Goal: Task Accomplishment & Management: Manage account settings

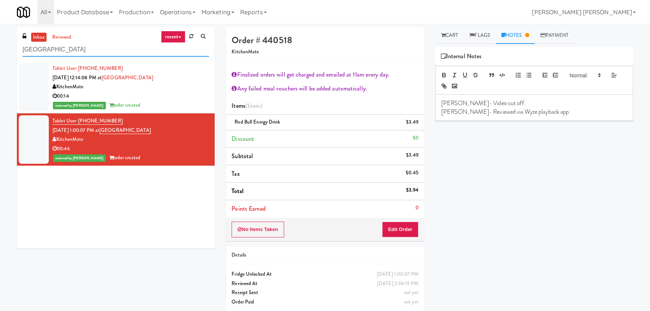
drag, startPoint x: 90, startPoint y: 49, endPoint x: 4, endPoint y: 50, distance: 86.4
click at [4, 50] on div "inbox reviewed recent all unclear take inventory issue suspicious failed recent…" at bounding box center [325, 172] width 650 height 291
paste input "[GEOGRAPHIC_DATA] - [GEOGRAPHIC_DATA]"
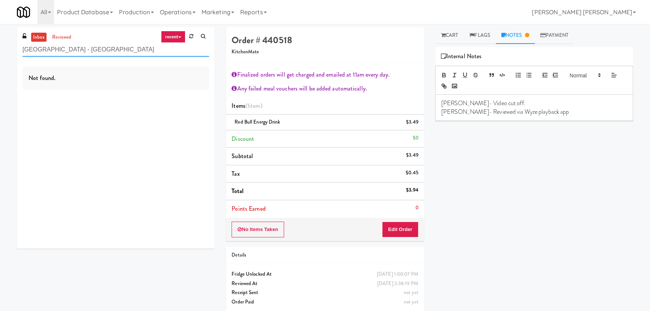
drag, startPoint x: 73, startPoint y: 49, endPoint x: 150, endPoint y: 47, distance: 76.6
click at [150, 47] on input "[GEOGRAPHIC_DATA] - [GEOGRAPHIC_DATA]" at bounding box center [116, 50] width 187 height 14
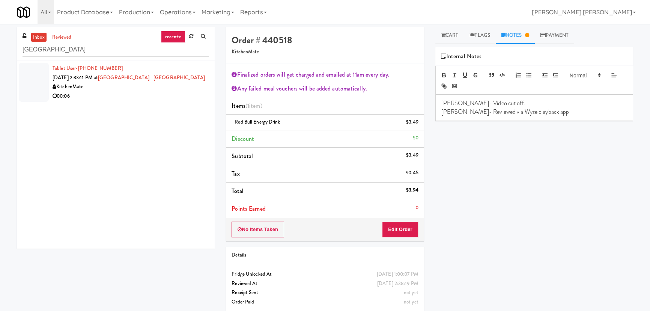
click at [128, 95] on div "00:06" at bounding box center [131, 96] width 157 height 9
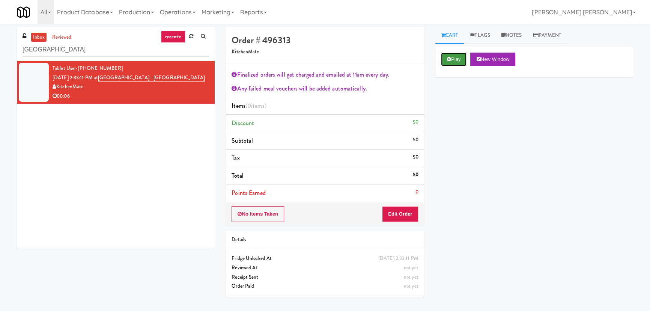
click at [458, 56] on button "Play" at bounding box center [454, 60] width 26 height 14
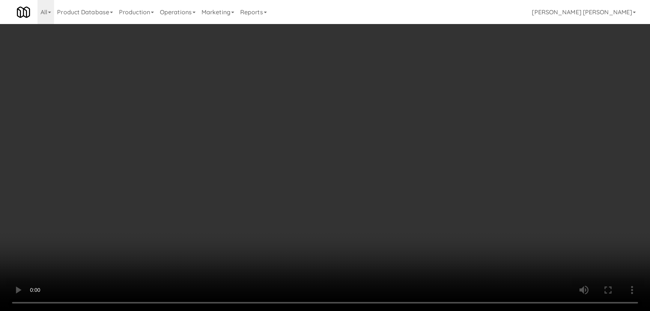
scroll to position [15, 0]
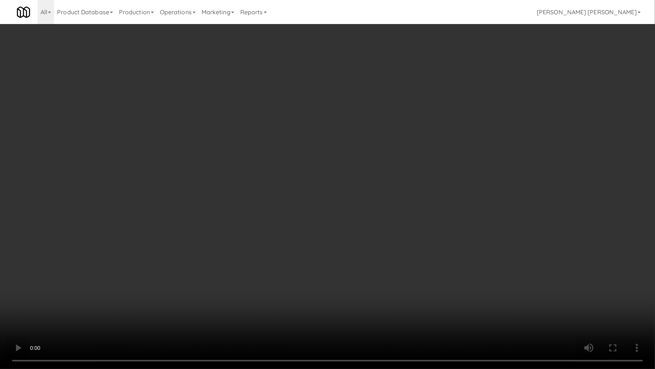
drag, startPoint x: 375, startPoint y: 330, endPoint x: 624, endPoint y: 338, distance: 249.1
click at [427, 311] on video at bounding box center [327, 184] width 655 height 369
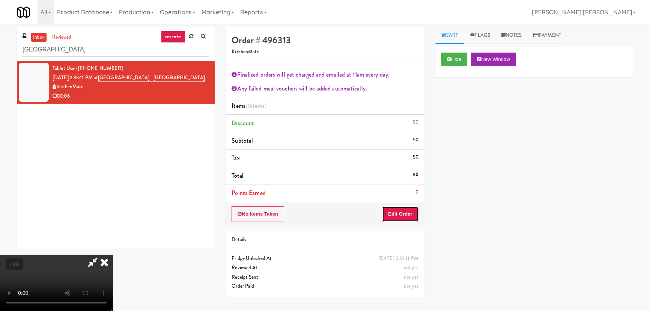
click at [408, 218] on button "Edit Order" at bounding box center [400, 214] width 36 height 16
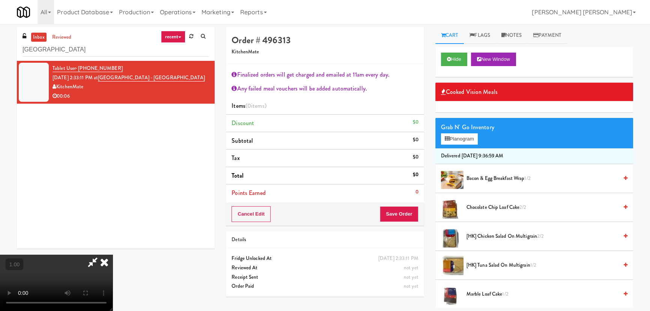
click at [493, 177] on span "Bacon & Egg Breakfast Wrap 1/2" at bounding box center [543, 178] width 152 height 9
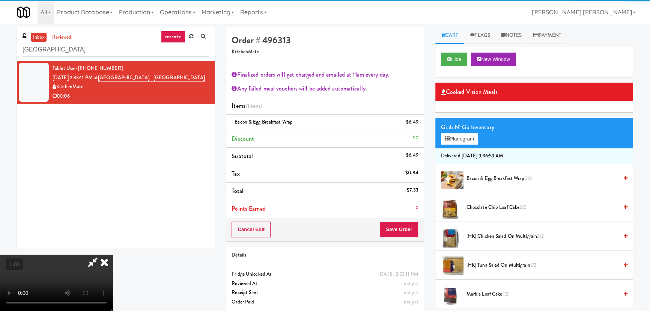
scroll to position [0, 0]
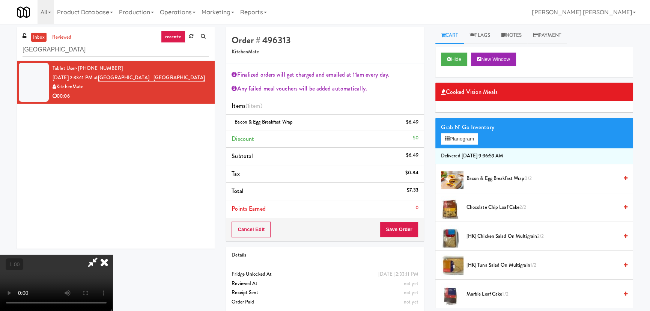
click at [113, 255] on icon at bounding box center [104, 262] width 17 height 15
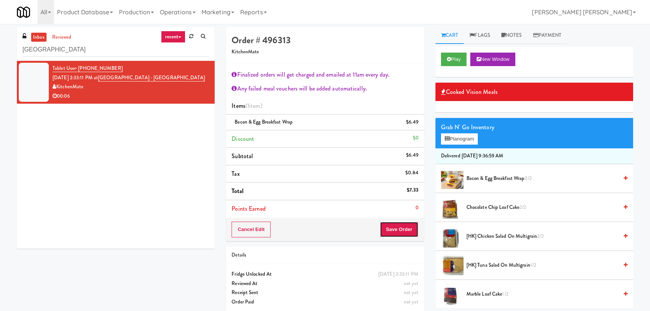
click at [400, 231] on button "Save Order" at bounding box center [399, 230] width 38 height 16
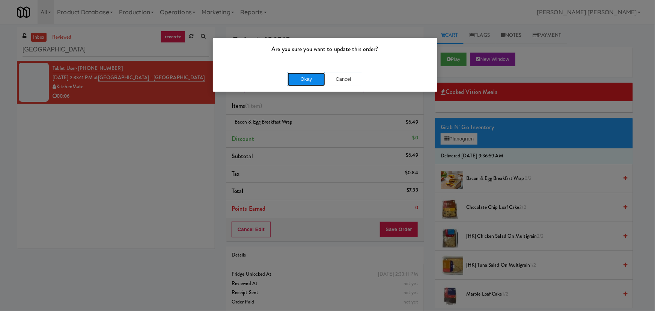
click at [321, 77] on button "Okay" at bounding box center [307, 79] width 38 height 14
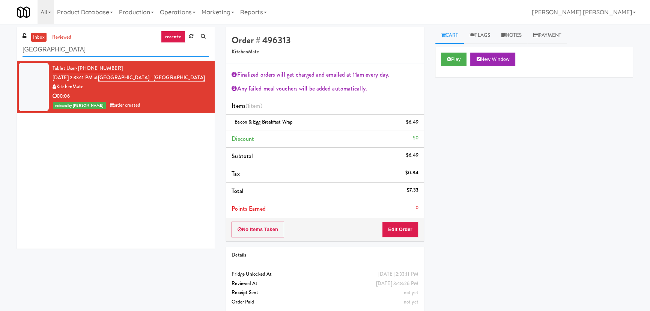
drag, startPoint x: 95, startPoint y: 51, endPoint x: -2, endPoint y: 53, distance: 96.5
click at [0, 53] on html "Are you sure you want to update this order? Okay Cancel Okay Are you sure you w…" at bounding box center [325, 155] width 650 height 311
paste input "Eleven10 Cooler - Right"
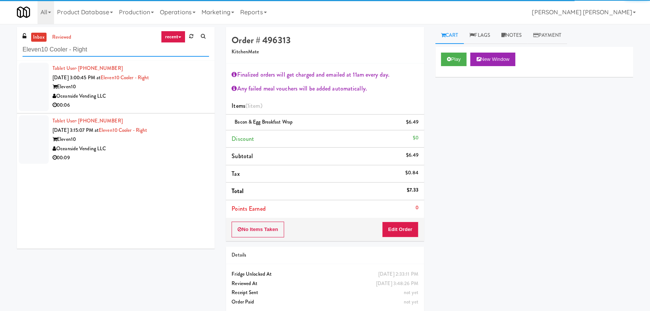
type input "Eleven10 Cooler - Right"
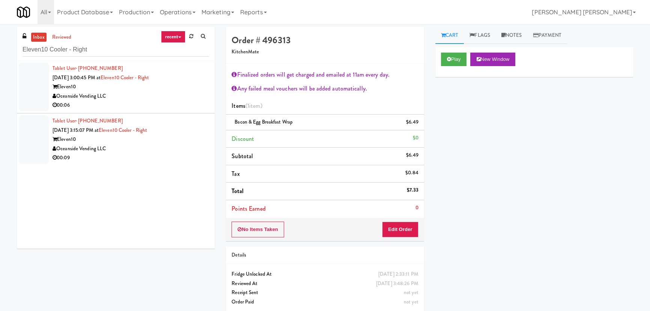
click at [189, 93] on div "Oceanside Vending LLC" at bounding box center [131, 96] width 157 height 9
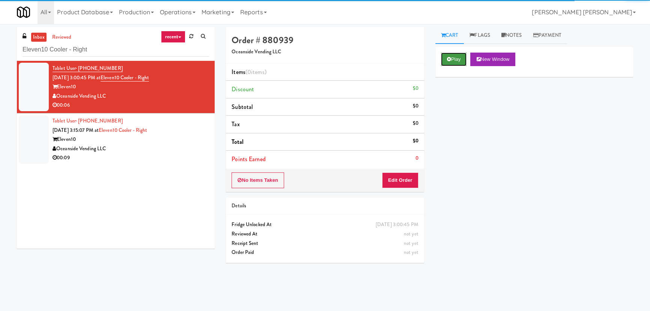
click at [447, 64] on button "Play" at bounding box center [454, 60] width 26 height 14
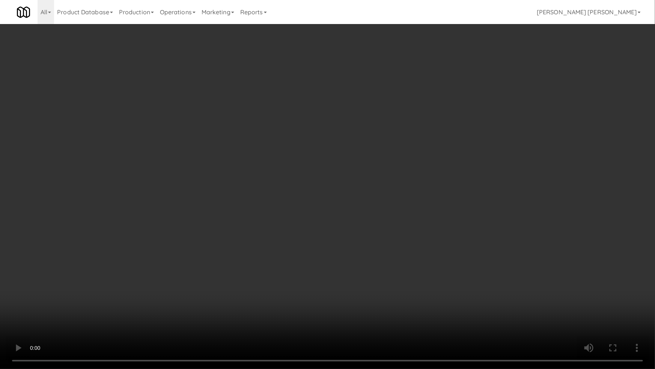
click at [424, 311] on video at bounding box center [327, 184] width 655 height 369
drag, startPoint x: 591, startPoint y: 302, endPoint x: 616, endPoint y: 338, distance: 44.5
click at [596, 311] on video at bounding box center [327, 184] width 655 height 369
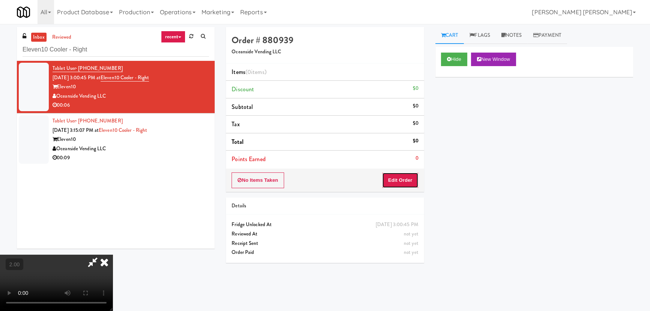
click at [408, 178] on button "Edit Order" at bounding box center [400, 180] width 36 height 16
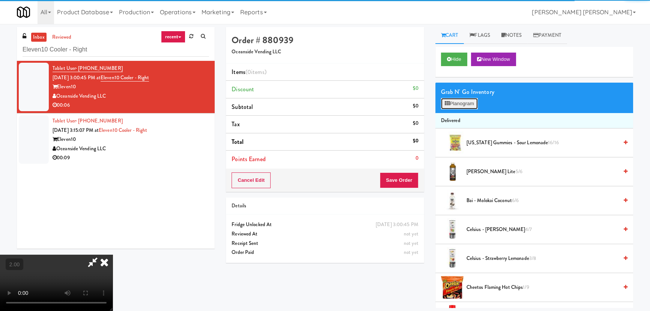
click at [452, 102] on button "Planogram" at bounding box center [459, 103] width 37 height 11
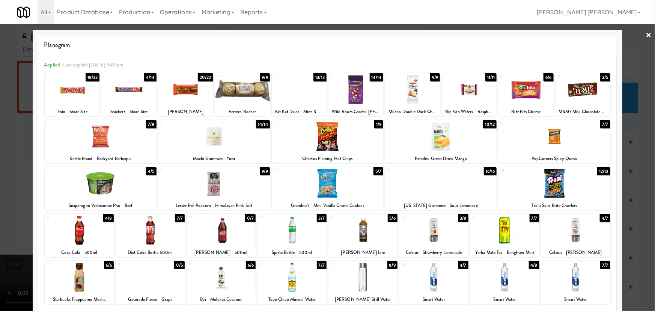
click at [79, 232] on div at bounding box center [79, 230] width 69 height 29
click at [332, 183] on div at bounding box center [328, 183] width 112 height 29
click at [646, 34] on link "×" at bounding box center [649, 35] width 6 height 23
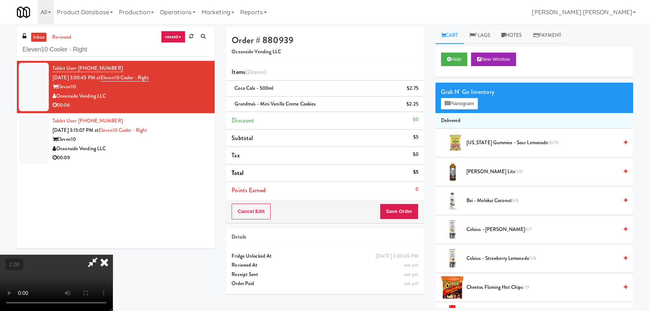
click at [113, 255] on video at bounding box center [56, 283] width 113 height 56
drag, startPoint x: 385, startPoint y: 95, endPoint x: 406, endPoint y: 210, distance: 116.0
click at [113, 255] on icon at bounding box center [104, 262] width 17 height 15
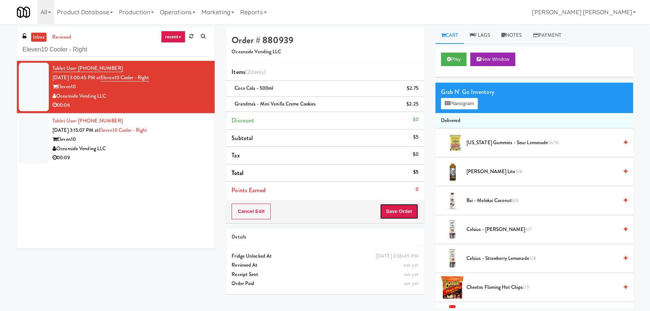
click at [406, 214] on button "Save Order" at bounding box center [399, 212] width 38 height 16
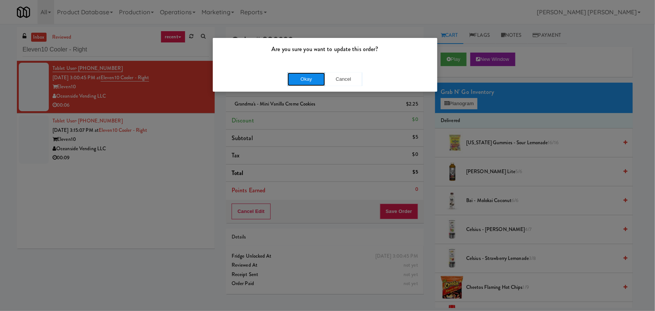
click at [314, 79] on button "Okay" at bounding box center [307, 79] width 38 height 14
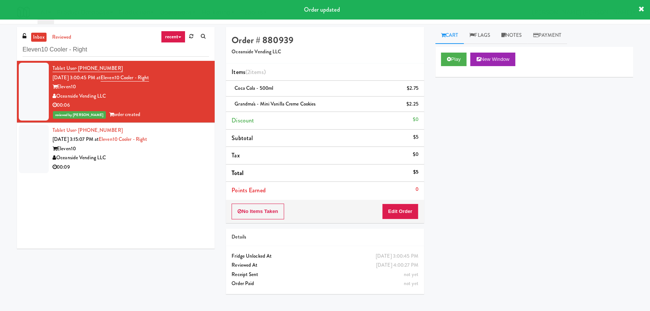
drag, startPoint x: 187, startPoint y: 158, endPoint x: 186, endPoint y: 161, distance: 3.8
click at [187, 158] on div "Oceanside Vending LLC" at bounding box center [131, 157] width 157 height 9
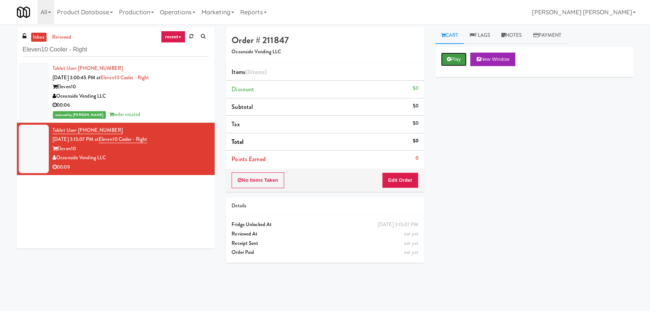
click at [458, 58] on button "Play" at bounding box center [454, 60] width 26 height 14
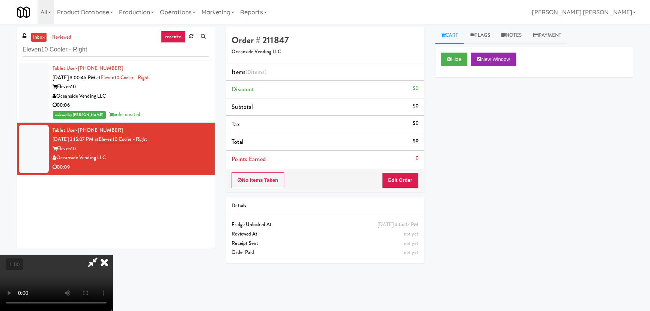
click at [113, 311] on video at bounding box center [56, 283] width 113 height 56
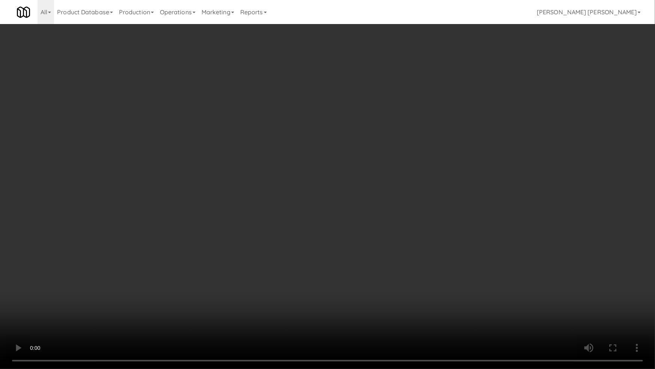
click at [26, 311] on video at bounding box center [327, 184] width 655 height 369
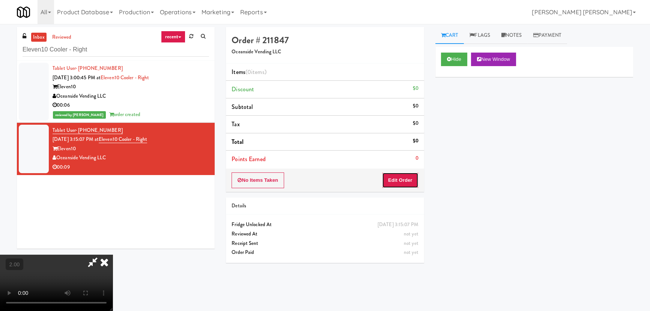
click at [403, 181] on button "Edit Order" at bounding box center [400, 180] width 36 height 16
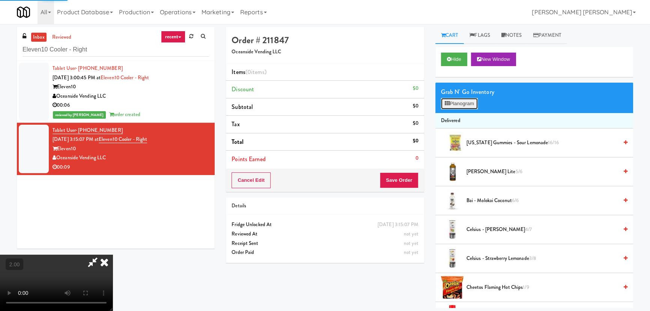
click at [463, 105] on button "Planogram" at bounding box center [459, 103] width 37 height 11
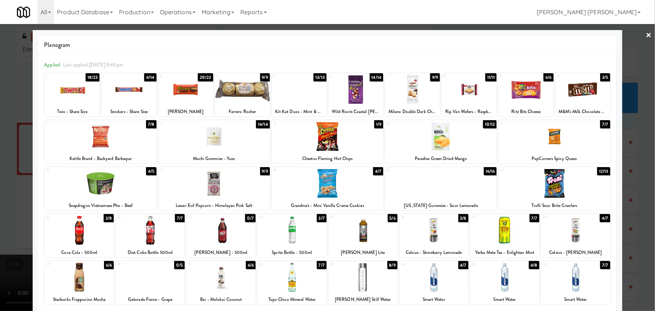
drag, startPoint x: 288, startPoint y: 239, endPoint x: 318, endPoint y: 229, distance: 31.6
click at [291, 238] on div at bounding box center [292, 230] width 69 height 29
drag, startPoint x: 645, startPoint y: 33, endPoint x: 624, endPoint y: 34, distance: 21.4
click at [646, 33] on link "×" at bounding box center [649, 35] width 6 height 23
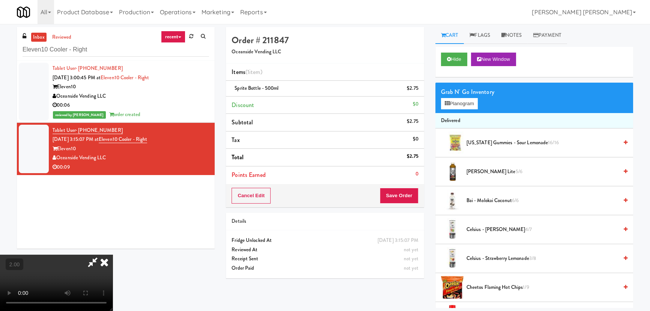
click at [113, 255] on video at bounding box center [56, 283] width 113 height 56
click at [113, 255] on icon at bounding box center [104, 262] width 17 height 15
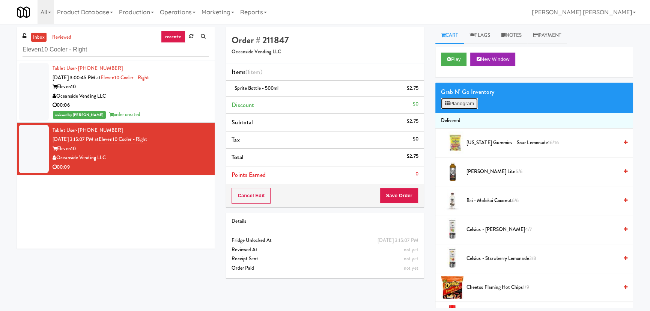
click at [457, 106] on button "Planogram" at bounding box center [459, 103] width 37 height 11
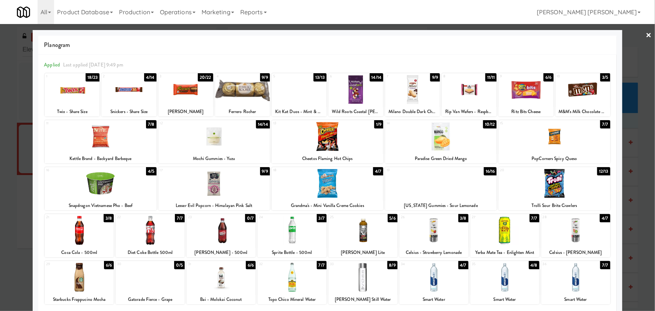
click at [330, 142] on div at bounding box center [328, 136] width 112 height 29
click at [646, 35] on link "×" at bounding box center [649, 35] width 6 height 23
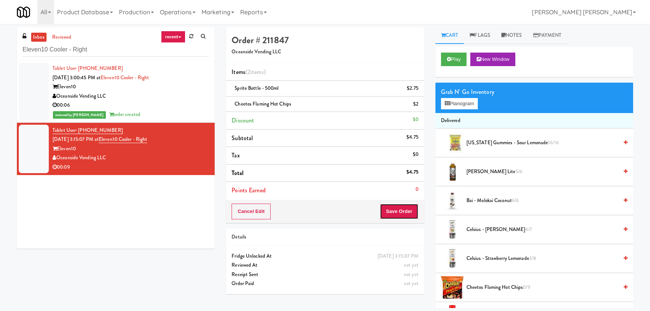
click at [399, 208] on button "Save Order" at bounding box center [399, 212] width 38 height 16
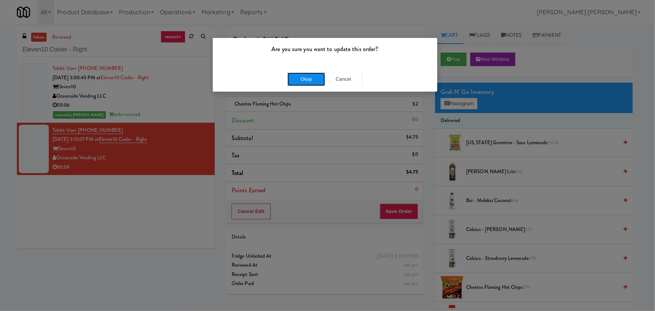
click at [303, 82] on button "Okay" at bounding box center [307, 79] width 38 height 14
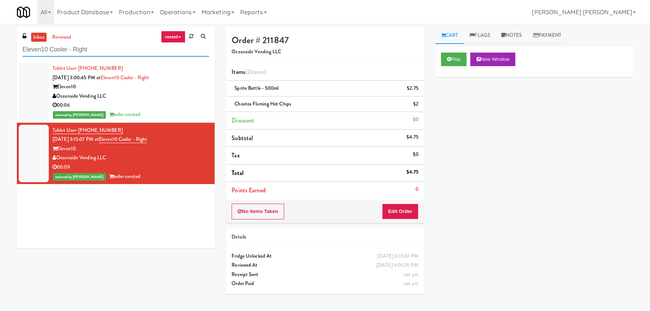
drag, startPoint x: 103, startPoint y: 51, endPoint x: 4, endPoint y: 51, distance: 98.4
click at [4, 51] on div "inbox reviewed recent all unclear take inventory issue suspicious failed recent…" at bounding box center [325, 167] width 650 height 281
paste input "1114 W Carroll - Right - Ambien"
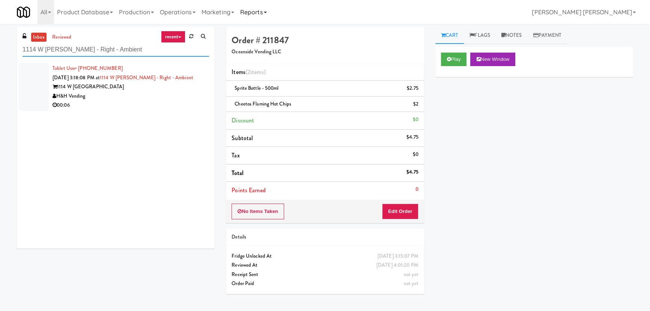
type input "1114 W Carroll - Right - Ambient"
click at [163, 103] on div "00:06" at bounding box center [131, 105] width 157 height 9
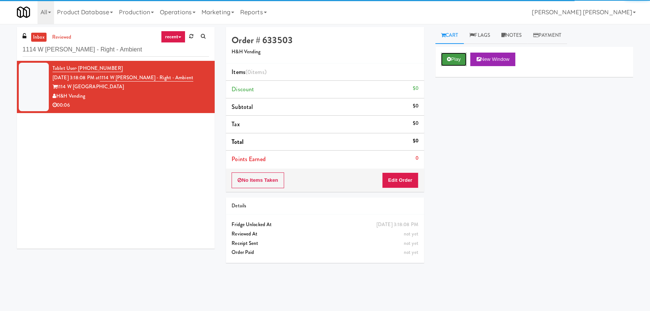
click at [446, 62] on button "Play" at bounding box center [454, 60] width 26 height 14
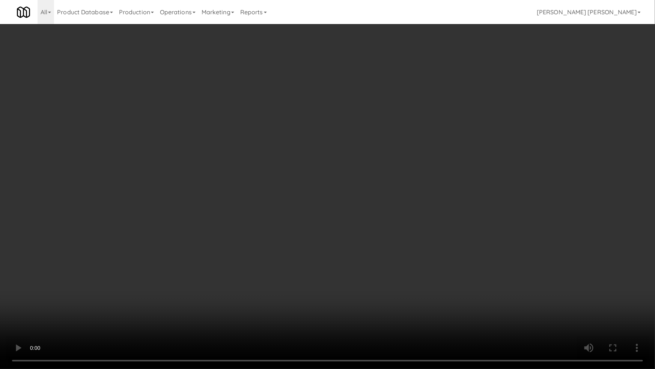
click at [385, 311] on video at bounding box center [327, 184] width 655 height 369
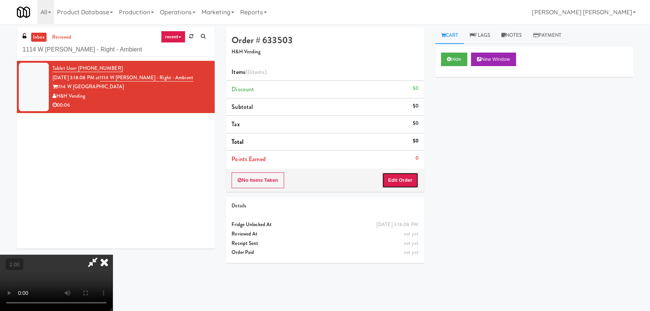
click at [407, 179] on button "Edit Order" at bounding box center [400, 180] width 36 height 16
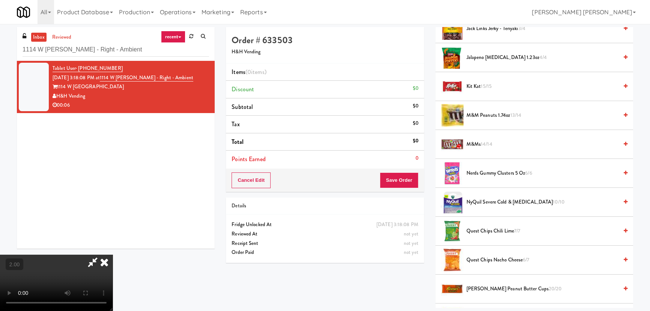
scroll to position [580, 0]
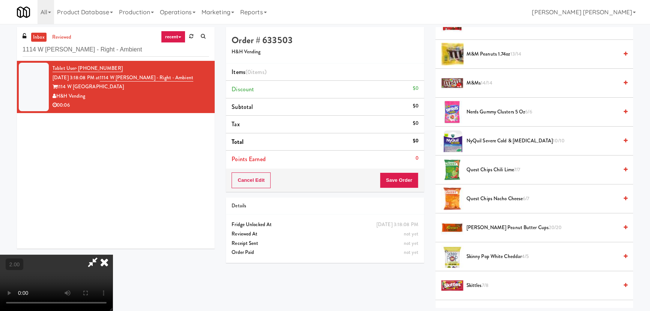
click at [480, 171] on span "Quest Chips Chili Lime 7/7" at bounding box center [543, 169] width 152 height 9
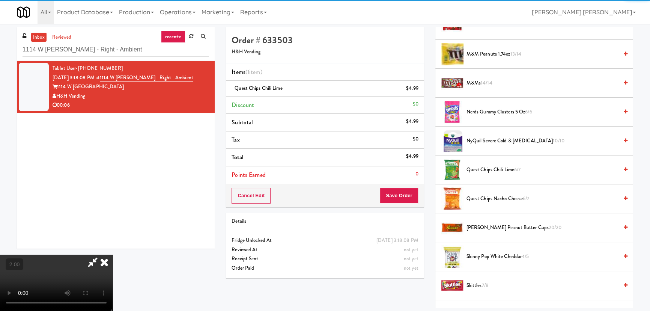
click at [113, 255] on icon at bounding box center [104, 262] width 17 height 15
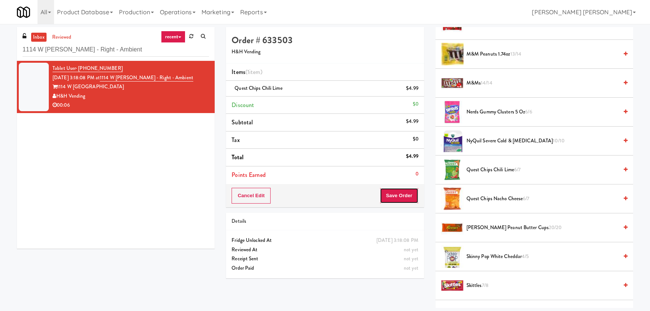
click at [398, 194] on button "Save Order" at bounding box center [399, 196] width 38 height 16
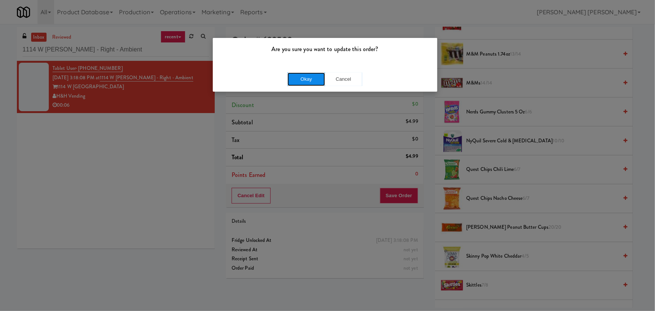
click at [304, 79] on button "Okay" at bounding box center [307, 79] width 38 height 14
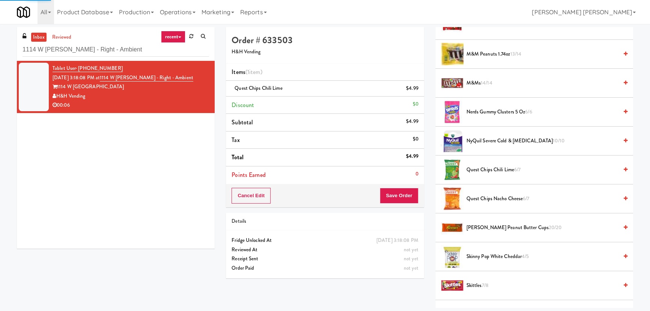
scroll to position [20, 0]
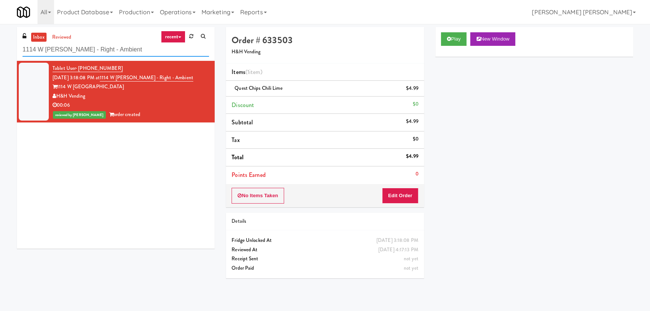
drag, startPoint x: 120, startPoint y: 52, endPoint x: 19, endPoint y: 53, distance: 101.0
click at [19, 53] on div "inbox reviewed recent all unclear take inventory issue suspicious failed recent…" at bounding box center [116, 44] width 198 height 34
paste input "Definity Insurance"
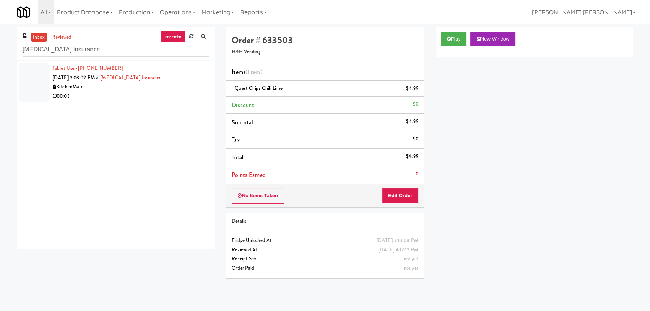
click at [122, 94] on div "00:03" at bounding box center [131, 96] width 157 height 9
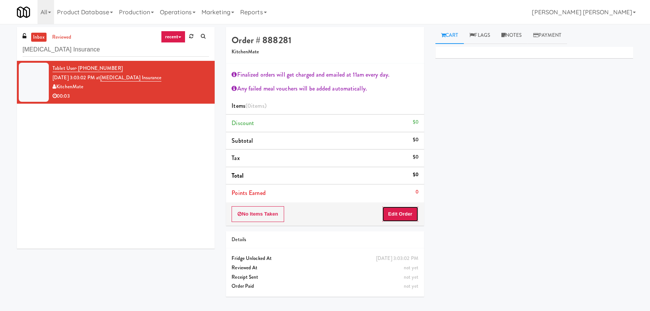
click at [398, 210] on button "Edit Order" at bounding box center [400, 214] width 36 height 16
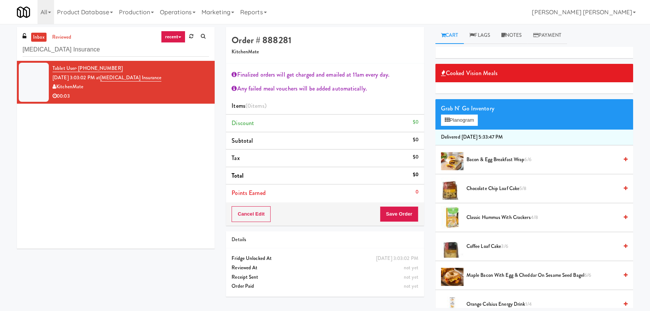
click at [487, 217] on span "Classic Hummus With Crackers 4/8" at bounding box center [543, 217] width 152 height 9
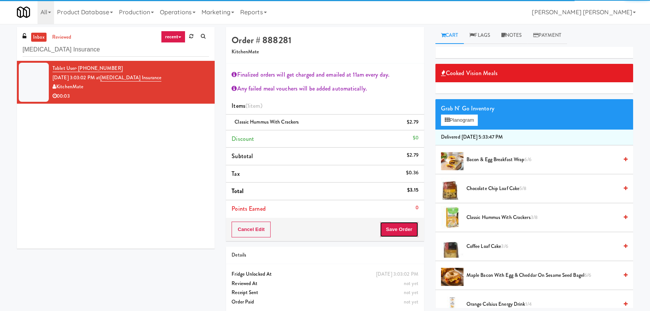
click at [396, 231] on button "Save Order" at bounding box center [399, 230] width 38 height 16
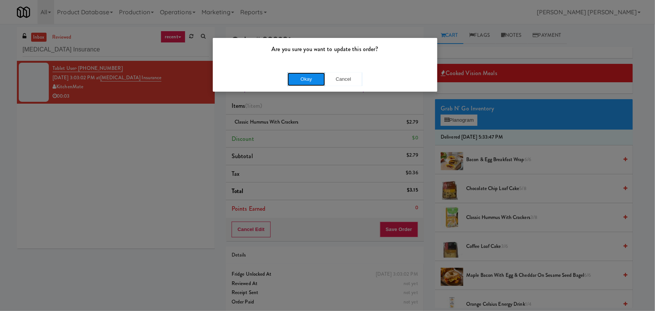
click at [306, 74] on button "Okay" at bounding box center [307, 79] width 38 height 14
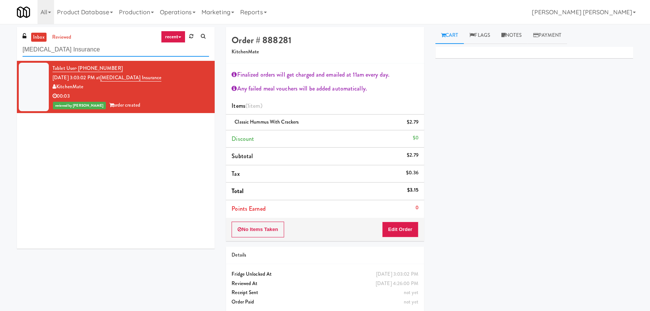
drag, startPoint x: 84, startPoint y: 54, endPoint x: -47, endPoint y: 49, distance: 131.1
click at [0, 49] on html "Are you sure you want to update this order? Okay Cancel Okay Are you sure you w…" at bounding box center [325, 155] width 650 height 311
paste input "McKenzie - Cooler - Left"
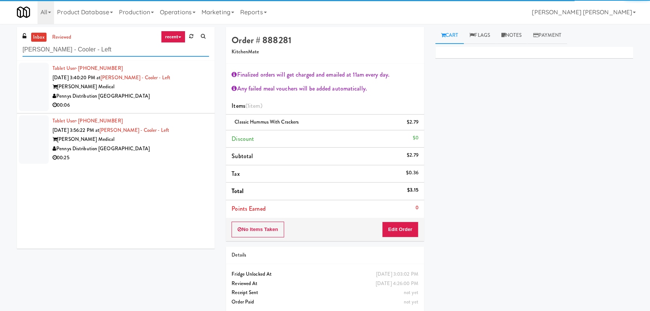
type input "McKenzie - Cooler - Left"
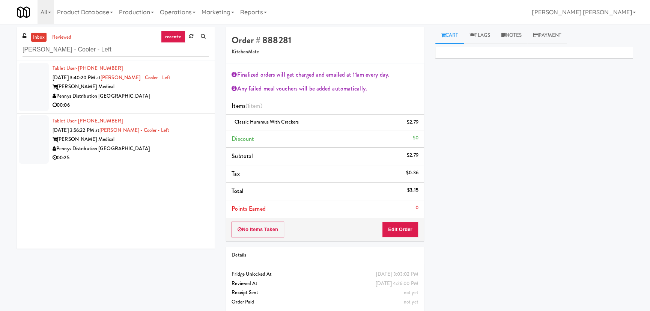
click at [156, 143] on div "McKenzie Medical" at bounding box center [131, 139] width 157 height 9
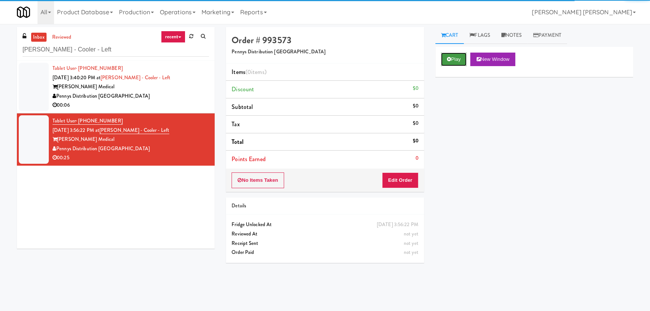
click at [454, 59] on button "Play" at bounding box center [454, 60] width 26 height 14
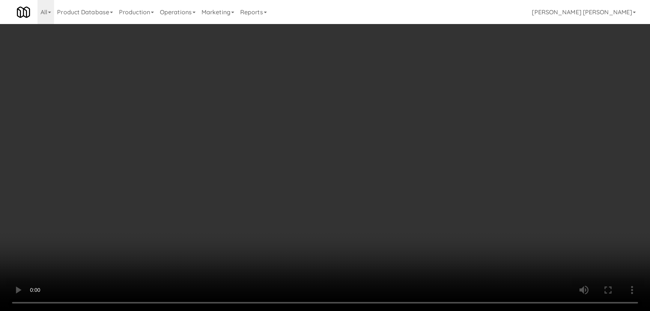
click at [363, 311] on video at bounding box center [325, 155] width 650 height 311
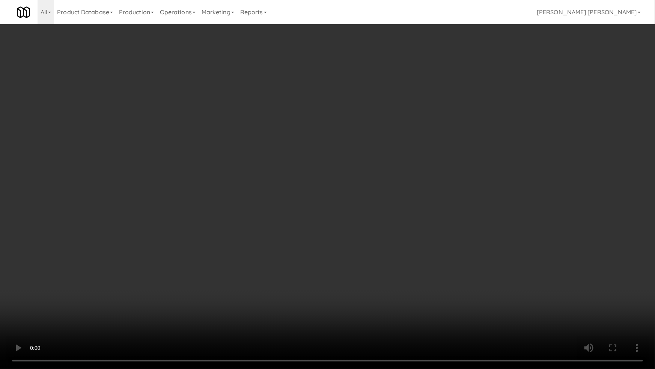
drag, startPoint x: 590, startPoint y: 298, endPoint x: 635, endPoint y: 326, distance: 53.1
click at [591, 299] on video at bounding box center [327, 184] width 655 height 369
drag, startPoint x: 530, startPoint y: 279, endPoint x: 475, endPoint y: 252, distance: 61.3
click at [521, 273] on video at bounding box center [327, 184] width 655 height 369
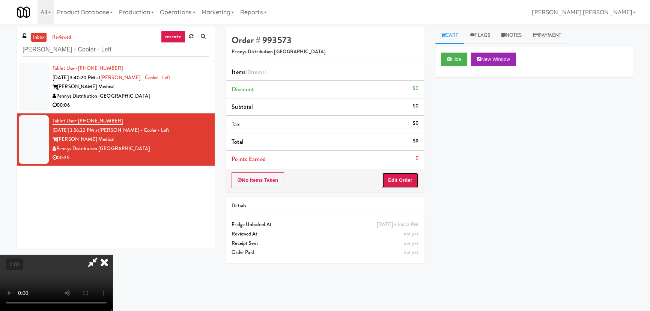
click at [406, 179] on button "Edit Order" at bounding box center [400, 180] width 36 height 16
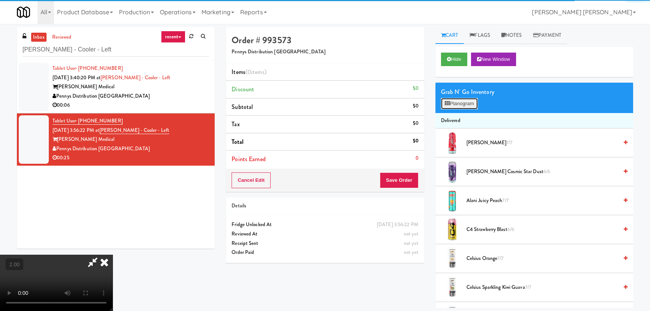
click at [469, 104] on button "Planogram" at bounding box center [459, 103] width 37 height 11
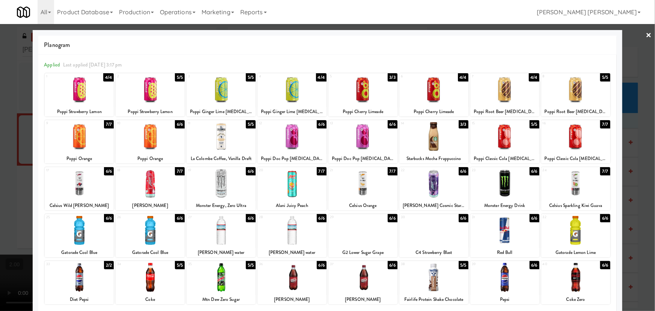
click at [288, 239] on div at bounding box center [292, 230] width 69 height 29
click at [356, 139] on div at bounding box center [363, 136] width 69 height 29
click at [646, 33] on link "×" at bounding box center [649, 35] width 6 height 23
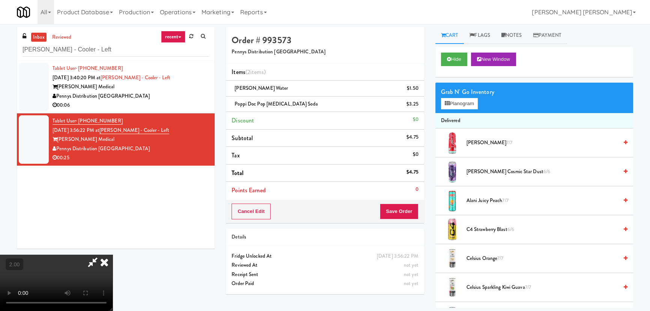
drag, startPoint x: 377, startPoint y: 101, endPoint x: 377, endPoint y: 107, distance: 5.3
click at [101, 255] on icon at bounding box center [92, 262] width 17 height 15
click at [402, 206] on button "Save Order" at bounding box center [399, 212] width 38 height 16
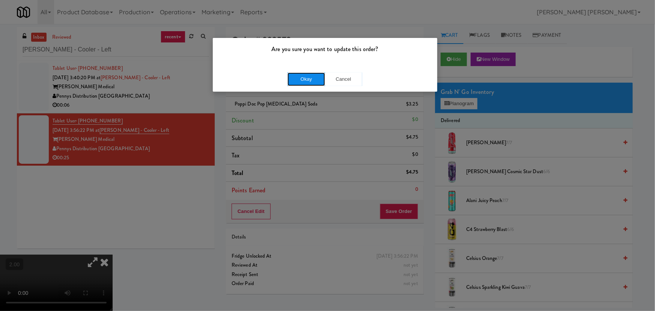
click at [308, 77] on button "Okay" at bounding box center [307, 79] width 38 height 14
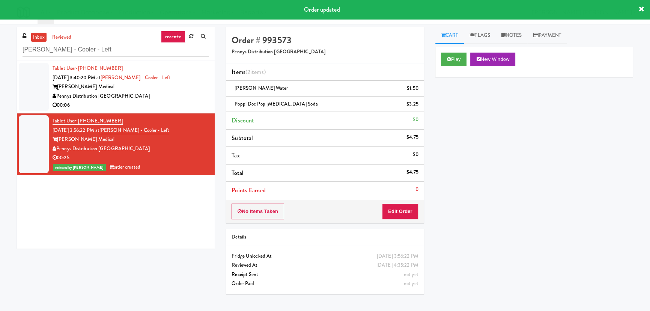
click at [170, 98] on div "Pennys Distribution [GEOGRAPHIC_DATA]" at bounding box center [131, 96] width 157 height 9
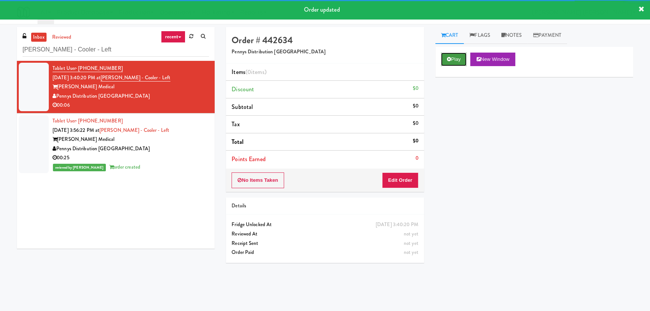
click at [456, 55] on button "Play" at bounding box center [454, 60] width 26 height 14
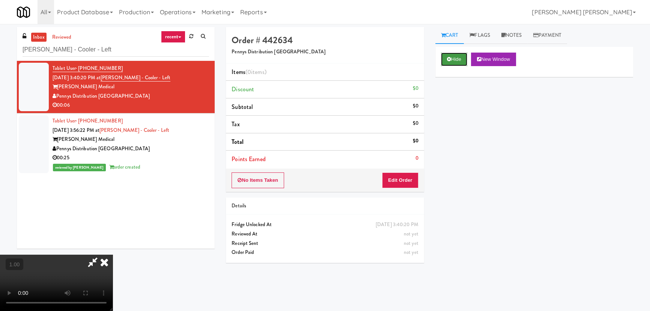
click at [454, 56] on button "Hide" at bounding box center [454, 60] width 26 height 14
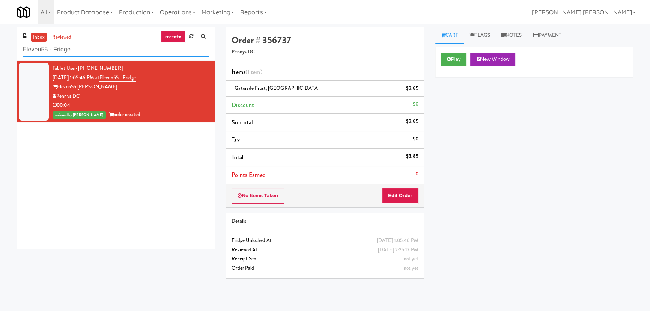
drag, startPoint x: 72, startPoint y: 49, endPoint x: -44, endPoint y: 53, distance: 115.7
click at [0, 53] on html "Are you sure you want to update this order? Okay Cancel Okay Are you sure you w…" at bounding box center [325, 155] width 650 height 311
paste input "The Earl - Combo"
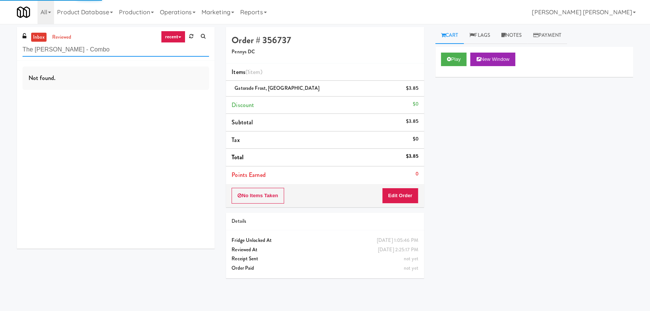
type input "The Earl - Combo"
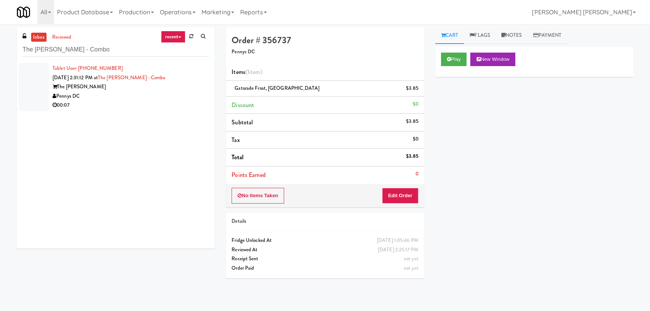
click at [120, 97] on div "Pennys DC" at bounding box center [131, 96] width 157 height 9
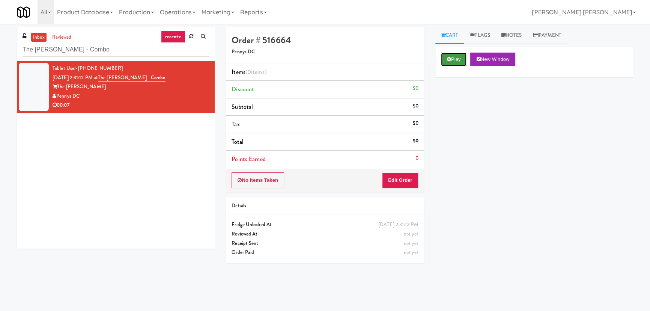
click at [458, 60] on button "Play" at bounding box center [454, 60] width 26 height 14
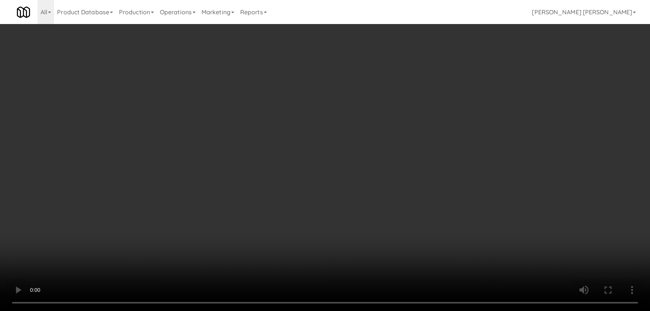
drag, startPoint x: 356, startPoint y: 330, endPoint x: 453, endPoint y: 317, distance: 97.8
click at [404, 311] on video at bounding box center [325, 155] width 650 height 311
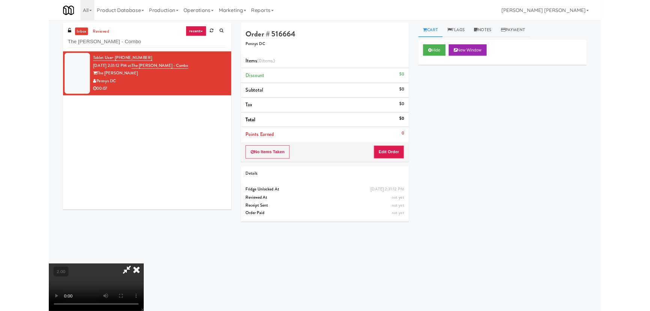
scroll to position [15, 0]
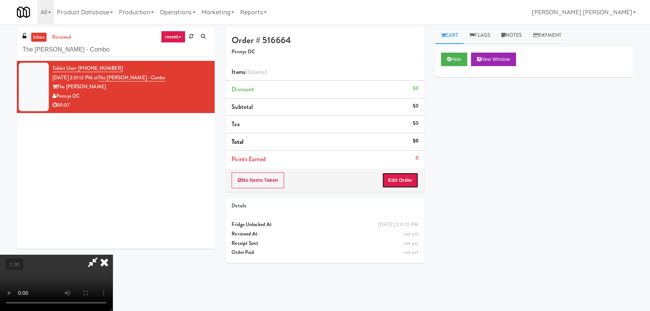
click at [410, 178] on button "Edit Order" at bounding box center [400, 180] width 36 height 16
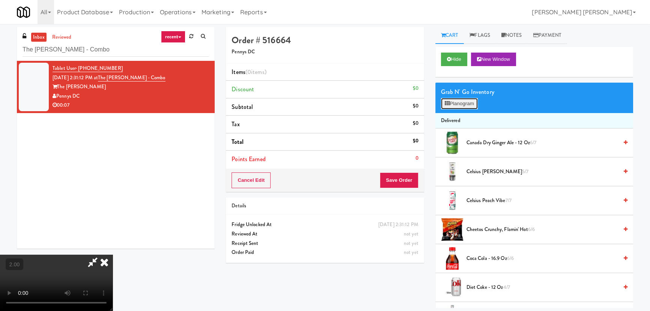
click at [459, 102] on button "Planogram" at bounding box center [459, 103] width 37 height 11
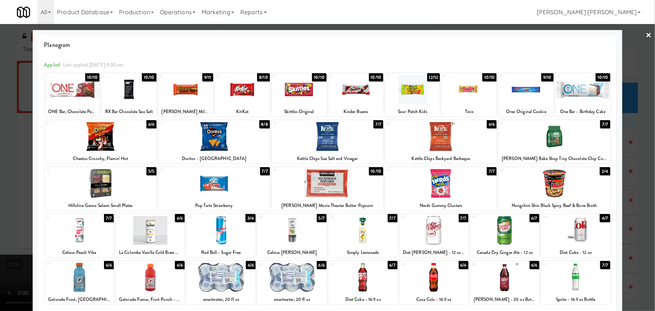
click at [429, 187] on div at bounding box center [441, 183] width 112 height 29
click at [646, 36] on link "×" at bounding box center [649, 35] width 6 height 23
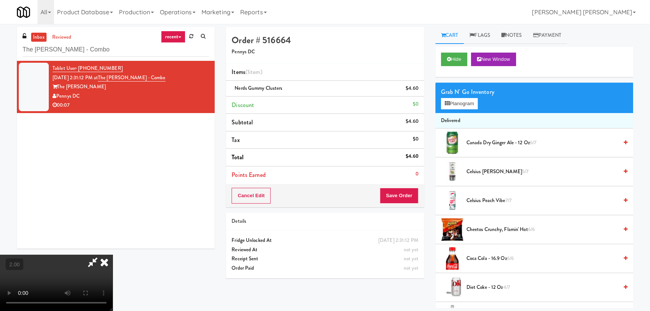
click at [113, 255] on icon at bounding box center [104, 262] width 17 height 15
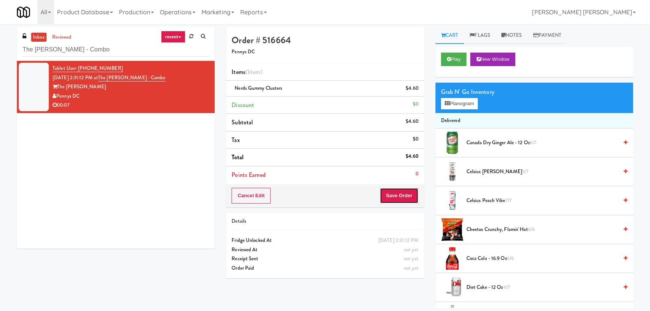
click at [397, 196] on button "Save Order" at bounding box center [399, 196] width 38 height 16
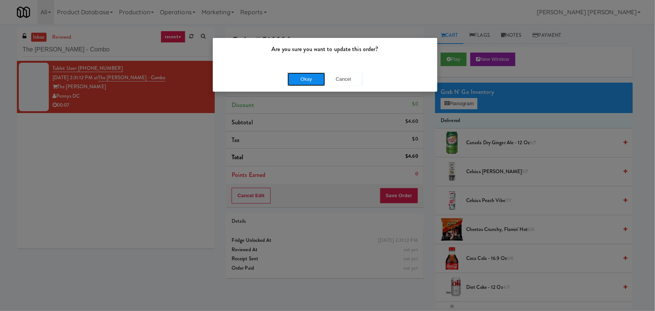
click at [308, 79] on button "Okay" at bounding box center [307, 79] width 38 height 14
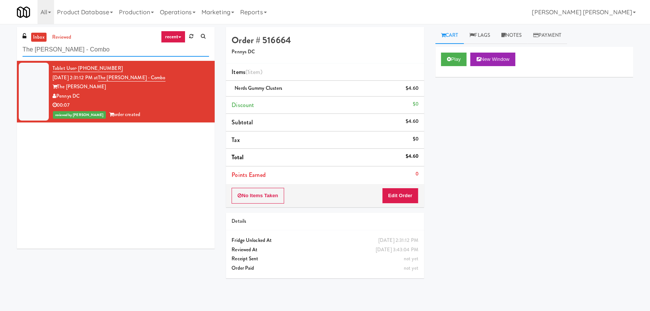
drag, startPoint x: 40, startPoint y: 50, endPoint x: -8, endPoint y: 50, distance: 47.7
click at [0, 50] on html "Are you sure you want to update this order? Okay Cancel Okay Are you sure you w…" at bounding box center [325, 155] width 650 height 311
paste input "FV - Cooler - Middle"
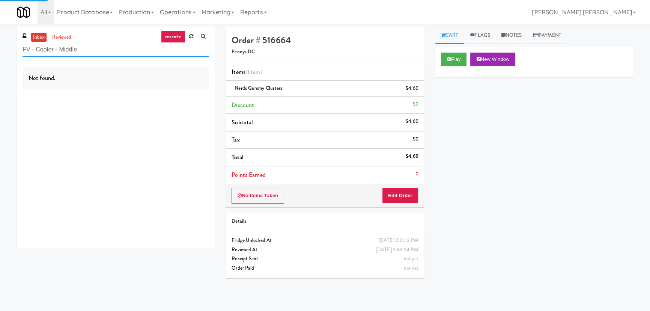
type input "FV - Cooler - Middle"
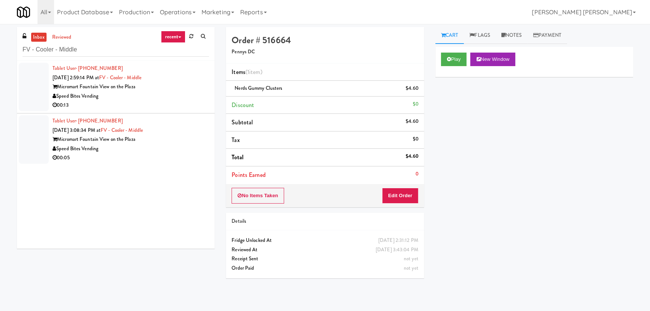
click at [168, 97] on div "Speed Bites Vending" at bounding box center [131, 96] width 157 height 9
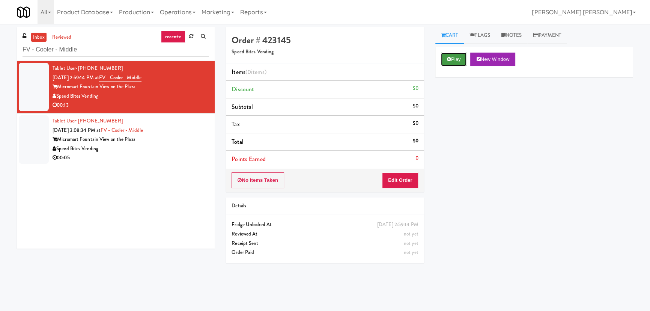
click at [459, 60] on button "Play" at bounding box center [454, 60] width 26 height 14
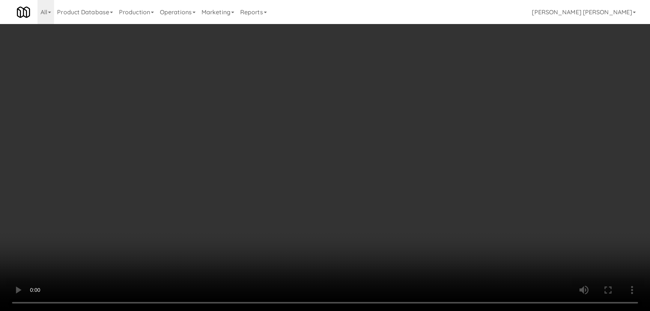
drag, startPoint x: 355, startPoint y: 332, endPoint x: 364, endPoint y: 327, distance: 10.1
click at [360, 311] on video at bounding box center [325, 155] width 650 height 311
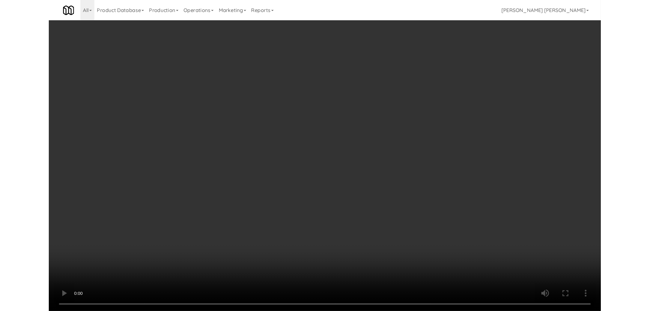
scroll to position [15, 0]
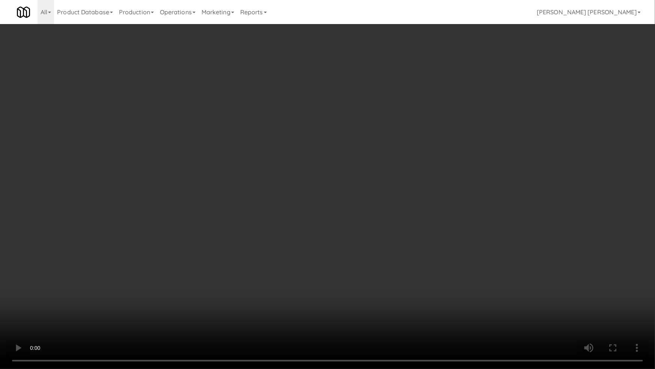
click at [421, 243] on video at bounding box center [327, 184] width 655 height 369
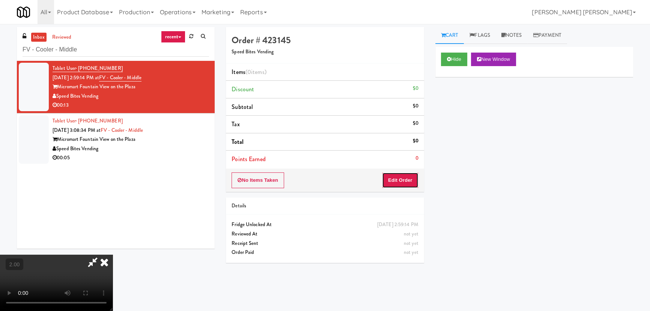
click at [398, 181] on button "Edit Order" at bounding box center [400, 180] width 36 height 16
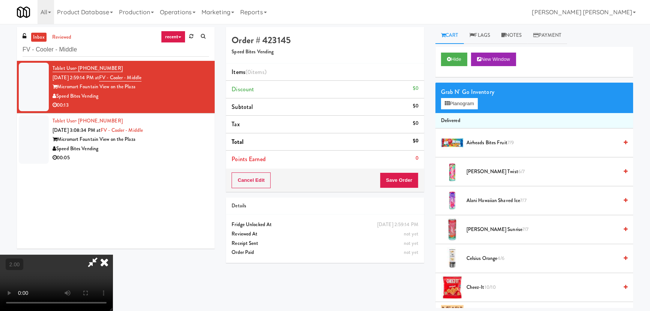
click at [477, 288] on span "Cheez-It 10/10" at bounding box center [543, 287] width 152 height 9
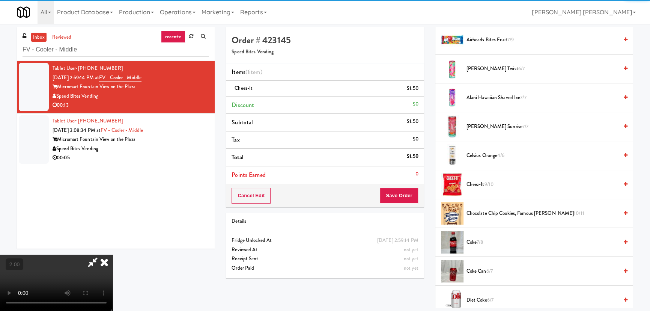
scroll to position [170, 0]
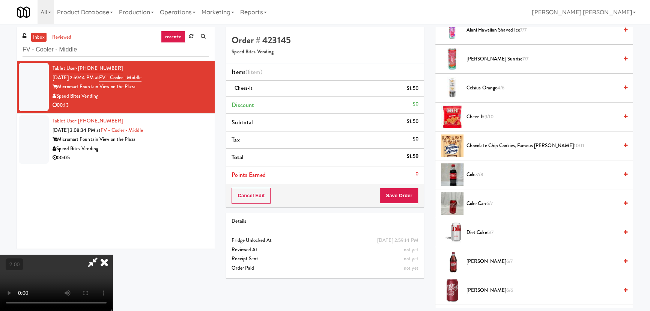
click at [480, 259] on span "Dr Pepper 6/7" at bounding box center [543, 261] width 152 height 9
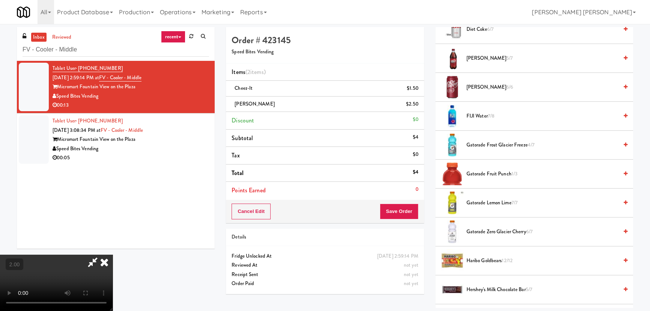
scroll to position [409, 0]
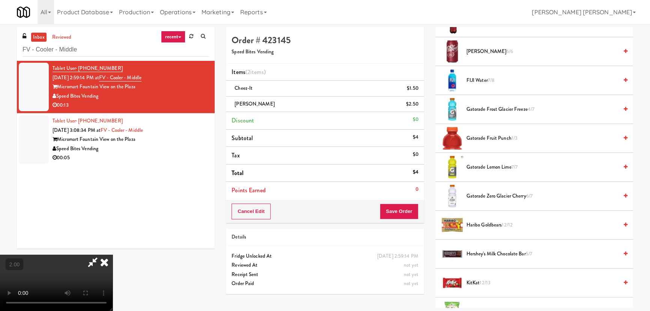
drag, startPoint x: 472, startPoint y: 278, endPoint x: 442, endPoint y: 259, distance: 36.3
click at [472, 278] on span "KitKat 12/13" at bounding box center [543, 282] width 152 height 9
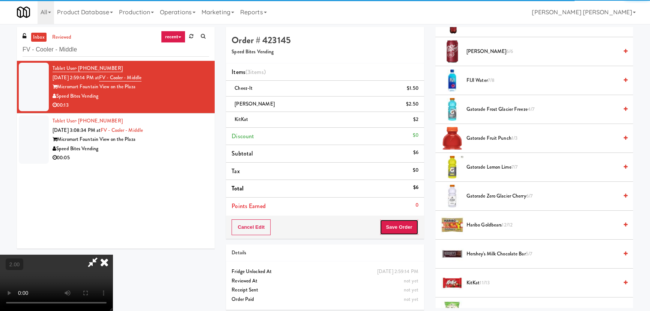
click at [412, 225] on button "Save Order" at bounding box center [399, 227] width 38 height 16
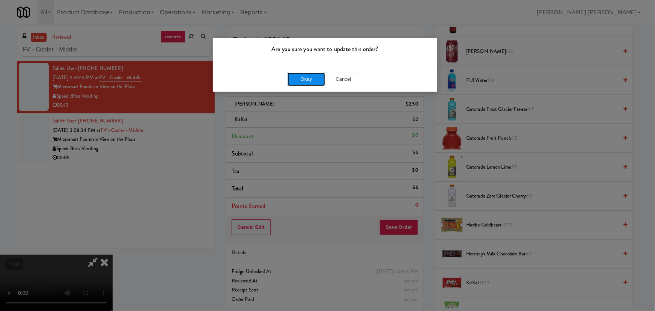
click at [298, 78] on button "Okay" at bounding box center [307, 79] width 38 height 14
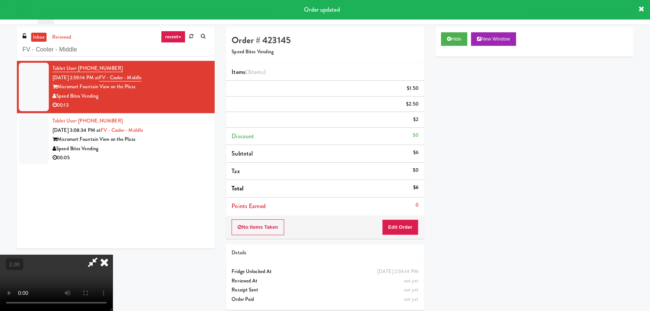
scroll to position [0, 0]
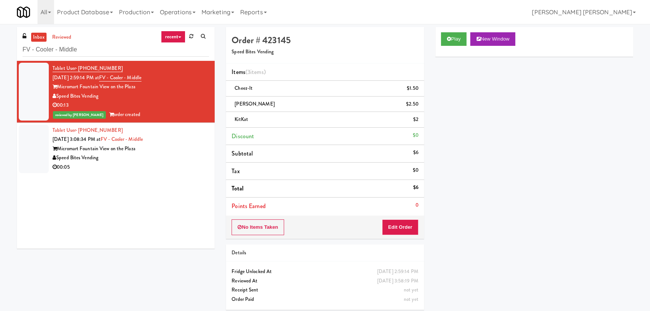
click at [164, 174] on li "Tablet User · (816) 317-4784 Aug 20, 2025 3:08:34 PM at FV - Cooler - Middle Mi…" at bounding box center [116, 149] width 198 height 52
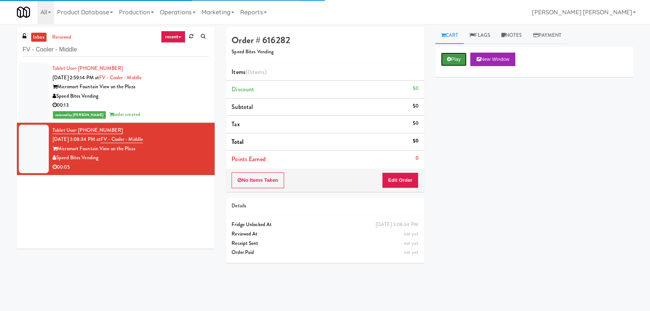
click at [449, 59] on icon at bounding box center [449, 59] width 4 height 5
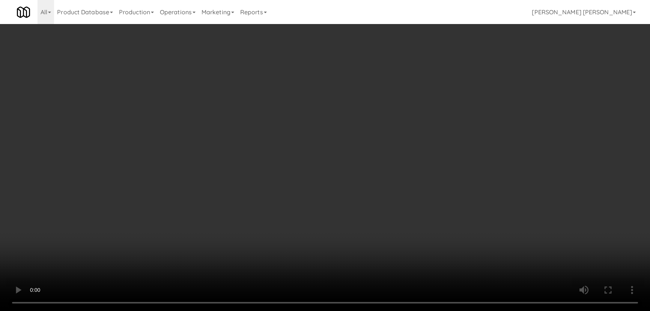
scroll to position [15, 0]
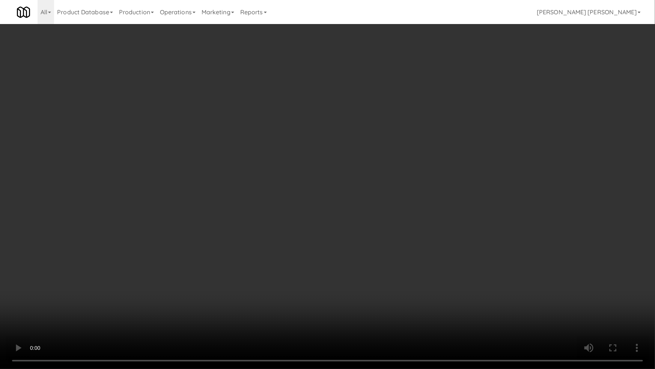
drag, startPoint x: 364, startPoint y: 328, endPoint x: 565, endPoint y: 334, distance: 200.6
click at [372, 311] on video at bounding box center [327, 184] width 655 height 369
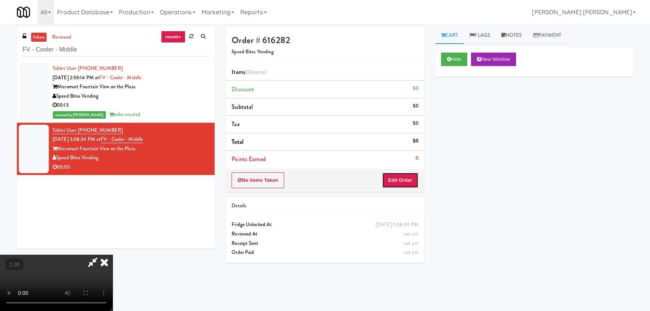
click at [413, 176] on button "Edit Order" at bounding box center [400, 180] width 36 height 16
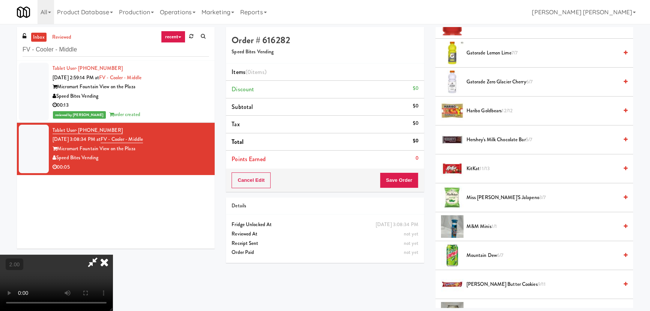
scroll to position [580, 0]
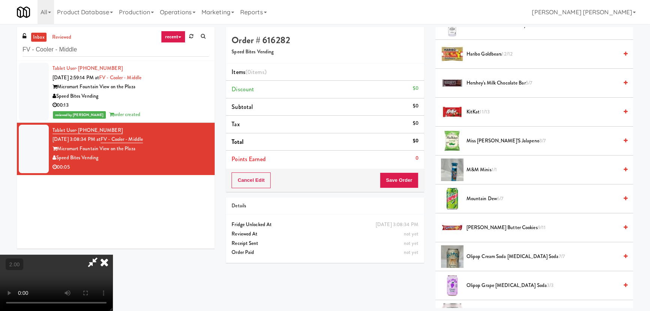
click at [477, 140] on span "Miss Vickie's Jalapeno 3/7" at bounding box center [543, 140] width 152 height 9
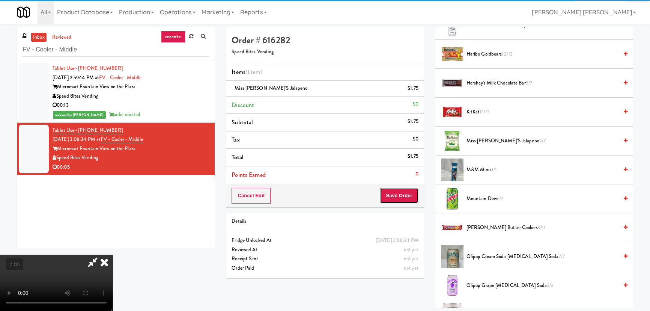
click at [404, 201] on button "Save Order" at bounding box center [399, 196] width 38 height 16
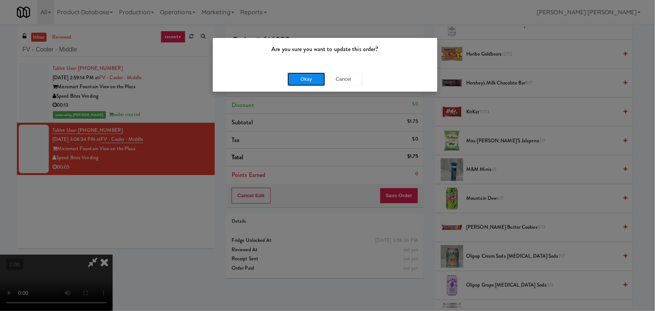
click at [307, 79] on button "Okay" at bounding box center [307, 79] width 38 height 14
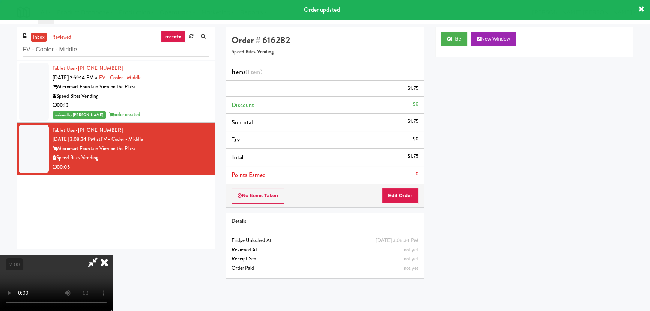
scroll to position [0, 0]
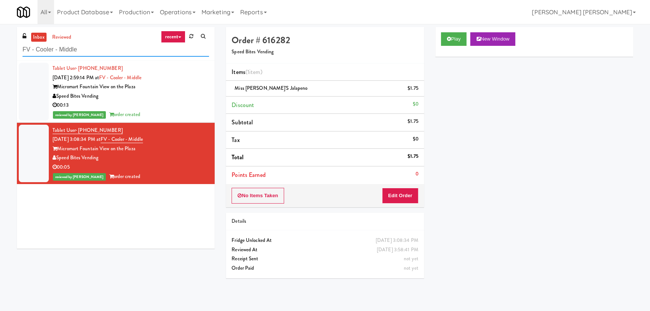
drag, startPoint x: 79, startPoint y: 53, endPoint x: -18, endPoint y: 48, distance: 96.6
click at [0, 48] on html "Are you sure you want to update this order? Okay Cancel Okay Are you sure you w…" at bounding box center [325, 155] width 650 height 311
paste input "Phase I - Ambient Pantry"
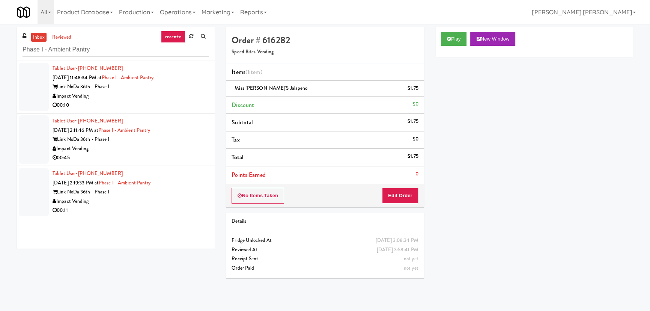
click at [172, 103] on div "00:10" at bounding box center [131, 105] width 157 height 9
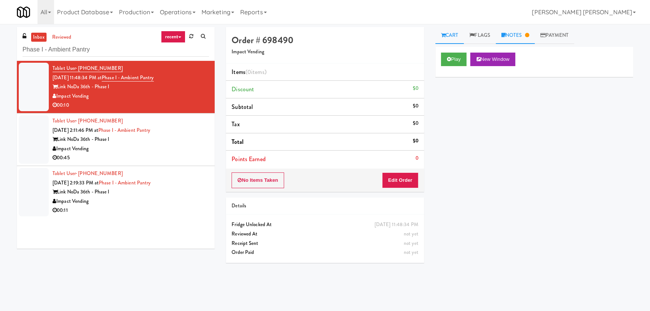
click at [522, 32] on link "Notes" at bounding box center [515, 35] width 39 height 17
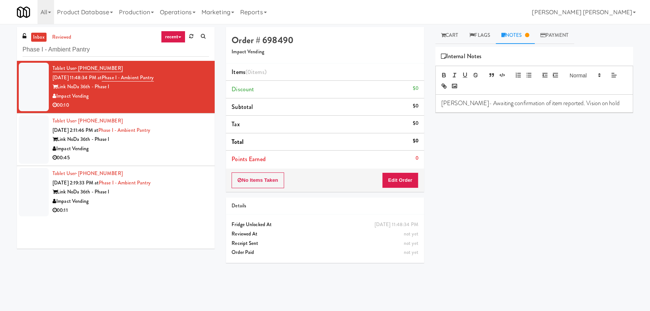
click at [180, 147] on div "Impact Vending" at bounding box center [131, 148] width 157 height 9
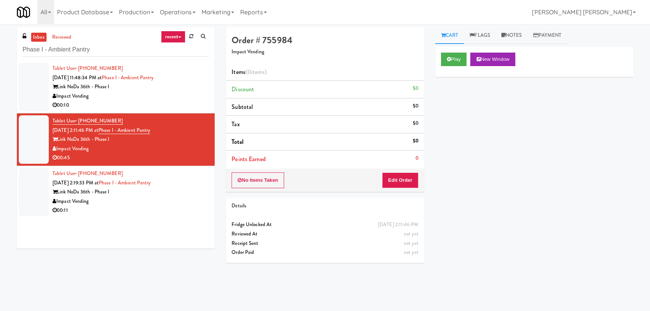
click at [179, 198] on div "Impact Vending" at bounding box center [131, 201] width 157 height 9
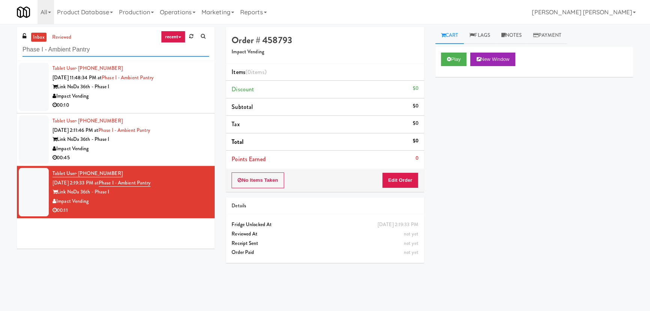
drag, startPoint x: 111, startPoint y: 47, endPoint x: 11, endPoint y: 47, distance: 100.3
click at [10, 50] on div "inbox reviewed recent all unclear take inventory issue suspicious failed recent…" at bounding box center [325, 167] width 650 height 281
paste input "Ambient - MW - Pre Launch"
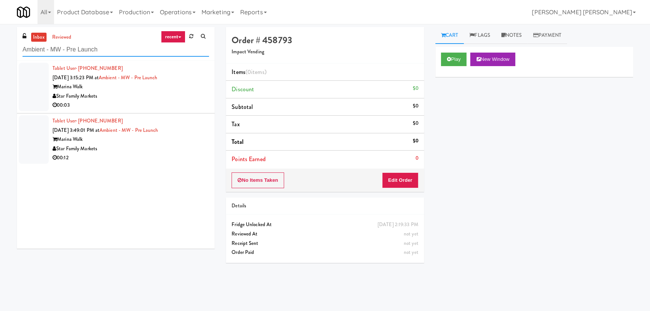
type input "Ambient - MW - Pre Launch"
click at [146, 103] on div "00:03" at bounding box center [131, 105] width 157 height 9
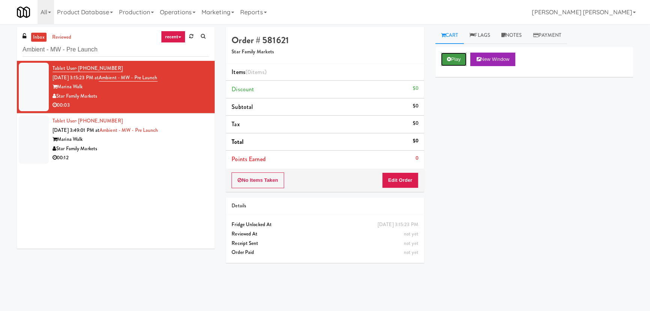
click at [451, 60] on button "Play" at bounding box center [454, 60] width 26 height 14
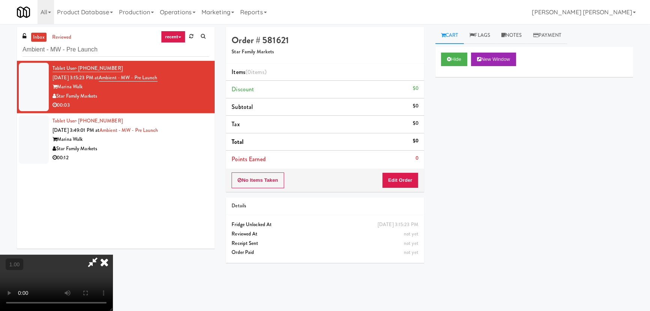
scroll to position [119, 0]
click at [453, 60] on button "Hide" at bounding box center [454, 60] width 26 height 14
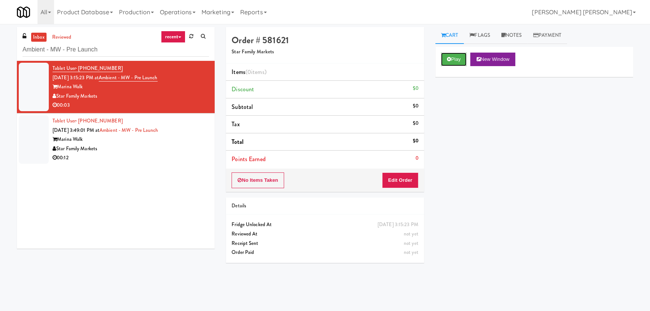
scroll to position [0, 0]
drag, startPoint x: 119, startPoint y: 50, endPoint x: 3, endPoint y: 52, distance: 116.0
click at [3, 52] on div "inbox reviewed recent all unclear take inventory issue suspicious failed recent…" at bounding box center [325, 167] width 650 height 281
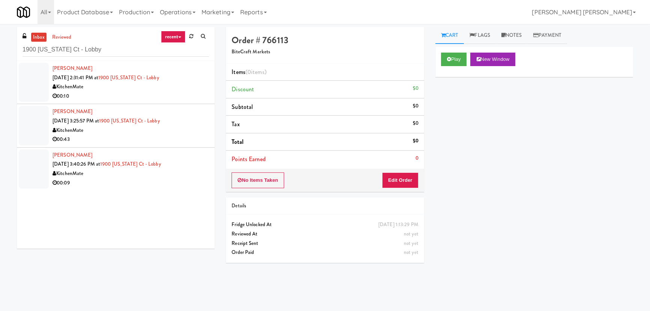
type input "1900 Minnesota Ct - Lobby"
click at [181, 95] on div "00:10" at bounding box center [131, 96] width 157 height 9
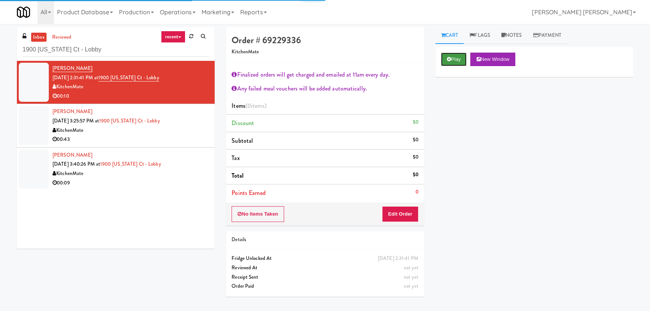
click at [463, 56] on button "Play" at bounding box center [454, 60] width 26 height 14
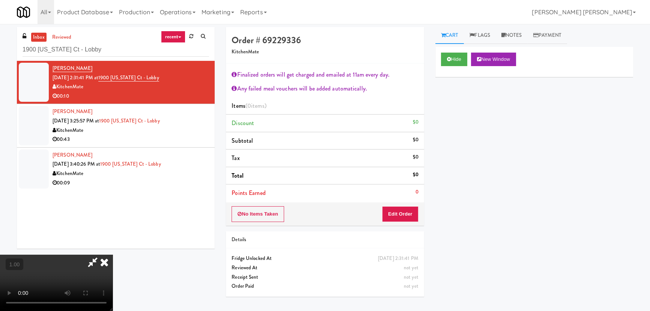
click at [113, 259] on video at bounding box center [56, 283] width 113 height 56
click at [406, 215] on button "Edit Order" at bounding box center [400, 214] width 36 height 16
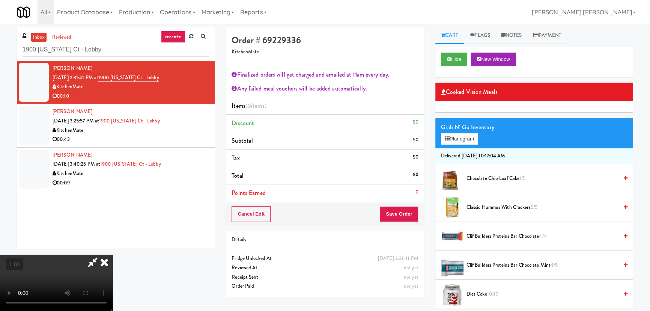
click at [496, 207] on span "Classic Hummus With Crackers 5/5" at bounding box center [543, 207] width 152 height 9
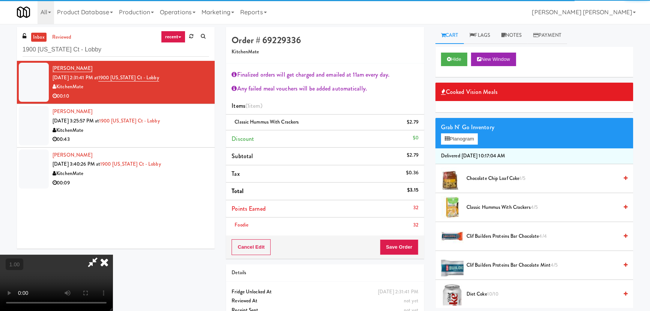
scroll to position [0, 0]
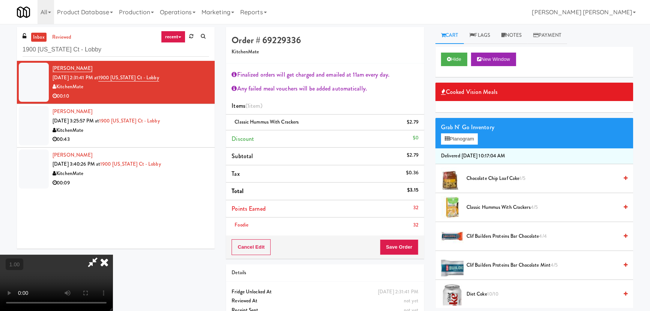
drag, startPoint x: 375, startPoint y: 32, endPoint x: 391, endPoint y: 214, distance: 182.8
click at [113, 255] on icon at bounding box center [104, 262] width 17 height 15
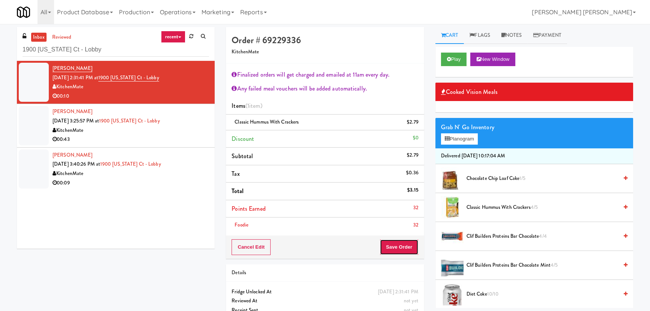
click at [391, 242] on button "Save Order" at bounding box center [399, 247] width 38 height 16
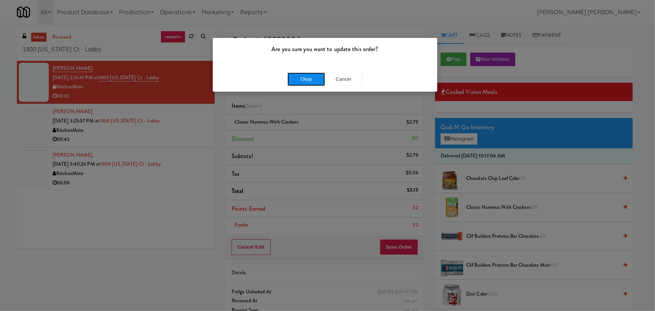
click at [311, 81] on button "Okay" at bounding box center [307, 79] width 38 height 14
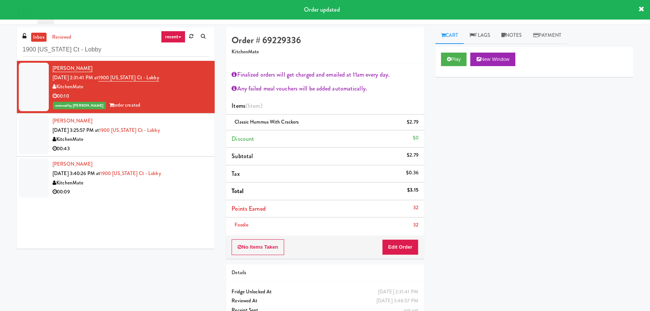
click at [169, 146] on div "00:43" at bounding box center [131, 148] width 157 height 9
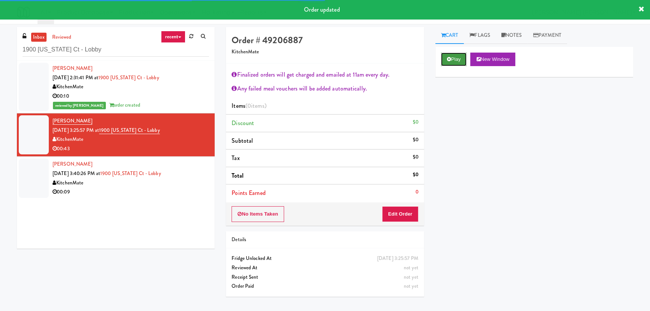
click at [453, 60] on button "Play" at bounding box center [454, 60] width 26 height 14
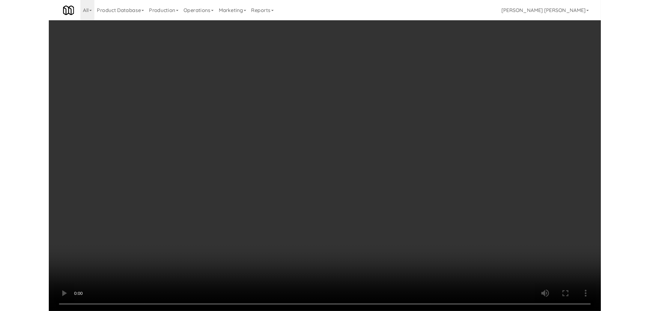
scroll to position [15, 0]
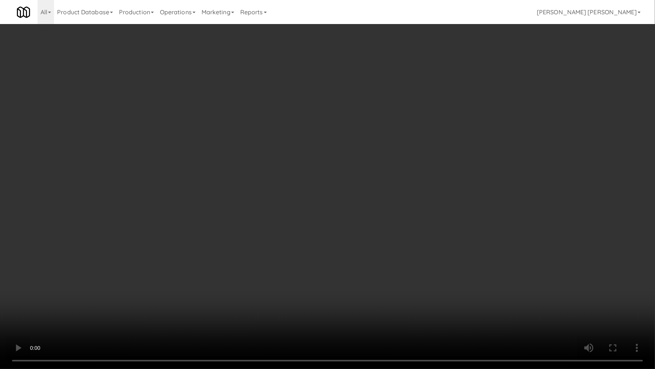
click at [387, 311] on video at bounding box center [327, 184] width 655 height 369
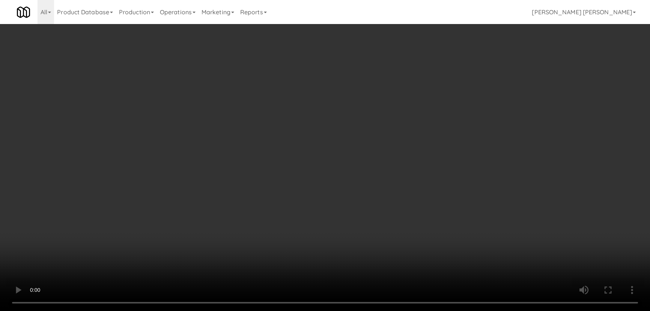
scroll to position [0, 0]
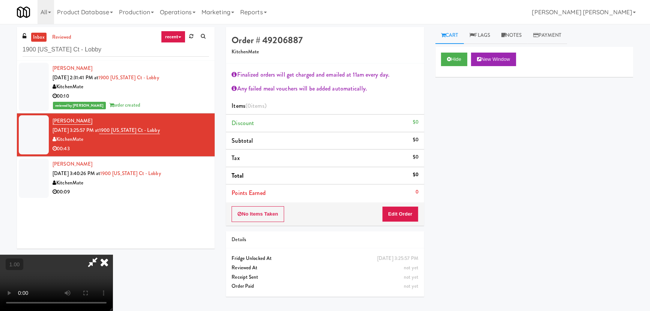
click at [113, 255] on icon at bounding box center [104, 262] width 17 height 15
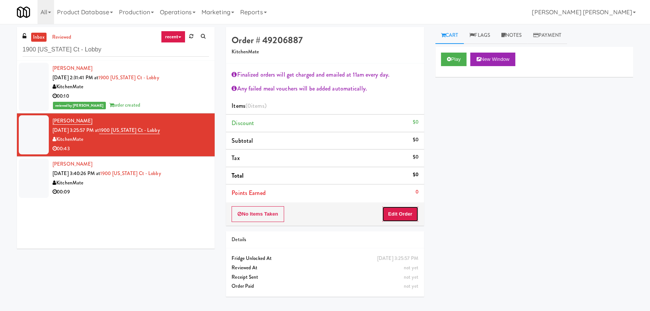
click at [400, 209] on button "Edit Order" at bounding box center [400, 214] width 36 height 16
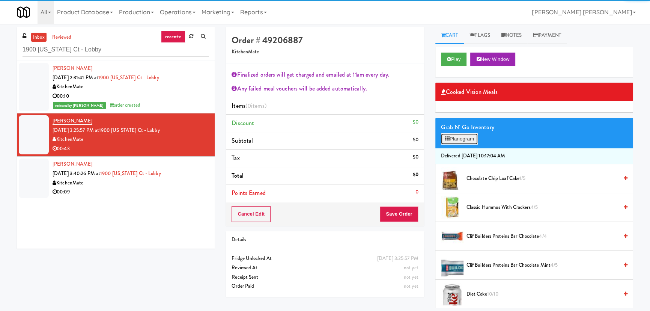
click at [464, 139] on button "Planogram" at bounding box center [459, 138] width 37 height 11
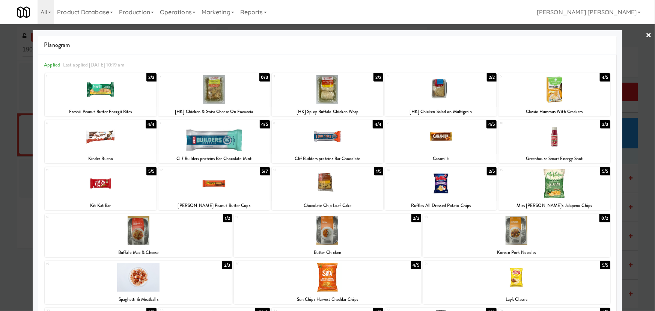
click at [214, 186] on div at bounding box center [214, 183] width 112 height 29
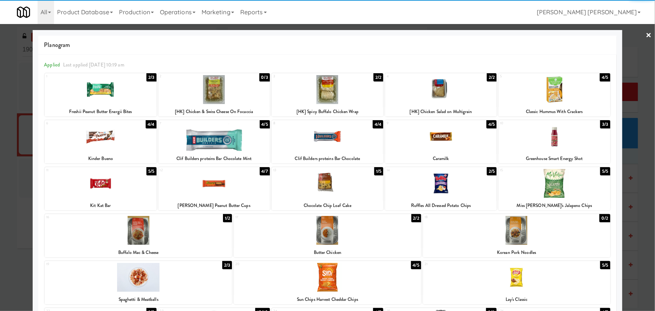
click at [548, 139] on div at bounding box center [555, 136] width 112 height 29
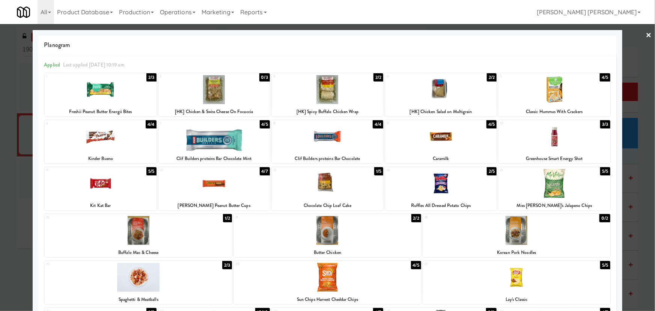
click at [646, 35] on link "×" at bounding box center [649, 35] width 6 height 23
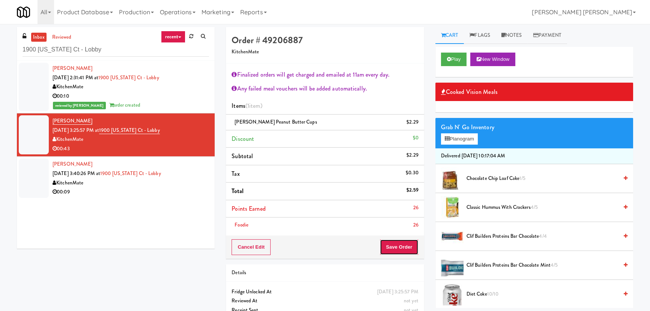
click at [397, 249] on button "Save Order" at bounding box center [399, 247] width 38 height 16
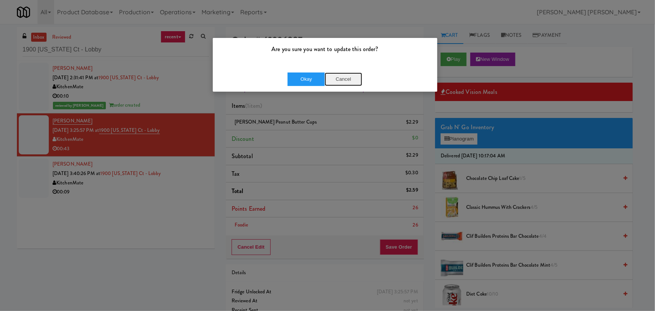
click at [348, 78] on button "Cancel" at bounding box center [344, 79] width 38 height 14
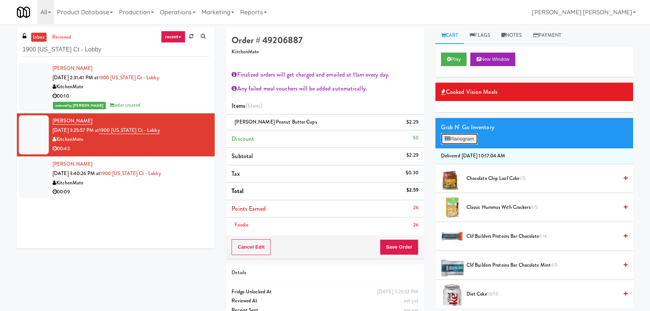
click at [450, 137] on button "Planogram" at bounding box center [459, 138] width 37 height 11
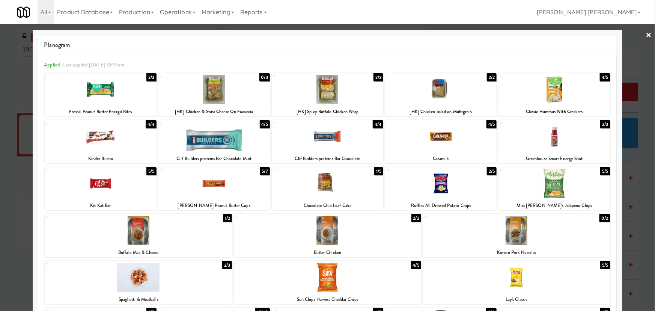
click at [550, 143] on div at bounding box center [555, 136] width 112 height 29
click at [646, 33] on link "×" at bounding box center [649, 35] width 6 height 23
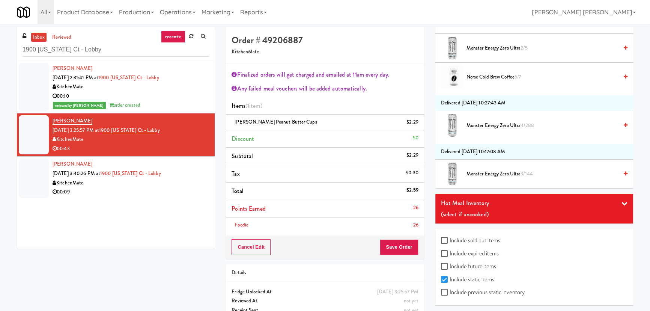
scroll to position [1541, 0]
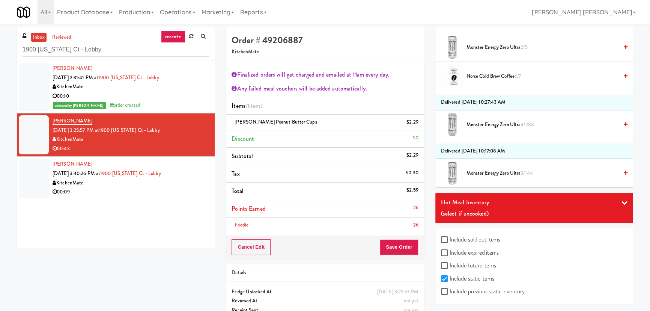
click at [473, 237] on label "Include sold out items" at bounding box center [470, 239] width 59 height 11
click at [450, 237] on input "Include sold out items" at bounding box center [445, 240] width 9 height 6
checkbox input "true"
click at [474, 288] on label "Include previous static inventory" at bounding box center [483, 291] width 84 height 11
click at [450, 289] on input "Include previous static inventory" at bounding box center [445, 292] width 9 height 6
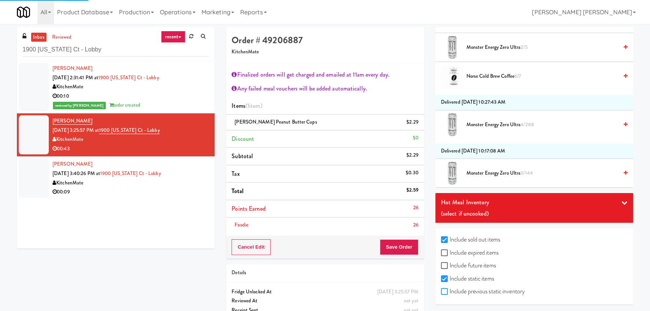
checkbox input "true"
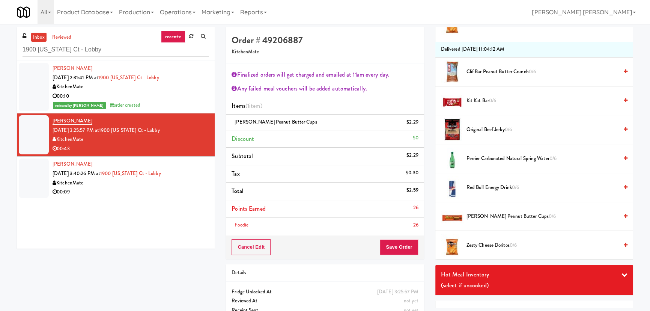
scroll to position [4281, 0]
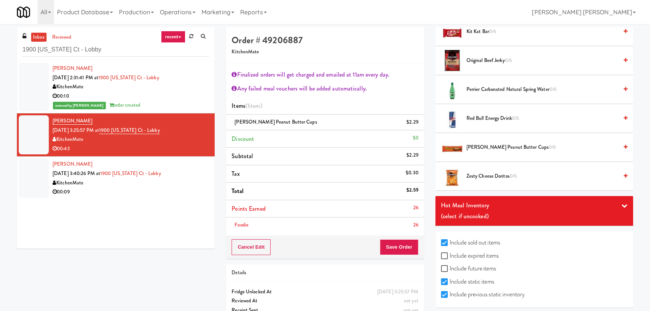
click at [454, 250] on label "Include expired items" at bounding box center [470, 255] width 58 height 11
click at [450, 253] on input "Include expired items" at bounding box center [445, 256] width 9 height 6
checkbox input "true"
click at [457, 263] on label "Include future items" at bounding box center [468, 268] width 55 height 11
click at [450, 266] on input "Include future items" at bounding box center [445, 269] width 9 height 6
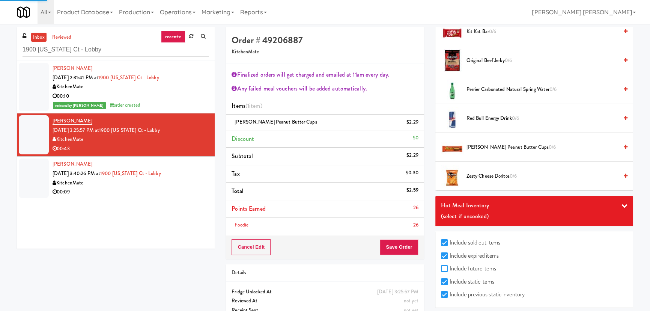
checkbox input "true"
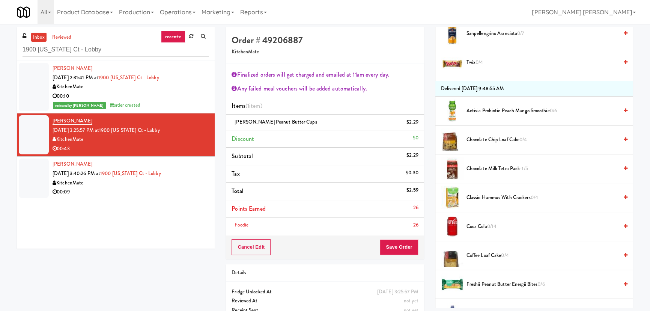
scroll to position [4690, 0]
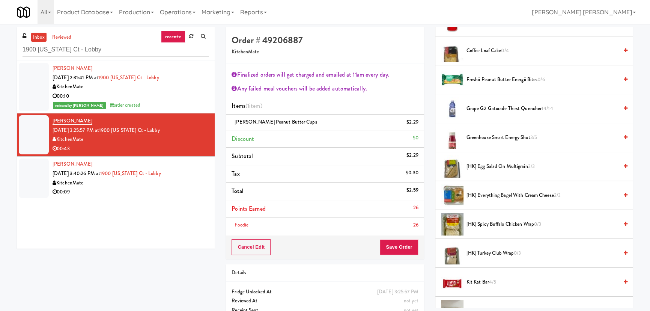
click at [507, 133] on span "Greenhouse Smart Energy Shot 3/5" at bounding box center [543, 137] width 152 height 9
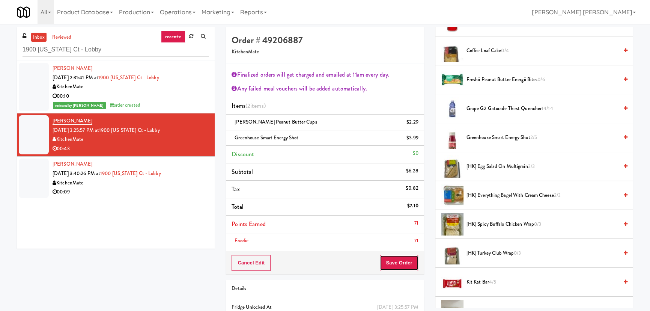
click at [402, 262] on button "Save Order" at bounding box center [399, 263] width 38 height 16
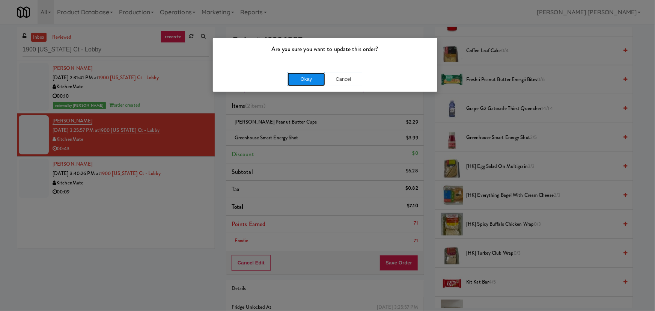
click at [303, 80] on button "Okay" at bounding box center [307, 79] width 38 height 14
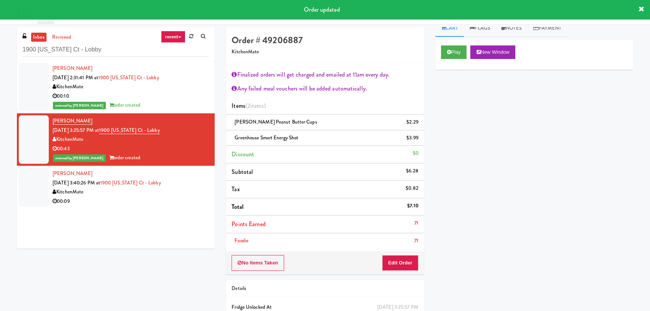
scroll to position [0, 0]
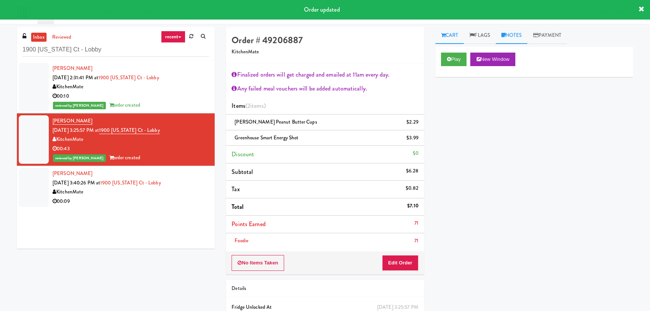
drag, startPoint x: 517, startPoint y: 32, endPoint x: 515, endPoint y: 39, distance: 7.4
click at [517, 32] on link "Notes" at bounding box center [512, 35] width 32 height 17
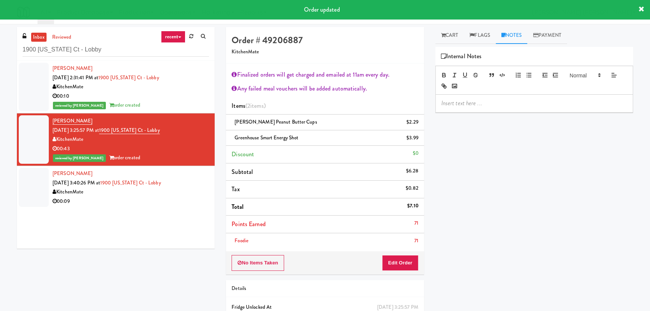
click at [487, 103] on p at bounding box center [535, 103] width 186 height 8
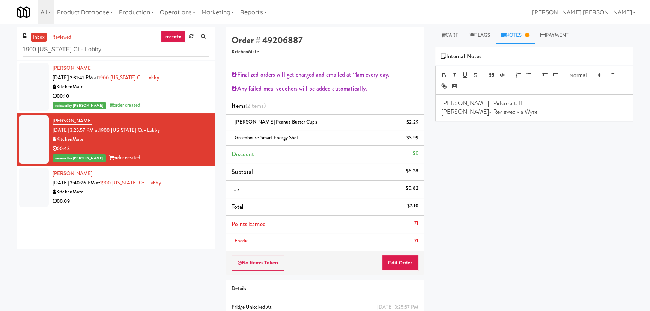
click at [149, 192] on div "KitchenMate" at bounding box center [131, 191] width 157 height 9
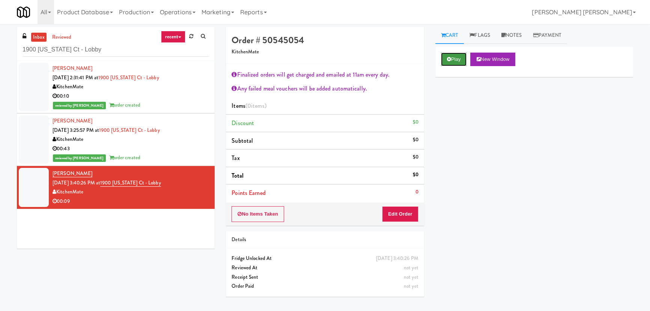
click at [463, 59] on button "Play" at bounding box center [454, 60] width 26 height 14
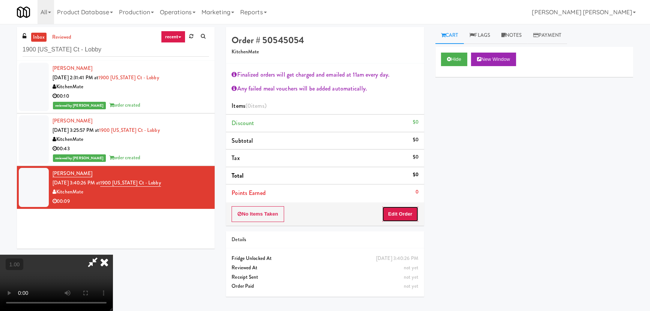
click at [406, 212] on button "Edit Order" at bounding box center [400, 214] width 36 height 16
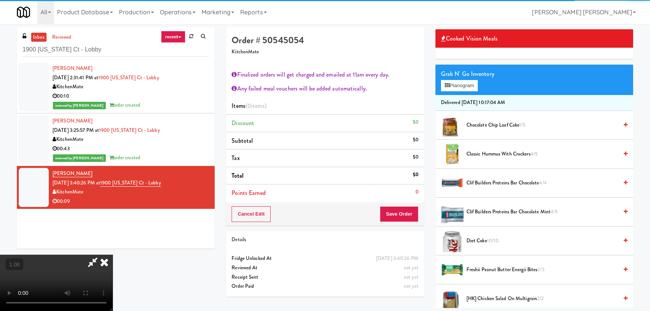
scroll to position [102, 0]
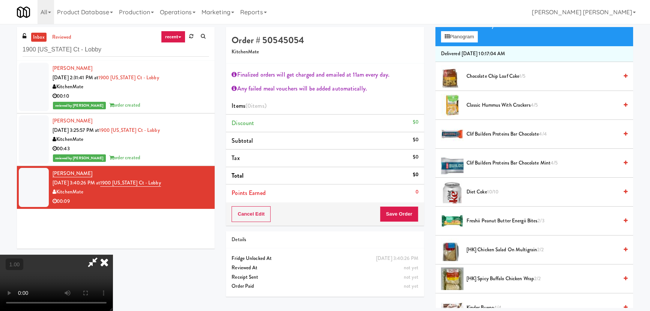
click at [474, 104] on span "Classic Hummus With Crackers 4/5" at bounding box center [543, 105] width 152 height 9
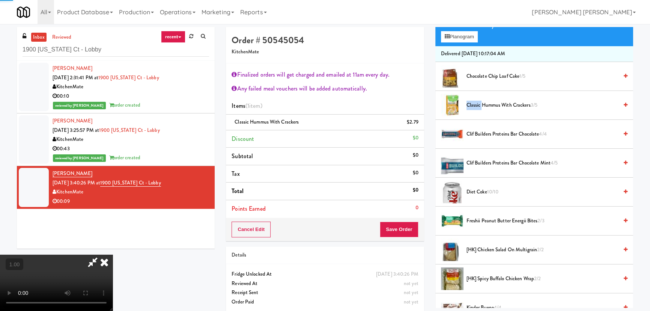
click at [474, 104] on span "Classic Hummus With Crackers 3/5" at bounding box center [543, 105] width 152 height 9
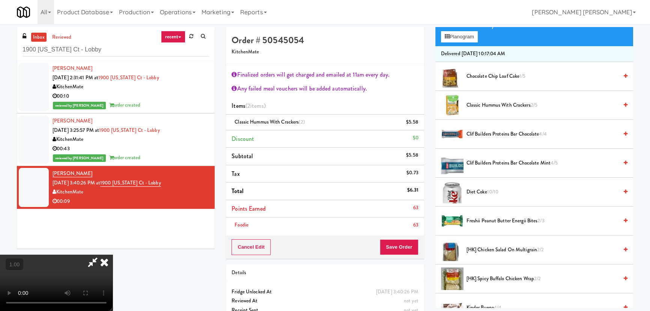
drag, startPoint x: 374, startPoint y: 33, endPoint x: 374, endPoint y: 38, distance: 4.5
click at [113, 255] on icon at bounding box center [104, 262] width 17 height 15
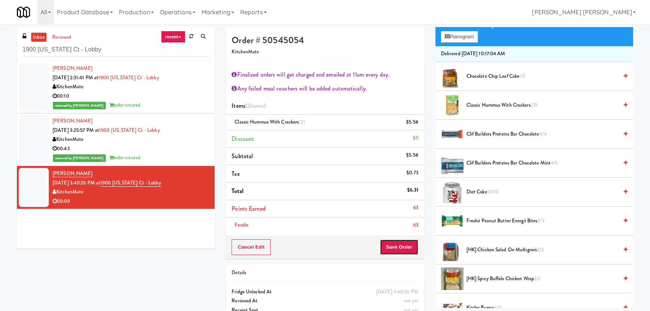
click at [395, 250] on button "Save Order" at bounding box center [399, 247] width 38 height 16
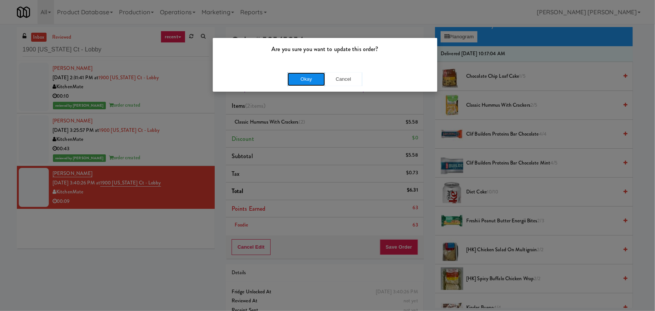
click at [312, 78] on button "Okay" at bounding box center [307, 79] width 38 height 14
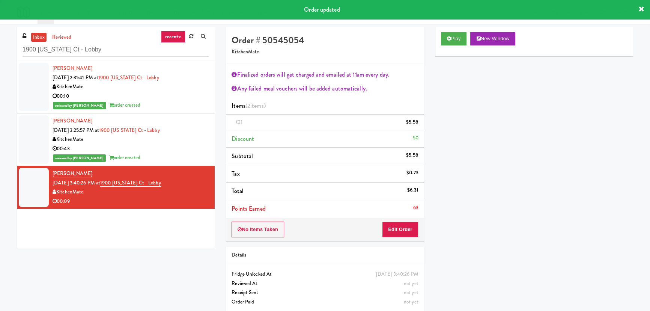
scroll to position [20, 0]
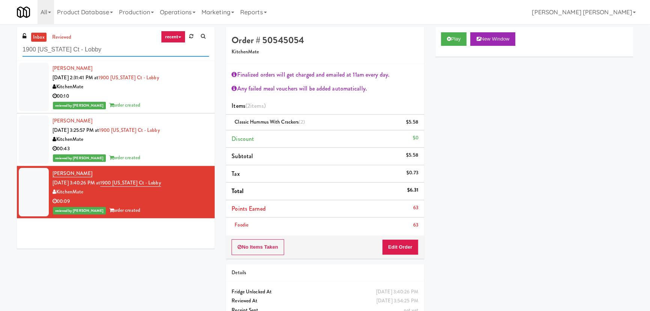
drag, startPoint x: 106, startPoint y: 45, endPoint x: 9, endPoint y: 48, distance: 97.7
click at [9, 48] on div "inbox reviewed recent all unclear take inventory issue suspicious failed recent…" at bounding box center [325, 181] width 650 height 308
paste input "The Horizons - Cooler #1"
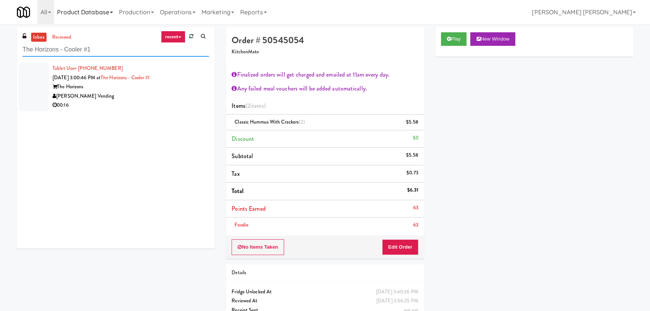
type input "The Horizons - Cooler #1"
click at [144, 85] on div "The Horizons" at bounding box center [131, 86] width 157 height 9
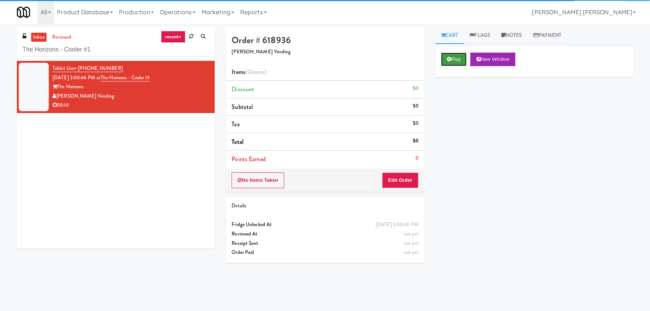
click at [456, 60] on button "Play" at bounding box center [454, 60] width 26 height 14
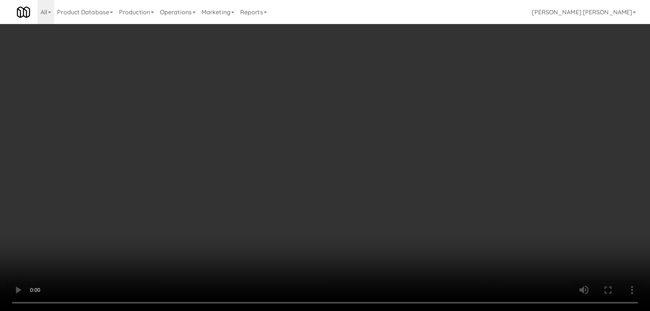
drag, startPoint x: 361, startPoint y: 331, endPoint x: 422, endPoint y: 330, distance: 61.2
click at [366, 311] on video at bounding box center [325, 155] width 650 height 311
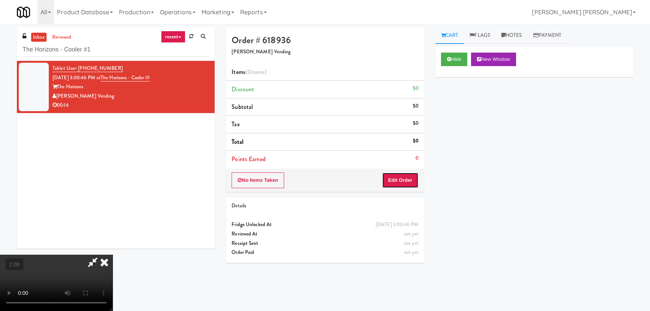
click at [402, 179] on button "Edit Order" at bounding box center [400, 180] width 36 height 16
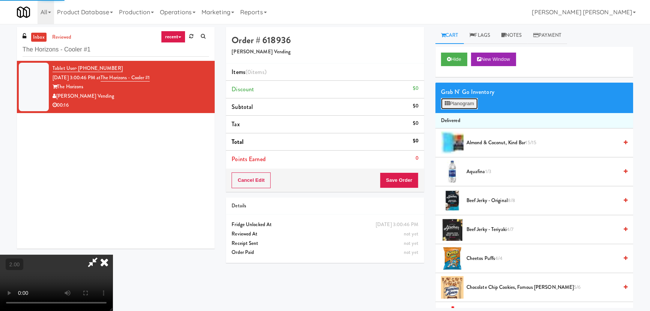
click at [465, 100] on button "Planogram" at bounding box center [459, 103] width 37 height 11
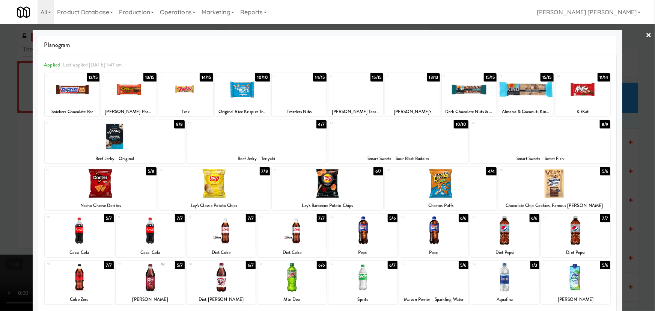
click at [437, 191] on div at bounding box center [441, 183] width 112 height 29
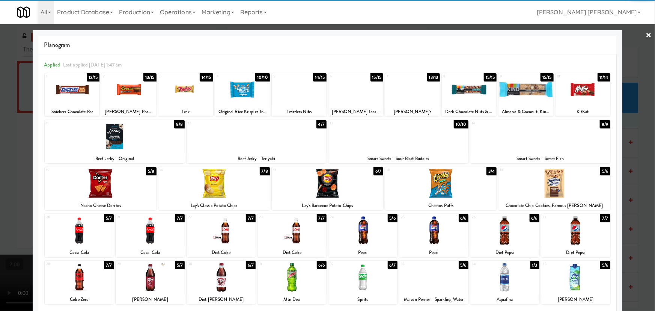
click at [153, 230] on div at bounding box center [150, 230] width 69 height 29
click at [647, 33] on link "×" at bounding box center [649, 35] width 6 height 23
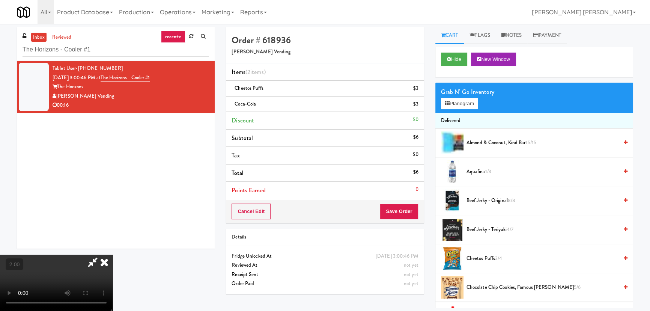
click at [113, 255] on icon at bounding box center [104, 262] width 17 height 15
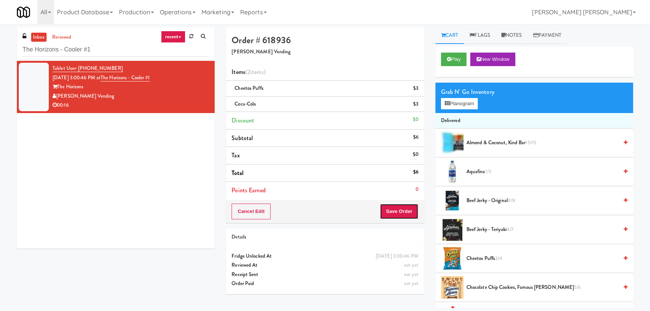
click at [403, 208] on button "Save Order" at bounding box center [399, 212] width 38 height 16
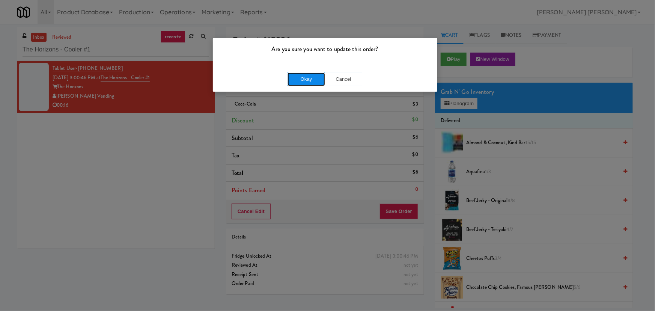
click at [305, 75] on button "Okay" at bounding box center [307, 79] width 38 height 14
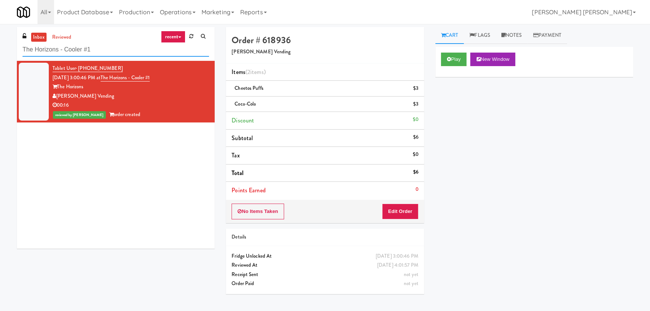
drag, startPoint x: 132, startPoint y: 51, endPoint x: -45, endPoint y: 53, distance: 177.2
click at [0, 53] on html "Are you sure you want to update this order? Okay Cancel Okay Are you sure you w…" at bounding box center [325, 155] width 650 height 311
paste input "Phase I - Ambient Pantry"
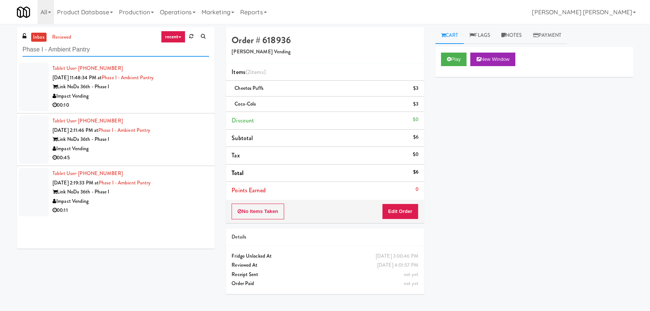
type input "Phase I - Ambient Pantry"
click at [181, 94] on div "Impact Vending" at bounding box center [131, 96] width 157 height 9
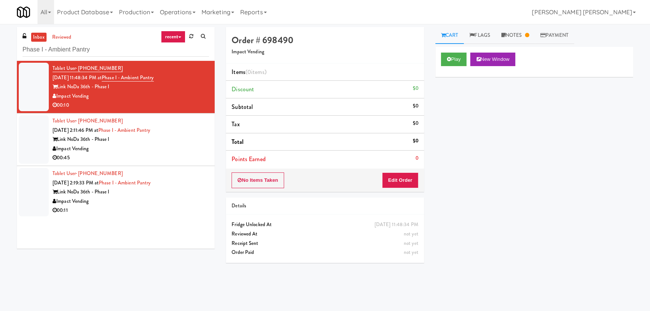
click at [178, 150] on div "Impact Vending" at bounding box center [131, 148] width 157 height 9
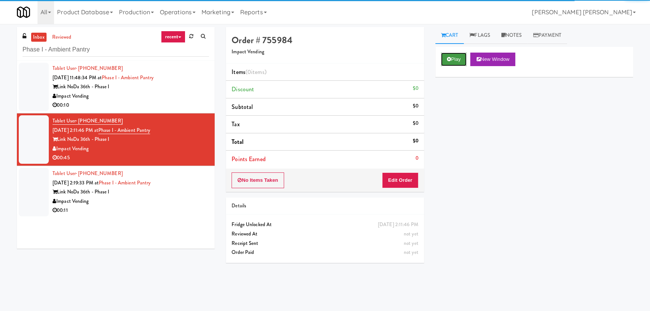
click at [458, 55] on button "Play" at bounding box center [454, 60] width 26 height 14
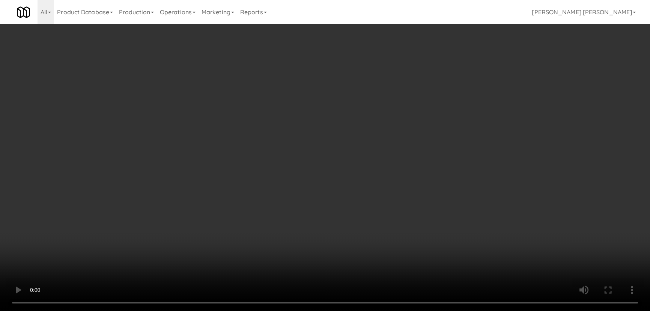
click at [392, 311] on video at bounding box center [325, 155] width 650 height 311
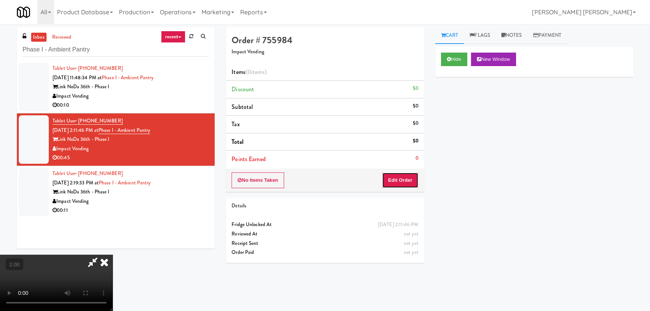
click at [406, 175] on button "Edit Order" at bounding box center [400, 180] width 36 height 16
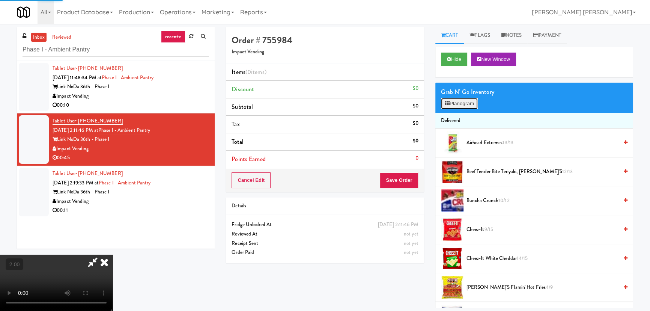
click at [457, 109] on button "Planogram" at bounding box center [459, 103] width 37 height 11
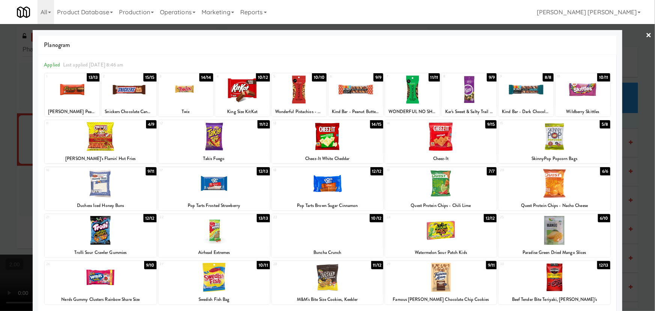
click at [556, 285] on div at bounding box center [555, 277] width 112 height 29
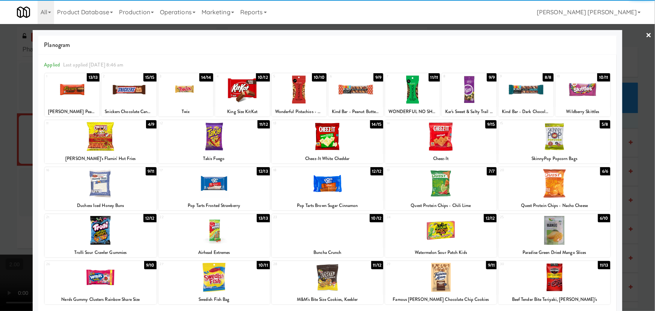
click at [437, 184] on div at bounding box center [441, 183] width 112 height 29
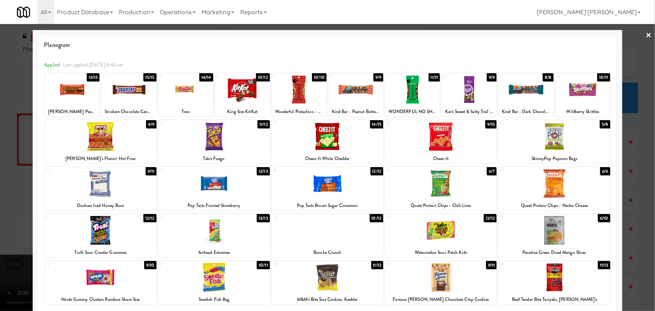
click at [646, 32] on link "×" at bounding box center [649, 35] width 6 height 23
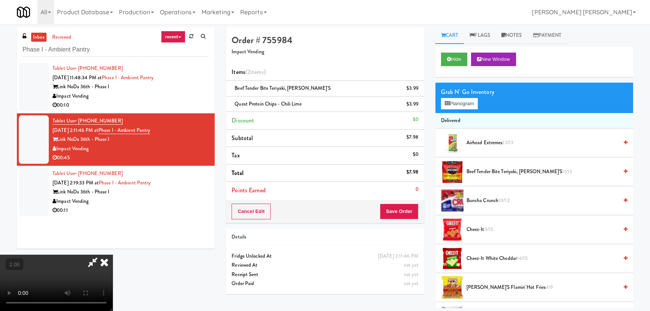
click at [113, 255] on video at bounding box center [56, 283] width 113 height 56
click at [464, 103] on button "Planogram" at bounding box center [459, 103] width 37 height 11
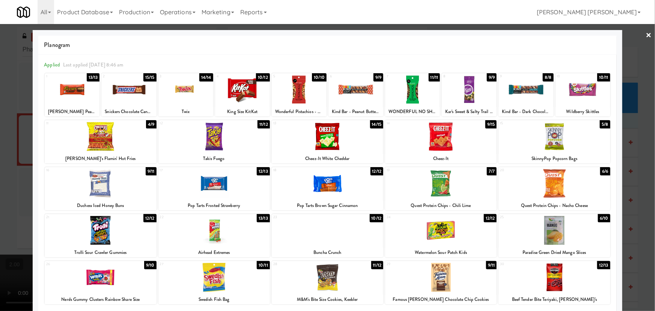
drag, startPoint x: 99, startPoint y: 137, endPoint x: 137, endPoint y: 137, distance: 37.9
click at [101, 136] on div at bounding box center [101, 136] width 112 height 29
click at [216, 143] on div at bounding box center [214, 136] width 112 height 29
click at [647, 35] on link "×" at bounding box center [649, 35] width 6 height 23
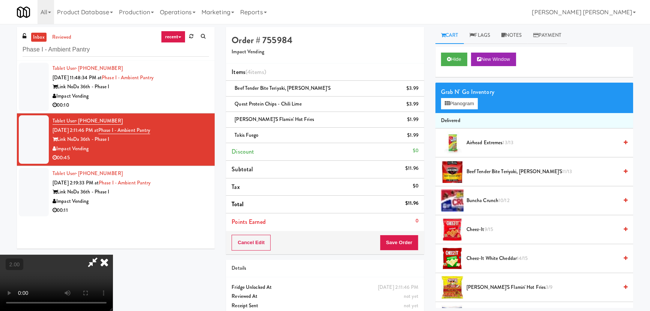
click at [113, 255] on icon at bounding box center [104, 262] width 17 height 15
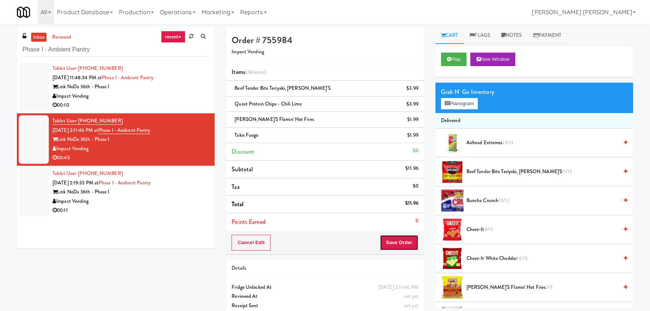
click at [394, 241] on button "Save Order" at bounding box center [399, 243] width 38 height 16
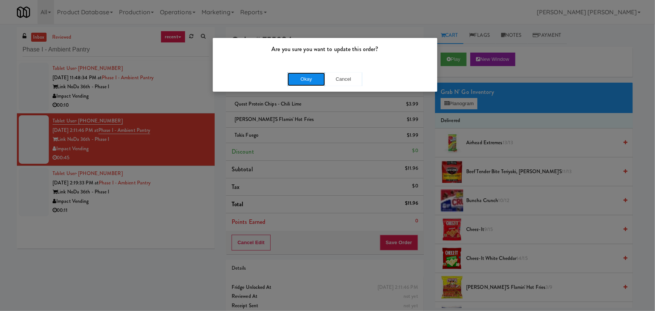
click at [318, 77] on button "Okay" at bounding box center [307, 79] width 38 height 14
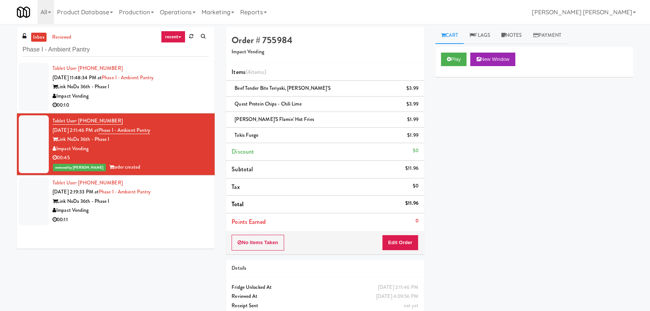
click at [174, 205] on div "Link NoDa 36th - Phase I" at bounding box center [131, 201] width 157 height 9
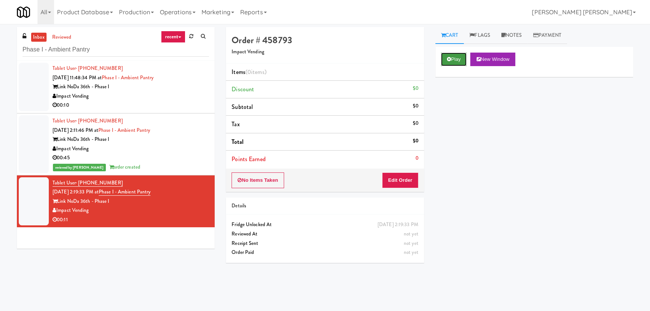
click at [451, 56] on button "Play" at bounding box center [454, 60] width 26 height 14
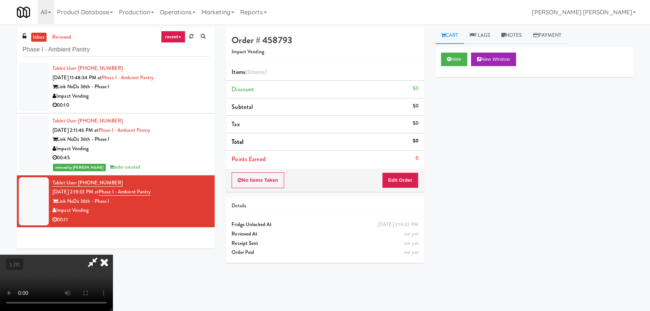
scroll to position [15, 0]
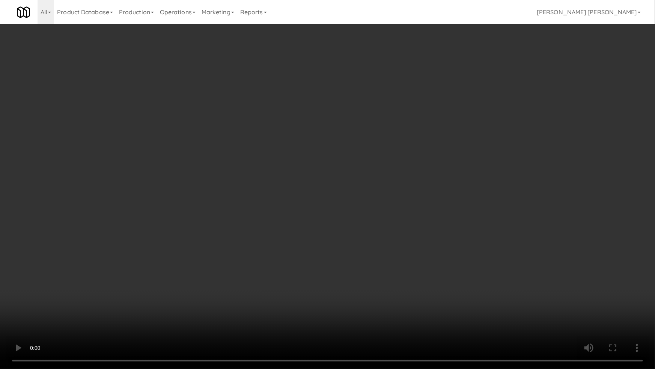
click at [384, 311] on video at bounding box center [327, 184] width 655 height 369
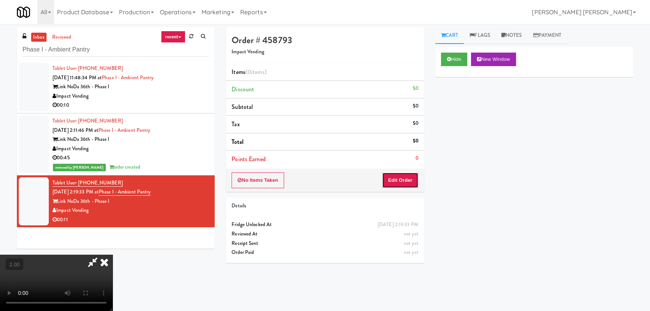
click at [417, 177] on button "Edit Order" at bounding box center [400, 180] width 36 height 16
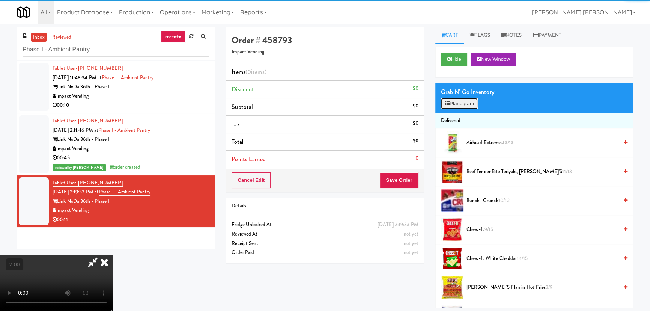
click at [457, 106] on button "Planogram" at bounding box center [459, 103] width 37 height 11
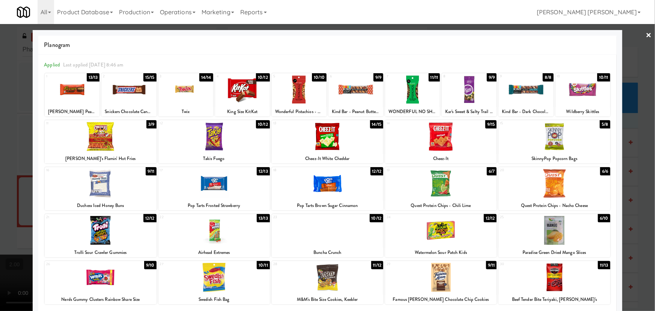
click at [218, 187] on div at bounding box center [214, 183] width 112 height 29
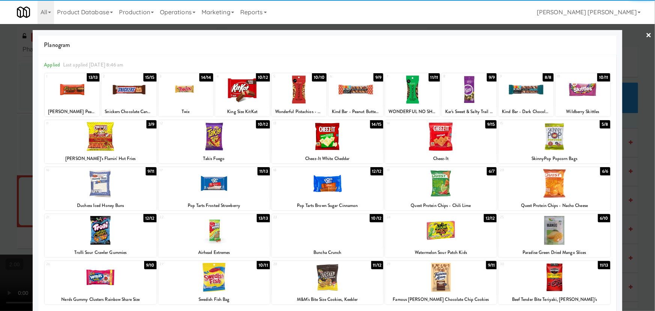
click at [551, 182] on div at bounding box center [555, 183] width 112 height 29
click at [646, 30] on link "×" at bounding box center [649, 35] width 6 height 23
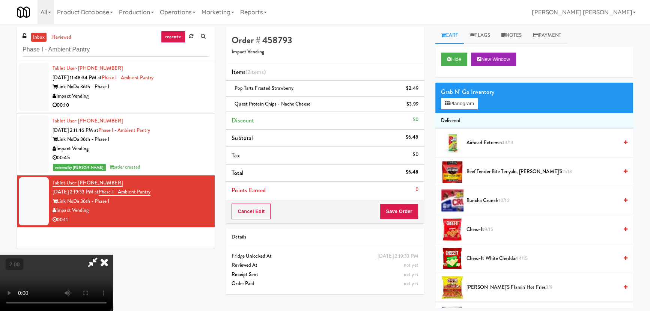
click at [113, 255] on video at bounding box center [56, 283] width 113 height 56
click at [113, 255] on icon at bounding box center [104, 262] width 17 height 15
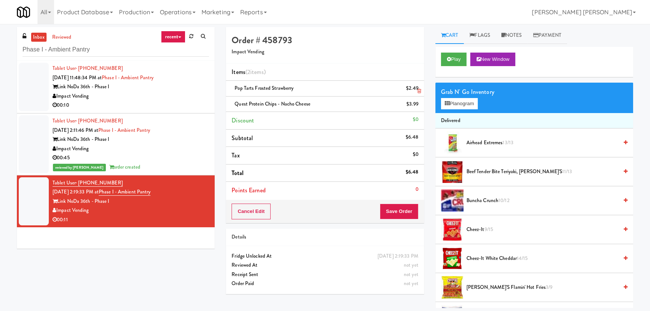
click at [420, 90] on icon at bounding box center [420, 91] width 4 height 5
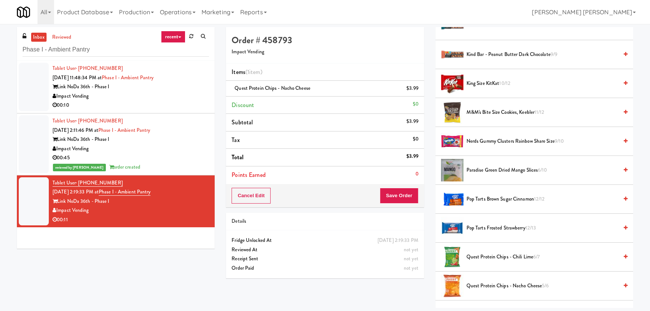
scroll to position [443, 0]
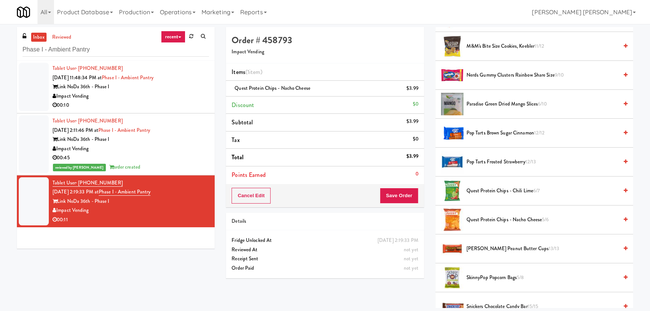
click at [487, 131] on span "Pop Tarts Brown Sugar Cinnamon 12/12" at bounding box center [543, 132] width 152 height 9
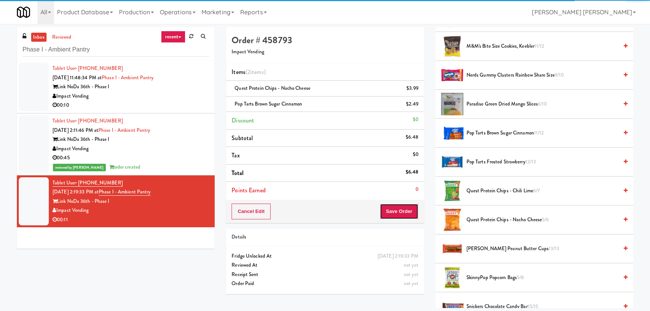
click at [404, 213] on button "Save Order" at bounding box center [399, 212] width 38 height 16
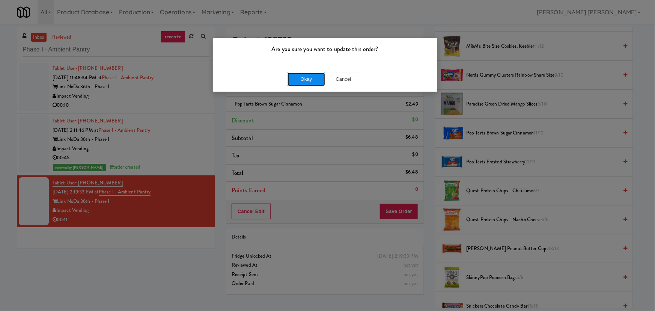
click at [302, 74] on button "Okay" at bounding box center [307, 79] width 38 height 14
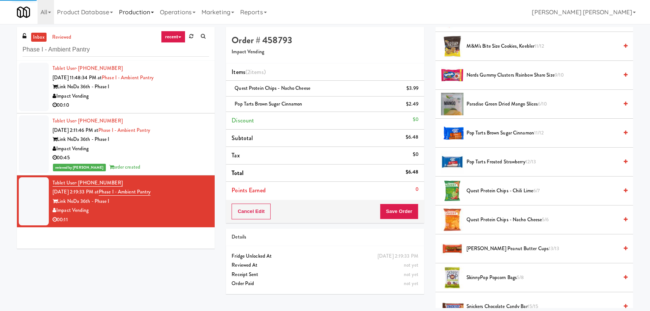
scroll to position [20, 0]
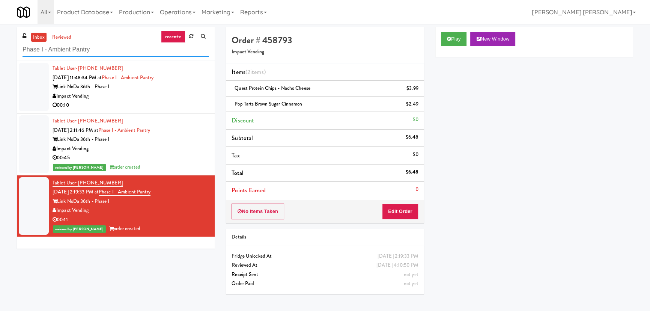
drag, startPoint x: 113, startPoint y: 51, endPoint x: 18, endPoint y: 45, distance: 94.8
click at [18, 45] on div "inbox reviewed recent all unclear take inventory issue suspicious failed recent…" at bounding box center [116, 44] width 198 height 34
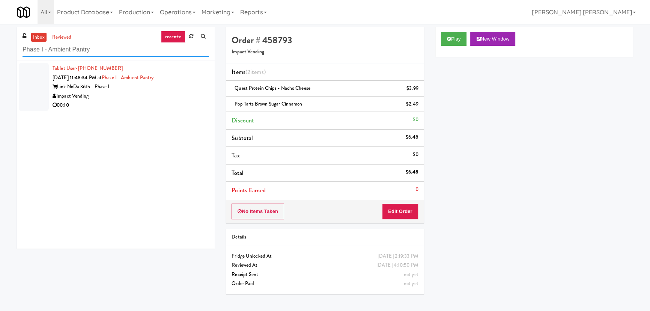
click at [104, 47] on input "Phase I - Ambient Pantry" at bounding box center [116, 50] width 187 height 14
drag, startPoint x: 103, startPoint y: 47, endPoint x: 7, endPoint y: 46, distance: 95.8
click at [7, 46] on div "inbox reviewed recent all unclear take inventory issue suspicious failed recent…" at bounding box center [325, 167] width 650 height 281
paste input "UHN - Bickle Center - The Meeting Place"
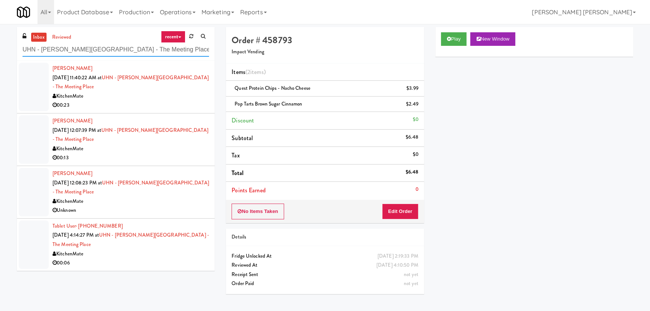
type input "UHN - Bickle Center - The Meeting Place"
click at [136, 258] on div "00:06" at bounding box center [131, 262] width 157 height 9
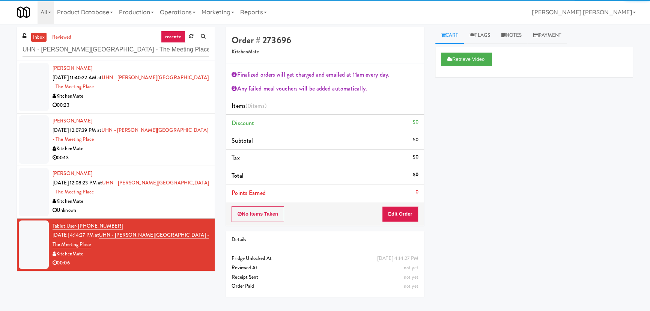
click at [140, 206] on div "Unknown" at bounding box center [131, 210] width 157 height 9
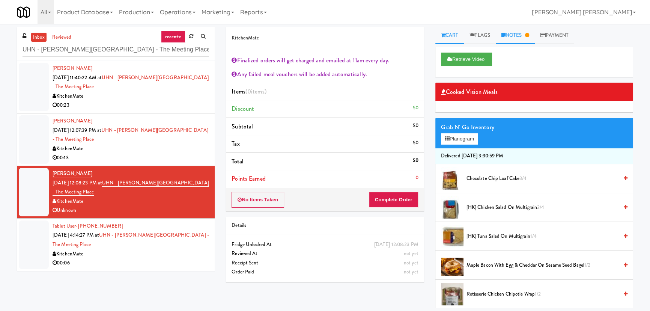
click at [511, 34] on link "Notes" at bounding box center [515, 35] width 39 height 17
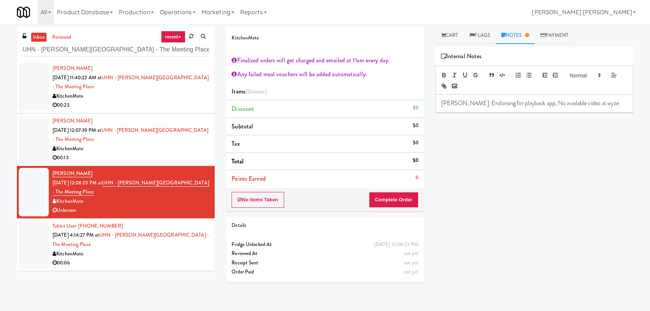
click at [160, 153] on div "00:13" at bounding box center [131, 157] width 157 height 9
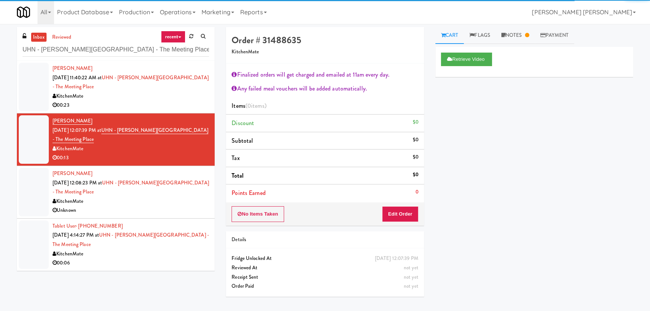
click at [150, 101] on div "00:23" at bounding box center [131, 105] width 157 height 9
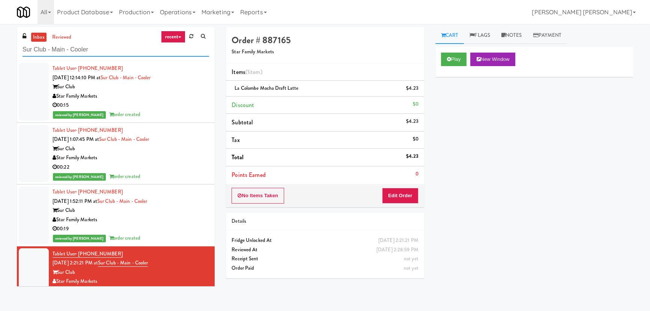
scroll to position [12, 0]
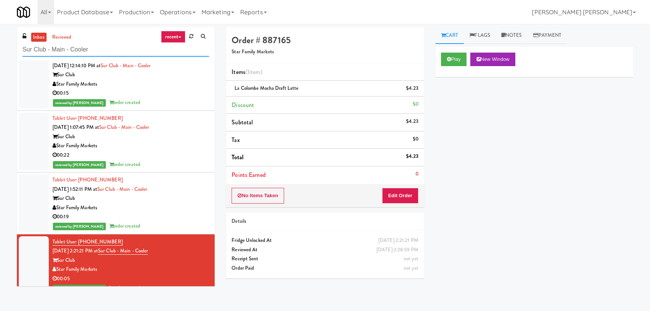
drag, startPoint x: 0, startPoint y: 0, endPoint x: 5, endPoint y: 50, distance: 50.2
click at [5, 50] on div "inbox reviewed recent all unclear take inventory issue suspicious failed recent…" at bounding box center [325, 167] width 650 height 281
paste input "Vouge Salon Cooler 1"
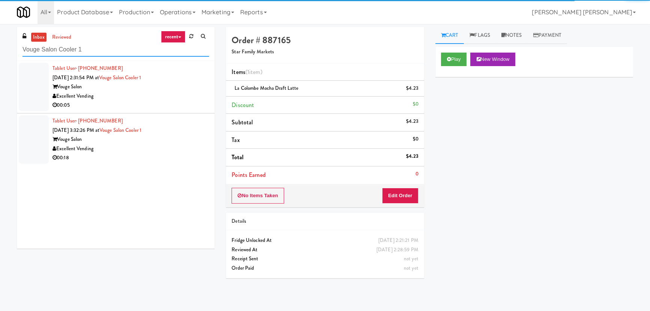
type input "Vouge Salon Cooler 1"
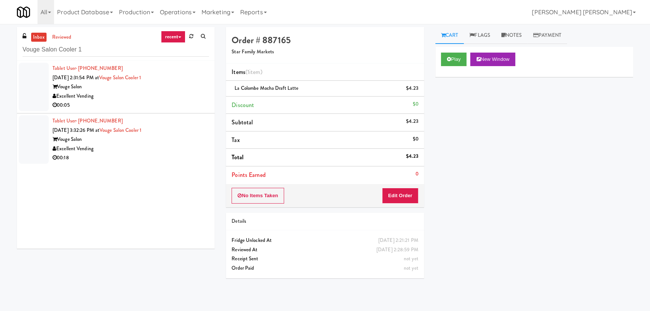
click at [165, 148] on div "Excellent Vending" at bounding box center [131, 148] width 157 height 9
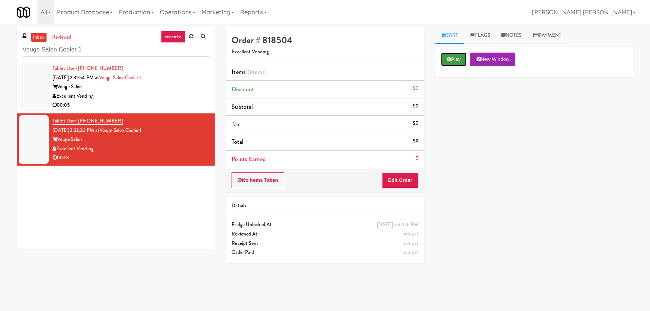
click at [455, 62] on button "Play" at bounding box center [454, 60] width 26 height 14
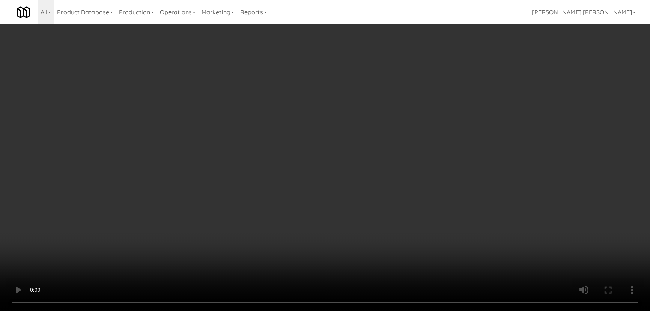
click at [372, 311] on video at bounding box center [325, 155] width 650 height 311
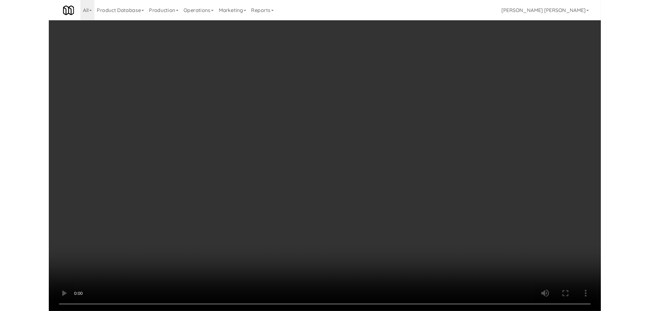
scroll to position [15, 0]
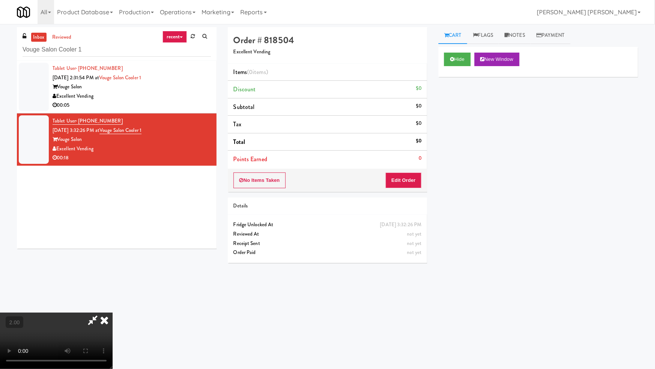
click at [620, 308] on div "Hide New Window Primary Flag Clear Flag if unable to determine what was taken o…" at bounding box center [539, 188] width 200 height 282
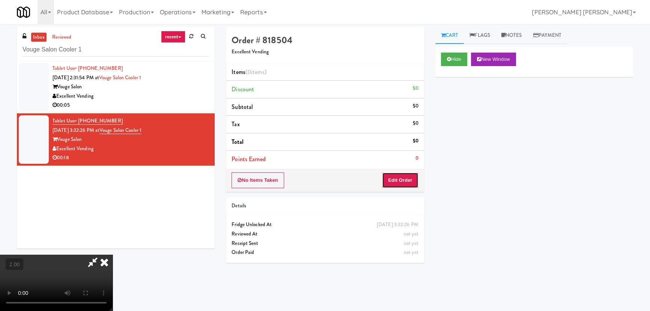
click at [410, 178] on button "Edit Order" at bounding box center [400, 180] width 36 height 16
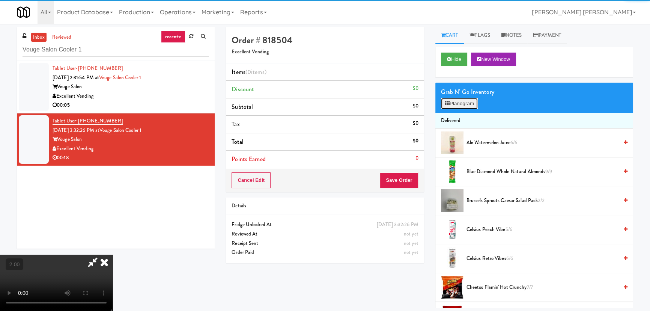
click at [466, 104] on button "Planogram" at bounding box center [459, 103] width 37 height 11
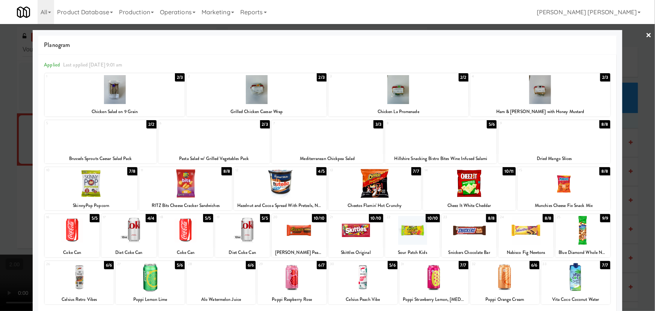
click at [394, 94] on div at bounding box center [399, 89] width 140 height 29
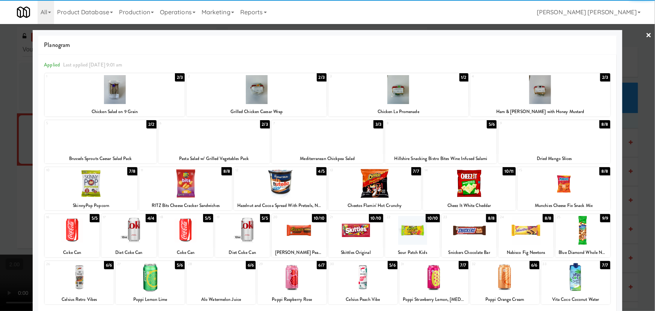
click at [394, 94] on div at bounding box center [399, 89] width 140 height 29
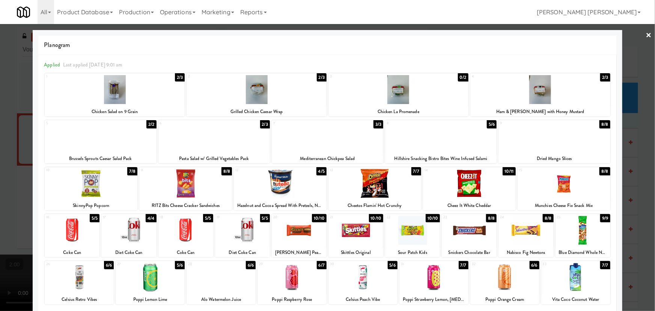
click at [646, 33] on link "×" at bounding box center [649, 35] width 6 height 23
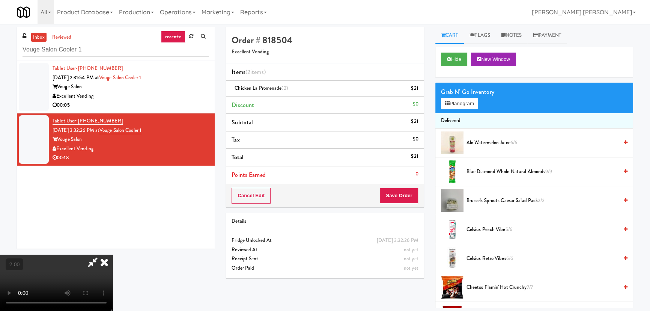
click at [113, 255] on video at bounding box center [56, 283] width 113 height 56
click at [458, 101] on button "Planogram" at bounding box center [459, 103] width 37 height 11
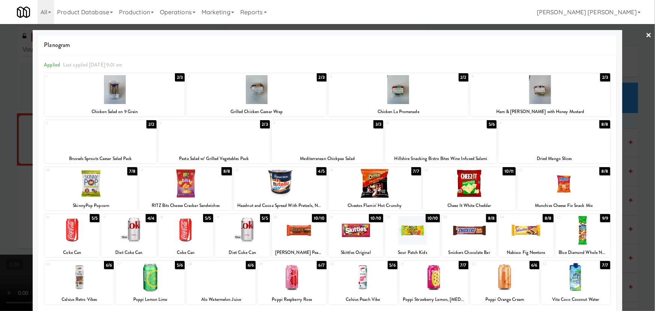
click at [538, 89] on div at bounding box center [541, 89] width 140 height 29
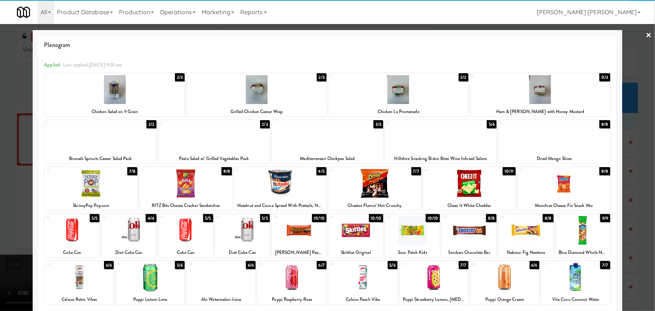
click at [646, 33] on link "×" at bounding box center [649, 35] width 6 height 23
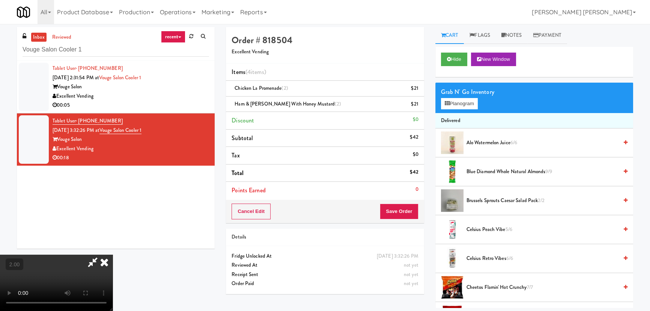
click at [113, 255] on icon at bounding box center [104, 262] width 17 height 15
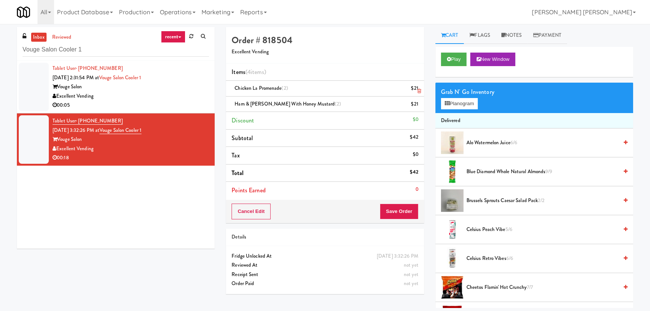
click at [418, 92] on icon at bounding box center [420, 91] width 4 height 5
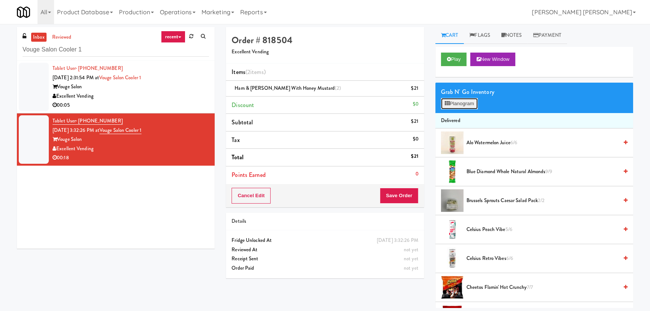
click at [457, 105] on button "Planogram" at bounding box center [459, 103] width 37 height 11
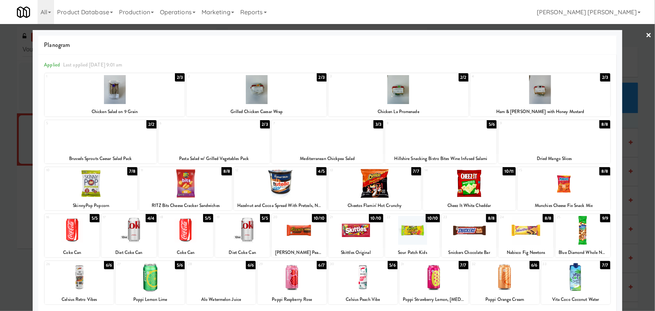
click at [646, 34] on link "×" at bounding box center [649, 35] width 6 height 23
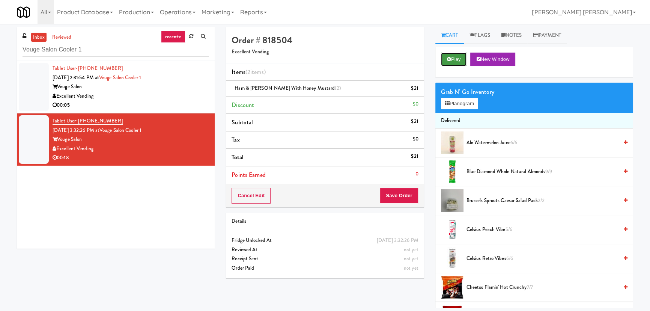
click at [454, 58] on button "Play" at bounding box center [454, 60] width 26 height 14
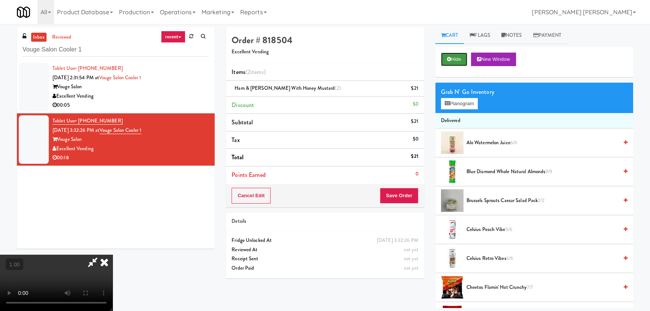
click at [449, 60] on icon at bounding box center [449, 59] width 4 height 5
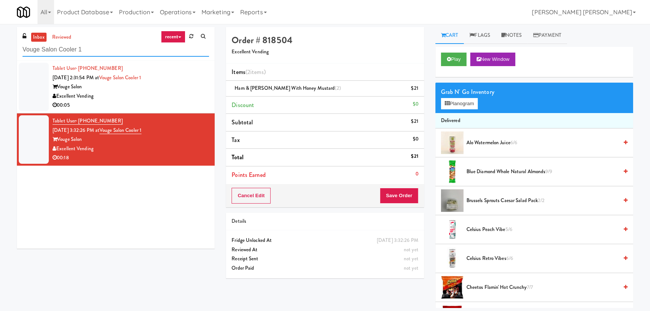
drag, startPoint x: 103, startPoint y: 52, endPoint x: 18, endPoint y: 50, distance: 84.5
click at [18, 50] on div "inbox reviewed recent all unclear take inventory issue suspicious failed recent…" at bounding box center [116, 44] width 198 height 34
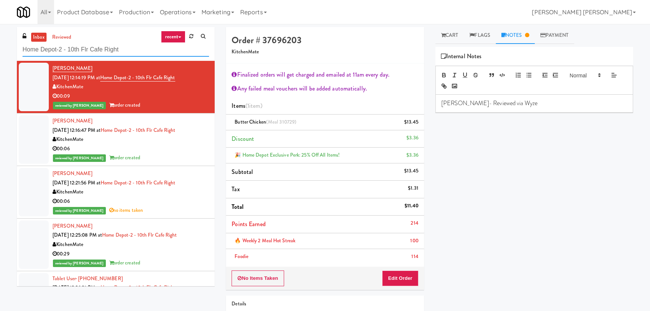
drag, startPoint x: 131, startPoint y: 49, endPoint x: 21, endPoint y: 52, distance: 110.8
click at [21, 52] on div "inbox reviewed recent all unclear take inventory issue suspicious failed recent…" at bounding box center [116, 44] width 198 height 34
paste input "Commons - Combo"
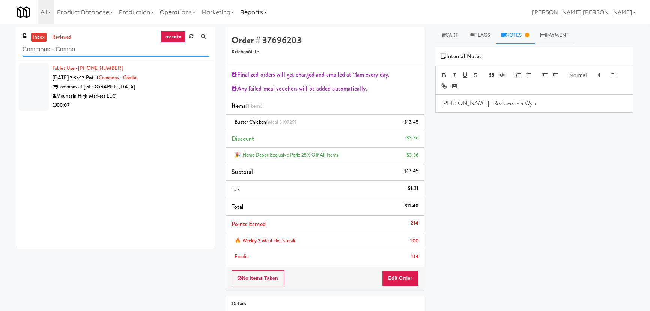
type input "Commons - Combo"
click at [173, 92] on div "Mountain High Markets LLC" at bounding box center [131, 96] width 157 height 9
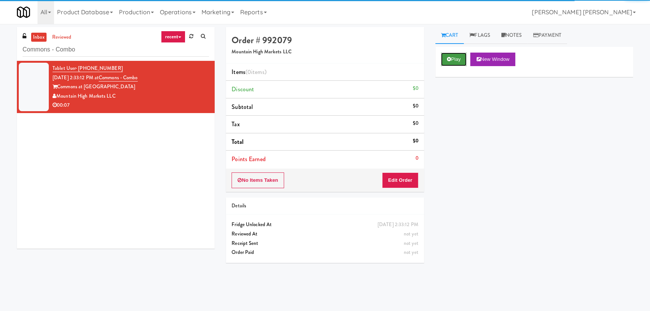
click at [462, 57] on button "Play" at bounding box center [454, 60] width 26 height 14
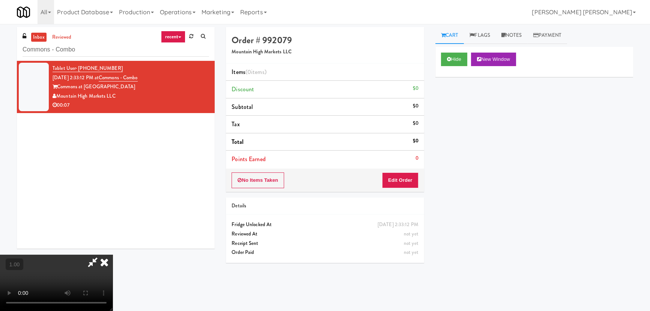
click at [113, 280] on video at bounding box center [56, 283] width 113 height 56
click at [406, 177] on button "Edit Order" at bounding box center [400, 180] width 36 height 16
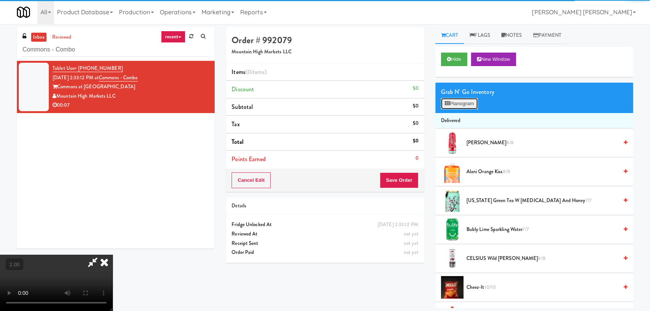
click at [449, 106] on button "Planogram" at bounding box center [459, 103] width 37 height 11
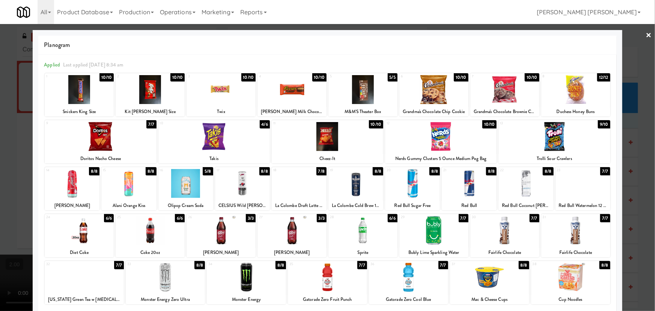
click at [519, 187] on div at bounding box center [526, 183] width 55 height 29
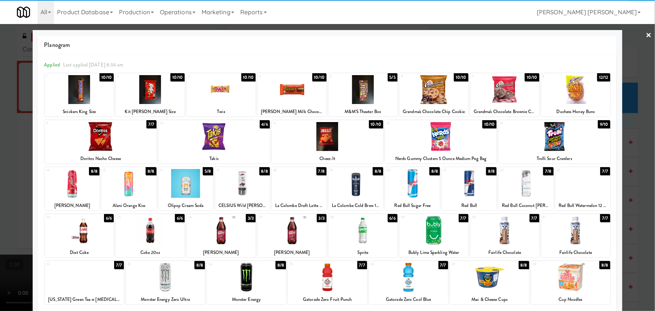
click at [519, 187] on div at bounding box center [526, 183] width 55 height 29
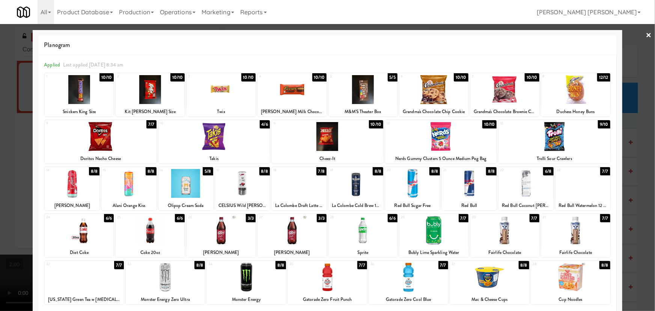
click at [646, 33] on link "×" at bounding box center [649, 35] width 6 height 23
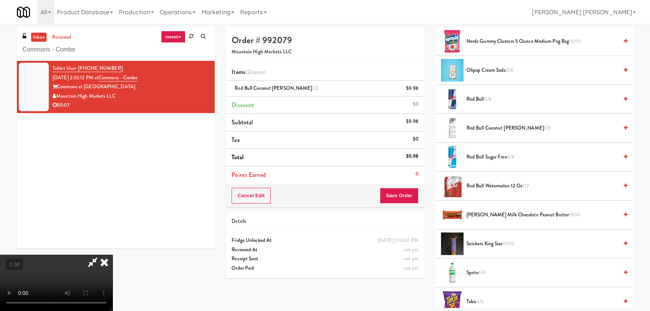
click at [113, 255] on icon at bounding box center [104, 262] width 17 height 15
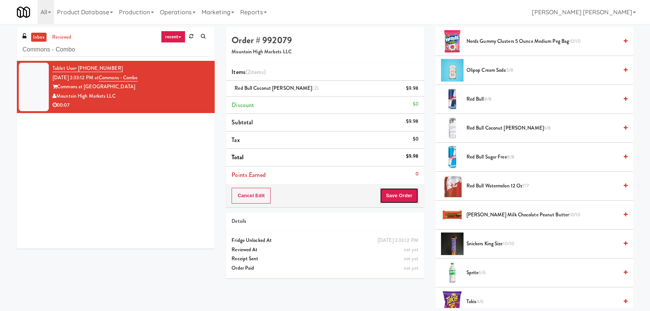
click at [406, 195] on button "Save Order" at bounding box center [399, 196] width 38 height 16
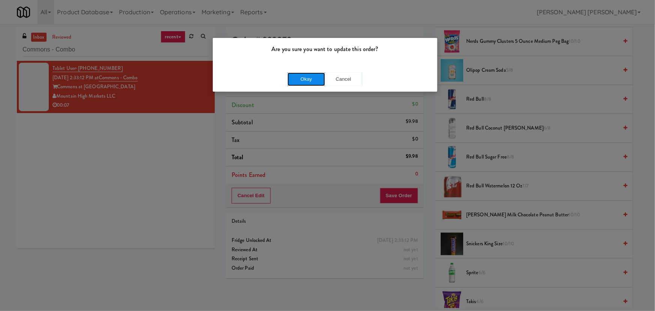
click at [310, 75] on button "Okay" at bounding box center [307, 79] width 38 height 14
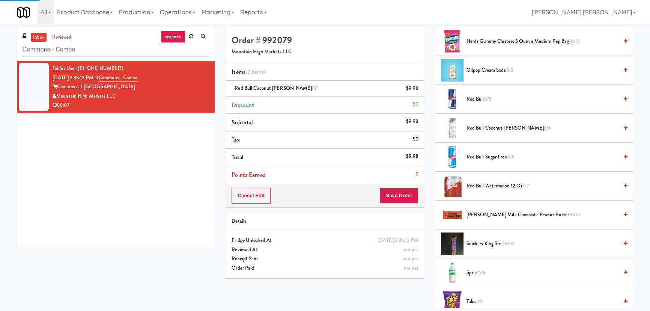
scroll to position [20, 0]
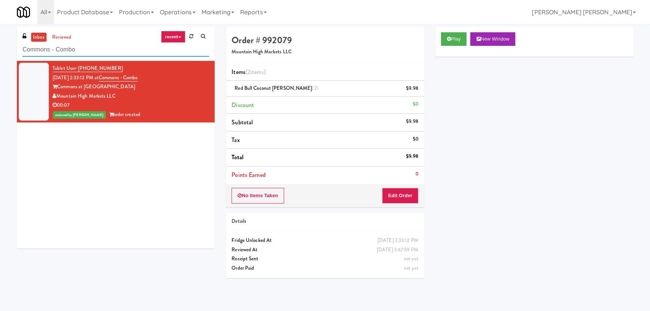
drag, startPoint x: 99, startPoint y: 47, endPoint x: 11, endPoint y: 53, distance: 88.8
click at [11, 53] on div "inbox reviewed recent all unclear take inventory issue suspicious failed recent…" at bounding box center [325, 167] width 650 height 281
paste input "The Jack - Combo - Left"
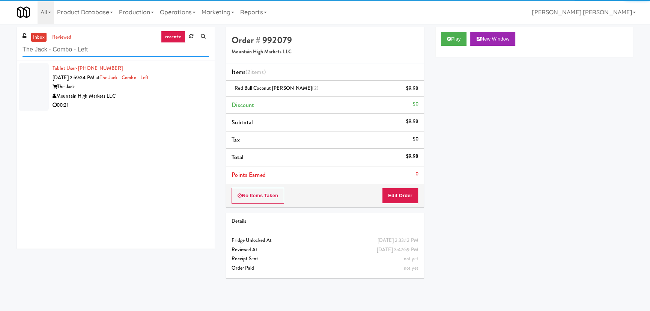
type input "The Jack - Combo - Left"
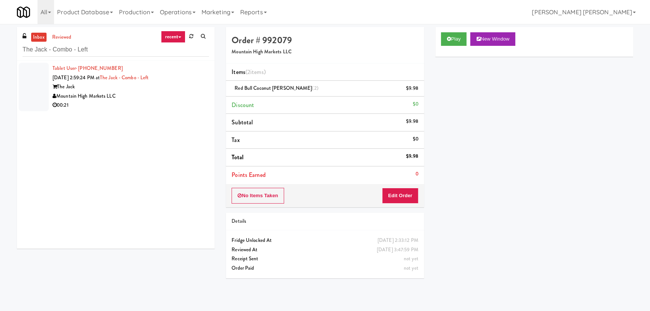
click at [176, 103] on div "00:21" at bounding box center [131, 105] width 157 height 9
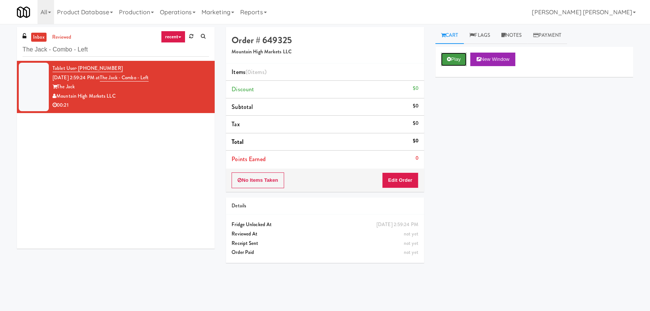
click at [456, 58] on button "Play" at bounding box center [454, 60] width 26 height 14
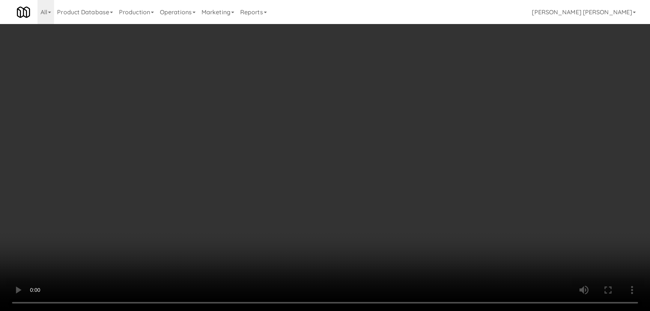
scroll to position [15, 0]
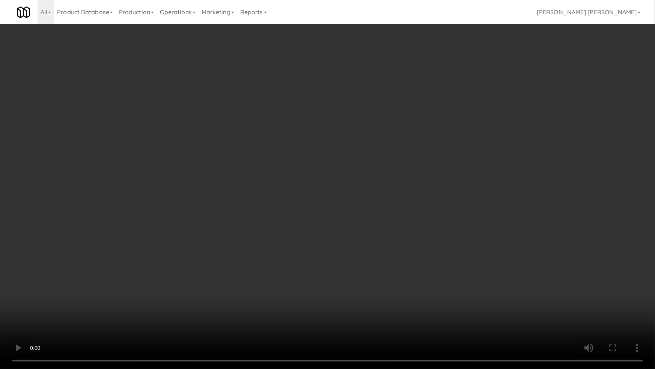
drag, startPoint x: 361, startPoint y: 330, endPoint x: 584, endPoint y: 341, distance: 222.6
click at [385, 311] on video at bounding box center [327, 184] width 655 height 369
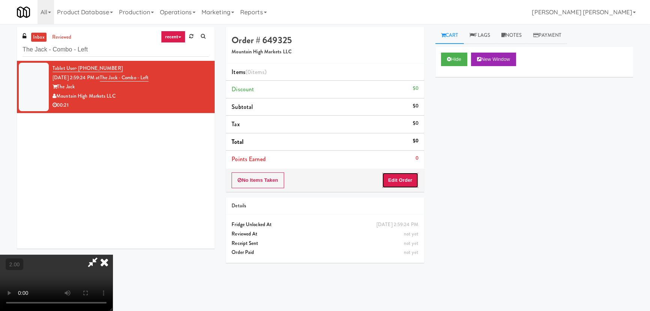
click at [409, 181] on button "Edit Order" at bounding box center [400, 180] width 36 height 16
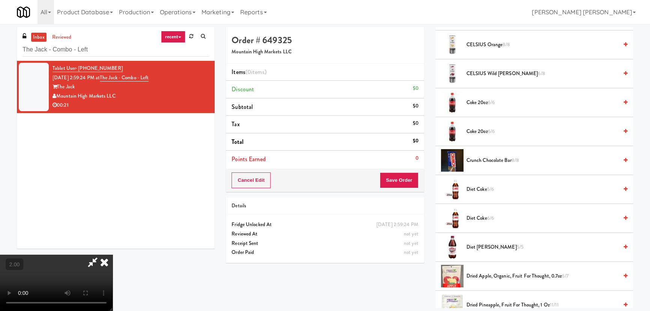
scroll to position [239, 0]
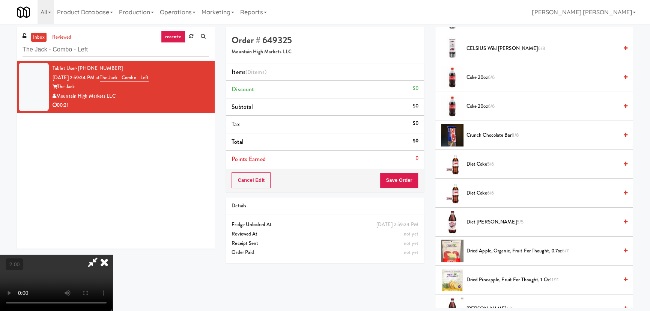
click at [470, 160] on span "Diet Coke 5/6" at bounding box center [543, 164] width 152 height 9
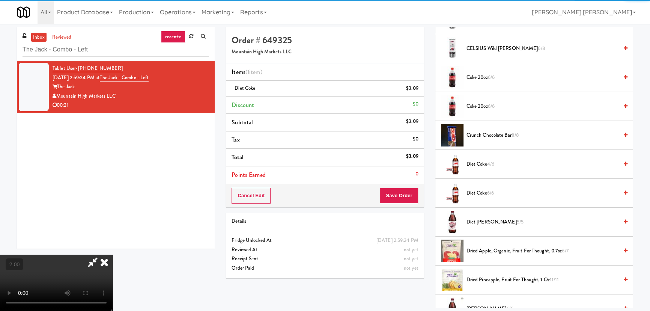
click at [472, 222] on span "Diet [PERSON_NAME] 5/5" at bounding box center [543, 221] width 152 height 9
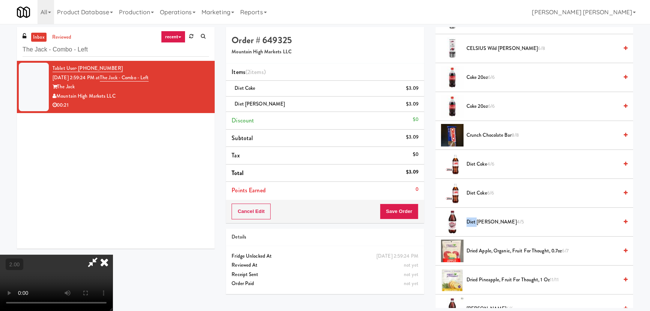
click at [472, 222] on span "Diet [PERSON_NAME] 4/5" at bounding box center [543, 221] width 152 height 9
click at [113, 255] on icon at bounding box center [104, 262] width 17 height 15
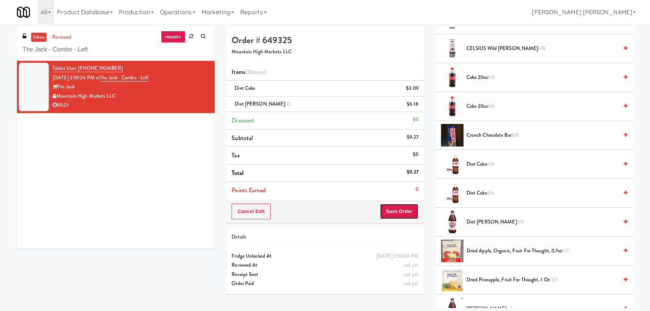
click at [409, 211] on button "Save Order" at bounding box center [399, 212] width 38 height 16
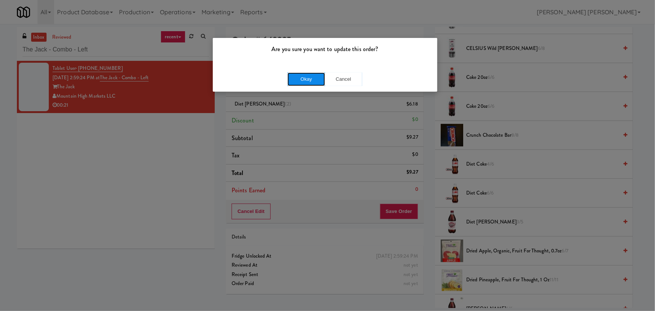
click at [314, 81] on button "Okay" at bounding box center [307, 79] width 38 height 14
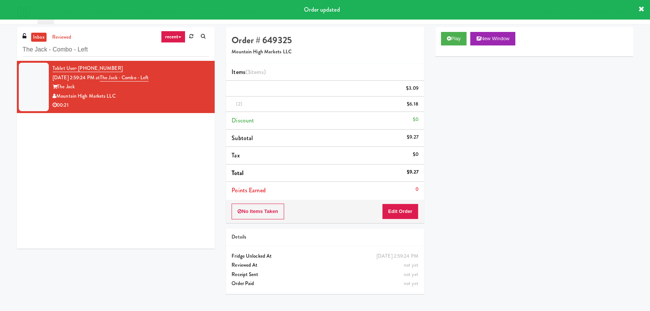
scroll to position [20, 0]
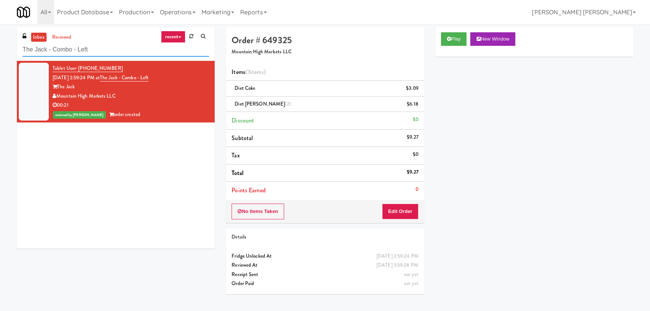
drag, startPoint x: 110, startPoint y: 48, endPoint x: 1, endPoint y: 46, distance: 109.3
click at [0, 47] on div "inbox reviewed recent all unclear take inventory issue suspicious failed recent…" at bounding box center [325, 167] width 650 height 281
paste input "Oliv Cooler Gym"
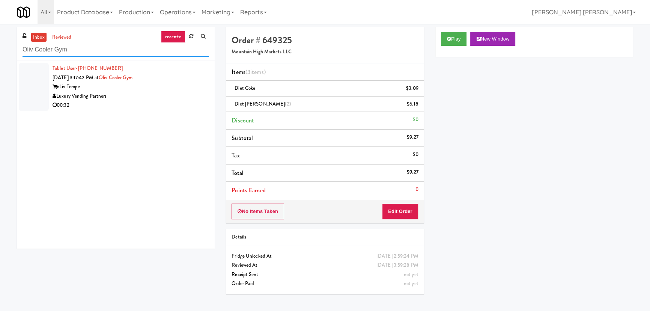
type input "Oliv Cooler Gym"
click at [150, 102] on div "00:32" at bounding box center [131, 105] width 157 height 9
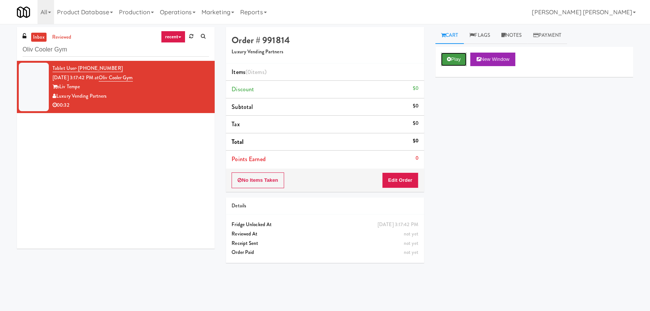
click at [456, 61] on button "Play" at bounding box center [454, 60] width 26 height 14
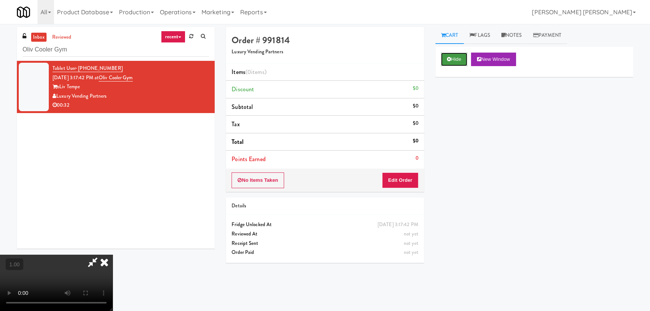
click at [460, 54] on button "Hide" at bounding box center [454, 60] width 26 height 14
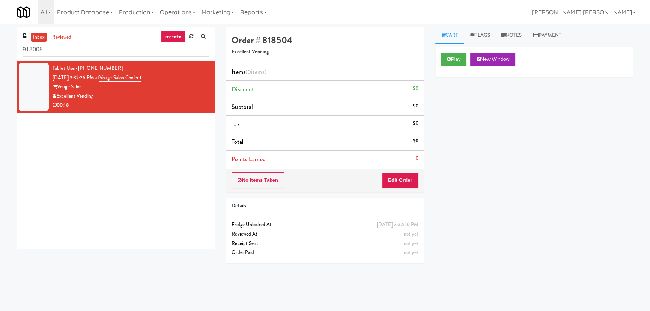
drag, startPoint x: 60, startPoint y: 48, endPoint x: 11, endPoint y: 49, distance: 49.2
click at [11, 49] on div "inbox reviewed recent all unclear take inventory issue suspicious failed recent…" at bounding box center [325, 167] width 650 height 281
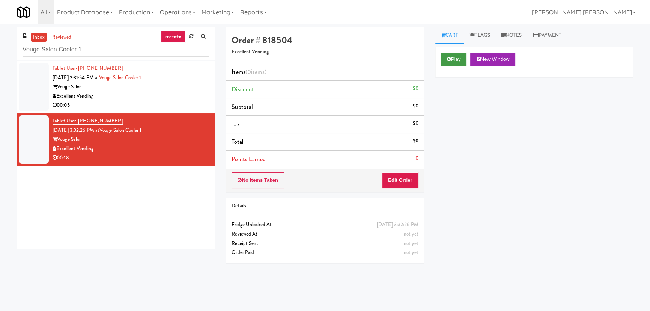
type input "Vouge Salon Cooler 1"
click at [453, 57] on button "Play" at bounding box center [454, 60] width 26 height 14
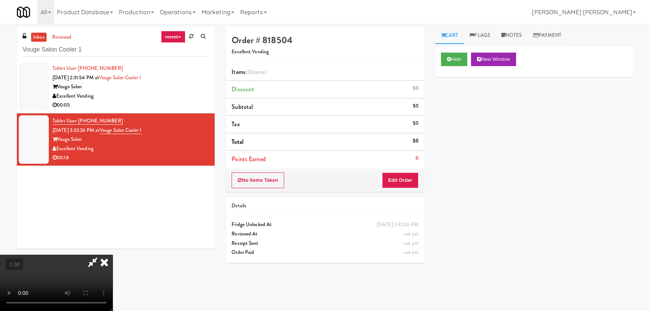
scroll to position [15, 0]
click at [413, 181] on button "Edit Order" at bounding box center [400, 180] width 36 height 16
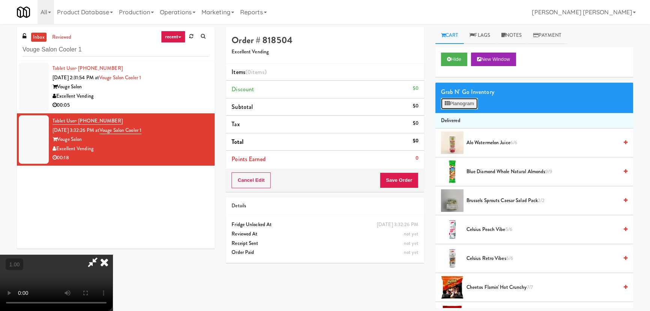
click at [461, 100] on button "Planogram" at bounding box center [459, 103] width 37 height 11
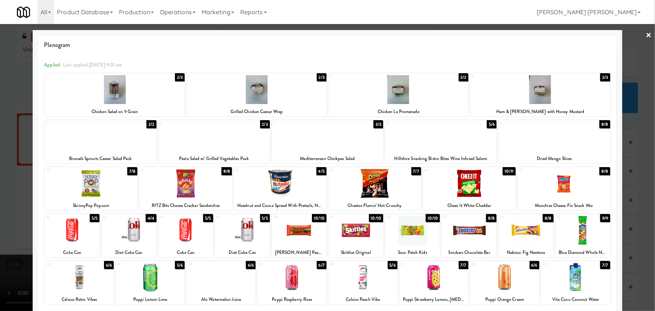
click at [541, 92] on div at bounding box center [541, 89] width 140 height 29
click at [646, 34] on link "×" at bounding box center [649, 35] width 6 height 23
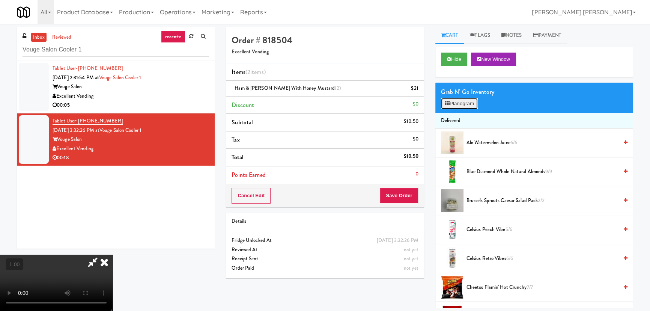
click at [472, 104] on button "Planogram" at bounding box center [459, 103] width 37 height 11
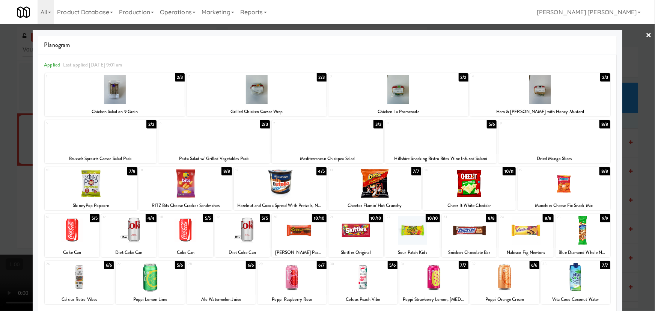
click at [326, 139] on div at bounding box center [328, 136] width 112 height 29
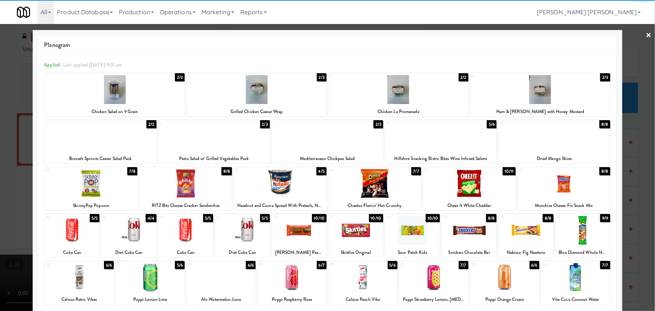
click at [326, 139] on div at bounding box center [328, 136] width 112 height 29
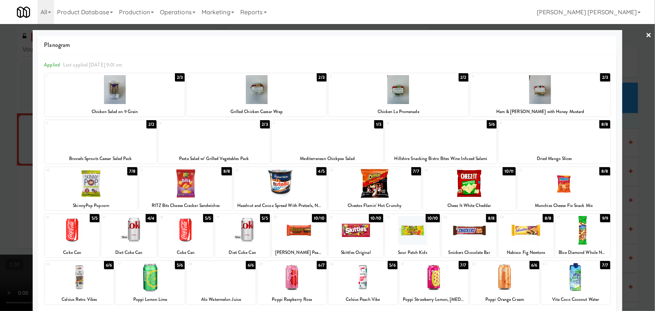
click at [646, 33] on link "×" at bounding box center [649, 35] width 6 height 23
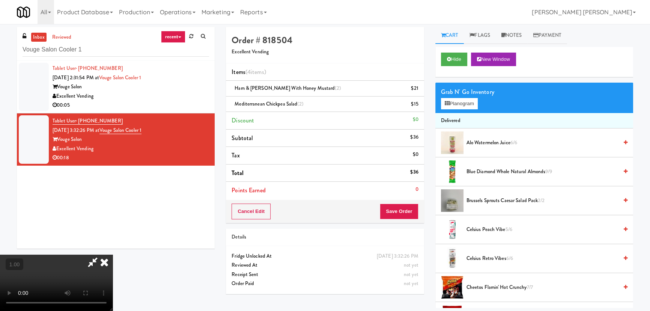
click at [113, 255] on icon at bounding box center [104, 262] width 17 height 15
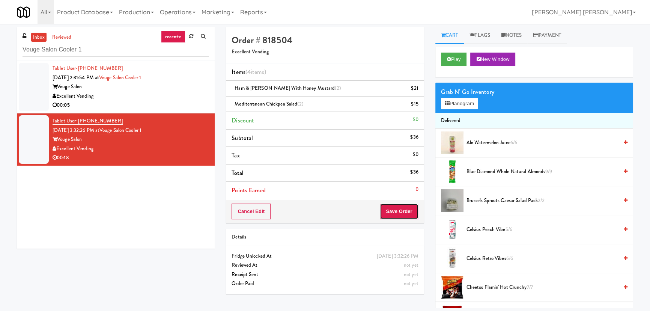
click at [404, 211] on button "Save Order" at bounding box center [399, 212] width 38 height 16
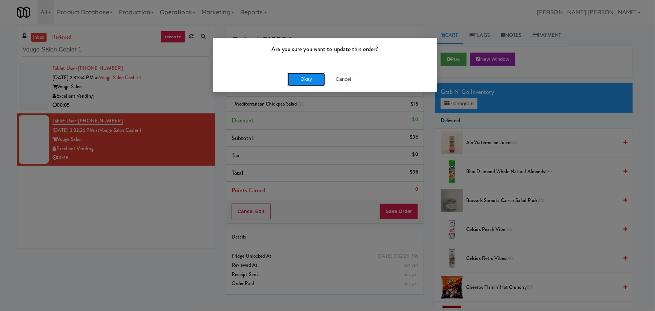
click at [316, 76] on button "Okay" at bounding box center [307, 79] width 38 height 14
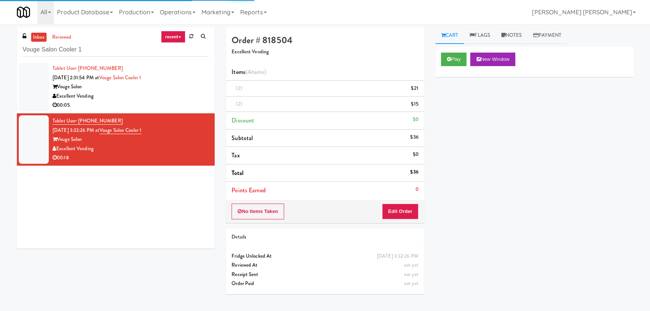
click at [159, 100] on div "Excellent Vending" at bounding box center [131, 96] width 157 height 9
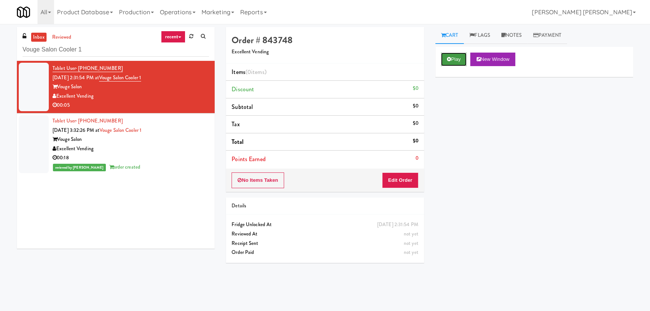
click at [460, 54] on button "Play" at bounding box center [454, 60] width 26 height 14
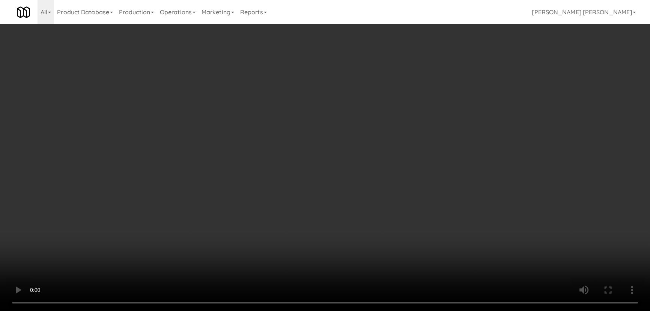
click at [361, 311] on video at bounding box center [325, 155] width 650 height 311
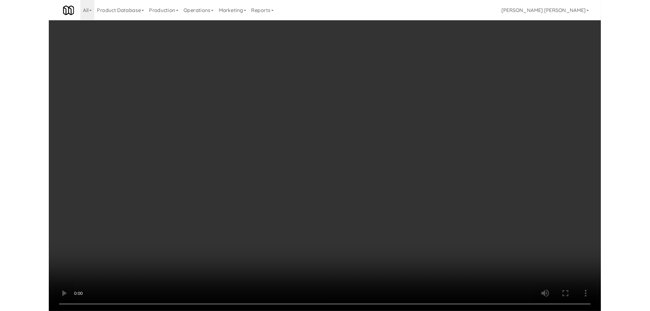
scroll to position [15, 0]
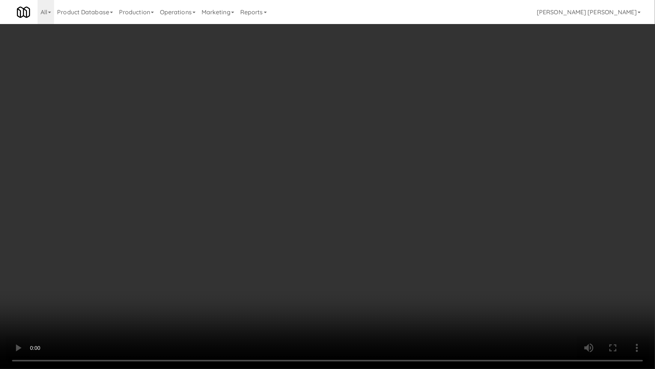
click at [655, 305] on video at bounding box center [327, 184] width 655 height 369
click at [537, 291] on video at bounding box center [327, 184] width 655 height 369
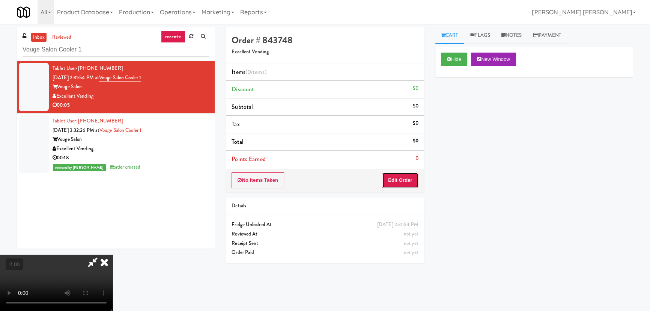
click at [412, 175] on button "Edit Order" at bounding box center [400, 180] width 36 height 16
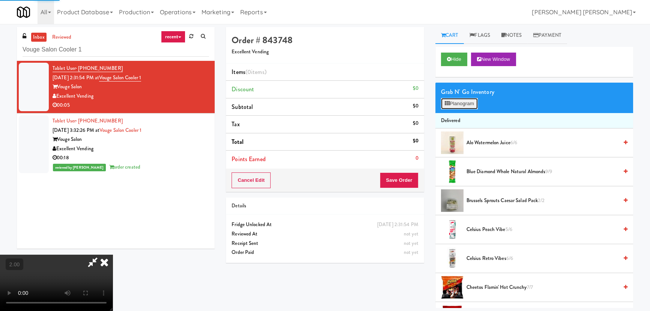
click at [460, 103] on button "Planogram" at bounding box center [459, 103] width 37 height 11
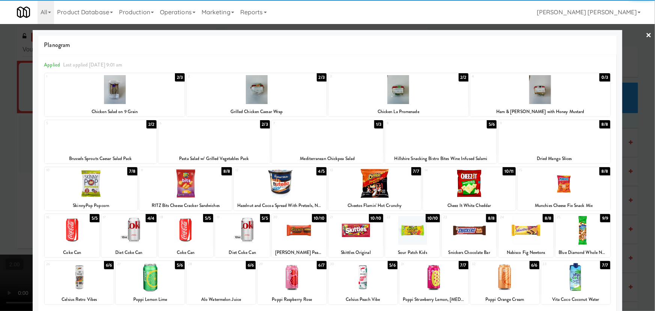
click at [547, 150] on div at bounding box center [555, 136] width 112 height 29
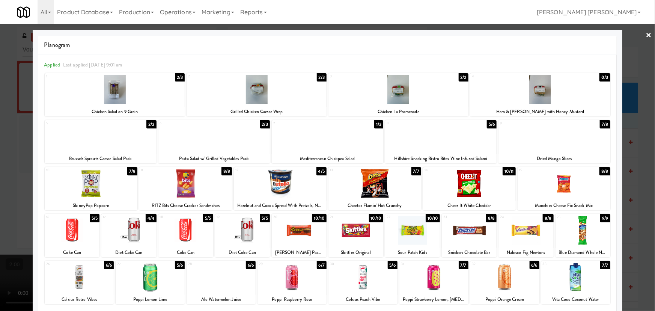
click at [646, 34] on link "×" at bounding box center [649, 35] width 6 height 23
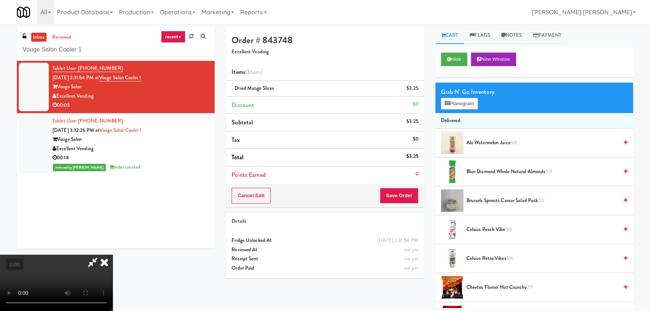
click at [113, 255] on icon at bounding box center [104, 262] width 17 height 15
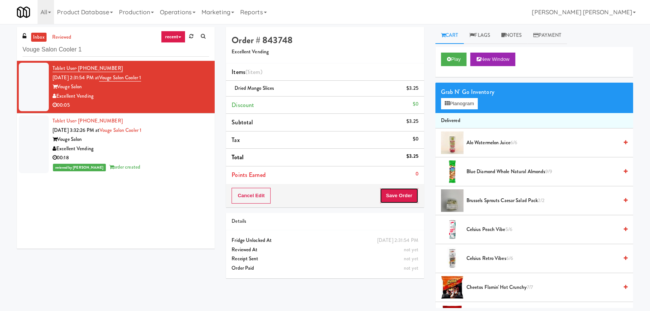
click at [388, 192] on button "Save Order" at bounding box center [399, 196] width 38 height 16
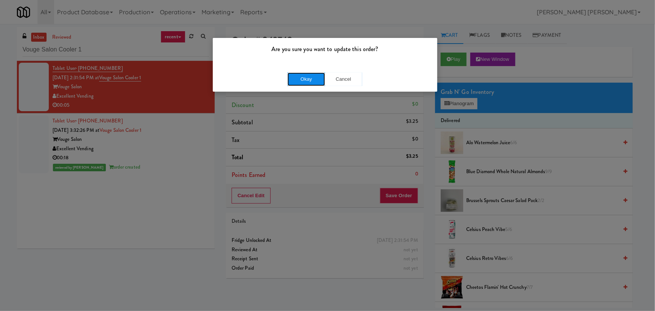
click at [310, 79] on button "Okay" at bounding box center [307, 79] width 38 height 14
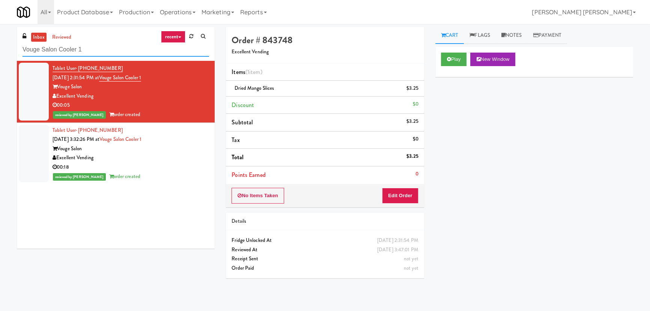
drag, startPoint x: 79, startPoint y: 48, endPoint x: 6, endPoint y: 44, distance: 73.3
click at [6, 44] on div "inbox reviewed recent all unclear take inventory issue suspicious failed recent…" at bounding box center [325, 167] width 650 height 281
paste input "Training Center Lunch Room - Cooler"
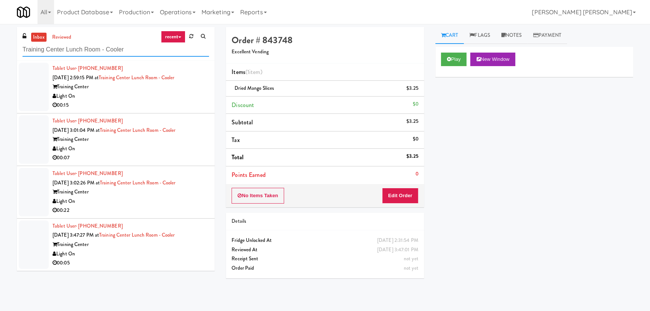
type input "Training Center Lunch Room - Cooler"
click at [170, 100] on div "Light On" at bounding box center [131, 96] width 157 height 9
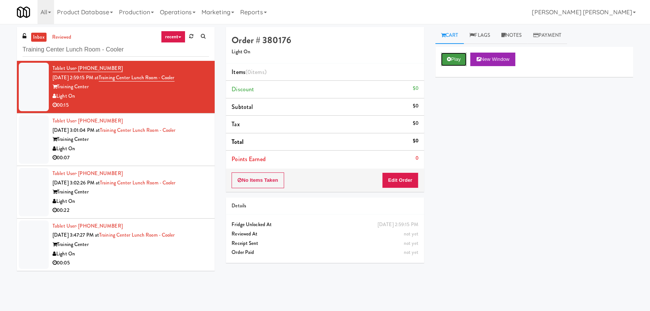
click at [448, 60] on icon at bounding box center [449, 59] width 4 height 5
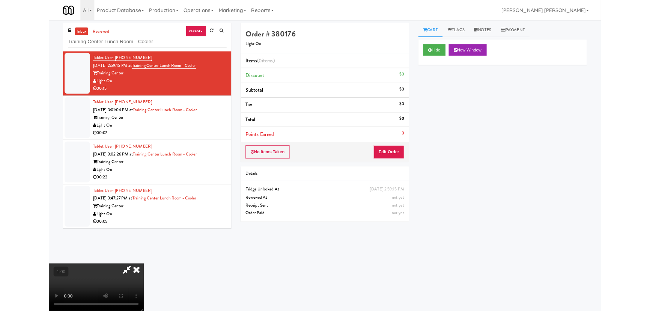
scroll to position [15, 0]
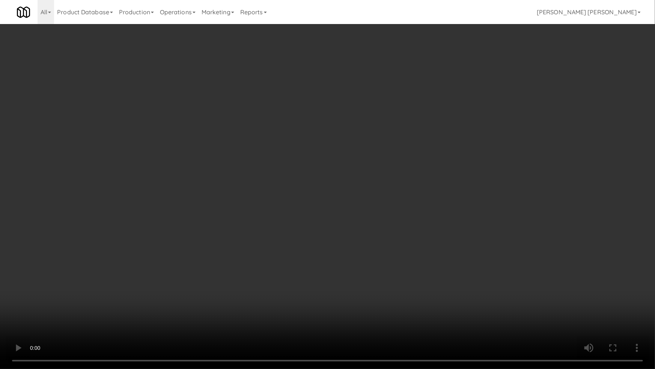
click at [425, 278] on video at bounding box center [327, 184] width 655 height 369
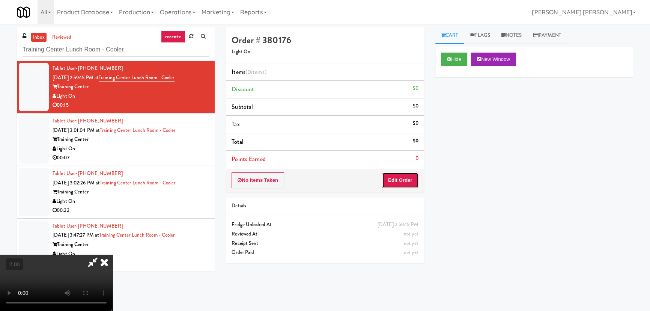
click at [411, 178] on button "Edit Order" at bounding box center [400, 180] width 36 height 16
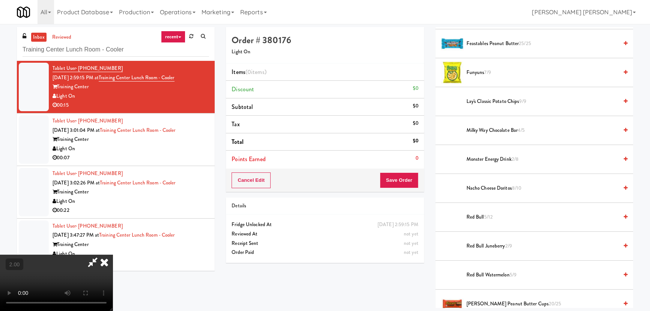
scroll to position [751, 0]
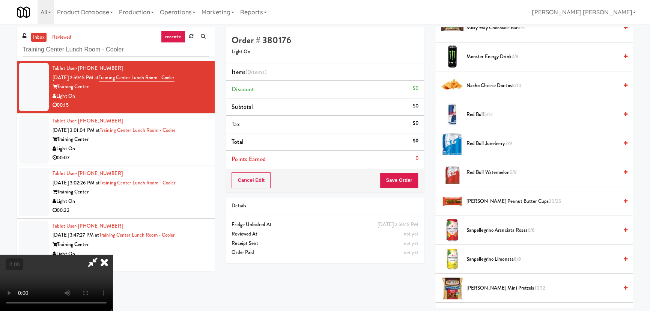
click at [477, 198] on span "Reese's Peanut Butter Cups 20/25" at bounding box center [543, 201] width 152 height 9
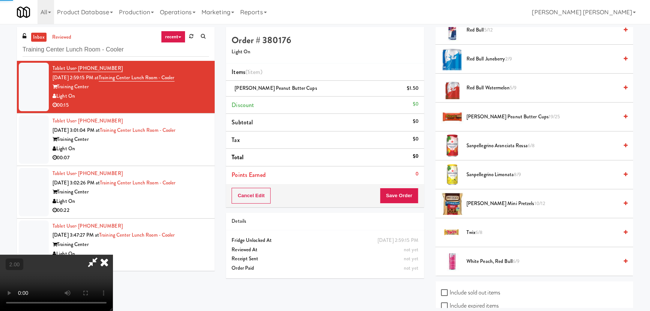
scroll to position [889, 0]
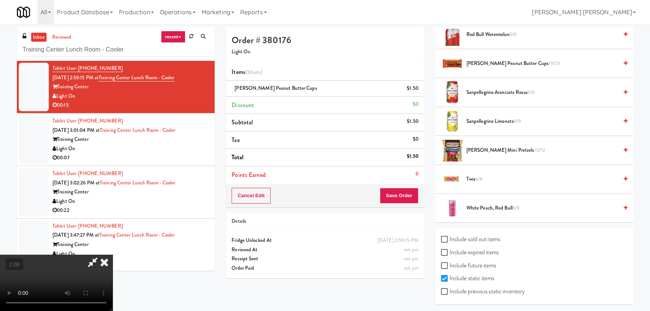
click at [475, 180] on span "Twix 6/8" at bounding box center [543, 179] width 152 height 9
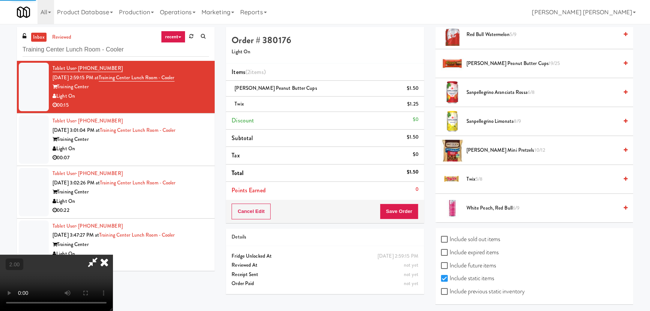
scroll to position [0, 0]
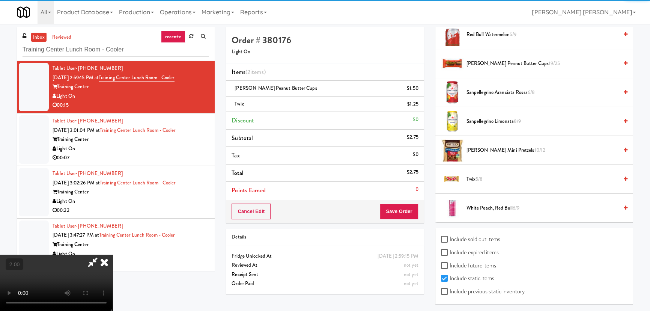
click at [113, 255] on icon at bounding box center [104, 262] width 17 height 15
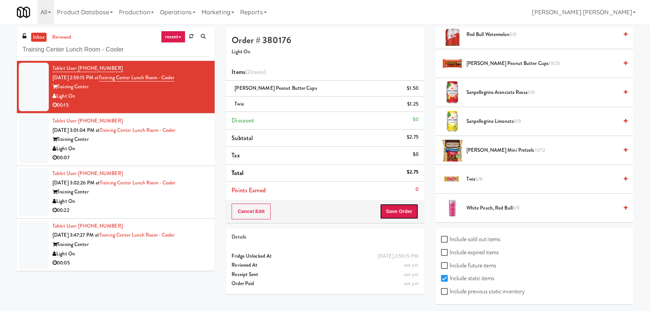
click at [401, 209] on button "Save Order" at bounding box center [399, 212] width 38 height 16
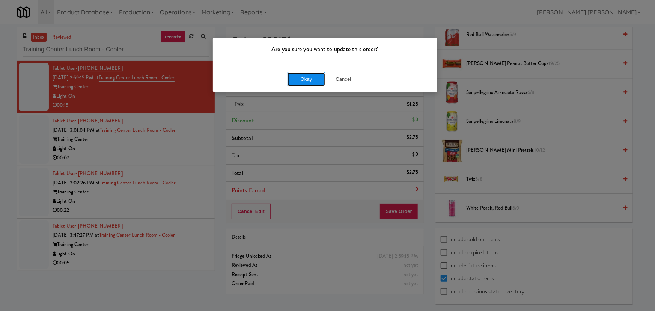
click at [308, 77] on button "Okay" at bounding box center [307, 79] width 38 height 14
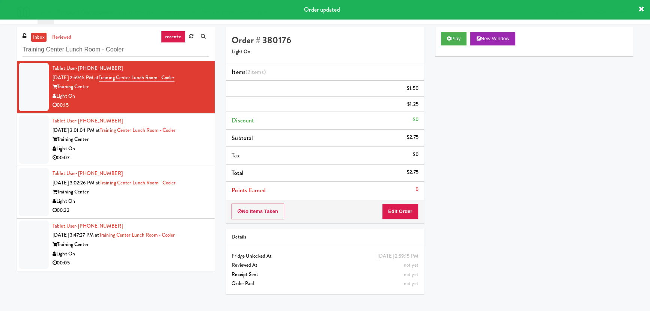
scroll to position [20, 0]
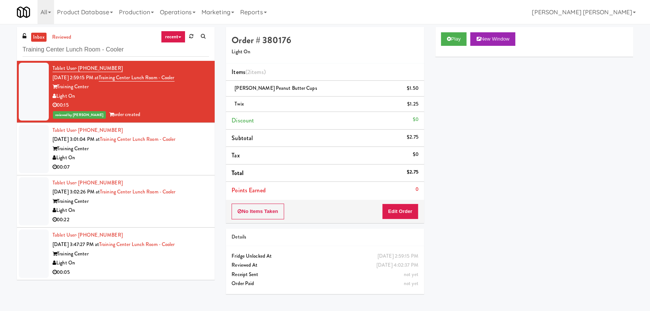
click at [187, 165] on div "00:07" at bounding box center [131, 167] width 157 height 9
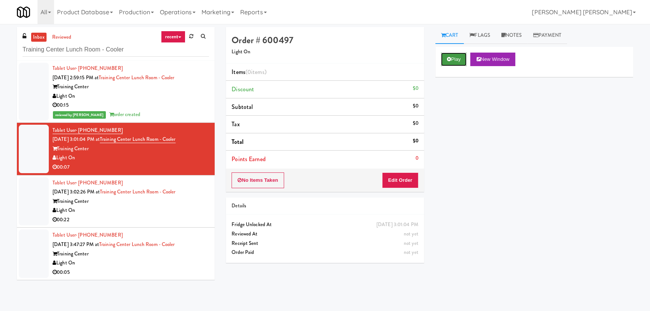
click at [454, 64] on button "Play" at bounding box center [454, 60] width 26 height 14
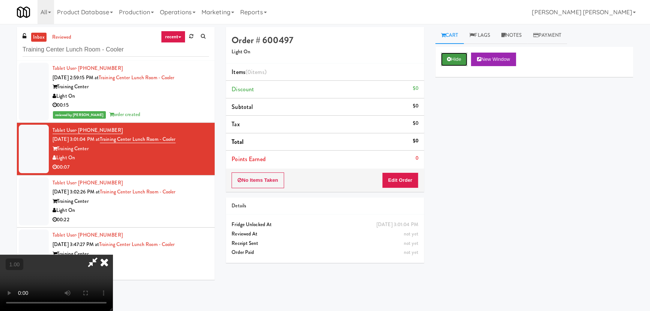
click at [458, 60] on button "Hide" at bounding box center [454, 60] width 26 height 14
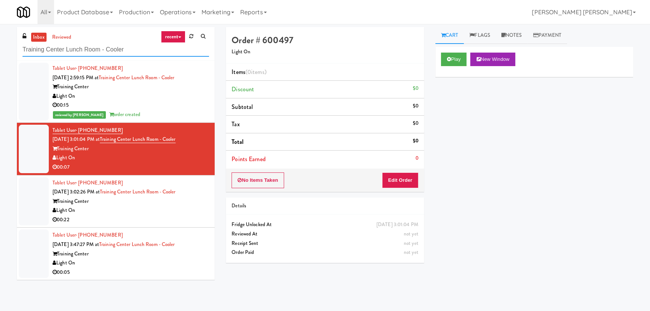
drag, startPoint x: 128, startPoint y: 53, endPoint x: -32, endPoint y: 49, distance: 160.8
click at [0, 49] on html "Are you sure you want to update this order? Okay Cancel Okay Are you sure you w…" at bounding box center [325, 155] width 650 height 311
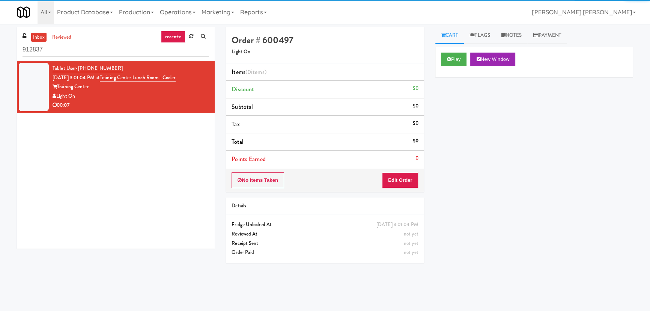
drag, startPoint x: 66, startPoint y: 49, endPoint x: 19, endPoint y: 52, distance: 47.0
click at [19, 52] on div "inbox reviewed recent all unclear take inventory issue suspicious failed recent…" at bounding box center [116, 44] width 198 height 34
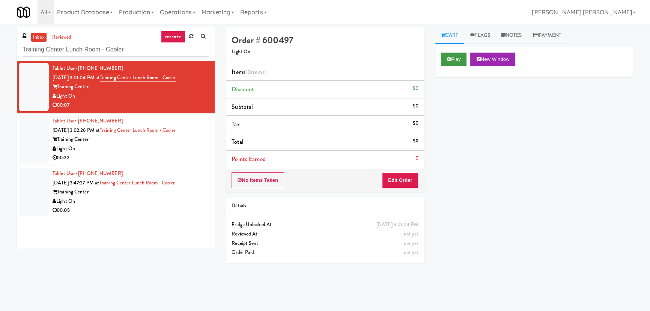
type input "Training Center Lunch Room - Cooler"
click at [456, 63] on button "Play" at bounding box center [454, 60] width 26 height 14
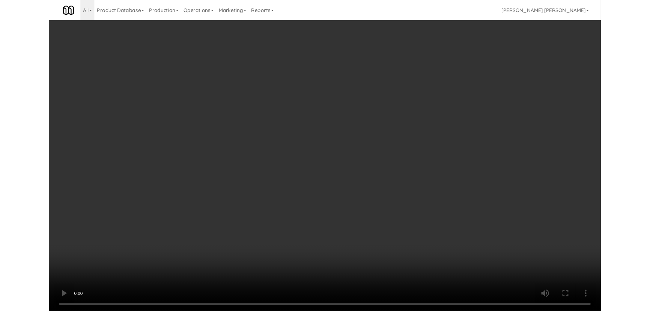
scroll to position [15, 0]
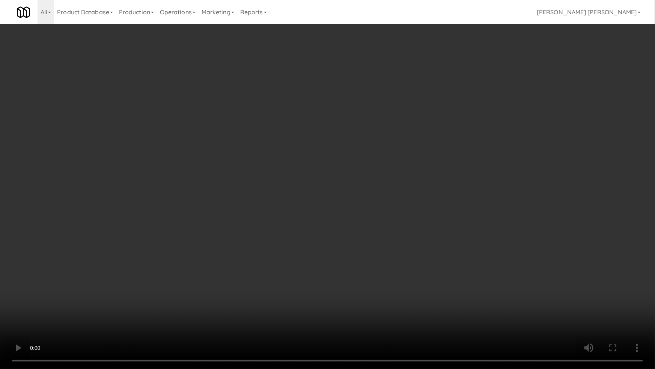
click at [374, 311] on video at bounding box center [327, 184] width 655 height 369
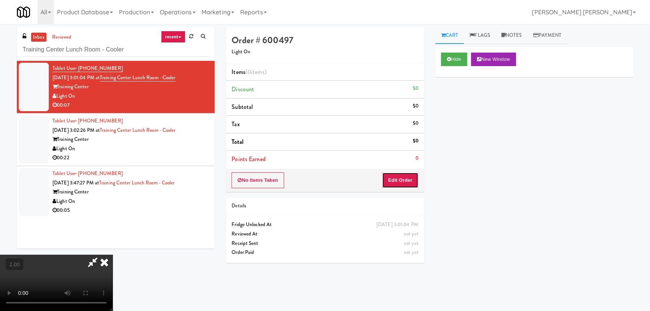
click at [410, 178] on button "Edit Order" at bounding box center [400, 180] width 36 height 16
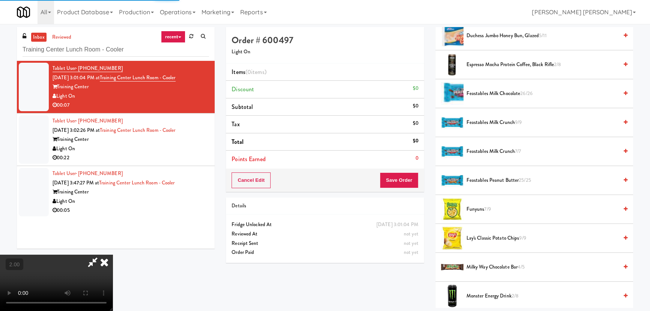
scroll to position [717, 0]
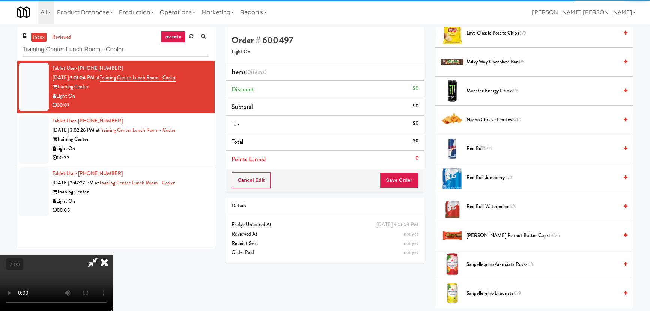
click at [476, 235] on span "[PERSON_NAME] Peanut Butter Cups 19/25" at bounding box center [543, 235] width 152 height 9
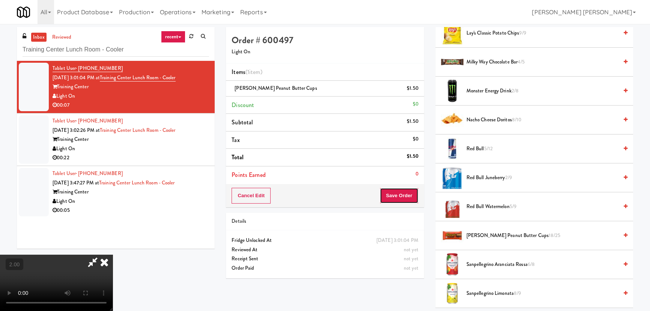
click at [406, 202] on button "Save Order" at bounding box center [399, 196] width 38 height 16
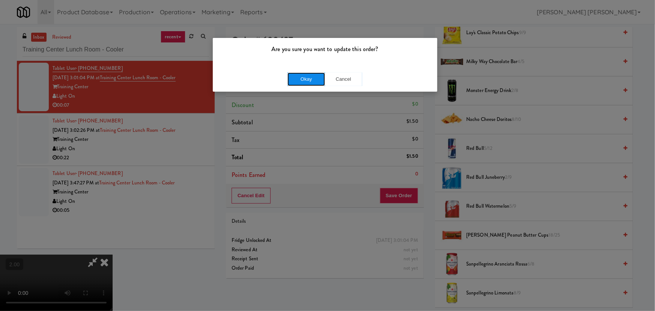
click at [308, 75] on button "Okay" at bounding box center [307, 79] width 38 height 14
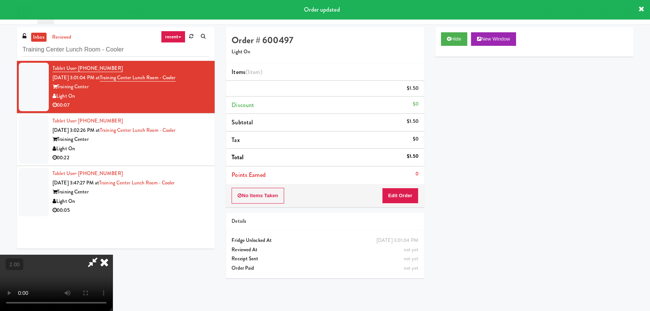
scroll to position [0, 0]
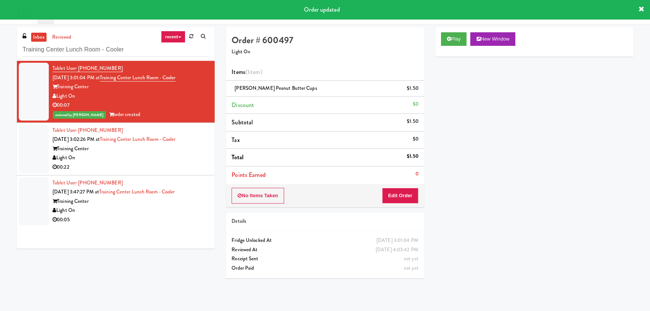
click at [185, 160] on div "Light On" at bounding box center [131, 157] width 157 height 9
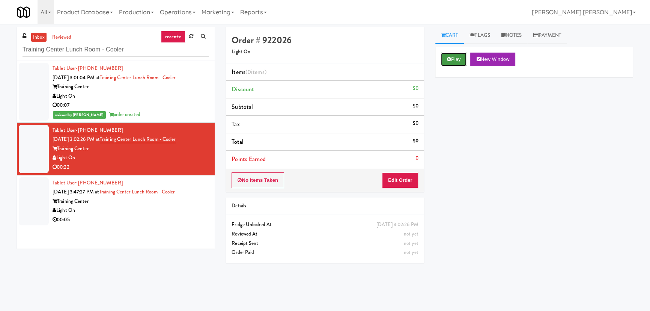
click at [460, 55] on button "Play" at bounding box center [454, 60] width 26 height 14
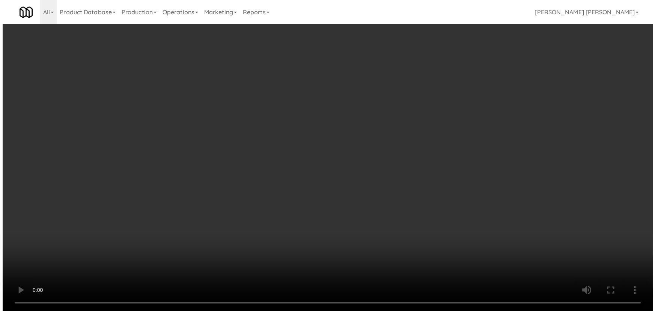
scroll to position [15, 0]
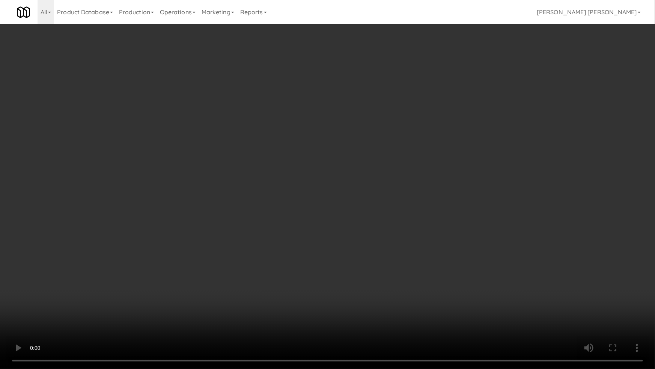
drag, startPoint x: 364, startPoint y: 330, endPoint x: 503, endPoint y: 328, distance: 139.3
click at [375, 311] on video at bounding box center [327, 184] width 655 height 369
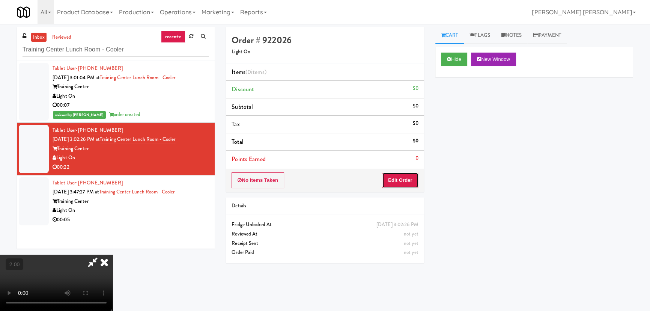
click at [400, 180] on button "Edit Order" at bounding box center [400, 180] width 36 height 16
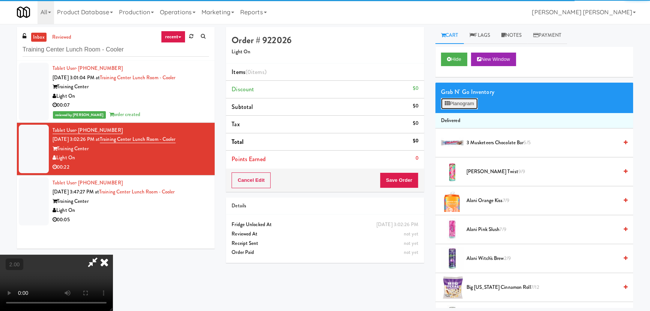
click at [455, 107] on button "Planogram" at bounding box center [459, 103] width 37 height 11
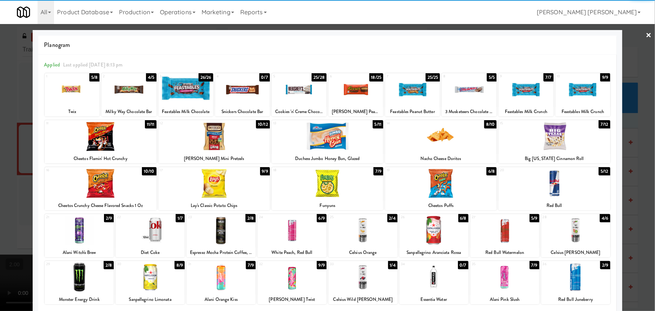
scroll to position [34, 0]
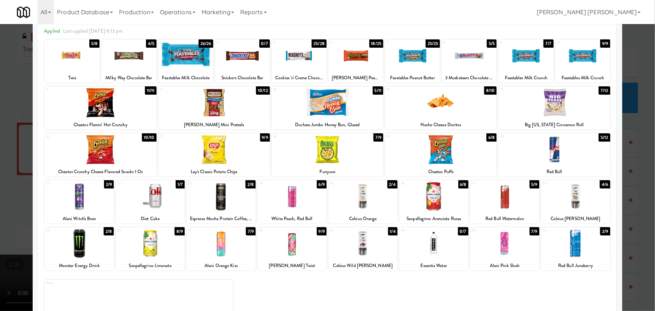
click at [152, 240] on div at bounding box center [150, 243] width 69 height 29
click at [101, 105] on div at bounding box center [101, 102] width 112 height 29
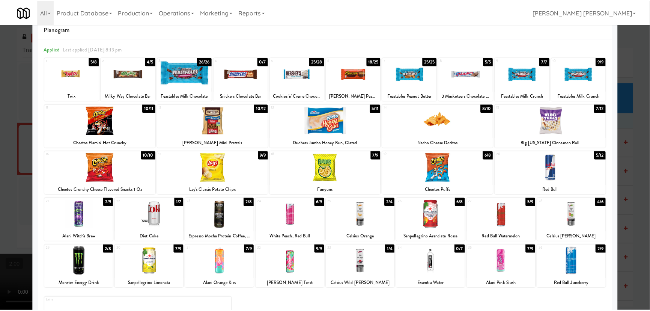
scroll to position [0, 0]
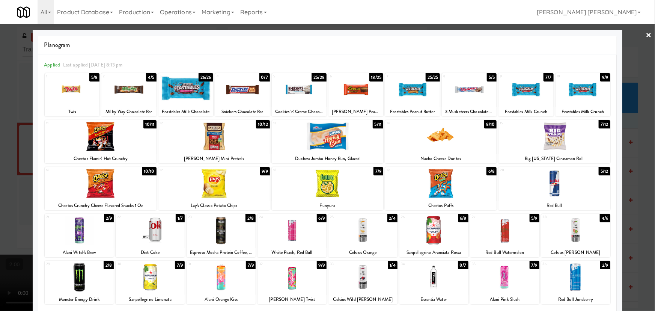
click at [640, 35] on div at bounding box center [327, 155] width 655 height 311
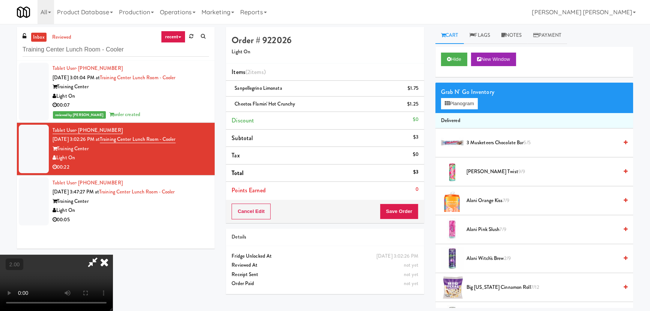
click at [113, 255] on video at bounding box center [56, 283] width 113 height 56
click at [113, 255] on icon at bounding box center [104, 262] width 17 height 15
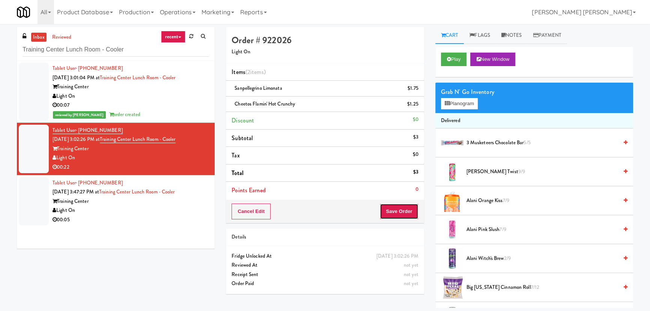
click at [394, 214] on button "Save Order" at bounding box center [399, 212] width 38 height 16
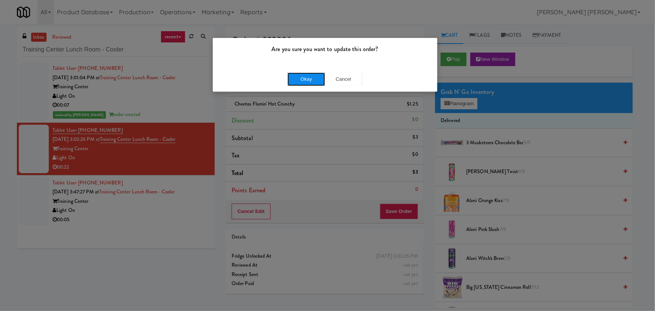
click at [313, 80] on button "Okay" at bounding box center [307, 79] width 38 height 14
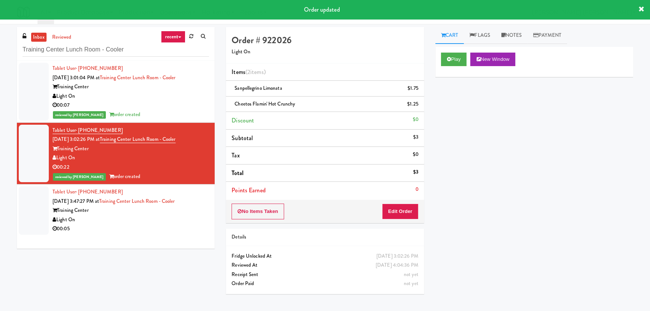
click at [195, 228] on div "00:05" at bounding box center [131, 228] width 157 height 9
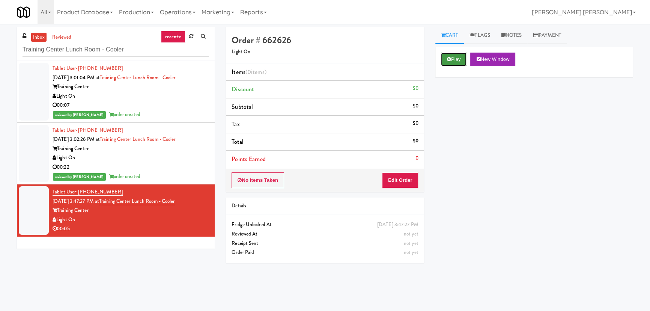
click at [463, 55] on button "Play" at bounding box center [454, 60] width 26 height 14
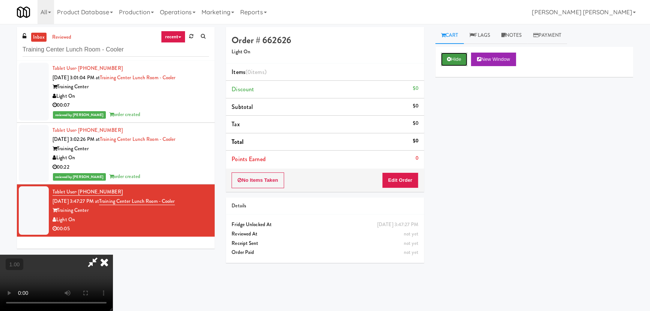
click at [456, 62] on button "Hide" at bounding box center [454, 60] width 26 height 14
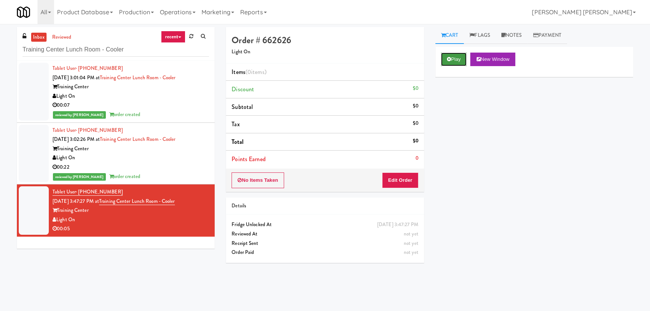
click at [443, 58] on button "Play" at bounding box center [454, 60] width 26 height 14
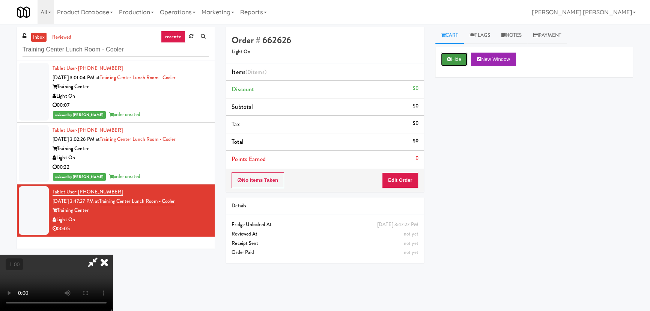
click at [463, 57] on button "Hide" at bounding box center [454, 60] width 26 height 14
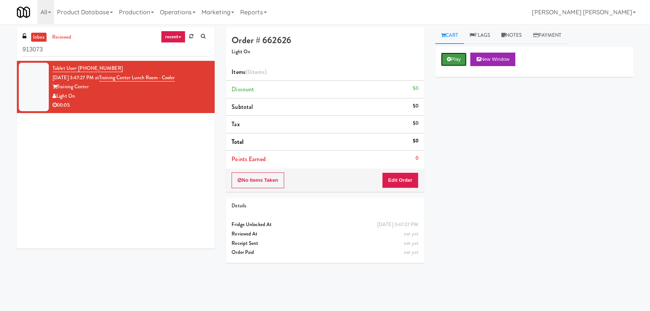
click at [457, 57] on button "Play" at bounding box center [454, 60] width 26 height 14
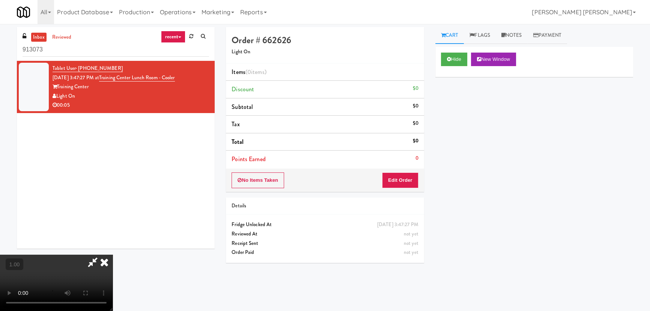
scroll to position [15, 0]
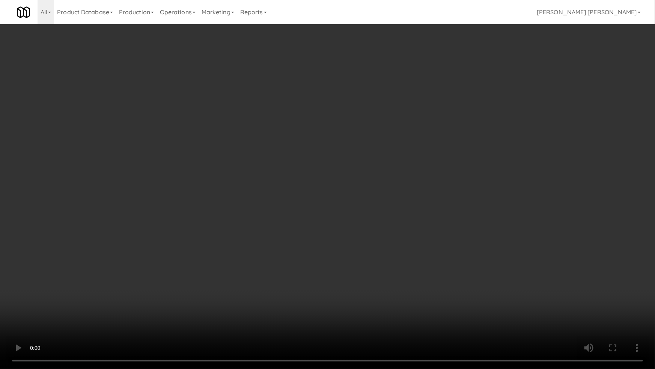
drag, startPoint x: 488, startPoint y: 285, endPoint x: 466, endPoint y: 272, distance: 25.4
click at [487, 285] on video at bounding box center [327, 184] width 655 height 369
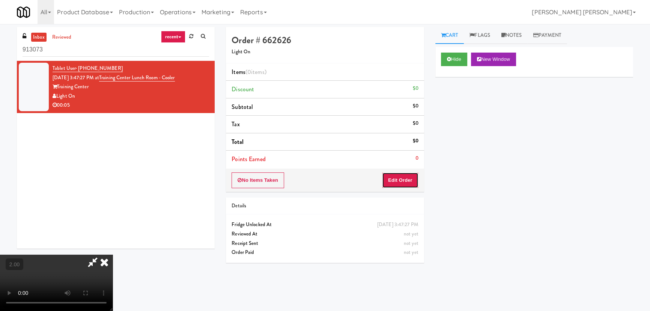
click at [411, 177] on button "Edit Order" at bounding box center [400, 180] width 36 height 16
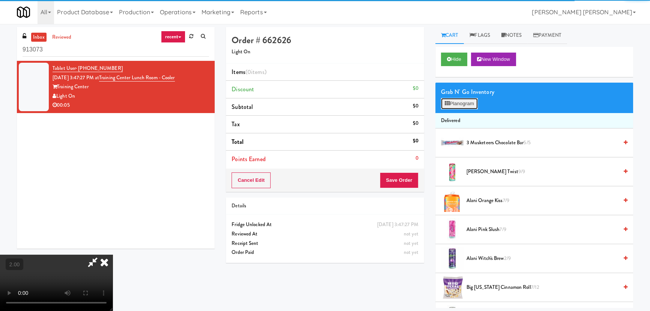
click at [445, 101] on icon at bounding box center [447, 103] width 5 height 5
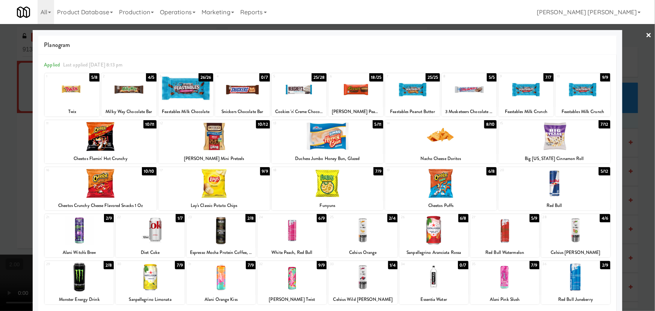
click at [193, 86] on div at bounding box center [185, 89] width 55 height 29
drag, startPoint x: 428, startPoint y: 236, endPoint x: 655, endPoint y: 207, distance: 229.0
click at [428, 236] on div at bounding box center [434, 230] width 69 height 29
click at [640, 36] on div at bounding box center [327, 155] width 655 height 311
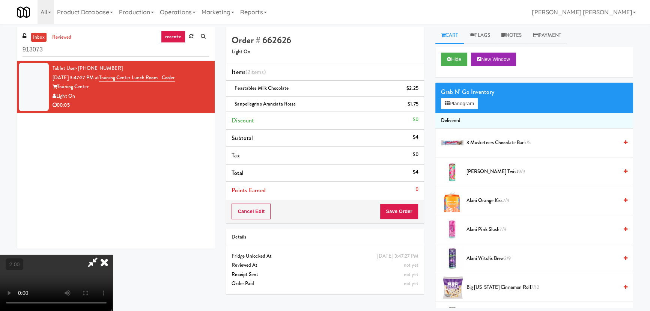
click at [113, 255] on video at bounding box center [56, 283] width 113 height 56
click at [113, 255] on icon at bounding box center [104, 262] width 17 height 15
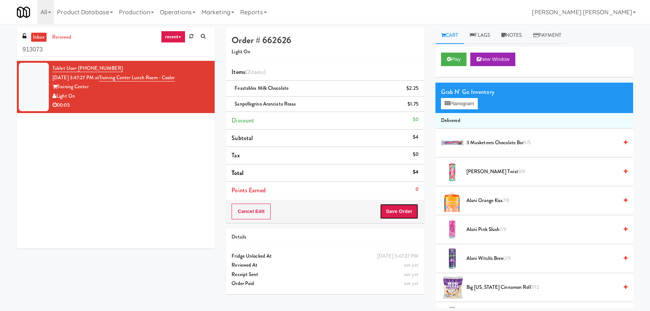
click at [397, 210] on button "Save Order" at bounding box center [399, 212] width 38 height 16
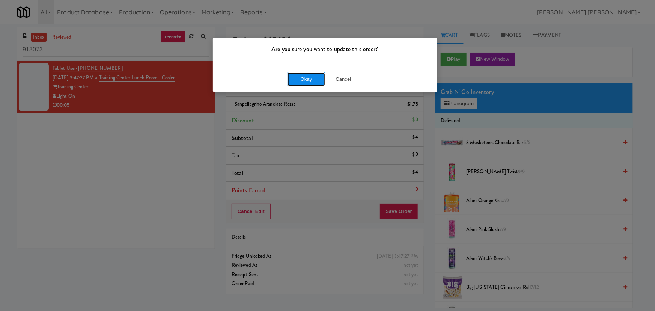
click at [313, 80] on button "Okay" at bounding box center [307, 79] width 38 height 14
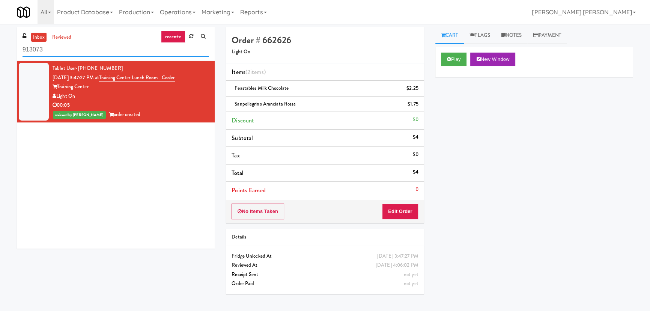
drag, startPoint x: 87, startPoint y: 54, endPoint x: 5, endPoint y: 50, distance: 83.1
click at [5, 51] on div "inbox reviewed recent all unclear take inventory issue suspicious failed recent…" at bounding box center [325, 167] width 650 height 281
paste input "Maxim - Machine 1"
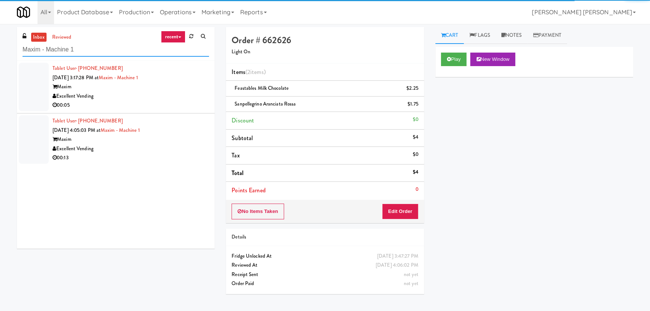
type input "Maxim - Machine 1"
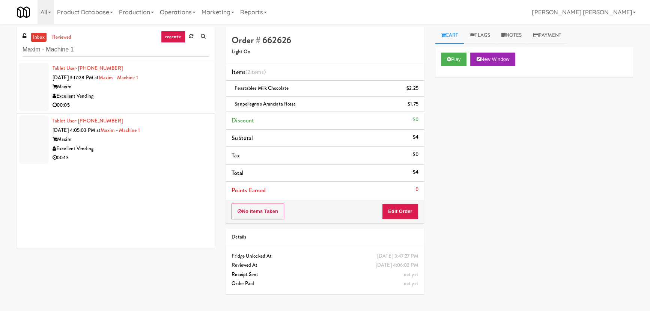
click at [159, 153] on div "00:13" at bounding box center [131, 157] width 157 height 9
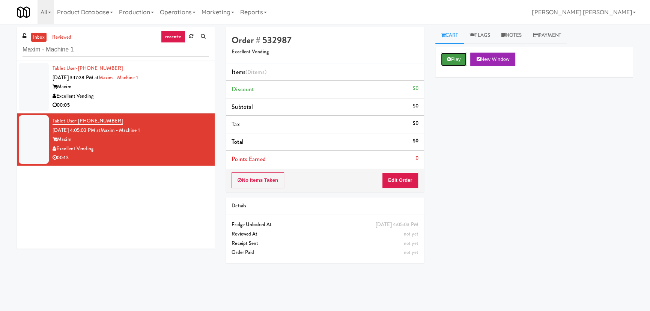
click at [463, 57] on button "Play" at bounding box center [454, 60] width 26 height 14
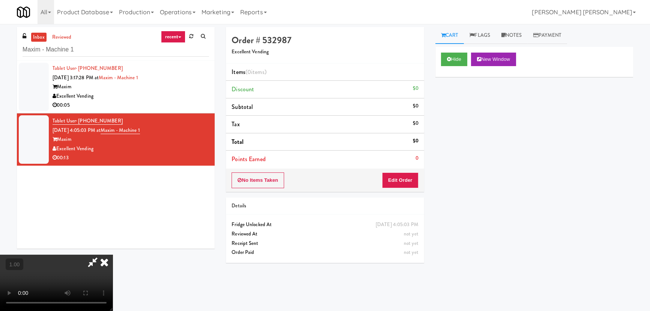
scroll to position [15, 0]
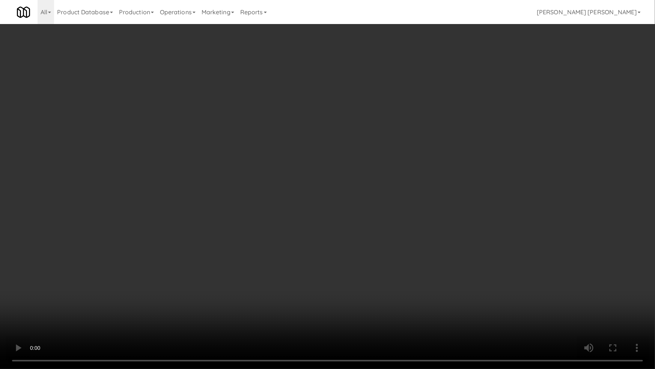
click at [614, 311] on video at bounding box center [327, 184] width 655 height 369
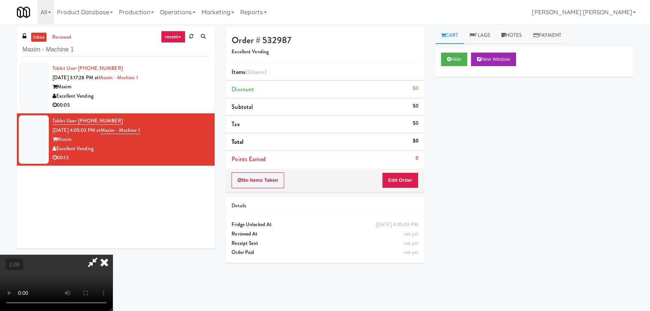
scroll to position [0, 0]
click at [461, 55] on button "Hide" at bounding box center [454, 60] width 26 height 14
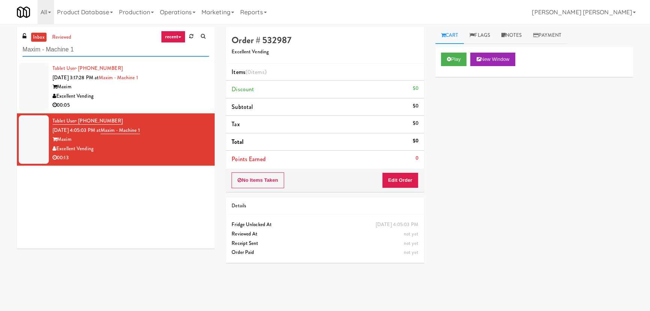
drag, startPoint x: 82, startPoint y: 49, endPoint x: -8, endPoint y: 41, distance: 90.5
click at [0, 41] on html "Are you sure you want to update this order? Okay Cancel Okay Are you sure you w…" at bounding box center [325, 155] width 650 height 311
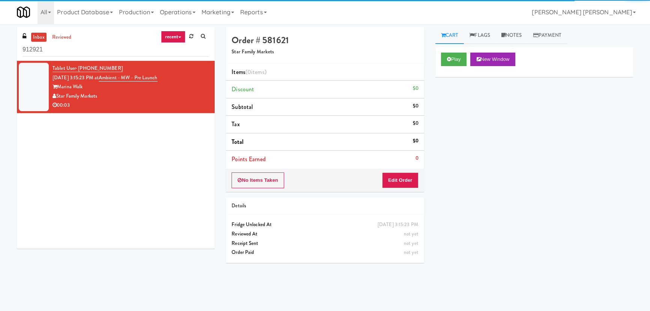
drag, startPoint x: 57, startPoint y: 47, endPoint x: -21, endPoint y: 38, distance: 78.9
click at [0, 38] on html "Okay Okay Select date: previous 2025-Aug next Su Mo Tu We Th Fr Sa 27 28 29 30 …" at bounding box center [325, 155] width 650 height 311
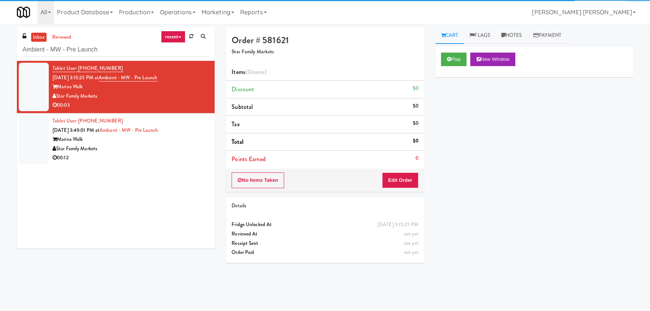
type input "Ambient - MW - Pre Launch"
click at [142, 152] on div "Star Family Markets" at bounding box center [131, 148] width 157 height 9
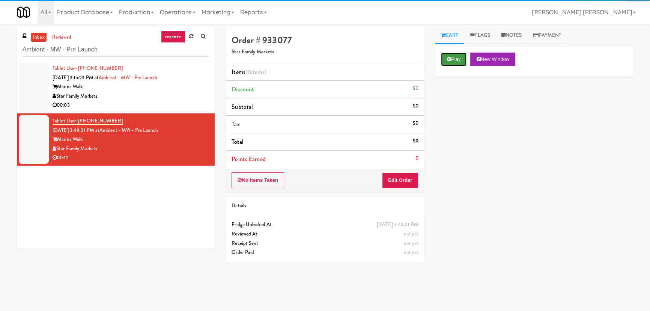
click at [455, 60] on button "Play" at bounding box center [454, 60] width 26 height 14
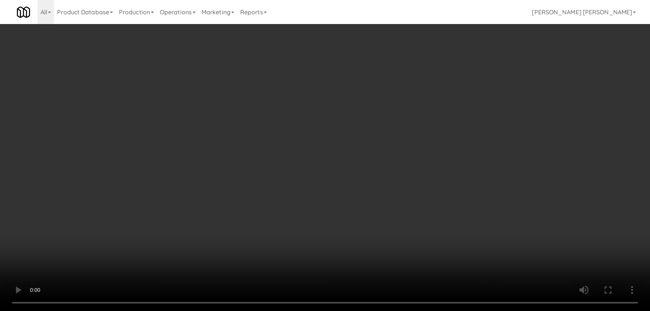
scroll to position [15, 0]
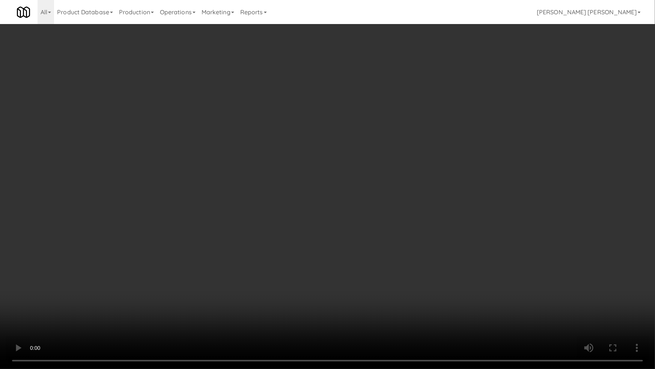
drag, startPoint x: 402, startPoint y: 334, endPoint x: 580, endPoint y: 339, distance: 178.1
click at [421, 311] on video at bounding box center [327, 184] width 655 height 369
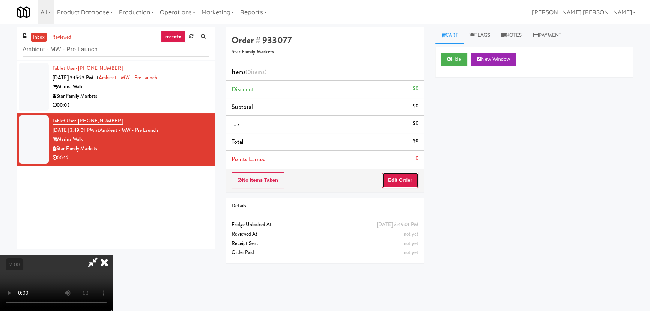
click at [399, 177] on button "Edit Order" at bounding box center [400, 180] width 36 height 16
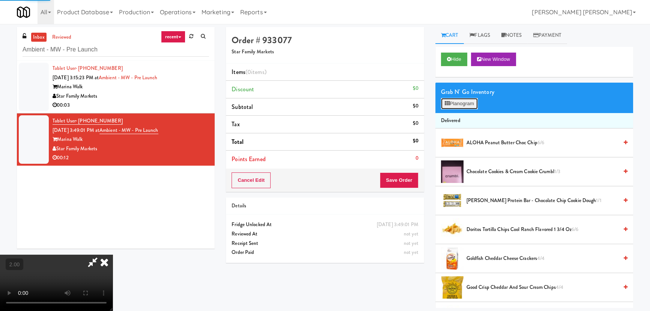
click at [447, 98] on button "Planogram" at bounding box center [459, 103] width 37 height 11
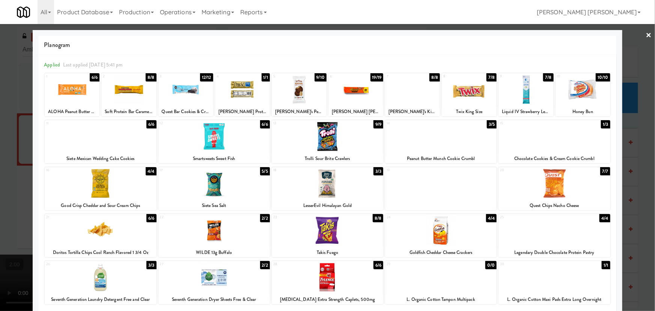
click at [207, 189] on div at bounding box center [214, 183] width 112 height 29
click at [646, 34] on link "×" at bounding box center [649, 35] width 6 height 23
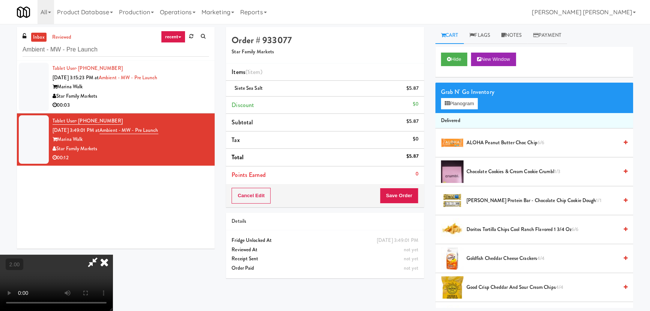
click at [113, 255] on video at bounding box center [56, 283] width 113 height 56
click at [113, 255] on icon at bounding box center [104, 262] width 17 height 15
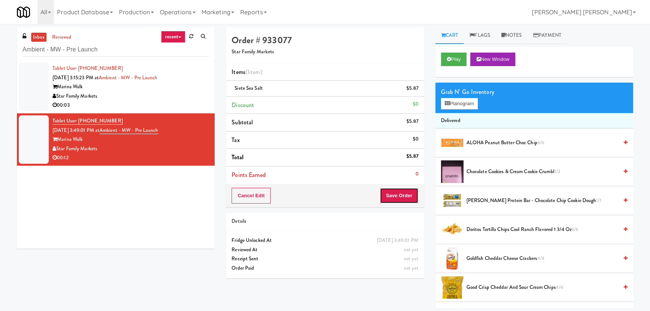
click at [402, 198] on button "Save Order" at bounding box center [399, 196] width 38 height 16
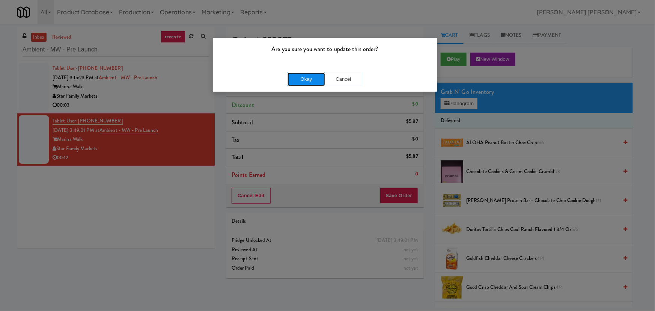
click at [306, 78] on button "Okay" at bounding box center [307, 79] width 38 height 14
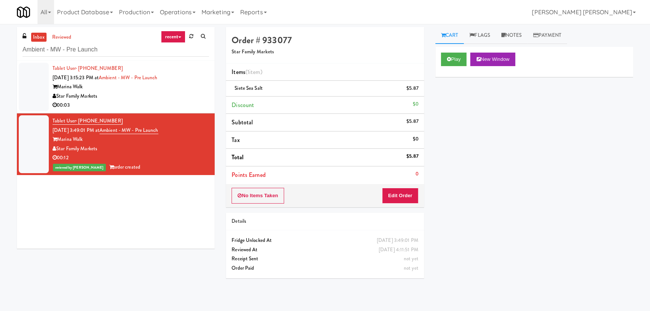
click at [158, 102] on div "00:03" at bounding box center [131, 105] width 157 height 9
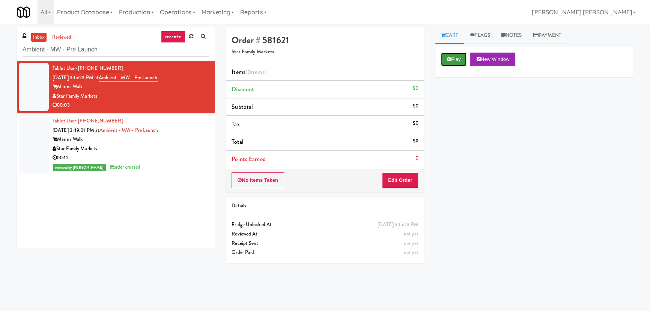
click at [454, 55] on button "Play" at bounding box center [454, 60] width 26 height 14
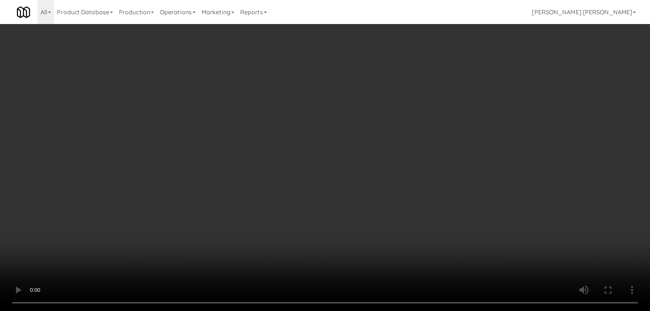
scroll to position [15, 0]
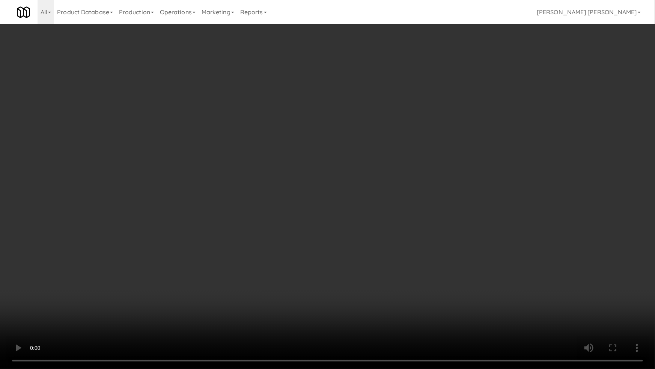
drag, startPoint x: 360, startPoint y: 335, endPoint x: 615, endPoint y: 335, distance: 254.6
click at [371, 311] on video at bounding box center [327, 184] width 655 height 369
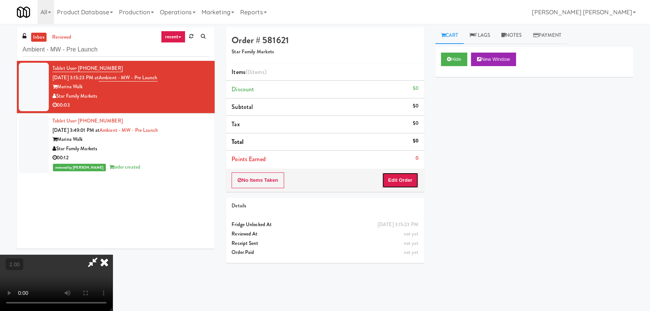
click at [407, 176] on button "Edit Order" at bounding box center [400, 180] width 36 height 16
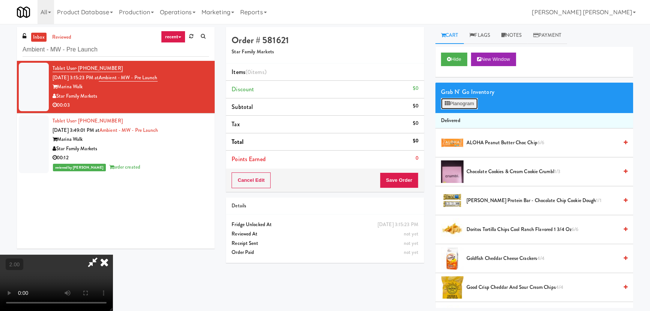
click at [463, 104] on button "Planogram" at bounding box center [459, 103] width 37 height 11
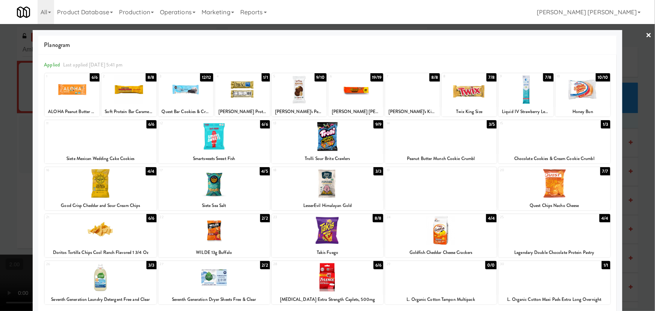
click at [100, 181] on div at bounding box center [101, 183] width 112 height 29
click at [646, 33] on link "×" at bounding box center [649, 35] width 6 height 23
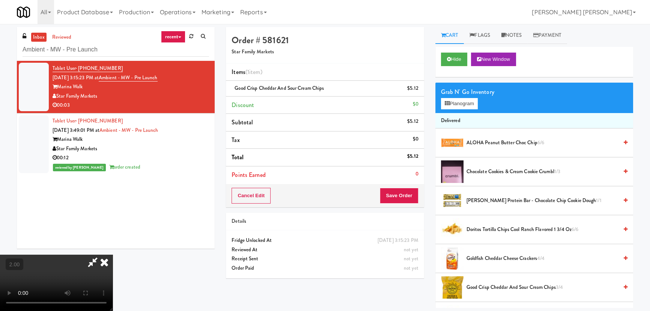
click at [113, 255] on icon at bounding box center [104, 262] width 17 height 15
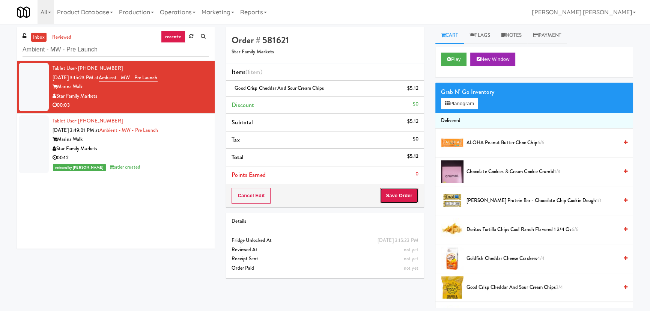
click at [403, 192] on button "Save Order" at bounding box center [399, 196] width 38 height 16
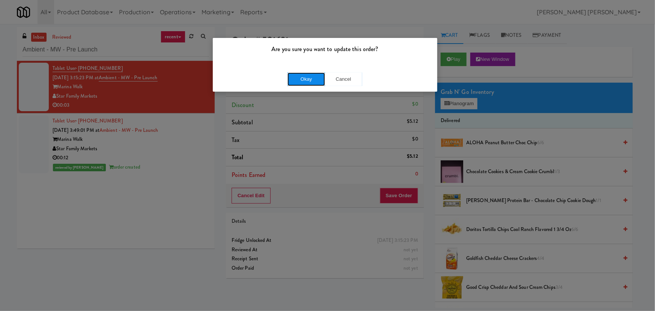
click at [305, 78] on button "Okay" at bounding box center [307, 79] width 38 height 14
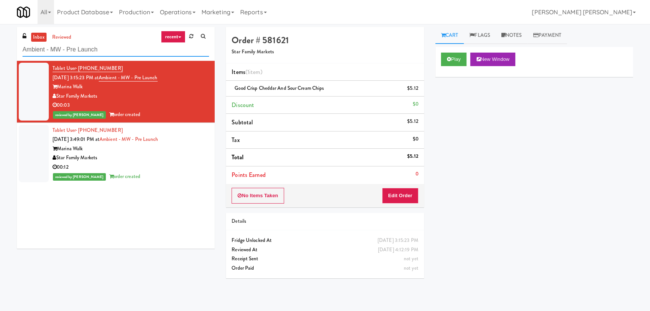
drag, startPoint x: 100, startPoint y: 50, endPoint x: 10, endPoint y: 45, distance: 90.3
click at [7, 47] on div "inbox reviewed recent all unclear take inventory issue suspicious failed recent…" at bounding box center [325, 167] width 650 height 281
paste input "Phase I - Ambient Pantry"
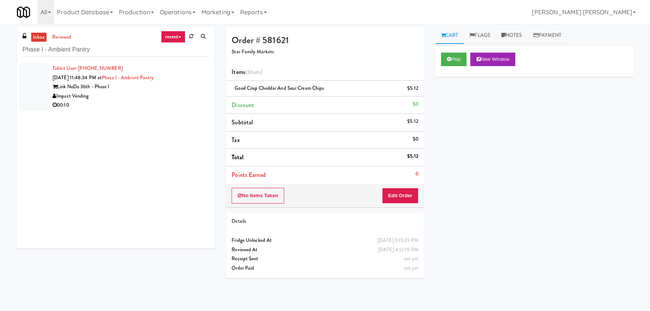
click at [162, 96] on div "Impact Vending" at bounding box center [131, 96] width 157 height 9
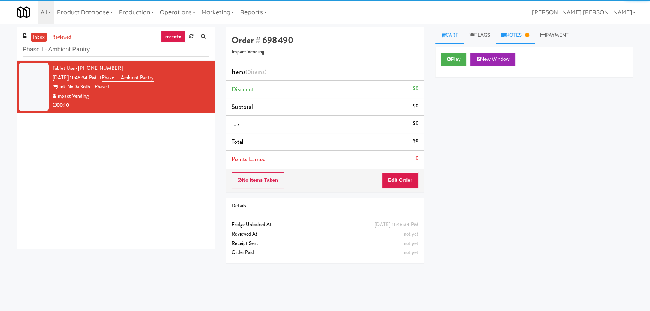
click at [520, 35] on link "Notes" at bounding box center [515, 35] width 39 height 17
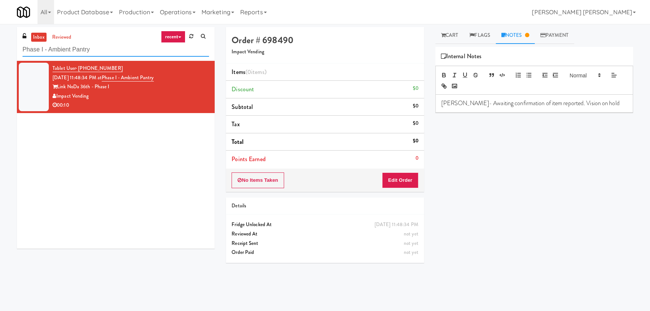
drag, startPoint x: 88, startPoint y: 51, endPoint x: 9, endPoint y: 52, distance: 78.9
click at [9, 52] on div "inbox reviewed recent all unclear take inventory issue suspicious failed recent…" at bounding box center [325, 167] width 650 height 281
paste input "The Quincy - Cooler"
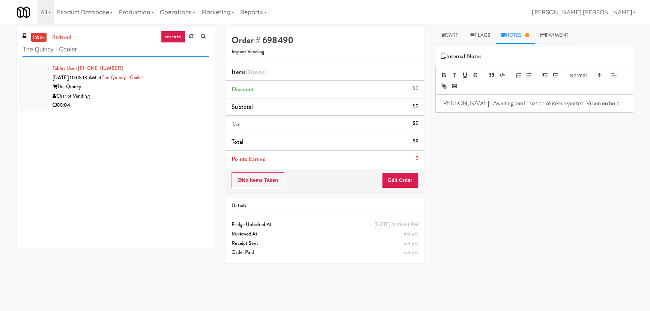
type input "The Quincy - Cooler"
click at [145, 108] on div "00:04" at bounding box center [131, 105] width 157 height 9
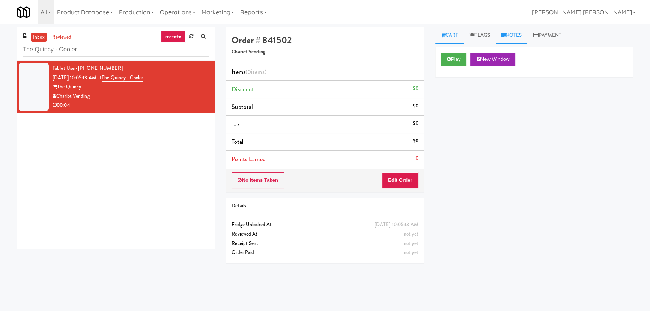
click at [517, 34] on link "Notes" at bounding box center [512, 35] width 32 height 17
click at [445, 34] on icon at bounding box center [443, 35] width 5 height 5
click at [453, 58] on button "Play" at bounding box center [454, 60] width 26 height 14
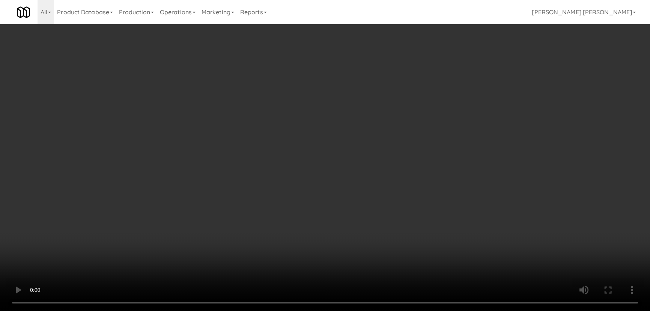
click at [383, 311] on video at bounding box center [325, 155] width 650 height 311
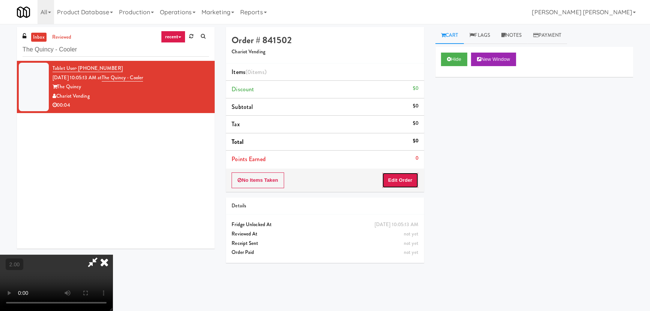
click at [409, 181] on button "Edit Order" at bounding box center [400, 180] width 36 height 16
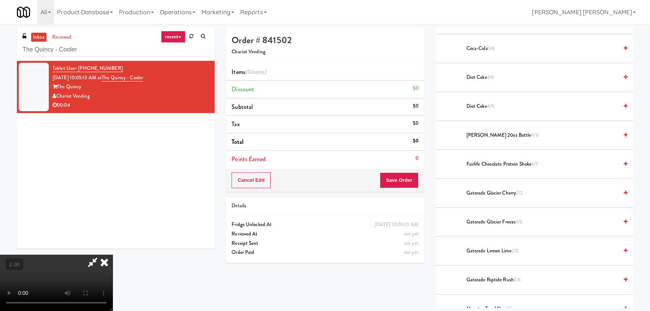
scroll to position [478, 0]
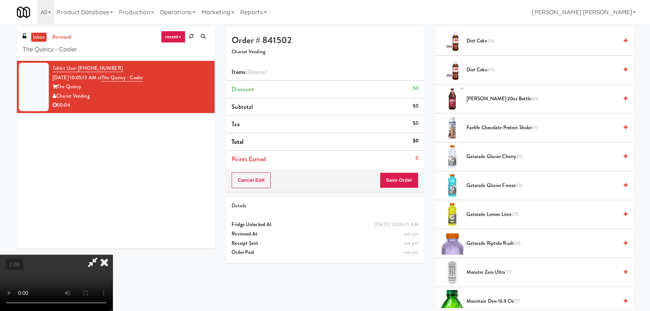
click at [489, 215] on span "Gatorade Lemon Lime 2/5" at bounding box center [543, 214] width 152 height 9
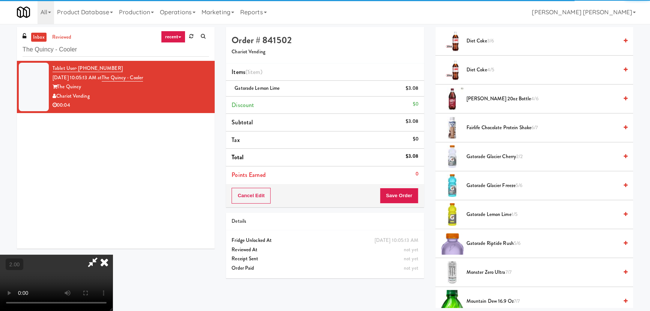
click at [113, 255] on icon at bounding box center [104, 262] width 17 height 15
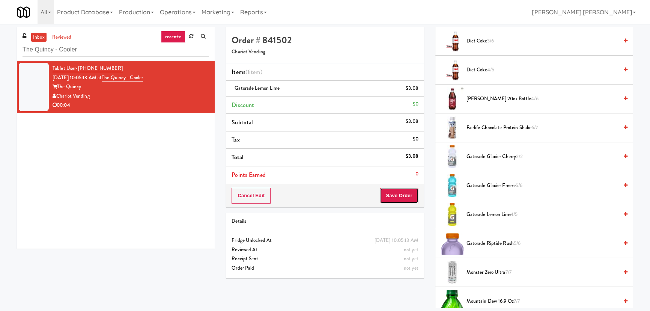
click at [407, 198] on button "Save Order" at bounding box center [399, 196] width 38 height 16
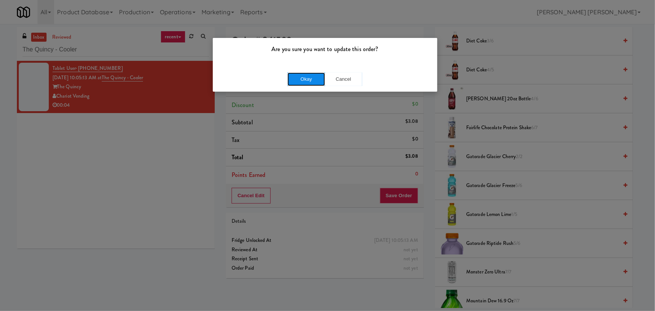
click at [315, 79] on button "Okay" at bounding box center [307, 79] width 38 height 14
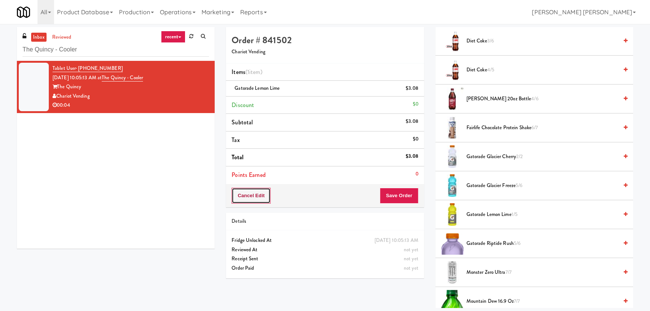
click at [249, 195] on button "Cancel Edit" at bounding box center [251, 196] width 39 height 16
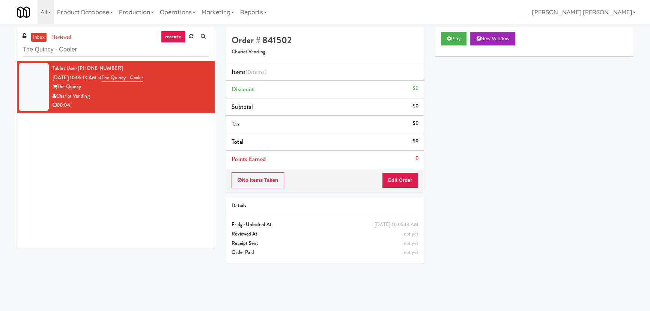
scroll to position [20, 0]
click at [63, 35] on link "reviewed" at bounding box center [61, 37] width 23 height 9
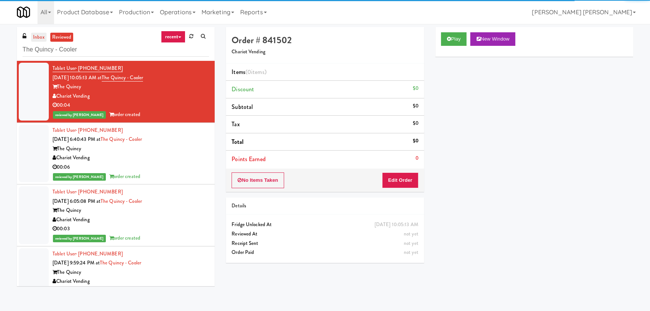
click at [38, 36] on link "inbox" at bounding box center [38, 37] width 15 height 9
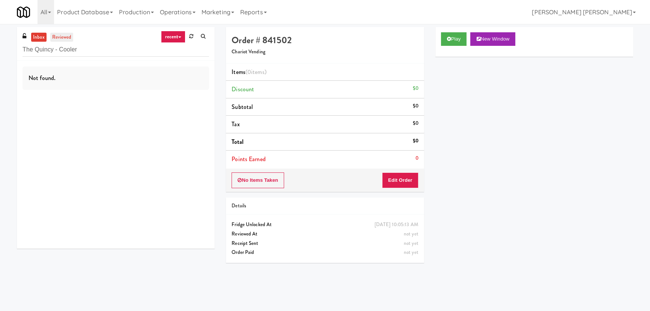
click at [62, 37] on link "reviewed" at bounding box center [61, 37] width 23 height 9
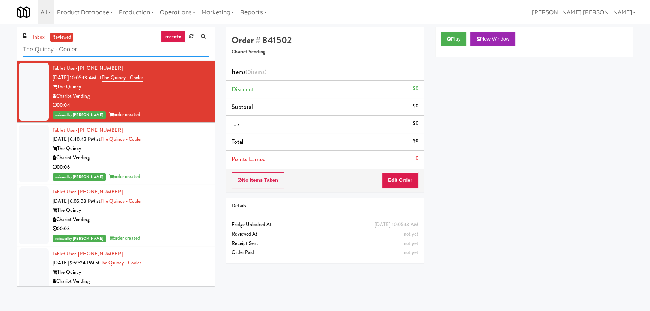
drag, startPoint x: 84, startPoint y: 51, endPoint x: -38, endPoint y: 54, distance: 122.8
click at [0, 54] on html "Are you sure you want to update this order? Okay Cancel Okay Are you sure you w…" at bounding box center [325, 155] width 650 height 311
paste input "BestMed Junction City"
click at [40, 34] on link "inbox" at bounding box center [38, 37] width 15 height 9
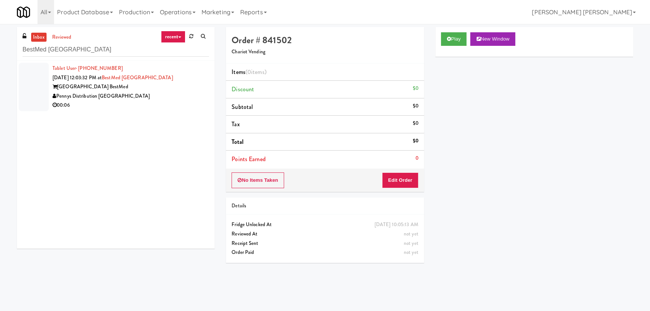
click at [122, 97] on div "Pennys Distribution [GEOGRAPHIC_DATA]" at bounding box center [131, 96] width 157 height 9
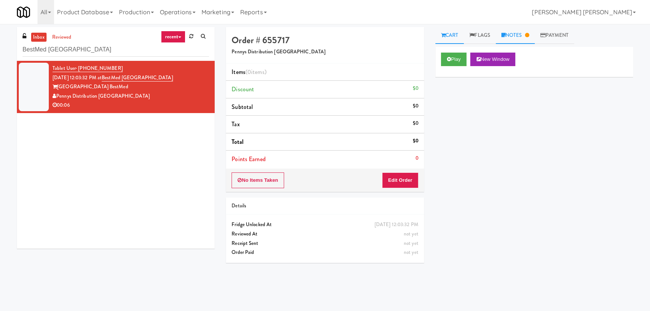
click at [521, 34] on link "Notes" at bounding box center [515, 35] width 39 height 17
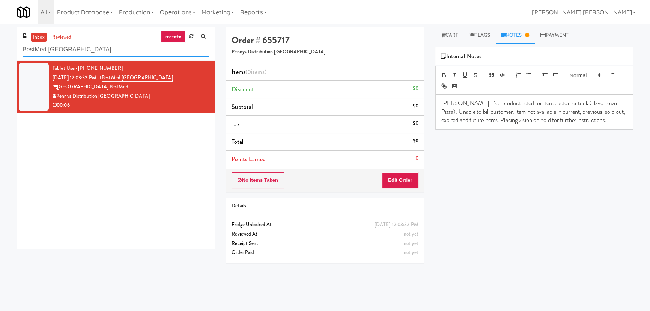
drag, startPoint x: 92, startPoint y: 49, endPoint x: -15, endPoint y: 51, distance: 106.7
click at [0, 51] on html "Are you sure you want to update this order? Okay Cancel Okay Are you sure you w…" at bounding box center [325, 155] width 650 height 311
paste input "Cowboy - Cooler"
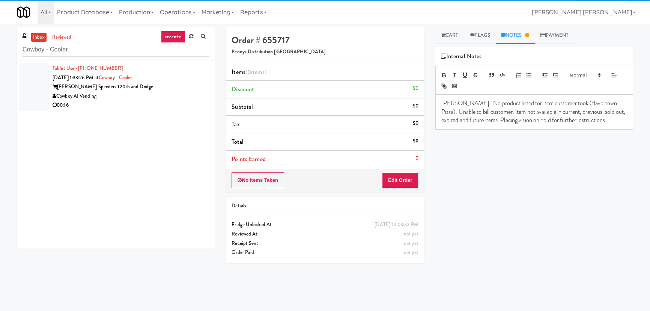
click at [152, 103] on div "00:16" at bounding box center [131, 105] width 157 height 9
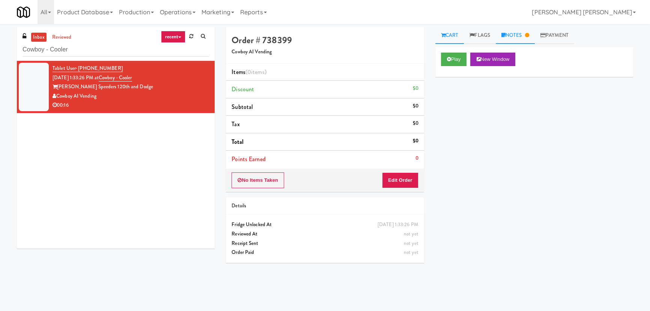
click at [516, 31] on link "Notes" at bounding box center [515, 35] width 39 height 17
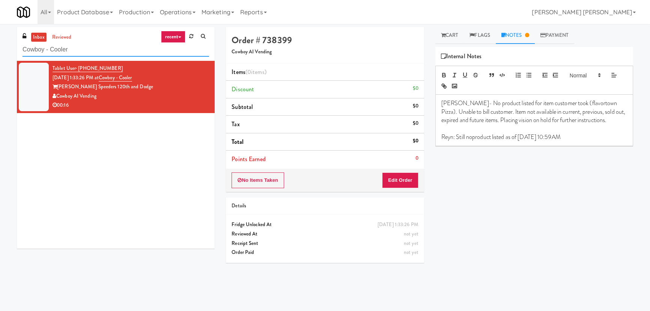
drag, startPoint x: 67, startPoint y: 51, endPoint x: 13, endPoint y: 53, distance: 53.7
click at [13, 53] on div "inbox reviewed recent all unclear take inventory issue suspicious failed recent…" at bounding box center [115, 140] width 209 height 227
paste input "BestMed Junction City"
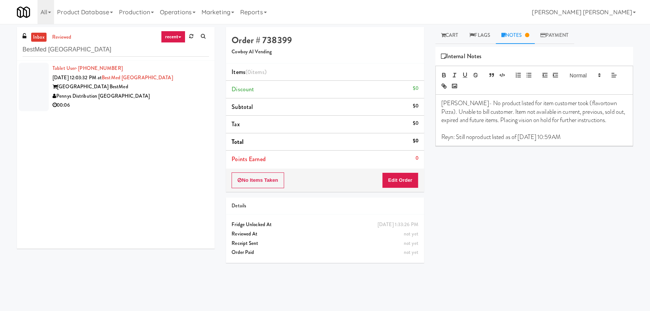
click at [156, 93] on div "Pennys Distribution [GEOGRAPHIC_DATA]" at bounding box center [131, 96] width 157 height 9
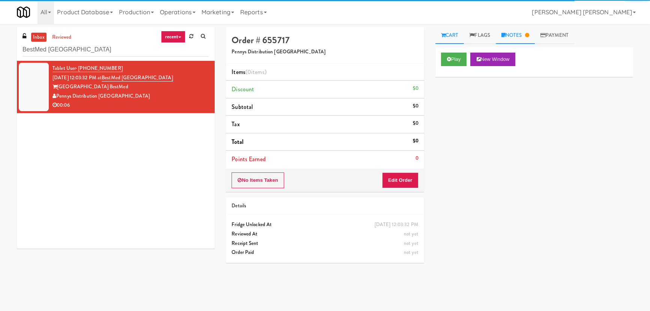
click at [523, 38] on link "Notes" at bounding box center [515, 35] width 39 height 17
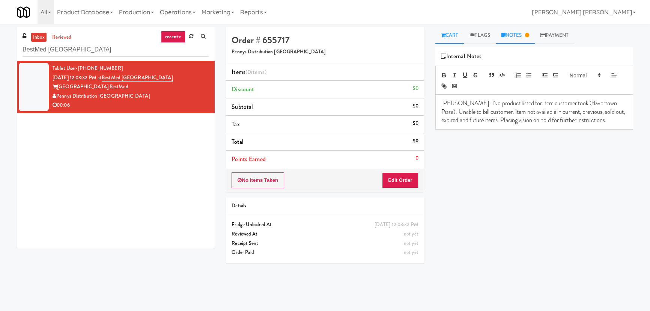
click at [446, 33] on link "Cart" at bounding box center [450, 35] width 29 height 17
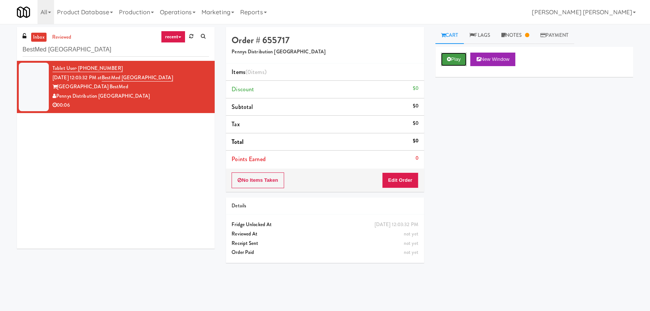
click at [452, 60] on button "Play" at bounding box center [454, 60] width 26 height 14
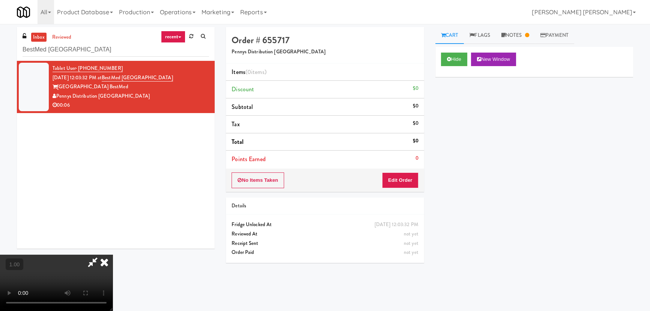
click at [113, 255] on icon at bounding box center [104, 262] width 17 height 15
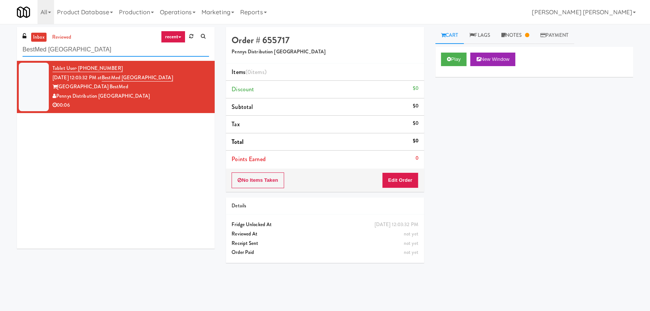
drag, startPoint x: -29, startPoint y: 52, endPoint x: -72, endPoint y: 52, distance: 43.6
click at [0, 52] on html "Are you sure you want to update this order? Okay Cancel Okay Are you sure you w…" at bounding box center [325, 155] width 650 height 311
paste input "Cowboy - Cooler"
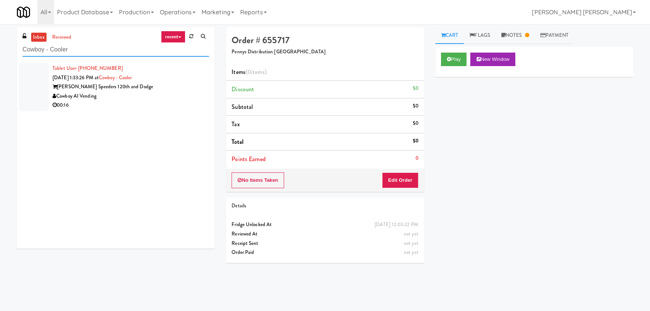
type input "Cowboy - Cooler"
click at [172, 103] on div "00:16" at bounding box center [131, 105] width 157 height 9
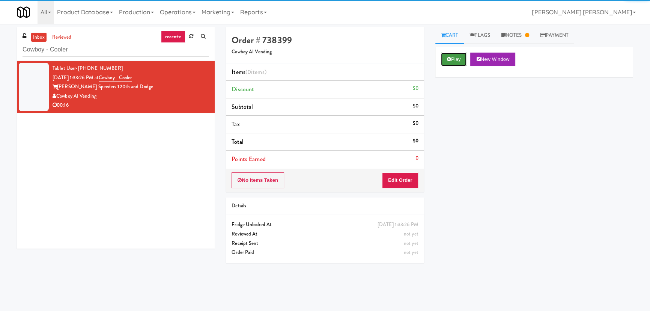
click at [452, 62] on button "Play" at bounding box center [454, 60] width 26 height 14
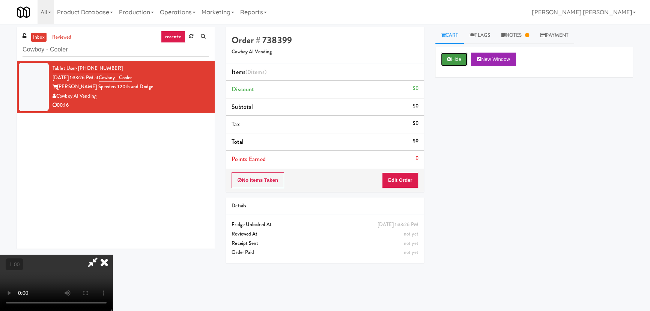
click at [451, 61] on icon at bounding box center [449, 59] width 4 height 5
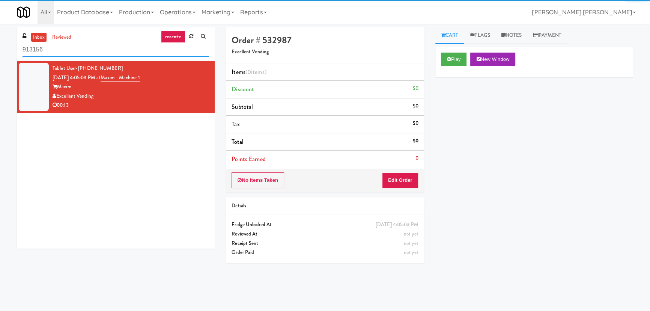
drag, startPoint x: 45, startPoint y: 46, endPoint x: -5, endPoint y: 45, distance: 50.0
click at [0, 45] on html "Okay Okay Select date: previous 2025-Aug next Su Mo Tu We Th Fr Sa 27 28 29 30 …" at bounding box center [325, 155] width 650 height 311
paste input "Maxim - Machine 1"
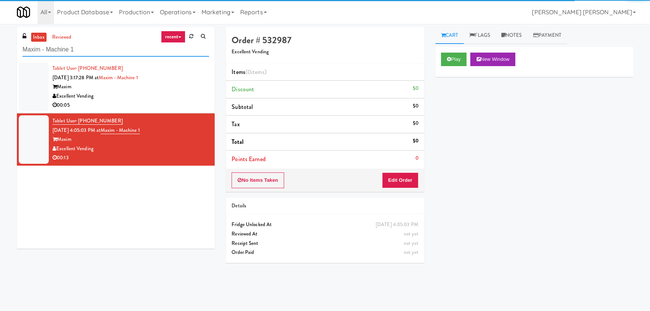
type input "Maxim - Machine 1"
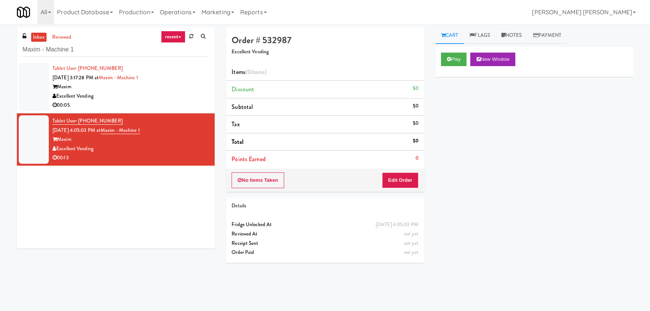
click at [178, 89] on div "Maxim" at bounding box center [131, 86] width 157 height 9
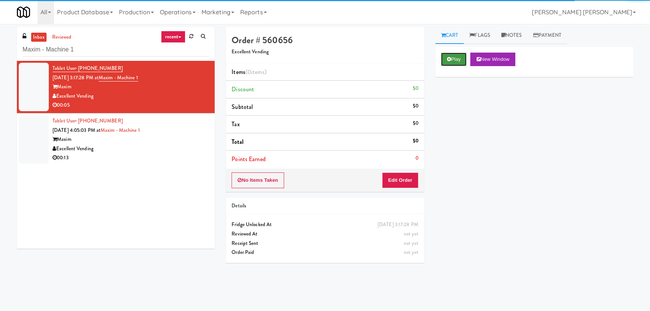
click at [451, 54] on button "Play" at bounding box center [454, 60] width 26 height 14
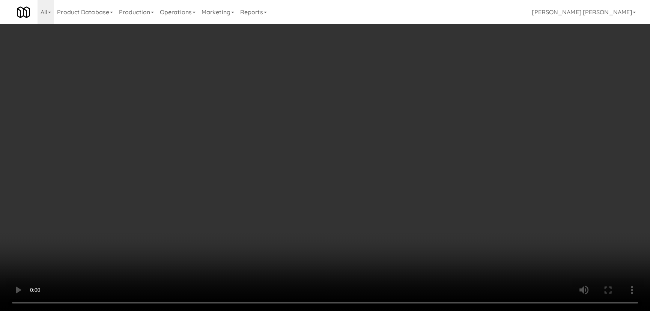
click at [406, 311] on video at bounding box center [325, 155] width 650 height 311
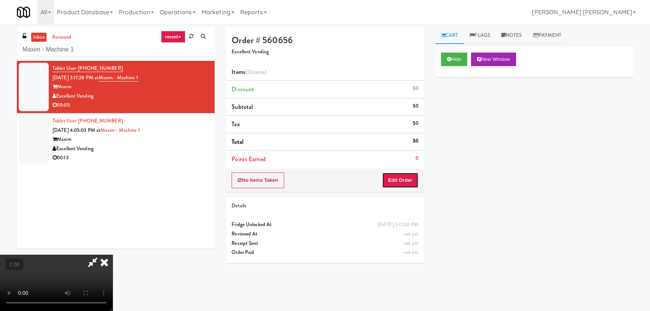
drag, startPoint x: 409, startPoint y: 175, endPoint x: 435, endPoint y: 163, distance: 28.4
click at [409, 175] on button "Edit Order" at bounding box center [400, 180] width 36 height 16
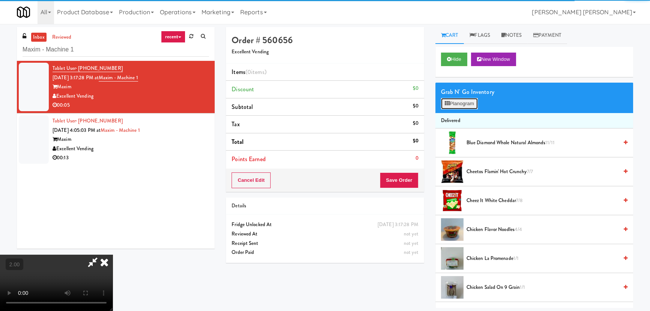
click at [462, 100] on button "Planogram" at bounding box center [459, 103] width 37 height 11
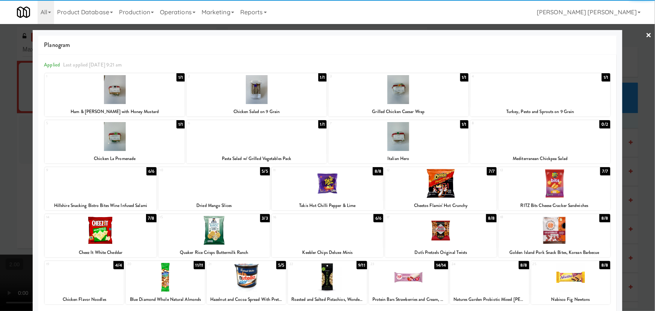
drag, startPoint x: 550, startPoint y: 185, endPoint x: 558, endPoint y: 185, distance: 7.9
click at [551, 185] on div at bounding box center [555, 183] width 112 height 29
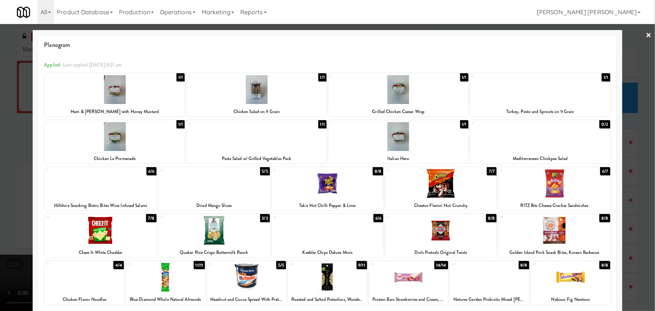
click at [646, 33] on link "×" at bounding box center [649, 35] width 6 height 23
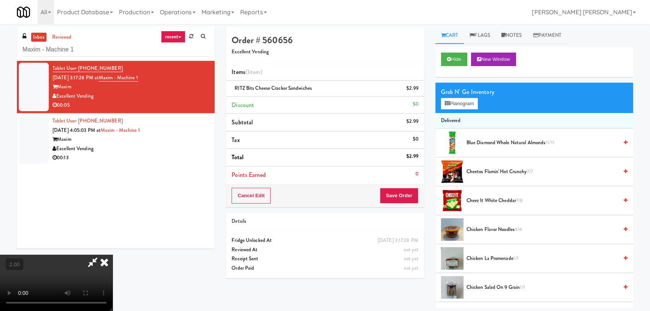
click at [101, 255] on icon at bounding box center [92, 262] width 17 height 15
click at [394, 200] on button "Save Order" at bounding box center [399, 196] width 38 height 16
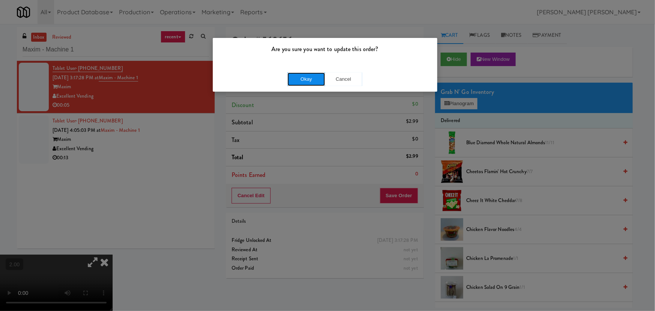
click at [316, 78] on button "Okay" at bounding box center [307, 79] width 38 height 14
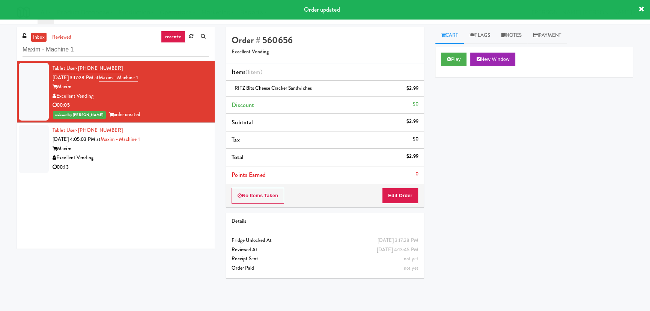
click at [167, 154] on div "Excellent Vending" at bounding box center [131, 157] width 157 height 9
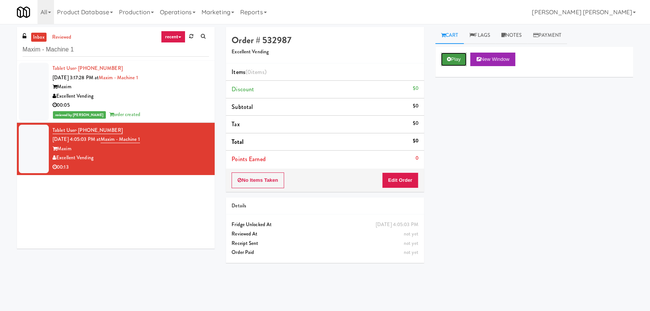
click at [449, 57] on icon at bounding box center [449, 59] width 4 height 5
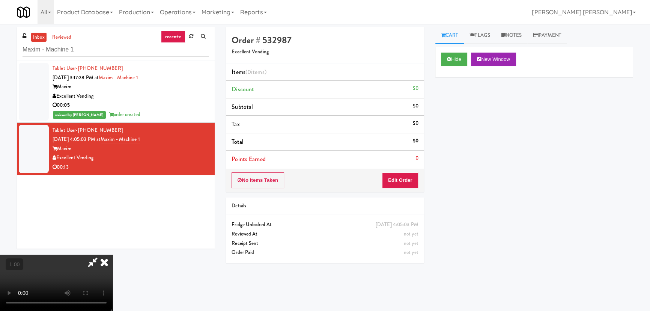
scroll to position [119, 0]
drag, startPoint x: 461, startPoint y: 57, endPoint x: 475, endPoint y: 68, distance: 18.1
click at [461, 57] on button "Hide" at bounding box center [454, 60] width 26 height 14
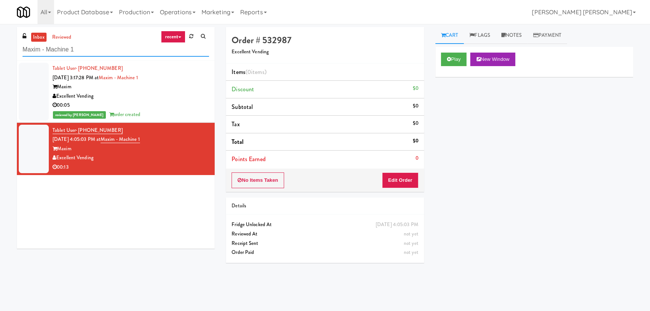
drag, startPoint x: 82, startPoint y: 49, endPoint x: 8, endPoint y: 46, distance: 74.8
click at [8, 46] on div "inbox reviewed recent all unclear take inventory issue suspicious failed recent…" at bounding box center [325, 167] width 650 height 281
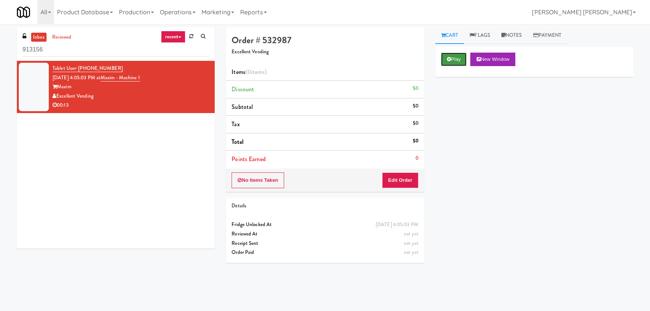
click at [458, 60] on button "Play" at bounding box center [454, 60] width 26 height 14
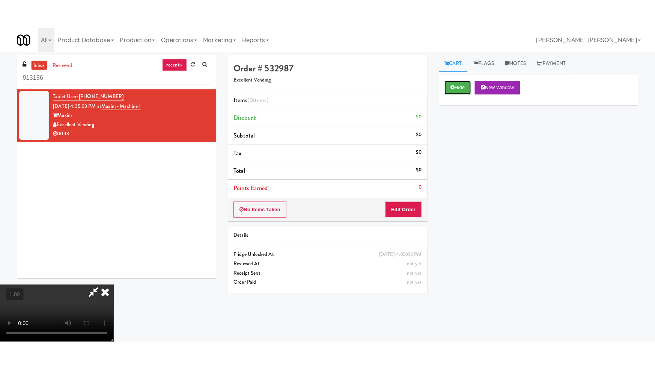
scroll to position [119, 0]
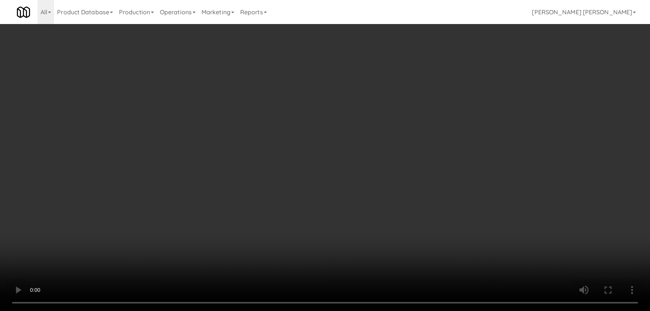
click at [357, 311] on video at bounding box center [325, 155] width 650 height 311
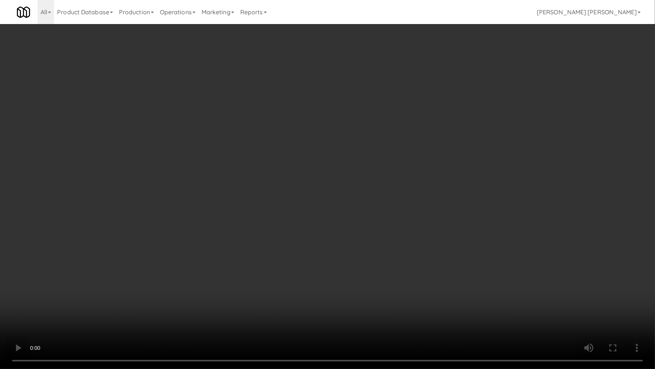
click at [429, 303] on video at bounding box center [327, 184] width 655 height 369
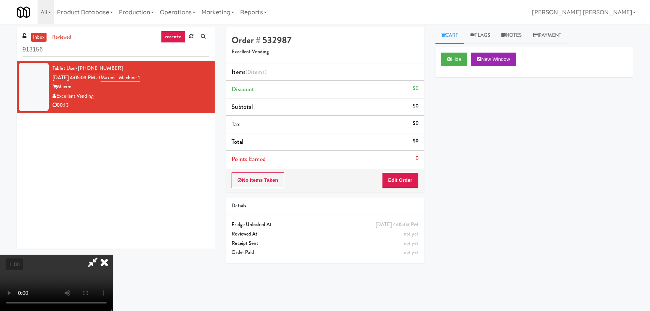
click at [113, 255] on video at bounding box center [56, 283] width 113 height 56
click at [414, 179] on button "Edit Order" at bounding box center [400, 180] width 36 height 16
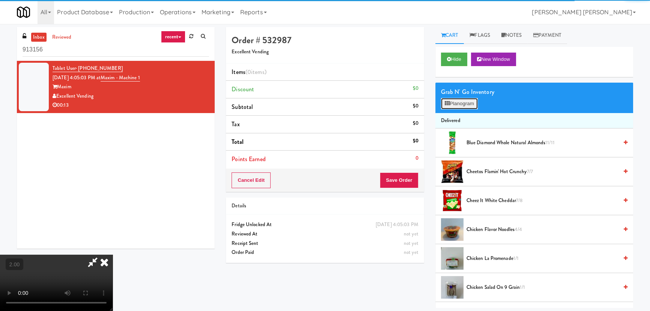
click at [470, 108] on button "Planogram" at bounding box center [459, 103] width 37 height 11
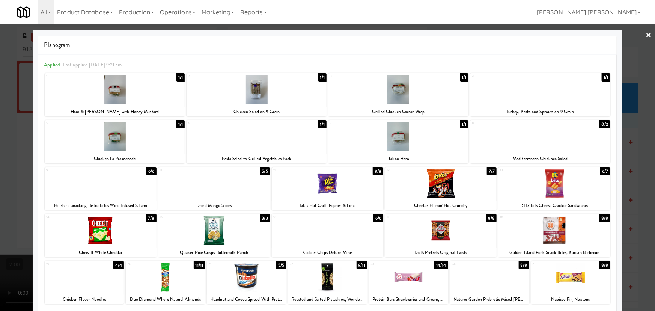
click at [432, 234] on div at bounding box center [441, 230] width 112 height 29
click at [169, 286] on div at bounding box center [165, 277] width 79 height 29
click at [646, 36] on link "×" at bounding box center [649, 35] width 6 height 23
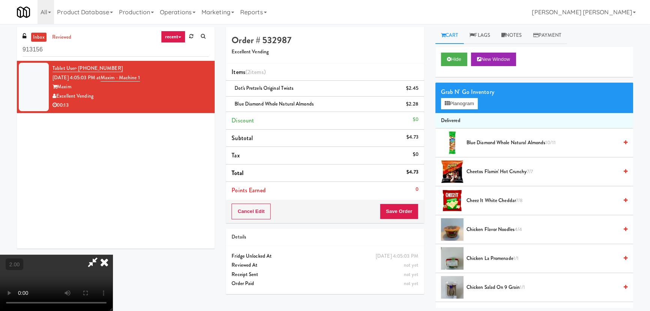
click at [113, 255] on icon at bounding box center [104, 262] width 17 height 15
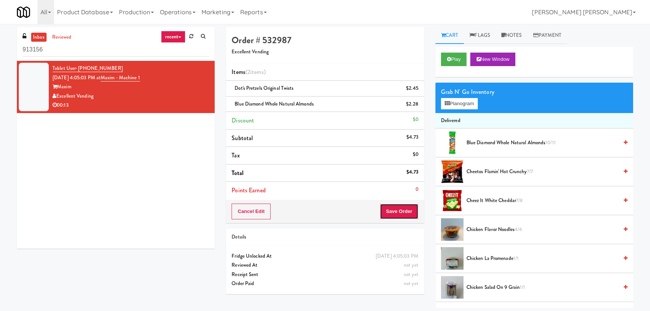
click at [397, 214] on button "Save Order" at bounding box center [399, 212] width 38 height 16
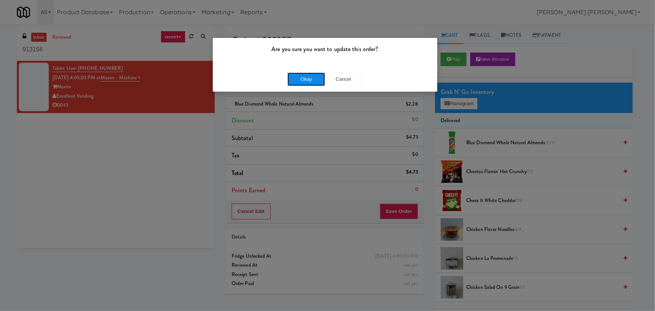
click at [304, 78] on button "Okay" at bounding box center [307, 79] width 38 height 14
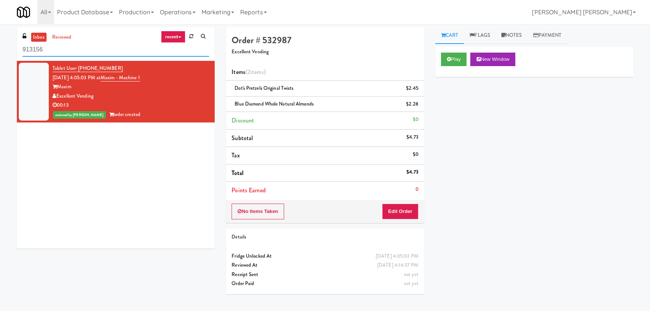
drag, startPoint x: 2, startPoint y: 47, endPoint x: -43, endPoint y: 45, distance: 44.7
click at [0, 45] on html "Are you sure you want to update this order? Okay Cancel Okay Are you sure you w…" at bounding box center [325, 155] width 650 height 311
paste input "1331 - Combo Cooler - (Middle)"
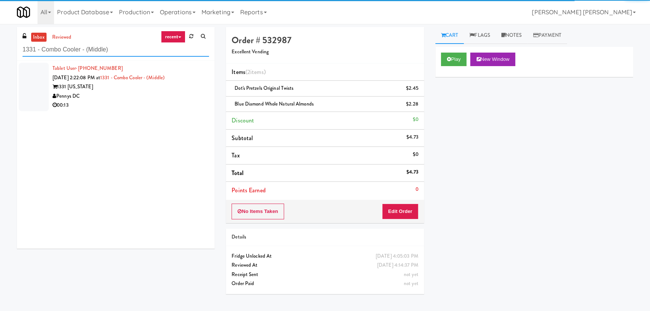
type input "1331 - Combo Cooler - (Middle)"
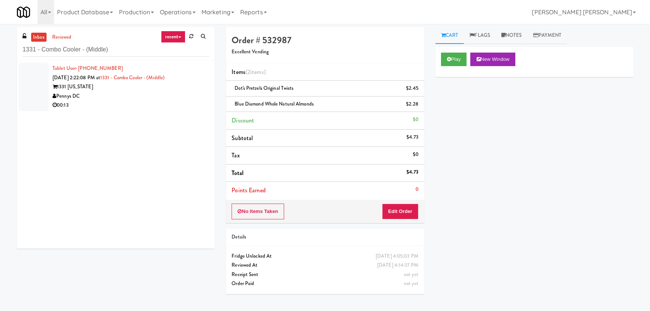
click at [134, 101] on div "00:13" at bounding box center [131, 105] width 157 height 9
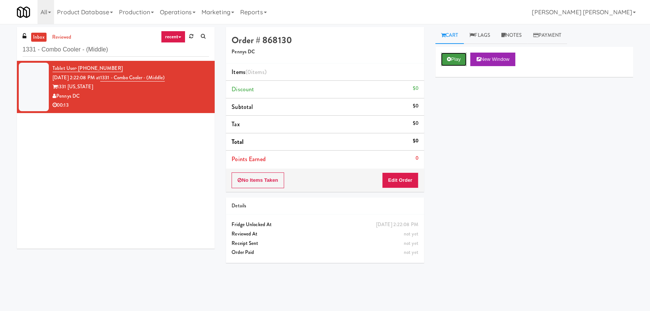
click at [460, 56] on button "Play" at bounding box center [454, 60] width 26 height 14
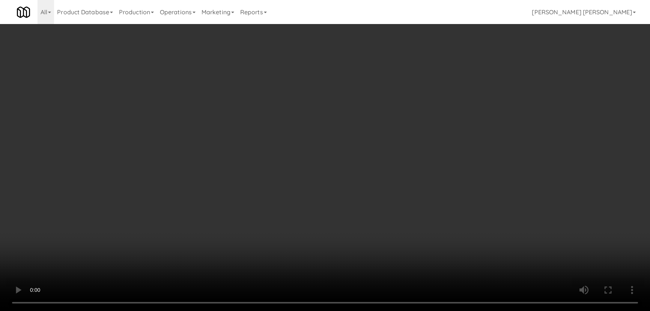
drag, startPoint x: 368, startPoint y: 333, endPoint x: 576, endPoint y: 325, distance: 207.4
click at [416, 311] on video at bounding box center [325, 155] width 650 height 311
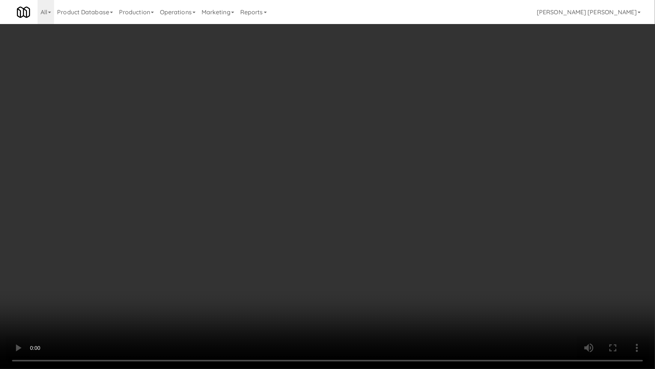
click at [485, 244] on video at bounding box center [327, 184] width 655 height 369
click at [483, 244] on video at bounding box center [327, 184] width 655 height 369
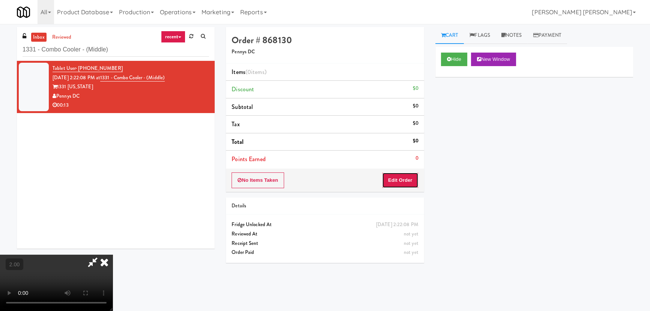
click at [413, 173] on button "Edit Order" at bounding box center [400, 180] width 36 height 16
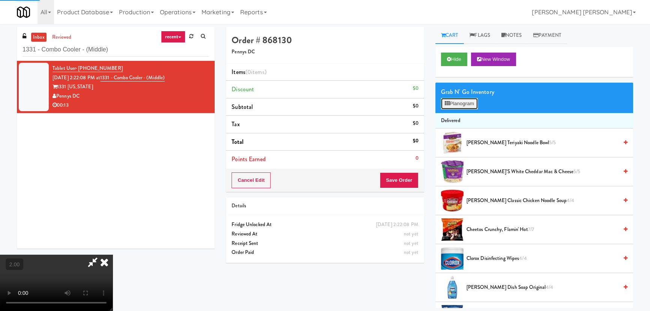
click at [459, 103] on button "Planogram" at bounding box center [459, 103] width 37 height 11
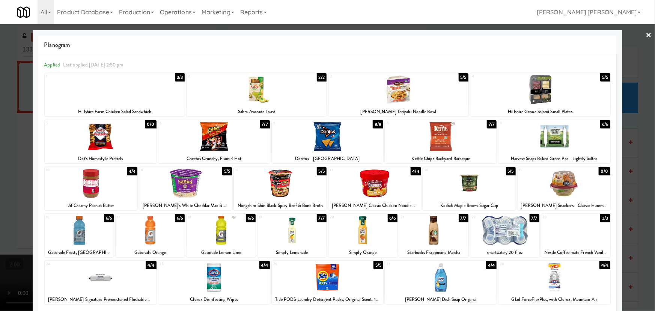
drag, startPoint x: 376, startPoint y: 184, endPoint x: 370, endPoint y: 178, distance: 8.2
click at [377, 183] on div at bounding box center [375, 183] width 93 height 29
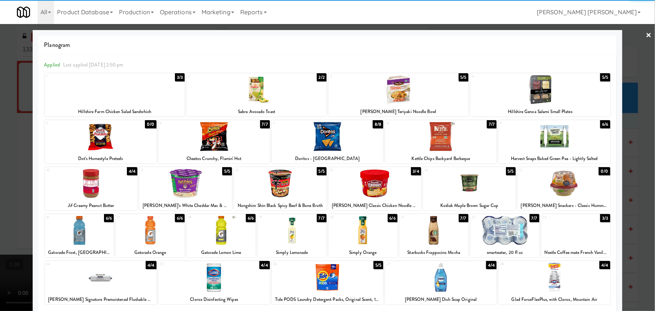
click at [75, 232] on div at bounding box center [79, 230] width 69 height 29
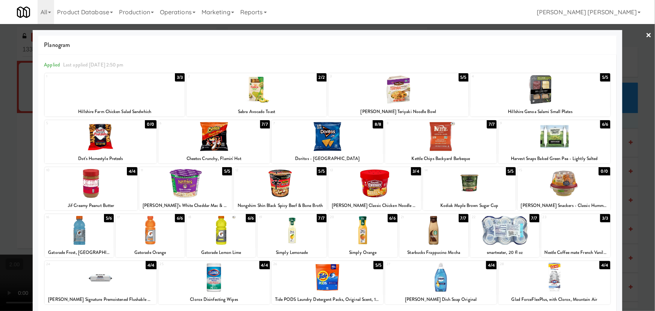
drag, startPoint x: 644, startPoint y: 32, endPoint x: 563, endPoint y: 41, distance: 80.9
click at [646, 32] on link "×" at bounding box center [649, 35] width 6 height 23
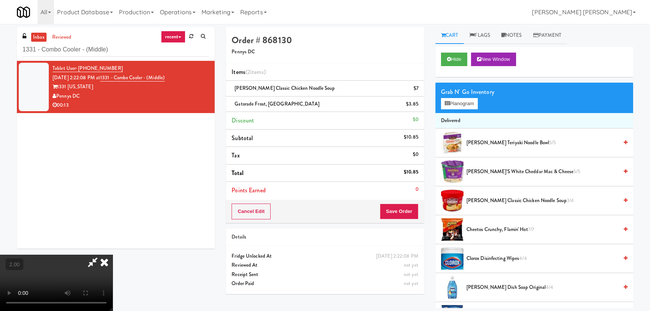
drag, startPoint x: 375, startPoint y: 28, endPoint x: 376, endPoint y: 36, distance: 8.3
click at [113, 255] on icon at bounding box center [104, 262] width 17 height 15
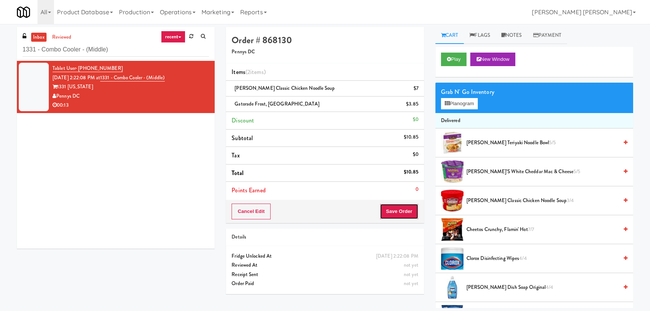
click at [401, 213] on button "Save Order" at bounding box center [399, 212] width 38 height 16
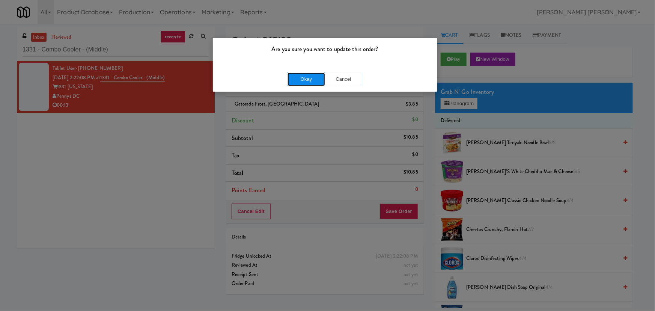
click at [306, 79] on button "Okay" at bounding box center [307, 79] width 38 height 14
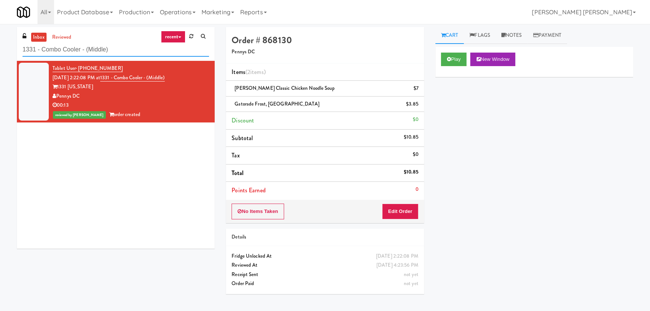
drag, startPoint x: 112, startPoint y: 53, endPoint x: -26, endPoint y: 53, distance: 138.6
click at [0, 53] on html "Are you sure you want to update this order? Okay Cancel Okay Are you sure you w…" at bounding box center [325, 155] width 650 height 311
paste input "[PERSON_NAME] - Combo"
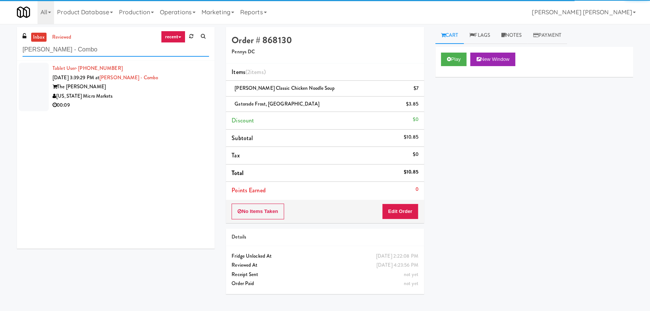
type input "[PERSON_NAME] - Combo"
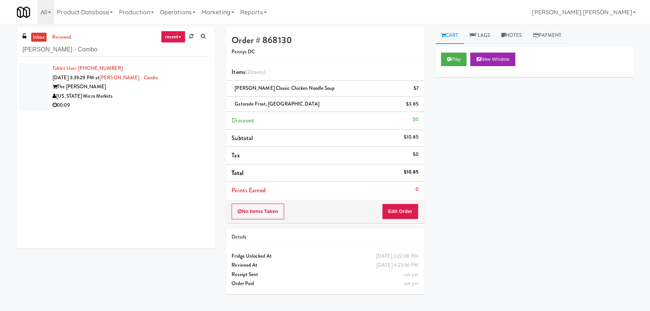
click at [128, 97] on div "[US_STATE] Micro Markets" at bounding box center [131, 96] width 157 height 9
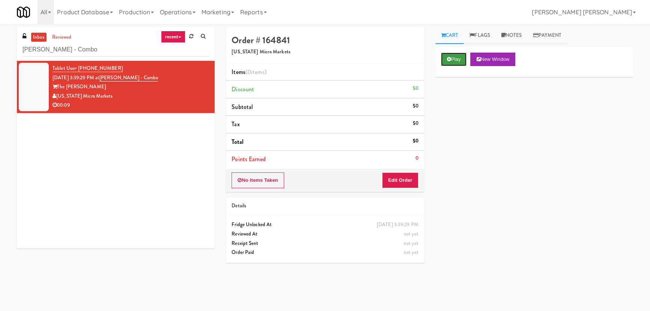
click at [445, 63] on button "Play" at bounding box center [454, 60] width 26 height 14
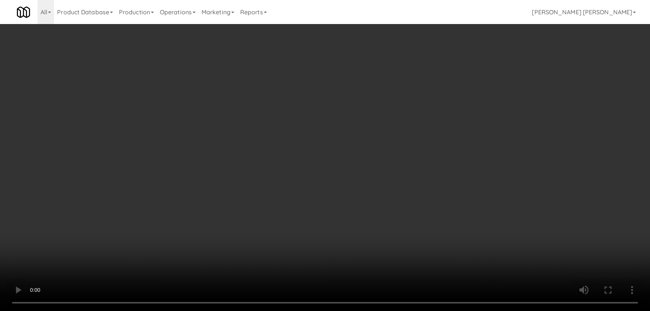
drag, startPoint x: 363, startPoint y: 334, endPoint x: 635, endPoint y: 347, distance: 272.5
click at [421, 311] on video at bounding box center [325, 155] width 650 height 311
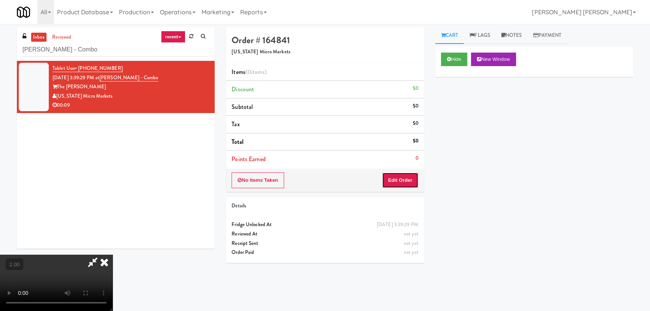
click at [409, 180] on button "Edit Order" at bounding box center [400, 180] width 36 height 16
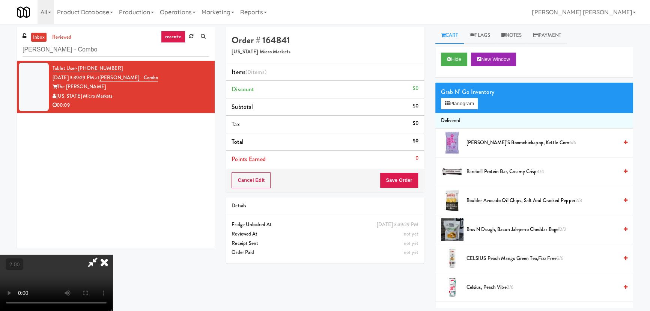
click at [495, 286] on span "Celsius, Peach Vibe 2/6" at bounding box center [543, 287] width 152 height 9
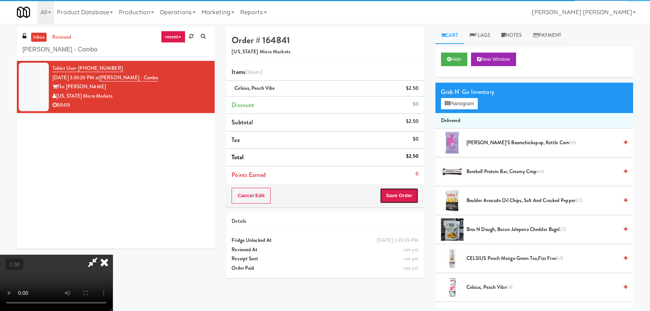
click at [408, 197] on button "Save Order" at bounding box center [399, 196] width 38 height 16
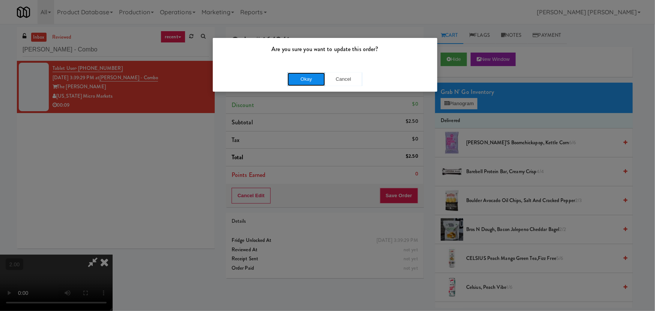
click at [315, 81] on button "Okay" at bounding box center [307, 79] width 38 height 14
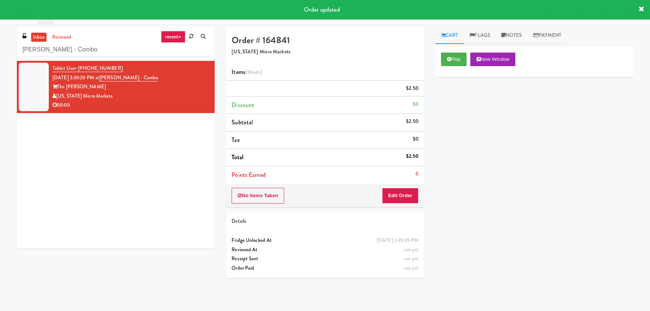
scroll to position [0, 0]
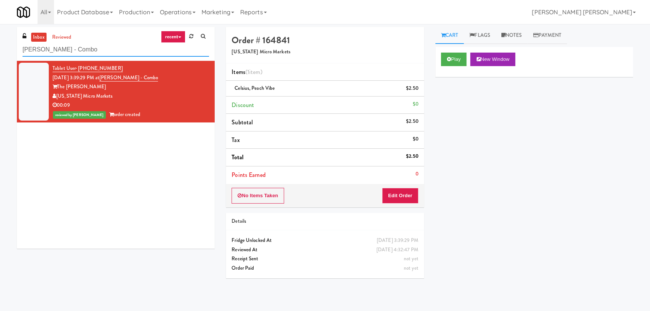
drag, startPoint x: 88, startPoint y: 48, endPoint x: -19, endPoint y: 45, distance: 106.7
click at [0, 45] on html "Are you sure you want to update this order? Okay Cancel Okay Are you sure you w…" at bounding box center [325, 155] width 650 height 311
paste input "City Gate - Cooler"
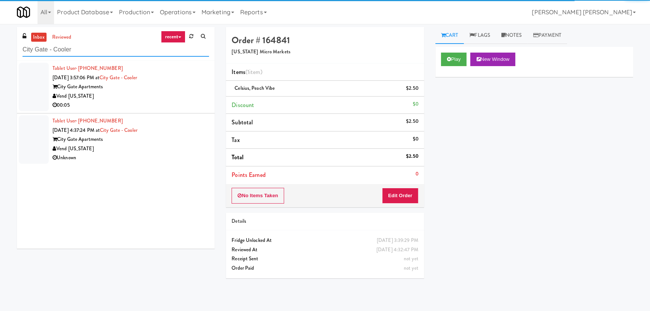
type input "City Gate - Cooler"
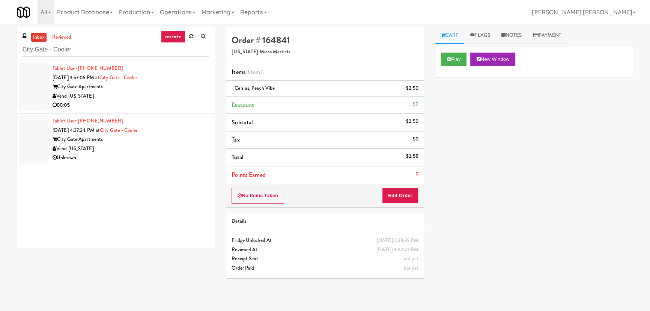
click at [138, 95] on div "Vend [US_STATE]" at bounding box center [131, 96] width 157 height 9
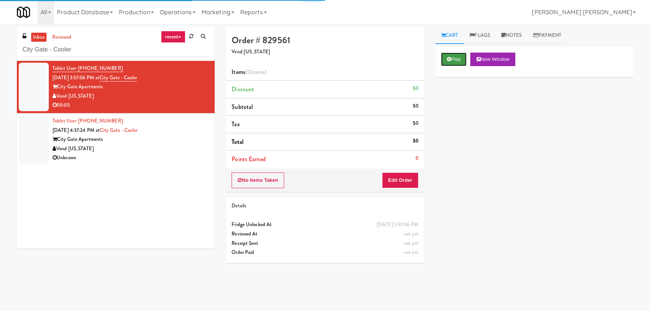
click at [456, 60] on button "Play" at bounding box center [454, 60] width 26 height 14
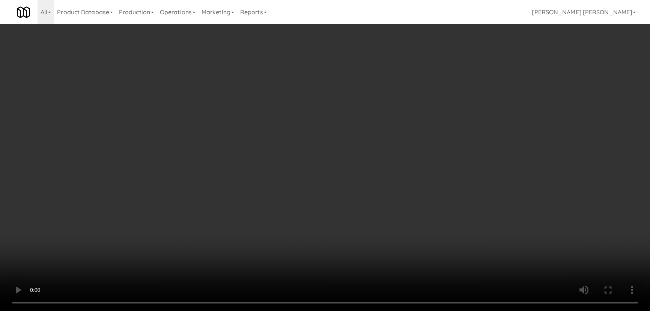
click at [396, 311] on video at bounding box center [325, 155] width 650 height 311
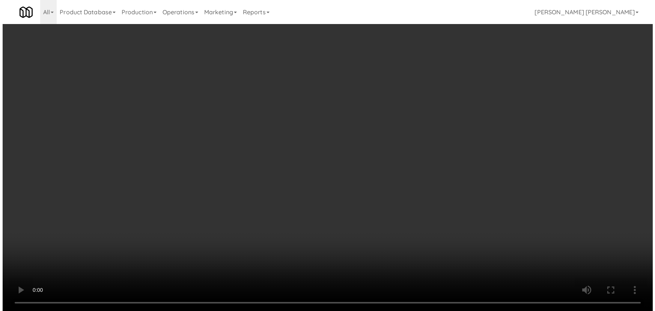
scroll to position [15, 0]
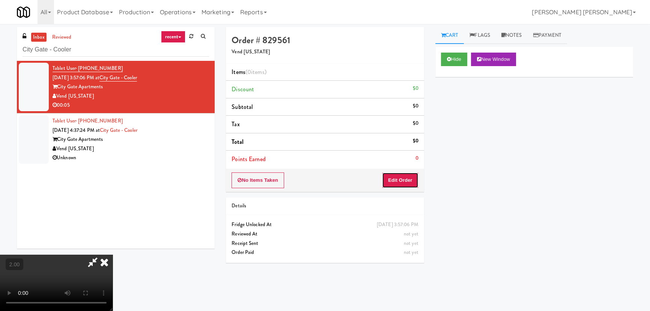
click at [406, 184] on button "Edit Order" at bounding box center [400, 180] width 36 height 16
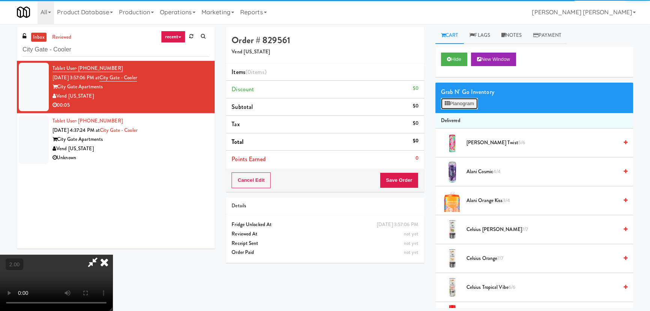
click at [455, 98] on button "Planogram" at bounding box center [459, 103] width 37 height 11
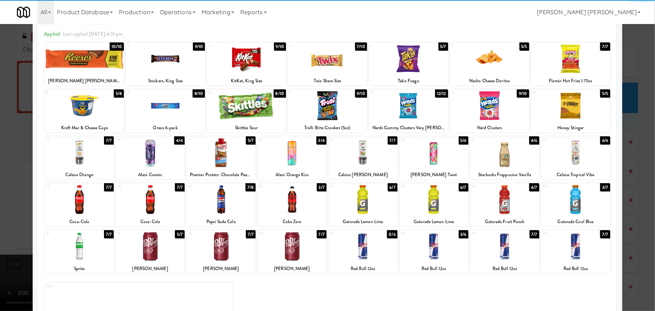
scroll to position [57, 0]
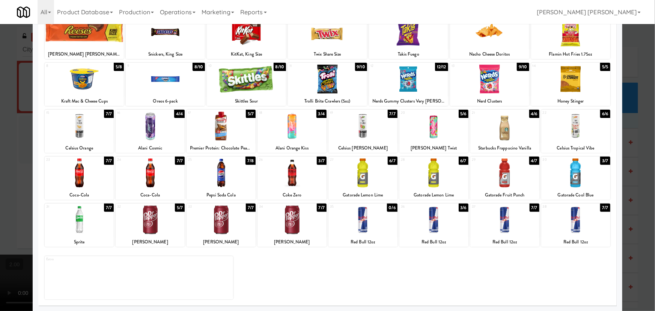
click at [358, 231] on div at bounding box center [363, 219] width 69 height 29
click at [433, 228] on div at bounding box center [434, 219] width 69 height 29
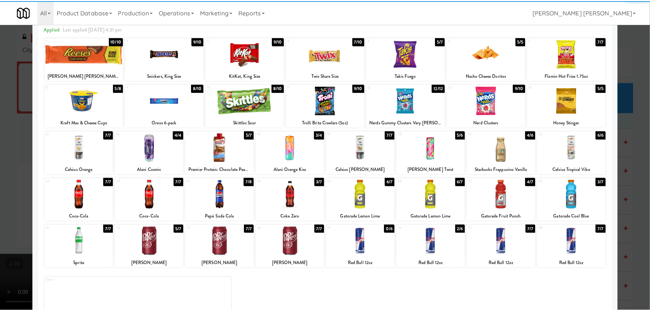
scroll to position [0, 0]
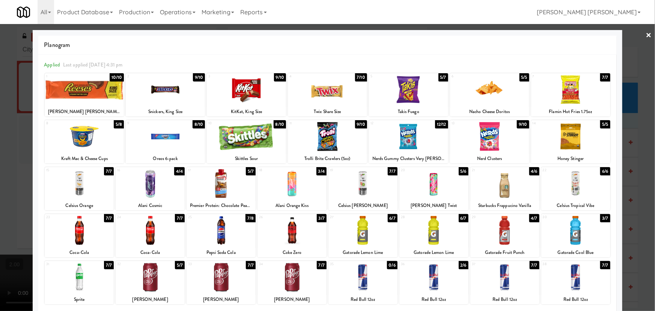
click at [646, 33] on link "×" at bounding box center [649, 35] width 6 height 23
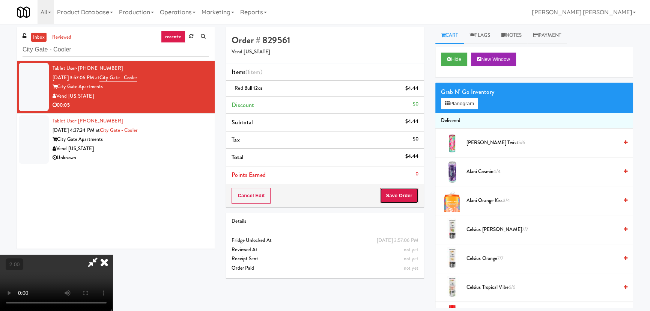
click at [404, 193] on button "Save Order" at bounding box center [399, 196] width 38 height 16
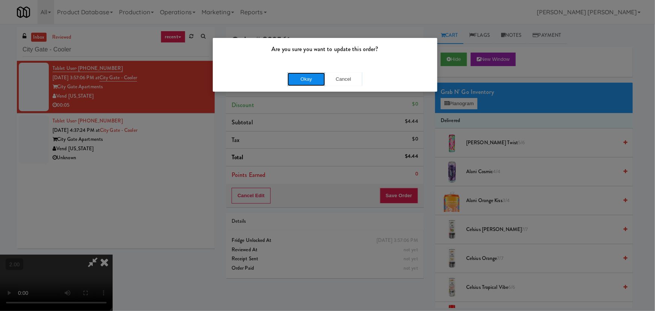
click at [304, 83] on button "Okay" at bounding box center [307, 79] width 38 height 14
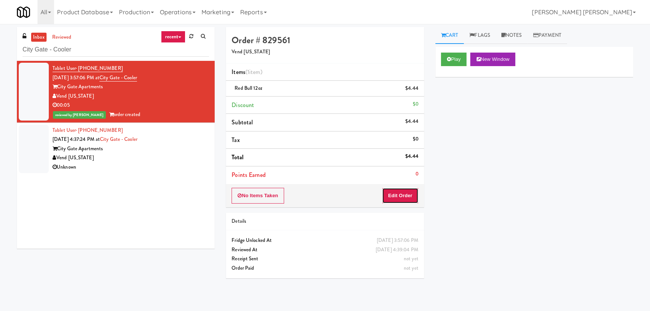
click at [408, 195] on button "Edit Order" at bounding box center [400, 196] width 36 height 16
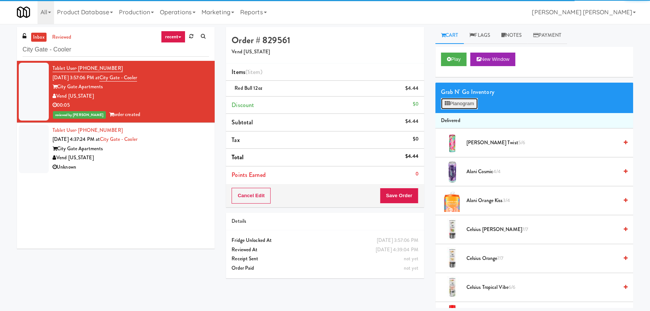
click at [469, 100] on button "Planogram" at bounding box center [459, 103] width 37 height 11
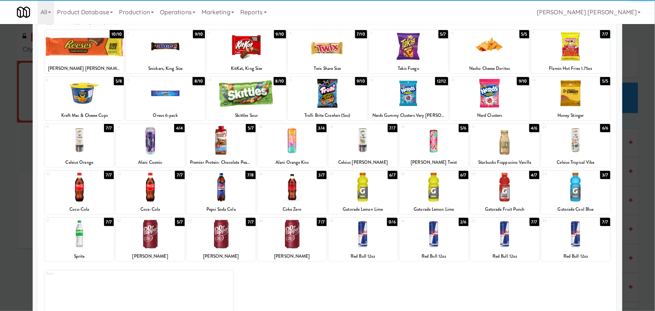
scroll to position [57, 0]
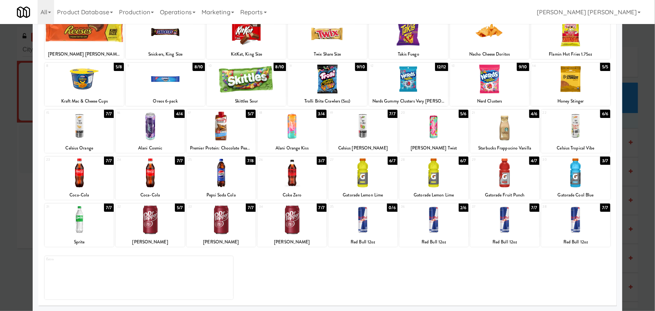
click at [504, 225] on div at bounding box center [505, 219] width 69 height 29
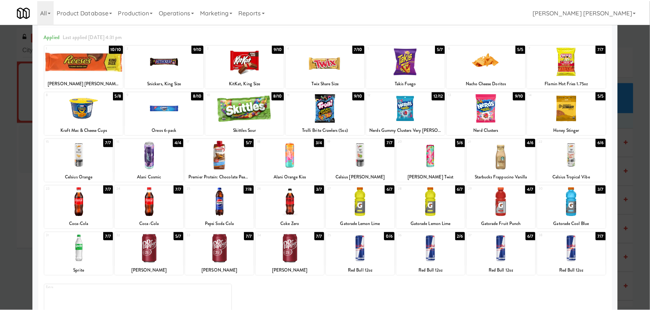
scroll to position [0, 0]
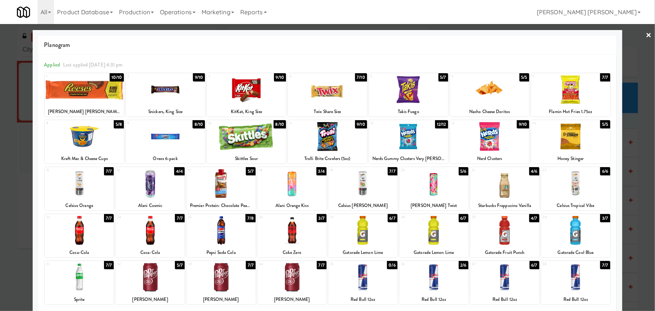
click at [646, 32] on link "×" at bounding box center [649, 35] width 6 height 23
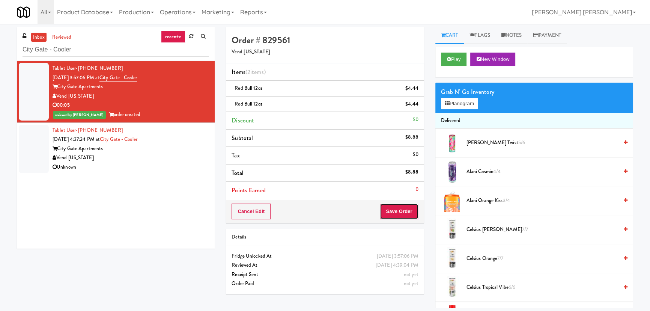
click at [392, 207] on button "Save Order" at bounding box center [399, 212] width 38 height 16
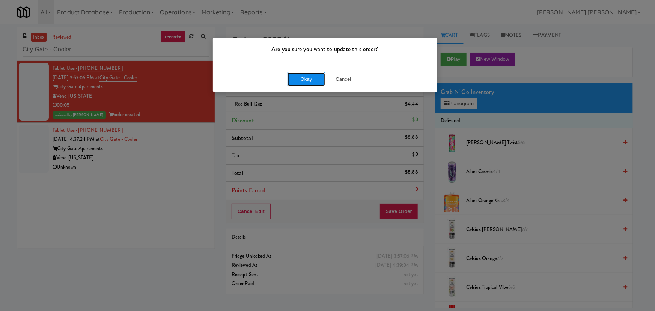
click at [296, 76] on button "Okay" at bounding box center [307, 79] width 38 height 14
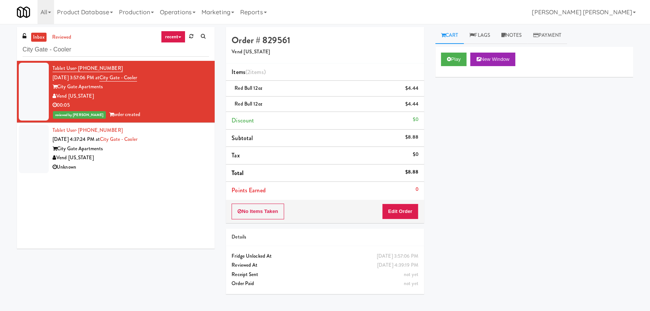
click at [178, 160] on div "Vend [US_STATE]" at bounding box center [131, 157] width 157 height 9
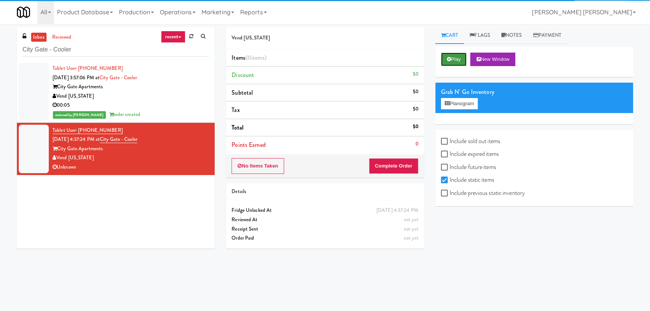
click at [457, 59] on button "Play" at bounding box center [454, 60] width 26 height 14
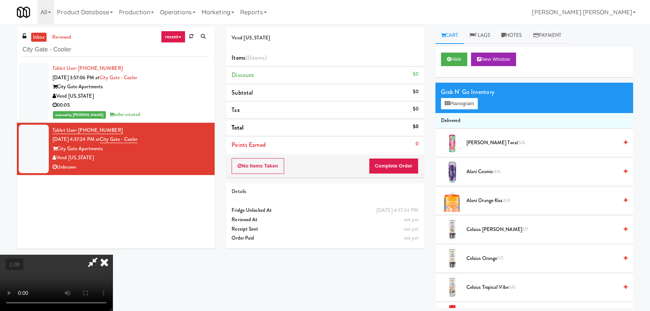
scroll to position [15, 0]
click at [456, 59] on button "Hide" at bounding box center [454, 60] width 26 height 14
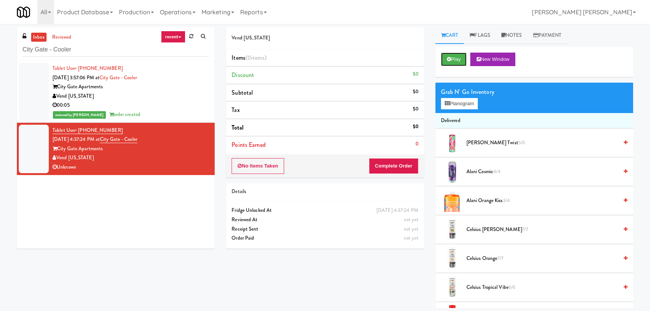
scroll to position [0, 0]
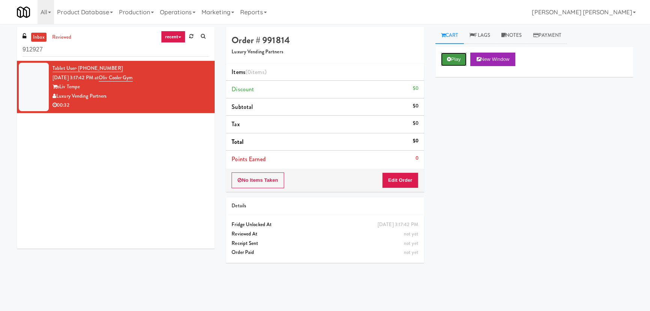
click at [464, 60] on button "Play" at bounding box center [454, 60] width 26 height 14
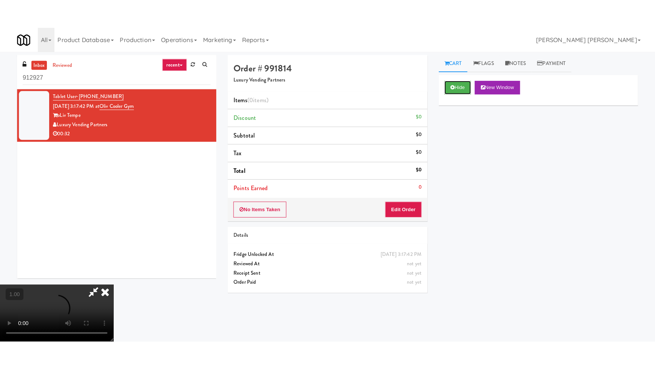
scroll to position [119, 0]
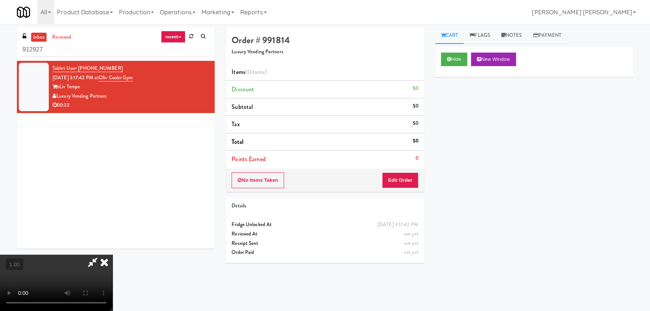
drag, startPoint x: 360, startPoint y: 225, endPoint x: 363, endPoint y: 243, distance: 17.9
click at [113, 255] on video at bounding box center [56, 283] width 113 height 56
drag, startPoint x: 328, startPoint y: 211, endPoint x: 339, endPoint y: 261, distance: 51.3
click at [113, 255] on video at bounding box center [56, 283] width 113 height 56
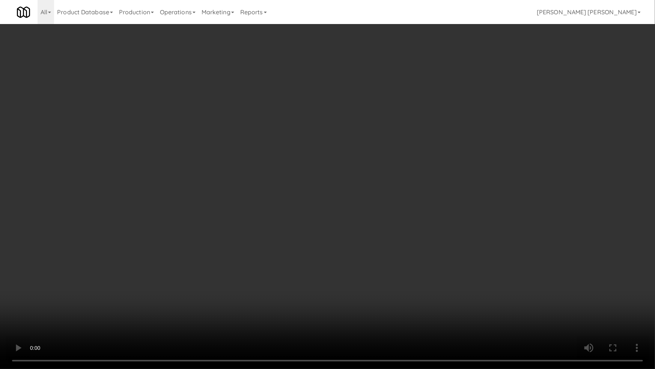
click at [296, 249] on video at bounding box center [327, 184] width 655 height 369
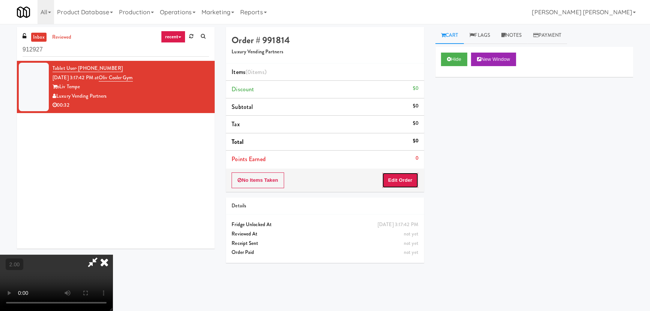
click at [409, 176] on button "Edit Order" at bounding box center [400, 180] width 36 height 16
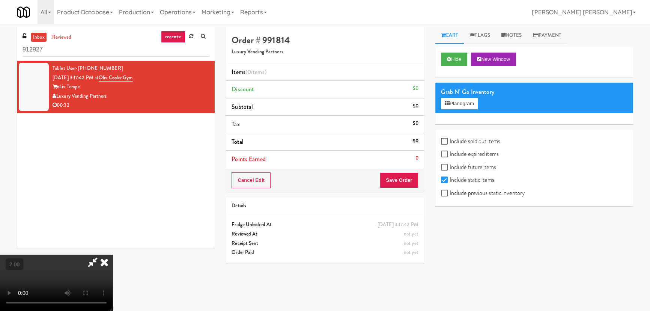
drag, startPoint x: 462, startPoint y: 136, endPoint x: 462, endPoint y: 144, distance: 8.3
click at [462, 136] on label "Include sold out items" at bounding box center [470, 141] width 59 height 11
click at [450, 139] on input "Include sold out items" at bounding box center [445, 142] width 9 height 6
checkbox input "true"
click at [469, 192] on label "Include previous static inventory" at bounding box center [483, 192] width 84 height 11
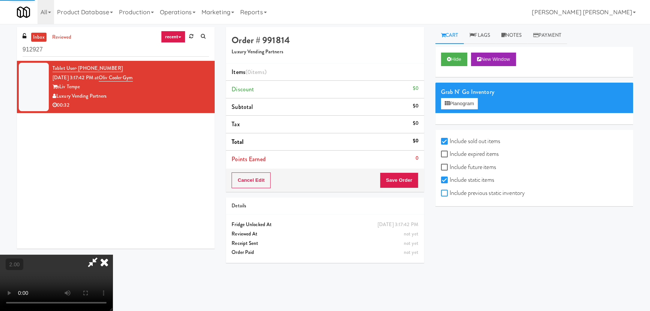
click at [450, 192] on input "Include previous static inventory" at bounding box center [445, 193] width 9 height 6
checkbox input "true"
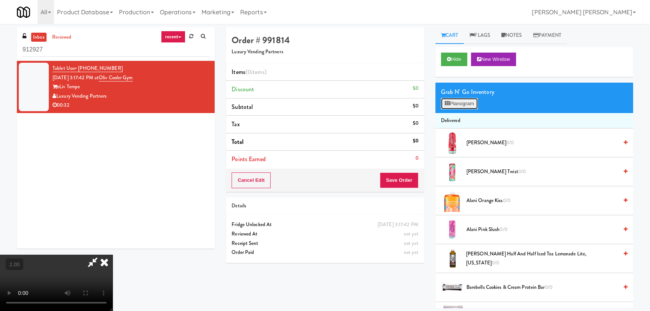
click at [459, 101] on button "Planogram" at bounding box center [459, 103] width 37 height 11
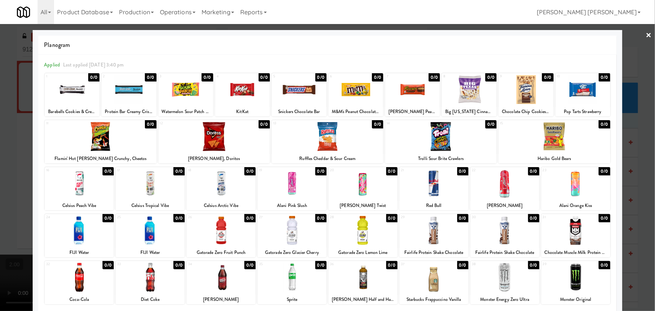
click at [225, 231] on div at bounding box center [221, 230] width 69 height 29
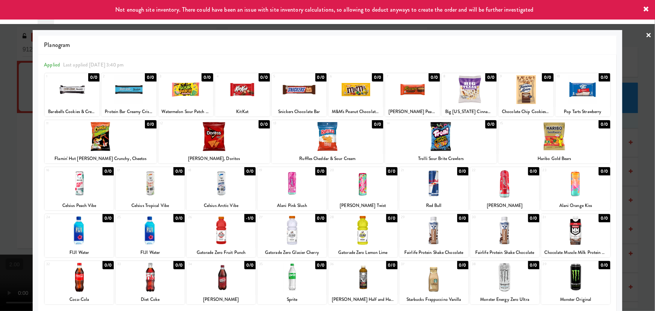
click at [323, 142] on div at bounding box center [328, 136] width 112 height 29
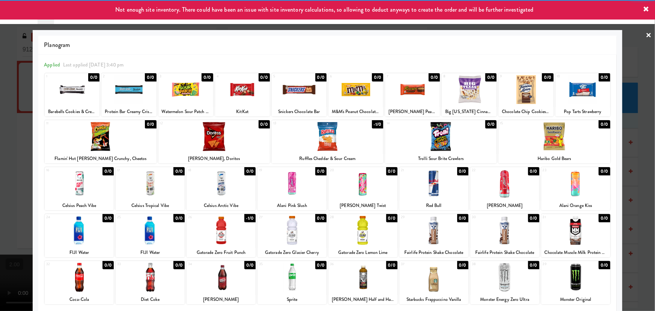
click at [323, 143] on div at bounding box center [328, 136] width 112 height 29
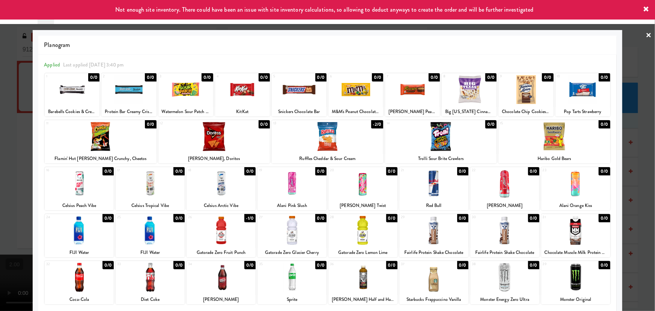
click at [646, 33] on link "×" at bounding box center [649, 35] width 6 height 23
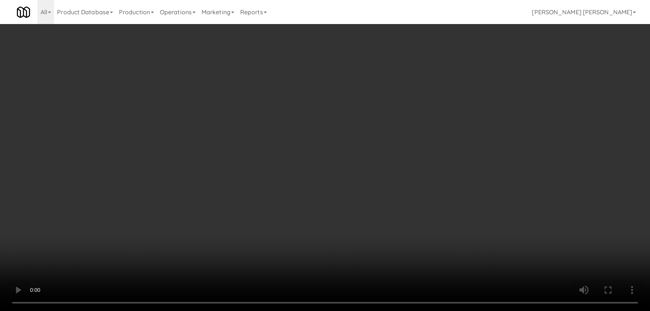
scroll to position [341, 0]
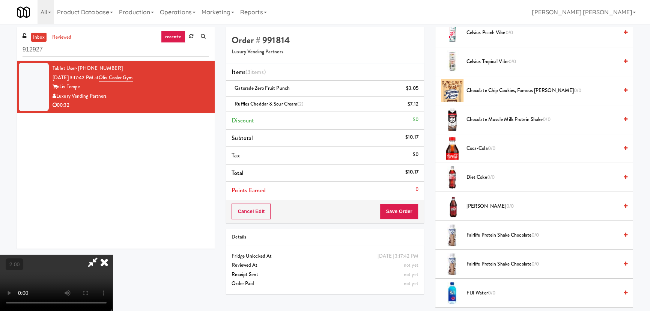
click at [471, 291] on span "FIJI Water 0/0" at bounding box center [543, 292] width 152 height 9
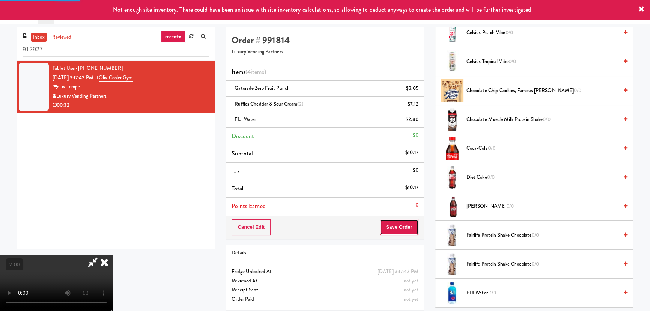
click at [412, 229] on button "Save Order" at bounding box center [399, 227] width 38 height 16
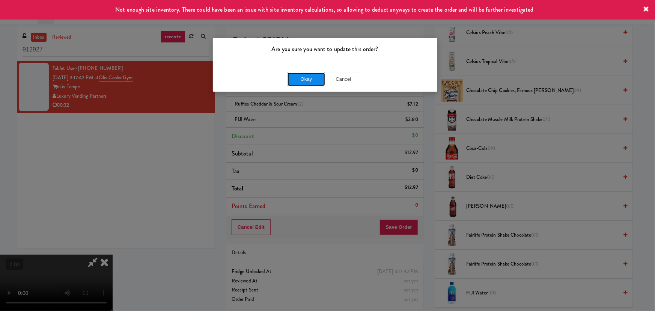
click at [316, 82] on button "Okay" at bounding box center [307, 79] width 38 height 14
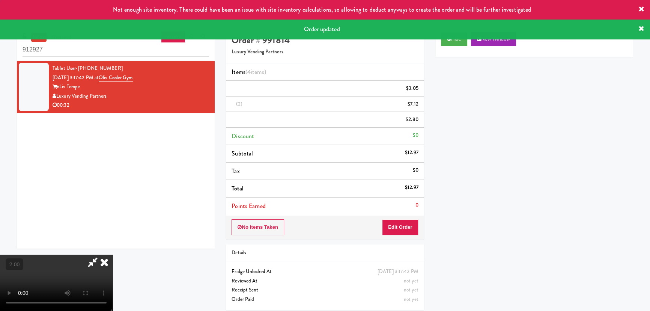
scroll to position [0, 0]
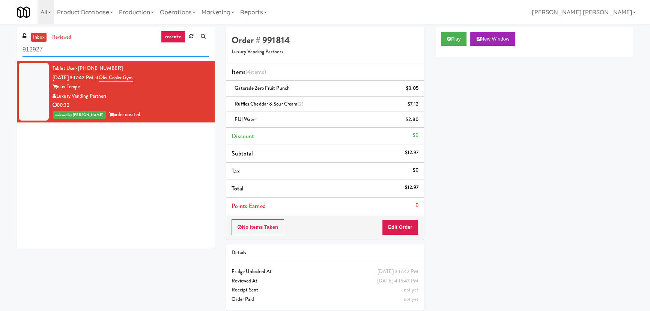
drag, startPoint x: 92, startPoint y: 49, endPoint x: -11, endPoint y: 44, distance: 103.4
click at [0, 44] on html "Are you sure you want to update this order? Okay Cancel Okay Are you sure you w…" at bounding box center [325, 155] width 650 height 311
paste input "2 Lansing Square"
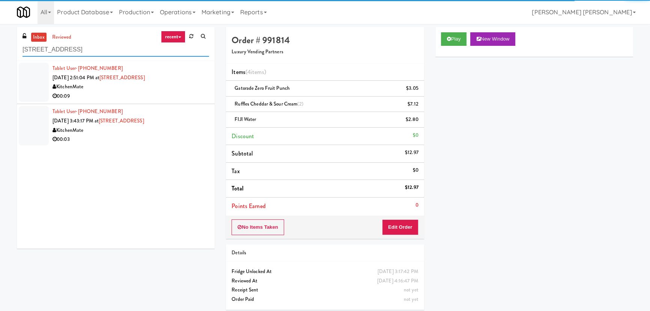
type input "2 Lansing Square"
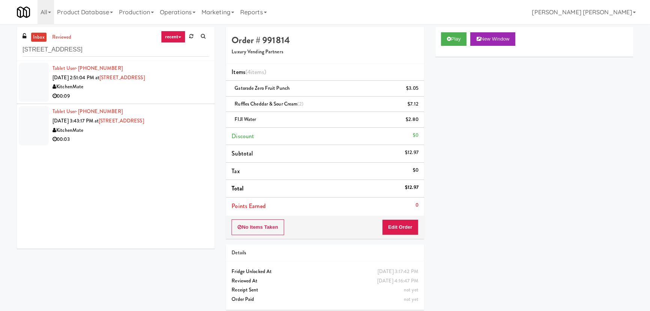
click at [161, 94] on div "00:09" at bounding box center [131, 96] width 157 height 9
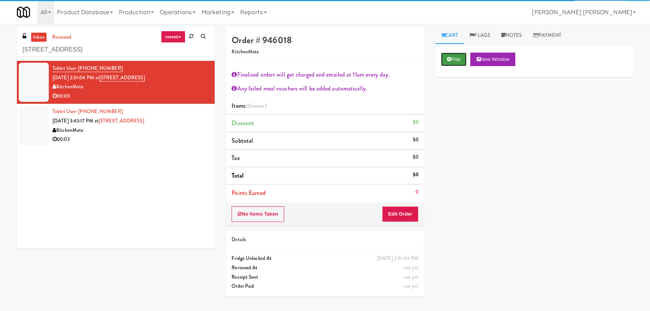
click at [449, 60] on icon at bounding box center [449, 59] width 4 height 5
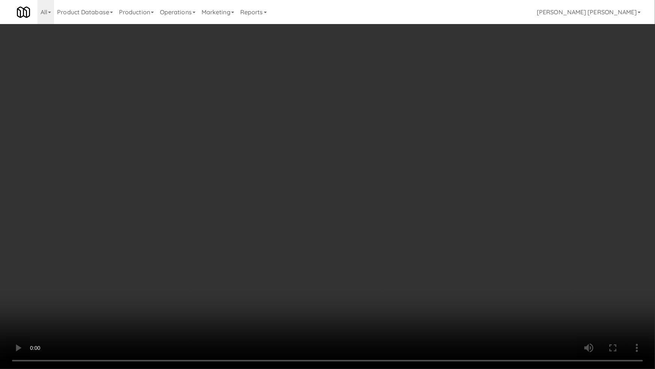
click at [366, 311] on video at bounding box center [327, 184] width 655 height 369
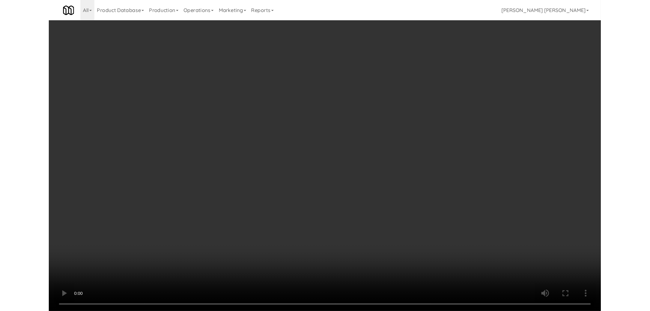
scroll to position [15, 0]
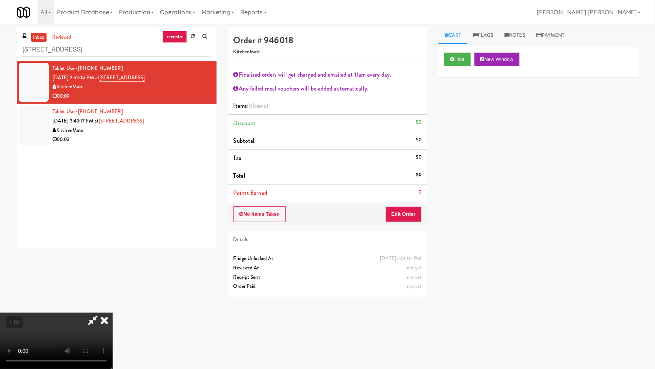
click at [611, 306] on div "Hide New Window Primary Flag Clear Flag if unable to determine what was taken o…" at bounding box center [539, 188] width 200 height 282
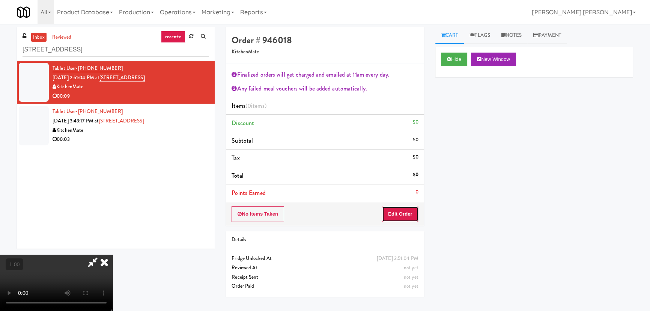
click at [408, 208] on button "Edit Order" at bounding box center [400, 214] width 36 height 16
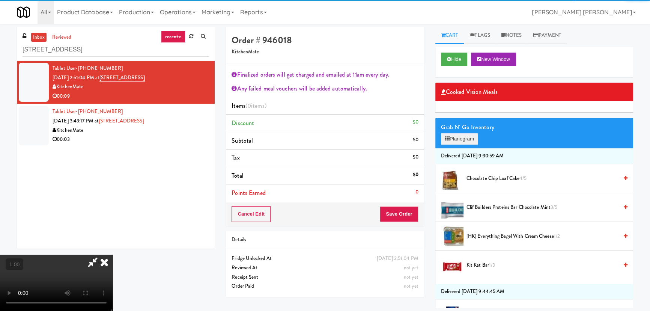
click at [464, 133] on div "Grab N' Go Inventory Planogram" at bounding box center [535, 133] width 198 height 30
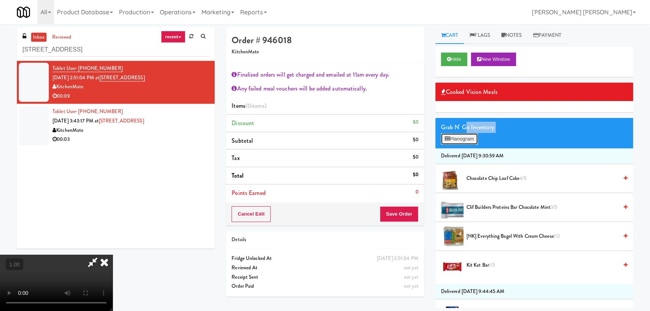
click at [460, 139] on button "Planogram" at bounding box center [459, 138] width 37 height 11
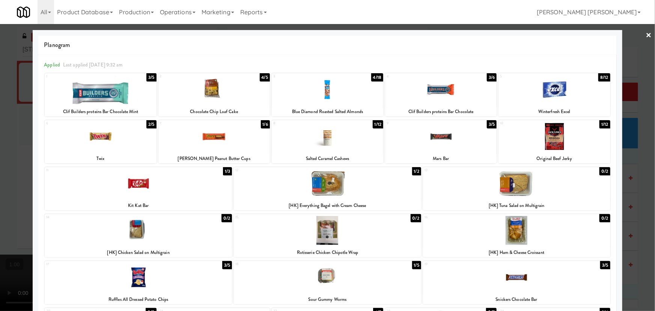
drag, startPoint x: 207, startPoint y: 89, endPoint x: 588, endPoint y: 86, distance: 381.2
click at [208, 89] on div at bounding box center [214, 89] width 112 height 29
click at [646, 31] on link "×" at bounding box center [649, 35] width 6 height 23
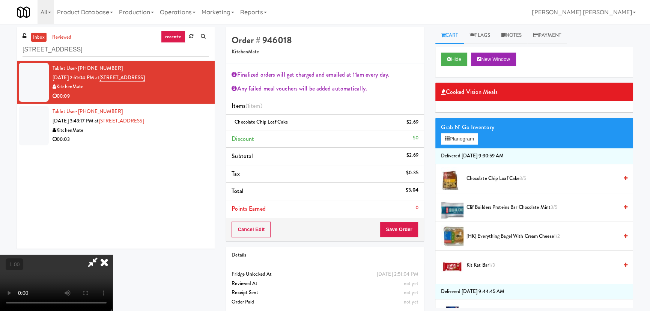
click at [113, 255] on icon at bounding box center [104, 262] width 17 height 15
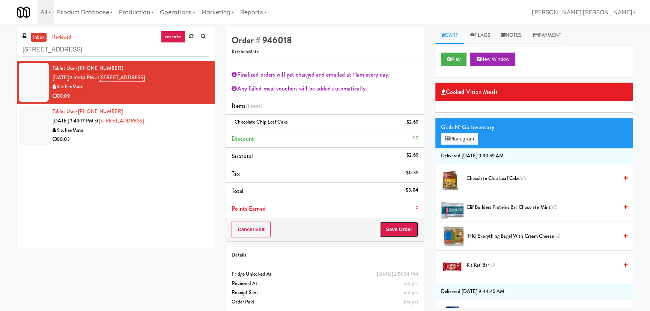
click at [395, 226] on button "Save Order" at bounding box center [399, 230] width 38 height 16
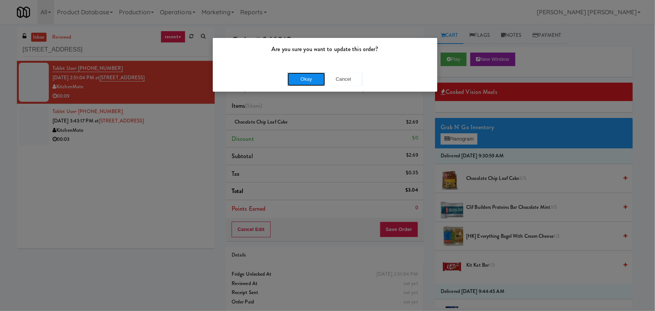
click at [314, 78] on button "Okay" at bounding box center [307, 79] width 38 height 14
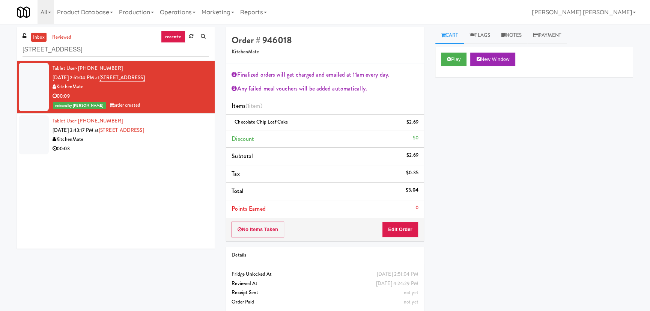
click at [171, 146] on div "00:03" at bounding box center [131, 148] width 157 height 9
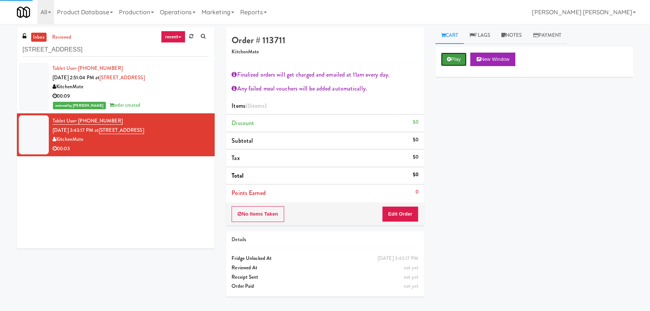
click at [464, 60] on button "Play" at bounding box center [454, 60] width 26 height 14
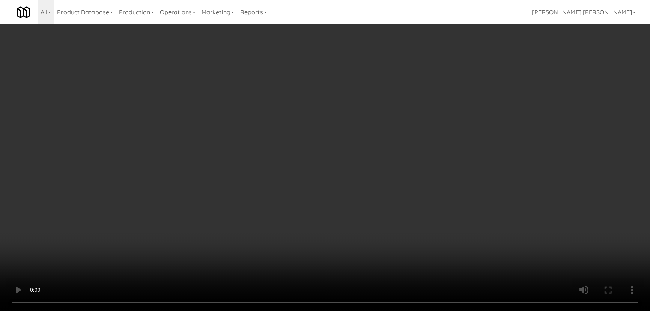
click at [393, 311] on video at bounding box center [325, 155] width 650 height 311
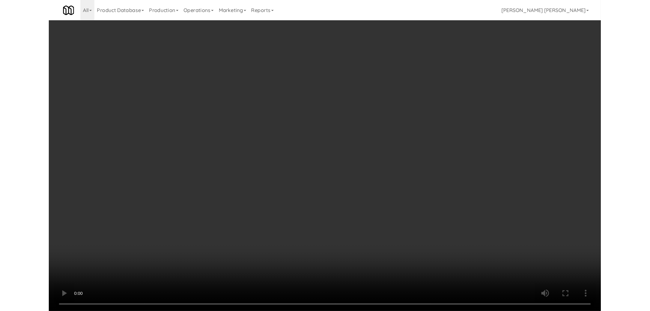
scroll to position [15, 0]
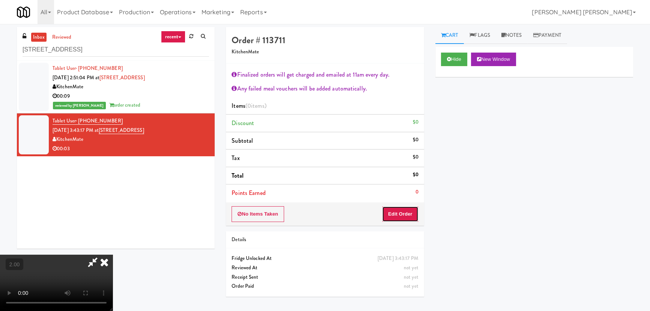
click at [413, 210] on button "Edit Order" at bounding box center [400, 214] width 36 height 16
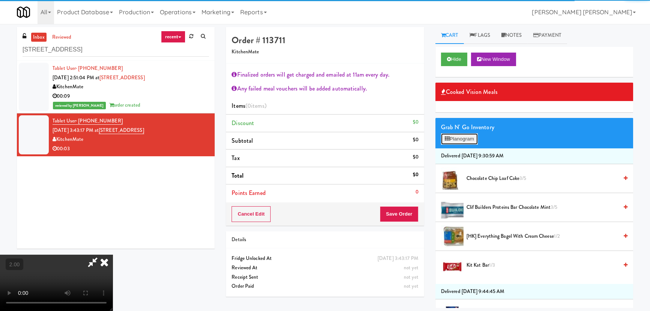
click at [453, 141] on button "Planogram" at bounding box center [459, 138] width 37 height 11
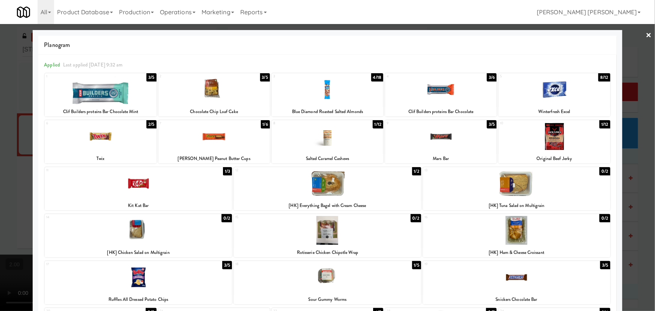
click at [646, 30] on link "×" at bounding box center [649, 35] width 6 height 23
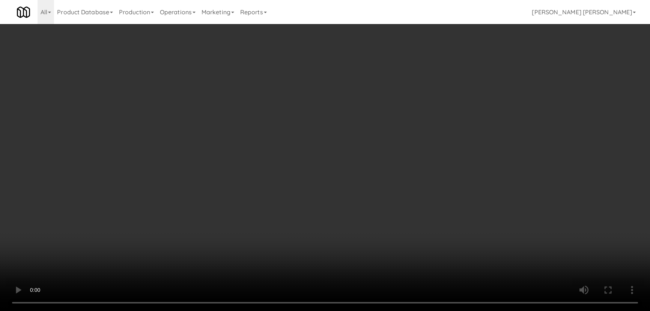
scroll to position [376, 0]
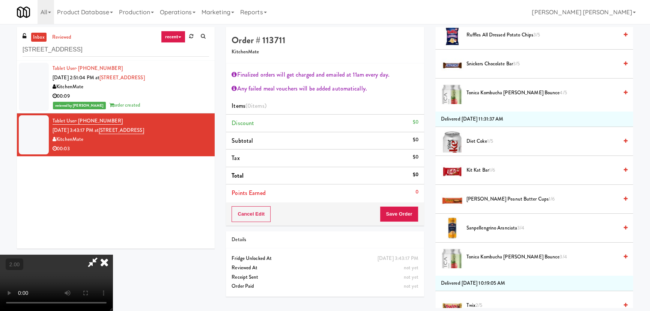
click at [485, 195] on span "Reese's Peanut Butter Cups 1/6" at bounding box center [543, 199] width 152 height 9
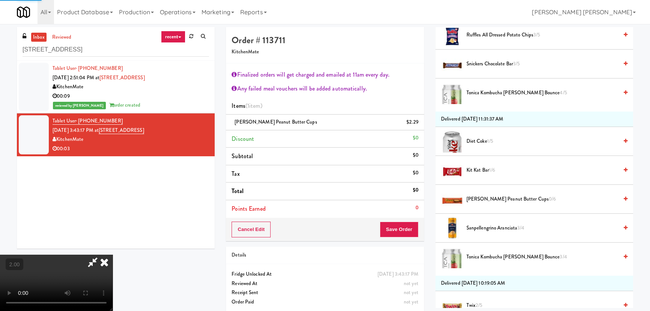
scroll to position [0, 0]
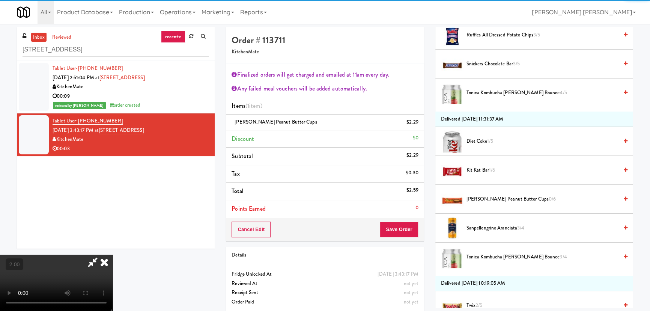
click at [113, 255] on icon at bounding box center [104, 262] width 17 height 15
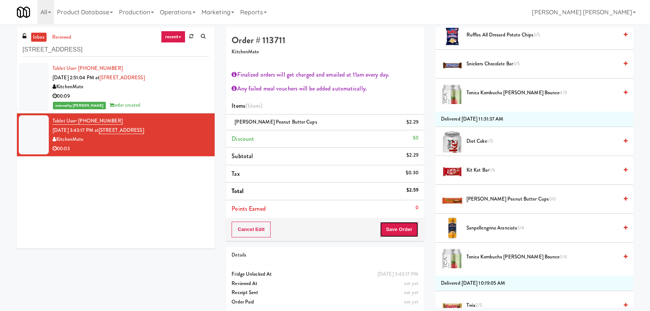
click at [406, 229] on button "Save Order" at bounding box center [399, 230] width 38 height 16
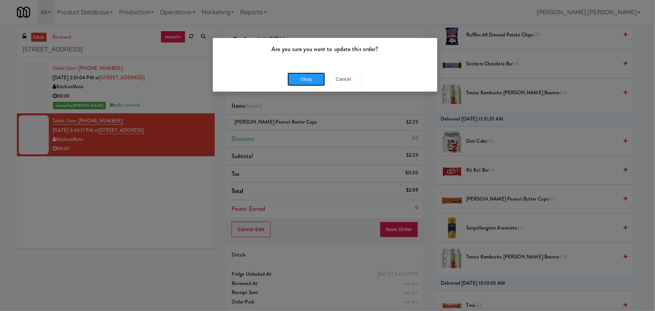
click at [296, 77] on button "Okay" at bounding box center [307, 79] width 38 height 14
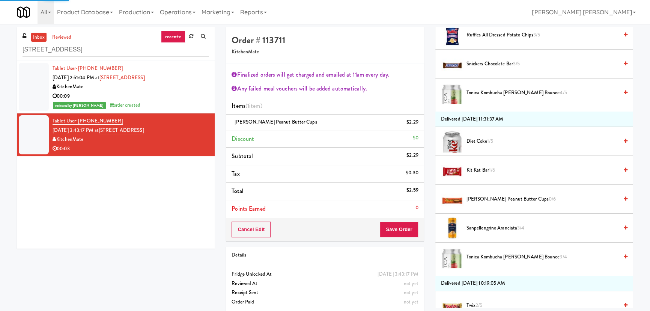
scroll to position [20, 0]
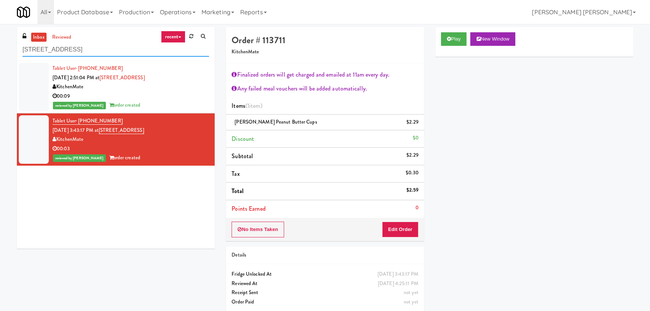
drag, startPoint x: -25, startPoint y: 49, endPoint x: -34, endPoint y: 49, distance: 9.4
click at [0, 49] on html "Are you sure you want to update this order? Okay Cancel Okay Are you sure you w…" at bounding box center [325, 155] width 650 height 311
paste input "The Mo - Fridg"
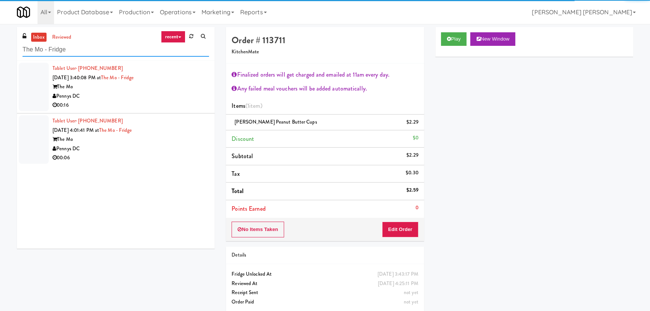
type input "The Mo - Fridge"
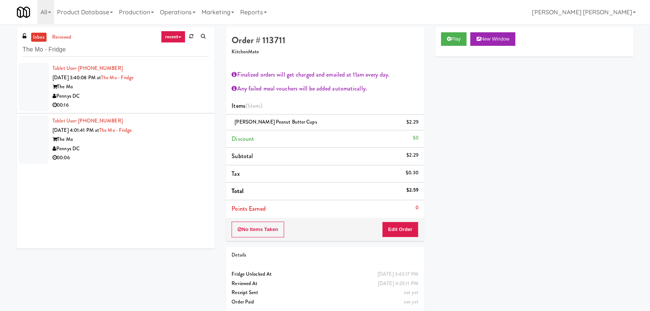
click at [162, 155] on div "00:06" at bounding box center [131, 157] width 157 height 9
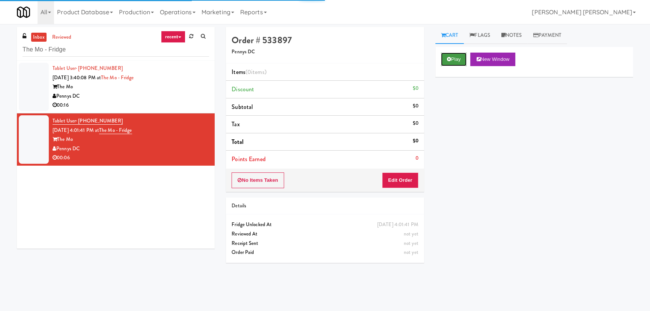
click at [460, 62] on button "Play" at bounding box center [454, 60] width 26 height 14
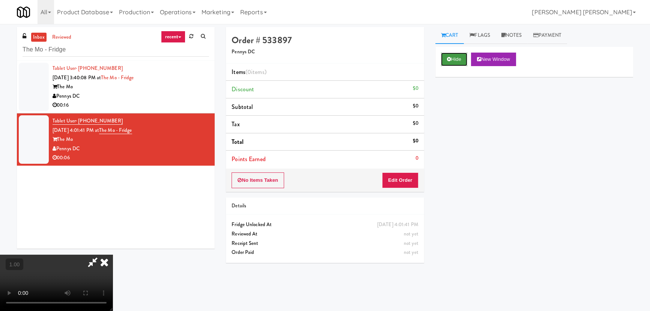
click at [449, 64] on button "Hide" at bounding box center [454, 60] width 26 height 14
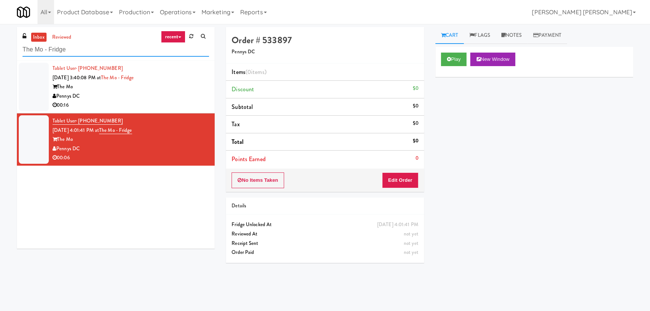
drag, startPoint x: 73, startPoint y: 50, endPoint x: 0, endPoint y: 50, distance: 72.8
click at [0, 50] on div "inbox reviewed recent all unclear take inventory issue suspicious failed recent…" at bounding box center [325, 167] width 650 height 281
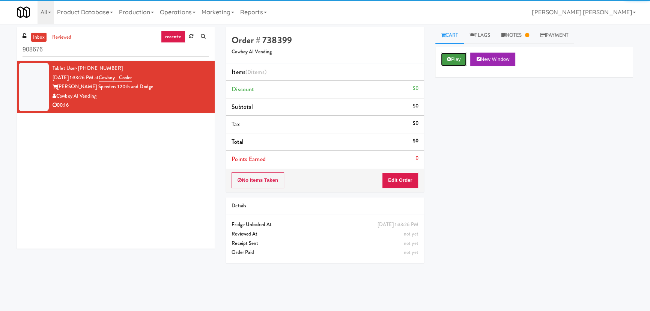
click at [446, 59] on button "Play" at bounding box center [454, 60] width 26 height 14
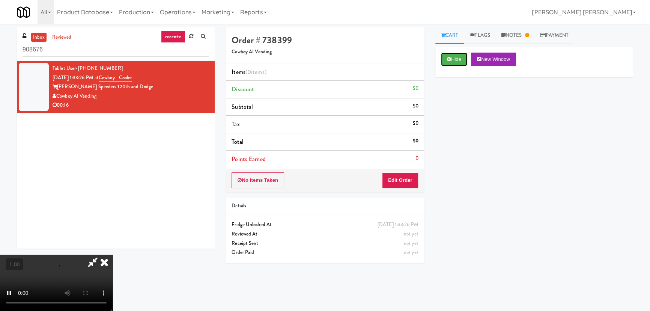
scroll to position [17, 0]
click at [403, 183] on button "Edit Order" at bounding box center [400, 180] width 36 height 16
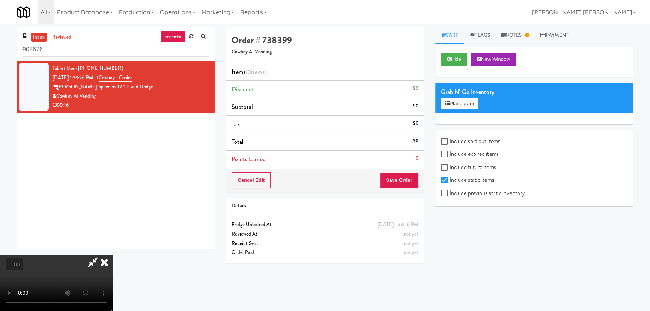
click at [453, 36] on link "Cart" at bounding box center [450, 35] width 29 height 17
click at [451, 143] on label "Include sold out items" at bounding box center [470, 141] width 59 height 11
click at [450, 143] on input "Include sold out items" at bounding box center [445, 142] width 9 height 6
checkbox input "true"
click at [451, 191] on label "Include previous static inventory" at bounding box center [483, 192] width 84 height 11
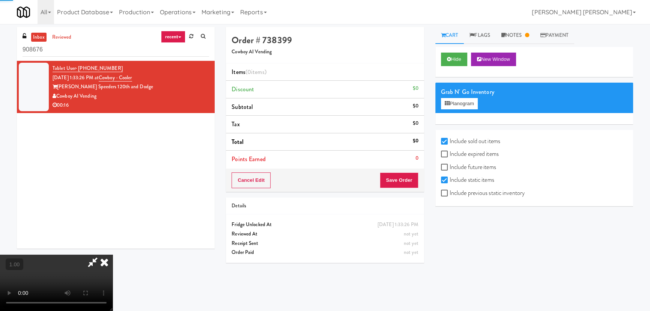
click at [450, 191] on input "Include previous static inventory" at bounding box center [445, 193] width 9 height 6
checkbox input "true"
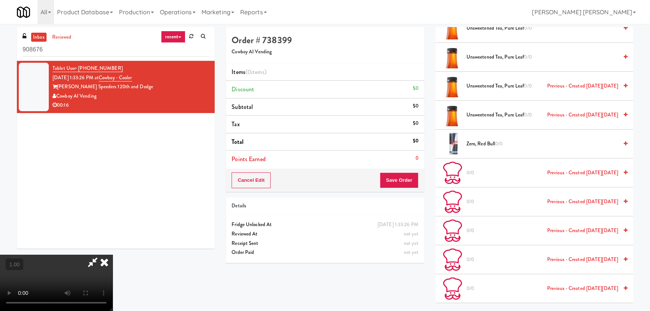
scroll to position [1206, 0]
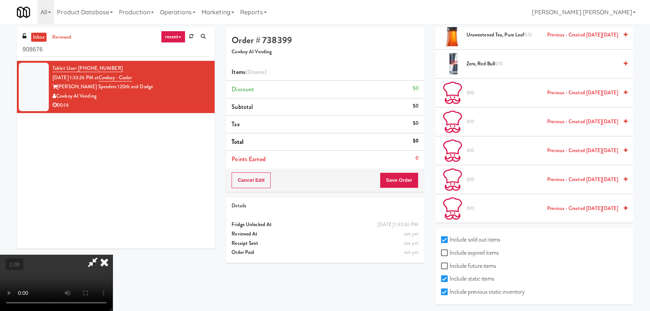
click at [472, 248] on label "Include expired items" at bounding box center [470, 252] width 58 height 11
click at [450, 250] on input "Include expired items" at bounding box center [445, 253] width 9 height 6
checkbox input "true"
click at [462, 266] on label "Include future items" at bounding box center [468, 265] width 55 height 11
click at [450, 266] on input "Include future items" at bounding box center [445, 266] width 9 height 6
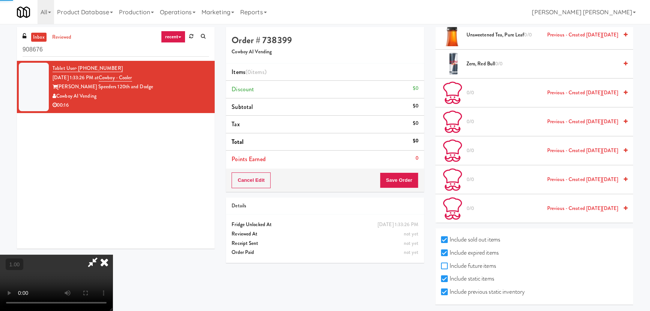
checkbox input "true"
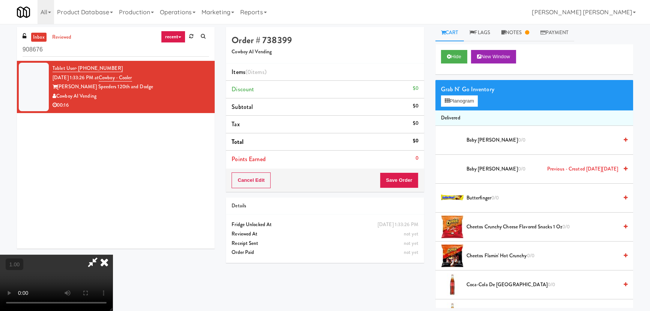
scroll to position [0, 0]
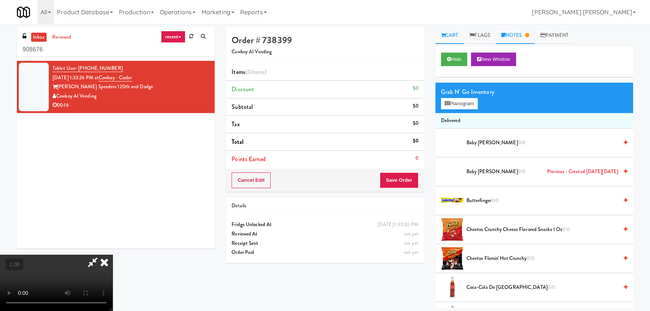
click at [523, 31] on link "Notes" at bounding box center [515, 35] width 39 height 17
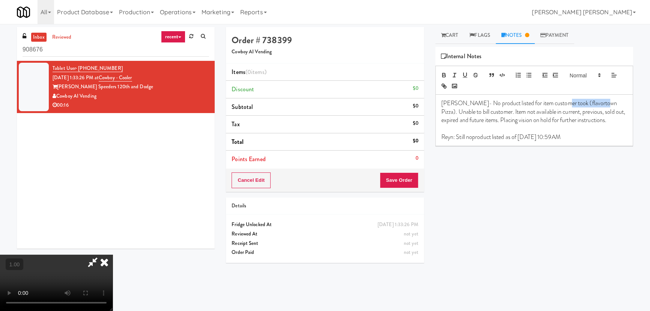
drag, startPoint x: 557, startPoint y: 102, endPoint x: 596, endPoint y: 105, distance: 38.4
click at [597, 105] on p "Erick- No product listed for item customer took (flavortown Pizza). Unable to b…" at bounding box center [535, 111] width 186 height 25
click at [557, 104] on p "Erick- No product listed for item customer took Nerds). Unable to bill customer…" at bounding box center [535, 111] width 186 height 25
click at [482, 128] on p at bounding box center [535, 128] width 186 height 8
click at [113, 255] on icon at bounding box center [104, 262] width 17 height 15
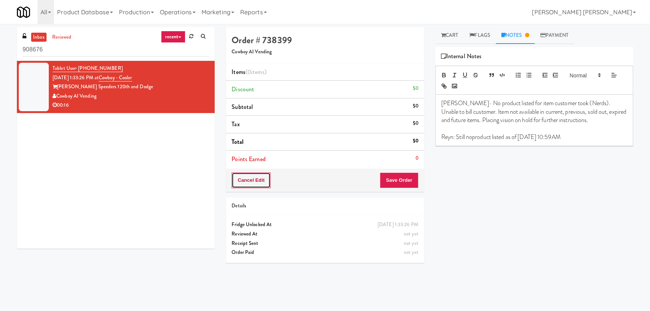
click at [247, 179] on button "Cancel Edit" at bounding box center [251, 180] width 39 height 16
drag, startPoint x: 49, startPoint y: 53, endPoint x: -30, endPoint y: 56, distance: 78.9
click at [0, 56] on html "Okay Okay Select date: previous 2025-Aug next Su Mo Tu We Th Fr Sa 27 28 29 30 …" at bounding box center [325, 155] width 650 height 311
paste input "Healthtrax - Cooler"
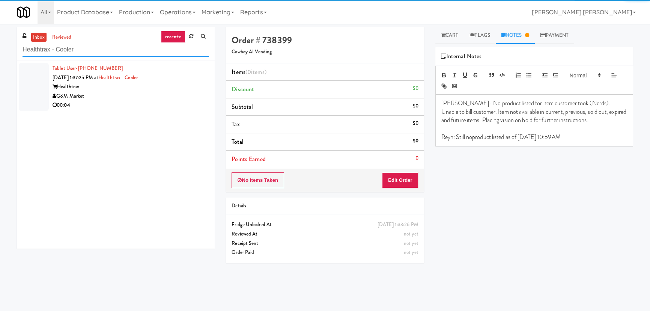
type input "Healthtrax - Cooler"
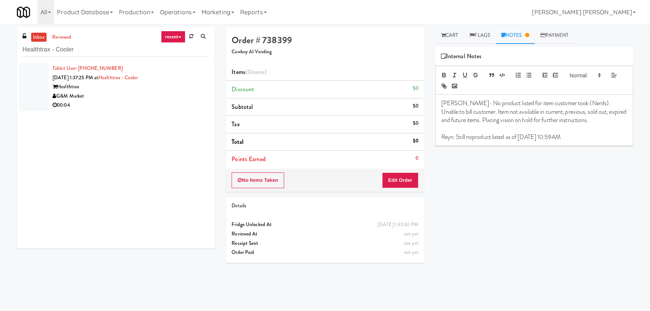
click at [119, 102] on div "00:04" at bounding box center [131, 105] width 157 height 9
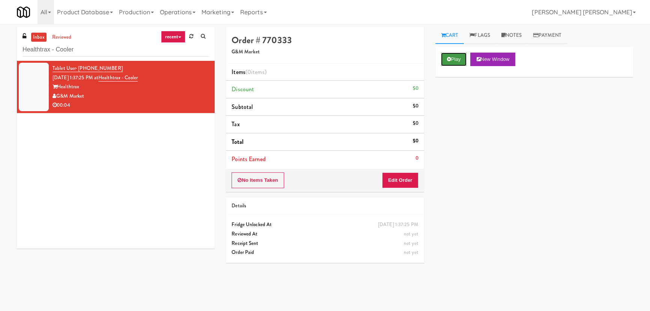
click at [447, 58] on icon at bounding box center [449, 59] width 4 height 5
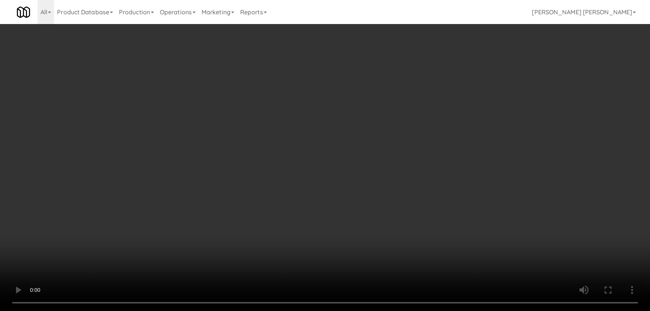
drag, startPoint x: 360, startPoint y: 329, endPoint x: 582, endPoint y: 323, distance: 221.6
click at [387, 311] on video at bounding box center [325, 155] width 650 height 311
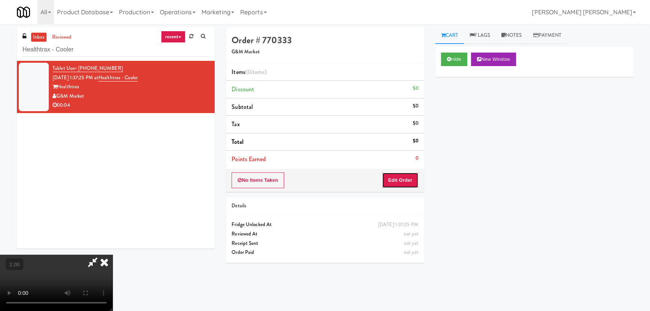
click at [412, 178] on button "Edit Order" at bounding box center [400, 180] width 36 height 16
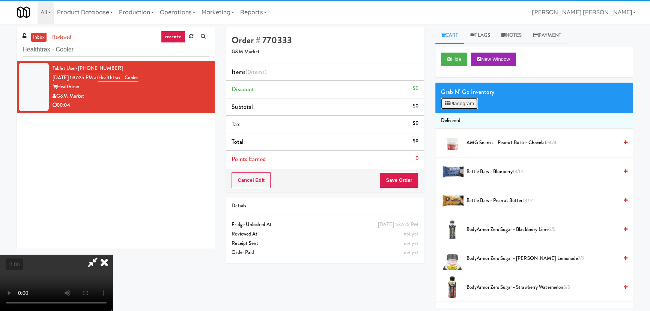
click at [460, 106] on button "Planogram" at bounding box center [459, 103] width 37 height 11
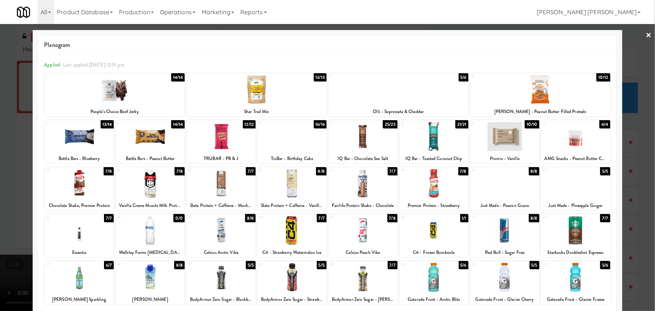
click at [432, 183] on div at bounding box center [434, 183] width 69 height 29
click at [646, 36] on link "×" at bounding box center [649, 35] width 6 height 23
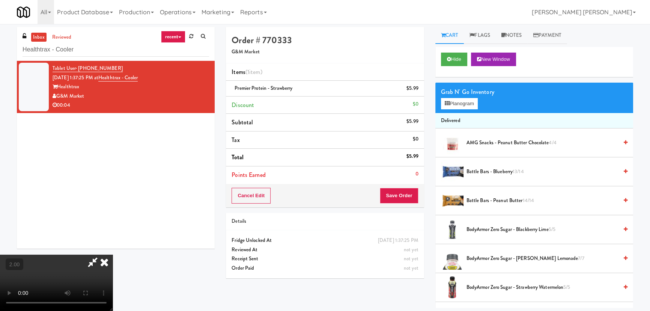
click at [113, 255] on icon at bounding box center [104, 262] width 17 height 15
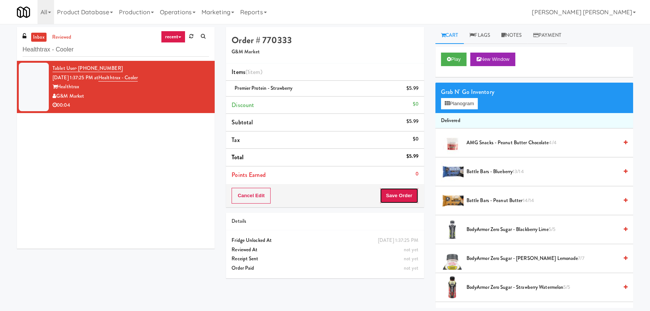
click at [400, 195] on button "Save Order" at bounding box center [399, 196] width 38 height 16
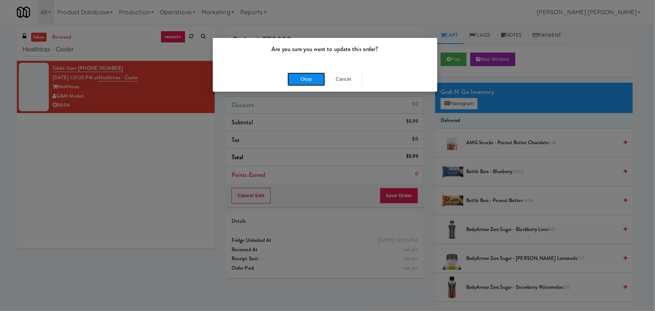
click at [320, 80] on button "Okay" at bounding box center [307, 79] width 38 height 14
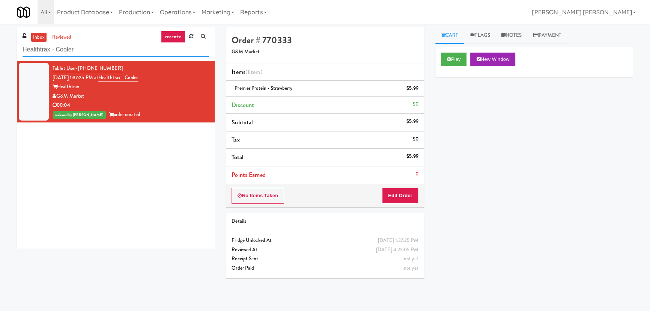
drag, startPoint x: 27, startPoint y: 50, endPoint x: -50, endPoint y: 46, distance: 77.4
click at [0, 46] on html "Are you sure you want to update this order? Okay Cancel Okay Are you sure you w…" at bounding box center [325, 155] width 650 height 311
paste input "27 Atlantic"
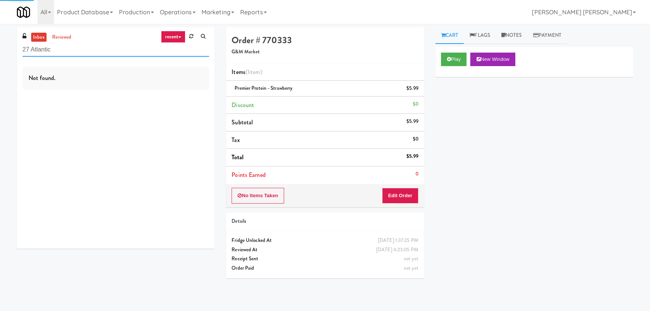
type input "27 Atlantic"
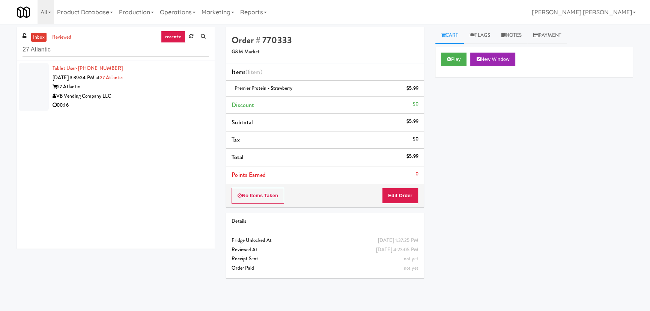
click at [156, 100] on div "VB Vending Company LLC" at bounding box center [131, 96] width 157 height 9
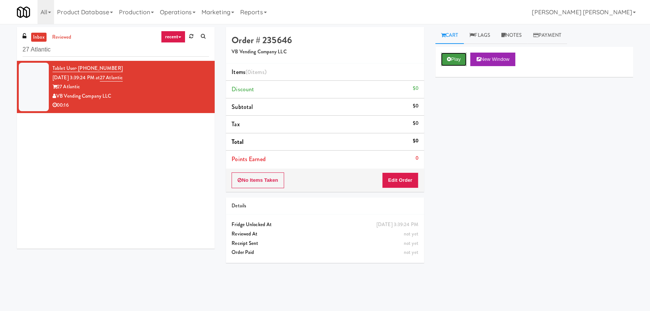
click at [446, 54] on button "Play" at bounding box center [454, 60] width 26 height 14
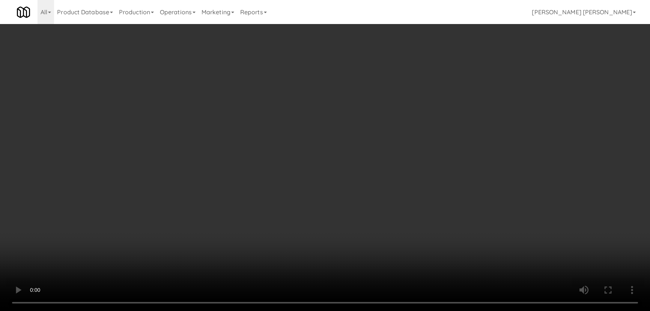
drag, startPoint x: 374, startPoint y: 333, endPoint x: 508, endPoint y: 326, distance: 134.2
click at [428, 311] on video at bounding box center [325, 155] width 650 height 311
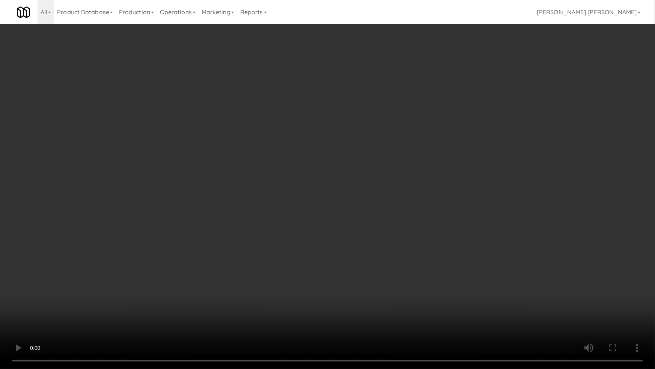
click at [324, 224] on video at bounding box center [327, 184] width 655 height 369
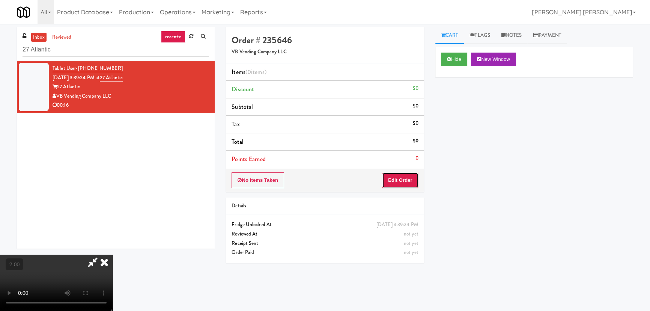
click at [402, 175] on button "Edit Order" at bounding box center [400, 180] width 36 height 16
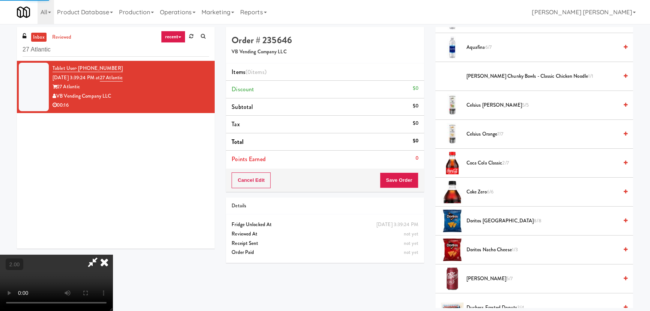
scroll to position [170, 0]
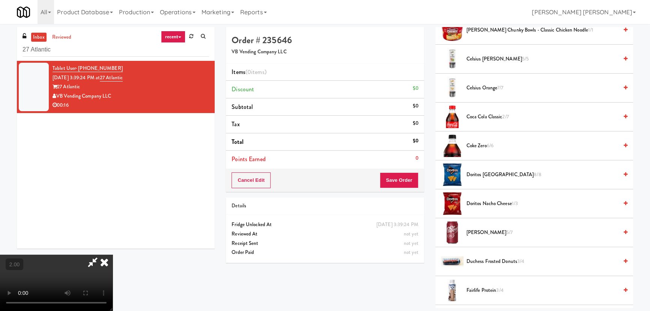
click at [476, 204] on span "Doritos Nacho Cheese 1/3" at bounding box center [543, 203] width 152 height 9
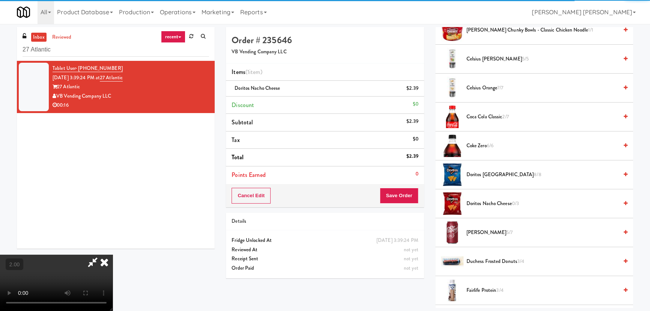
drag, startPoint x: 481, startPoint y: 290, endPoint x: 420, endPoint y: 251, distance: 73.1
click at [481, 290] on span "Fairlife Protein 3/4" at bounding box center [543, 290] width 152 height 9
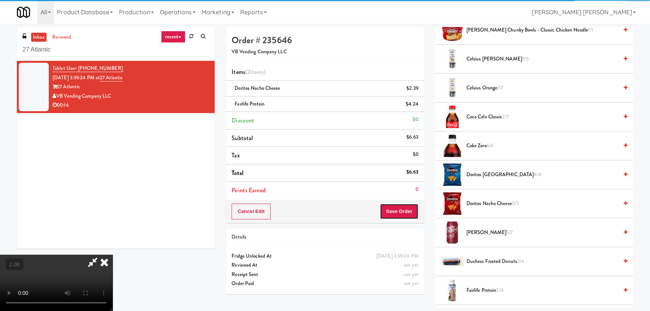
click at [402, 213] on button "Save Order" at bounding box center [399, 212] width 38 height 16
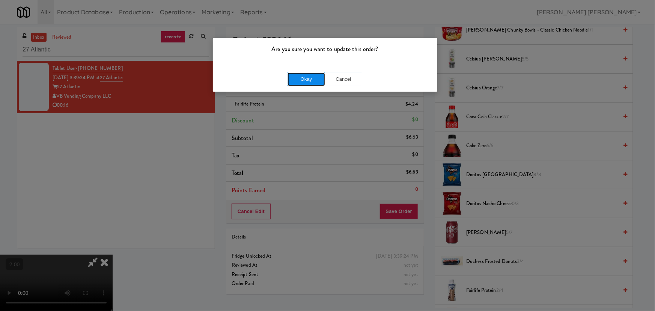
drag, startPoint x: 291, startPoint y: 77, endPoint x: 296, endPoint y: 71, distance: 8.0
click at [291, 77] on button "Okay" at bounding box center [307, 79] width 38 height 14
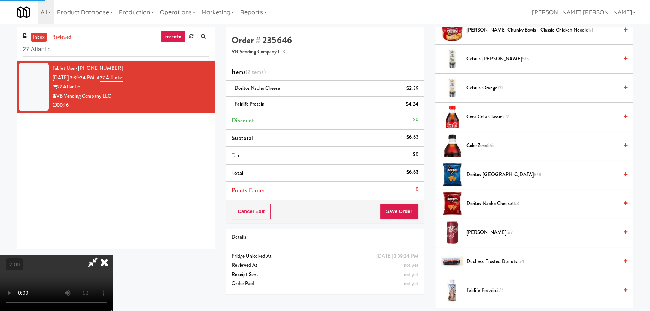
scroll to position [20, 0]
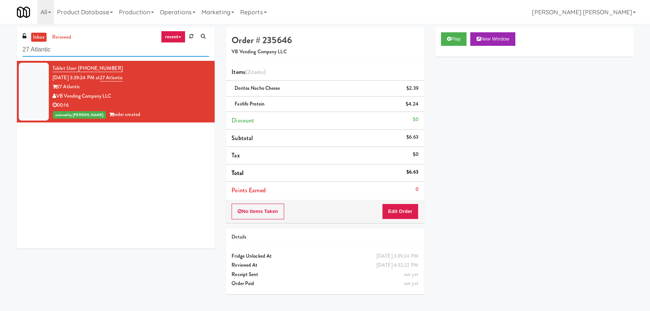
drag, startPoint x: 63, startPoint y: 56, endPoint x: -12, endPoint y: 49, distance: 75.8
click at [0, 49] on html "Are you sure you want to update this order? Okay Cancel Okay Are you sure you w…" at bounding box center [325, 155] width 650 height 311
paste input "AB Staffing-Cooler"
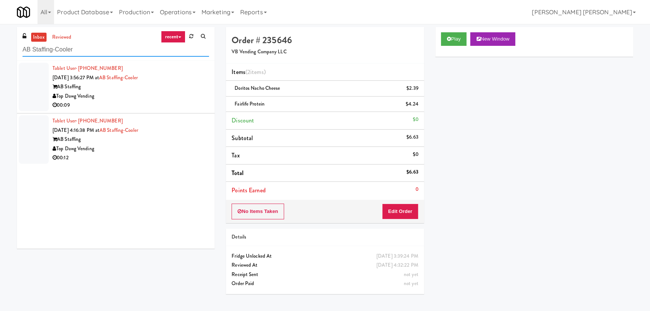
type input "AB Staffing-Cooler"
click at [151, 94] on div "Top Dawg Vending" at bounding box center [131, 96] width 157 height 9
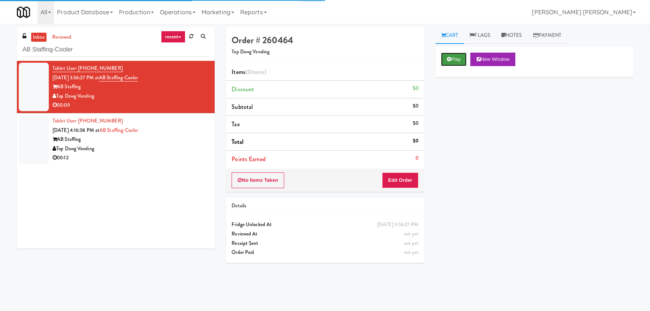
click at [454, 56] on button "Play" at bounding box center [454, 60] width 26 height 14
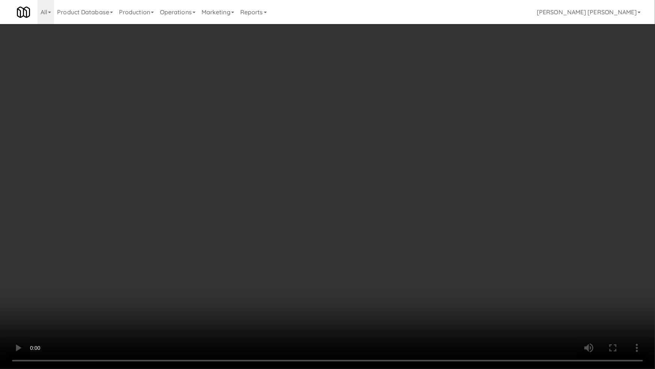
click at [358, 311] on video at bounding box center [327, 184] width 655 height 369
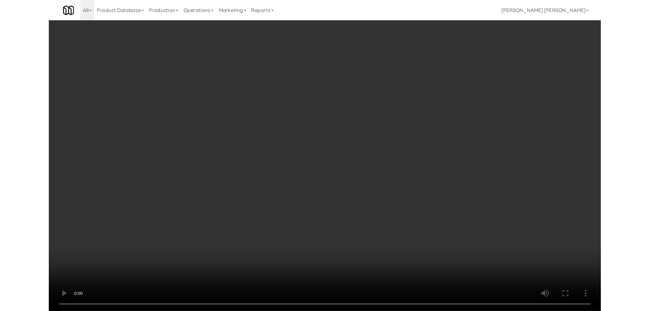
scroll to position [15, 0]
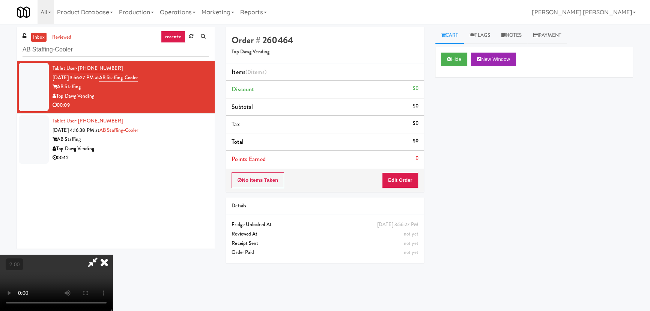
click at [408, 190] on div "No Items Taken Edit Order" at bounding box center [325, 180] width 198 height 23
click at [409, 183] on button "Edit Order" at bounding box center [400, 180] width 36 height 16
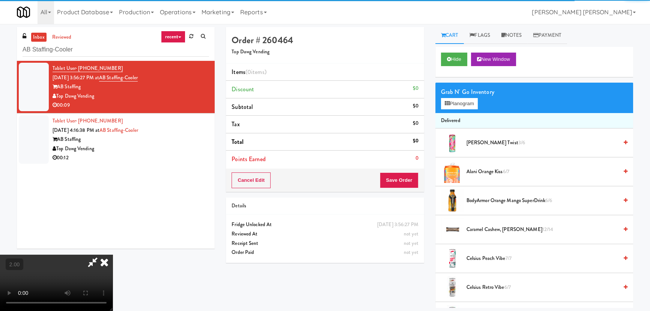
click at [478, 172] on span "Alani Orange Kiss 6/7" at bounding box center [543, 171] width 152 height 9
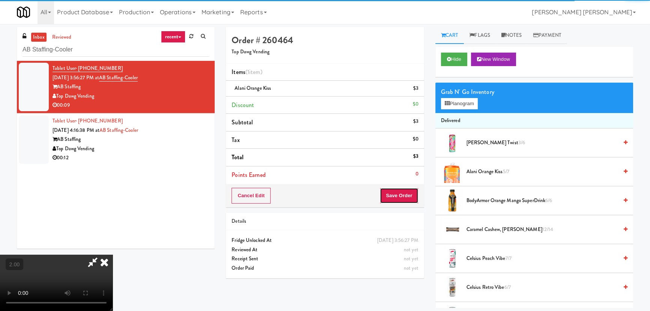
click at [408, 201] on button "Save Order" at bounding box center [399, 196] width 38 height 16
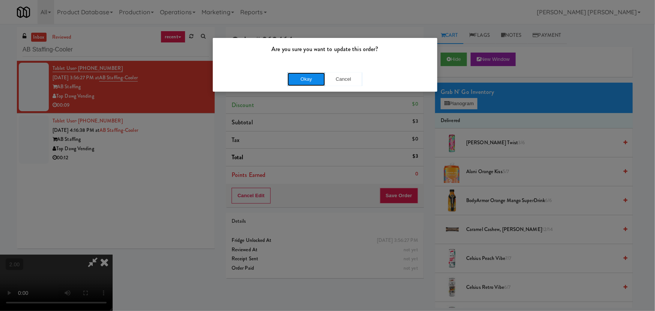
click at [304, 79] on button "Okay" at bounding box center [307, 79] width 38 height 14
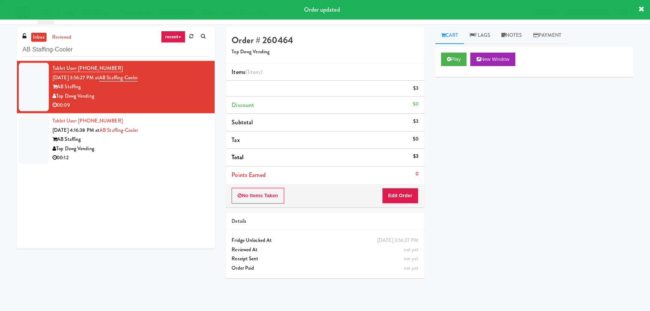
scroll to position [0, 0]
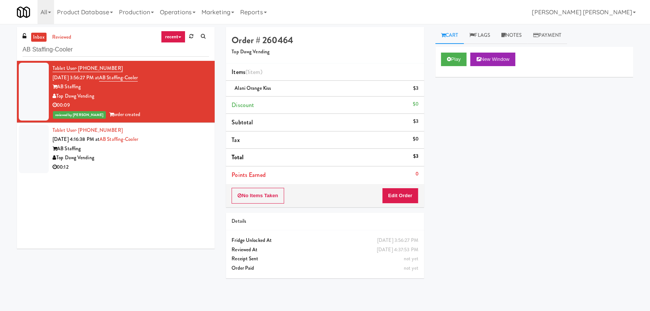
click at [163, 149] on div "AB Staffing" at bounding box center [131, 148] width 157 height 9
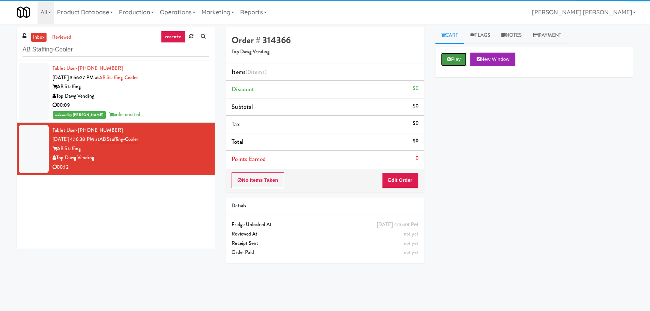
click at [453, 57] on button "Play" at bounding box center [454, 60] width 26 height 14
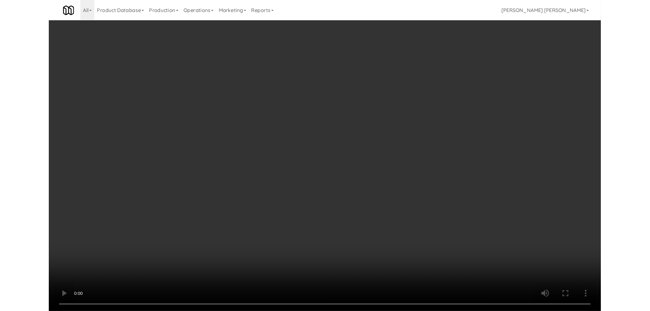
scroll to position [15, 0]
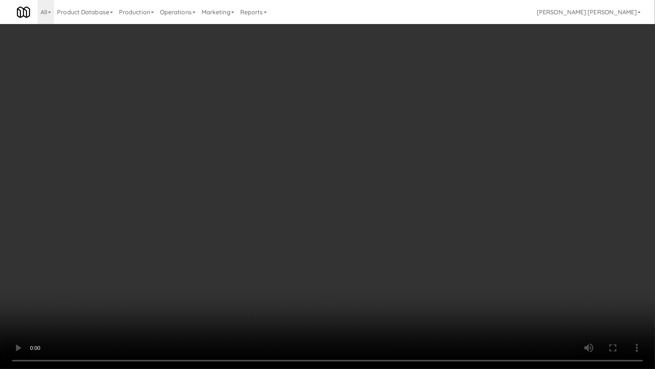
click at [394, 311] on video at bounding box center [327, 184] width 655 height 369
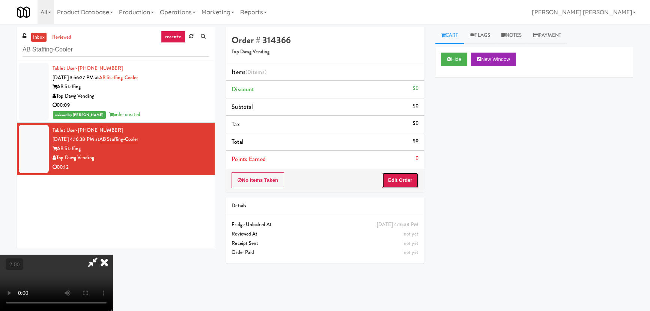
click at [407, 180] on button "Edit Order" at bounding box center [400, 180] width 36 height 16
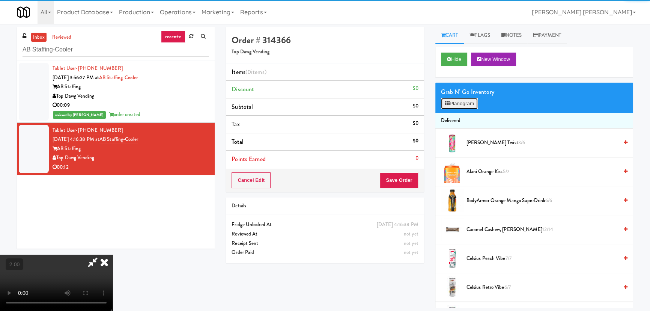
click at [465, 103] on button "Planogram" at bounding box center [459, 103] width 37 height 11
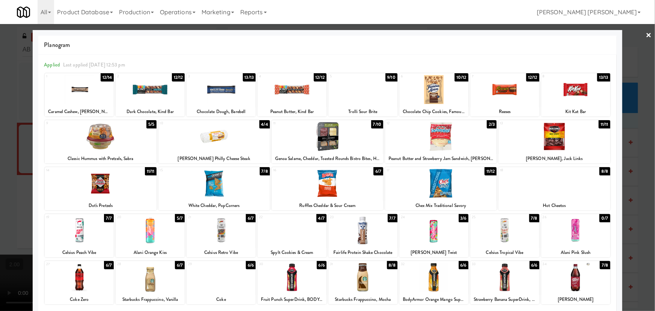
click at [329, 140] on div at bounding box center [328, 136] width 112 height 29
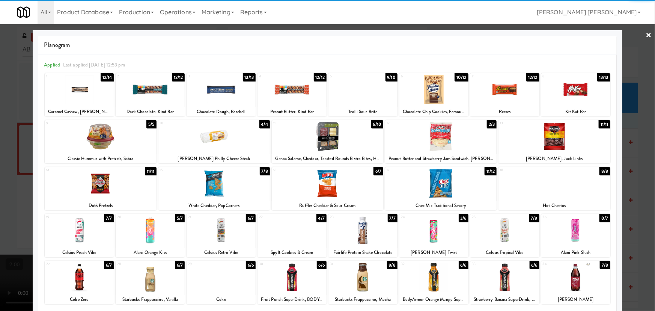
click at [96, 191] on div at bounding box center [101, 183] width 112 height 29
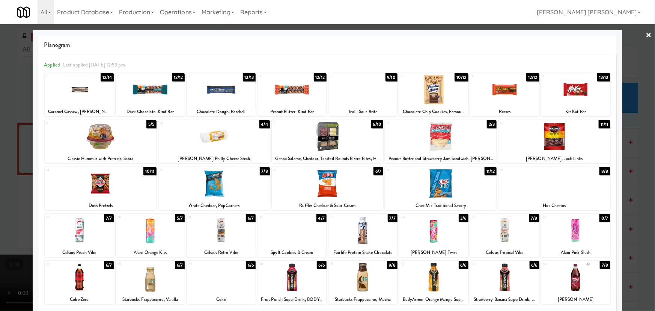
drag, startPoint x: 644, startPoint y: 35, endPoint x: 446, endPoint y: 48, distance: 198.3
click at [646, 35] on link "×" at bounding box center [649, 35] width 6 height 23
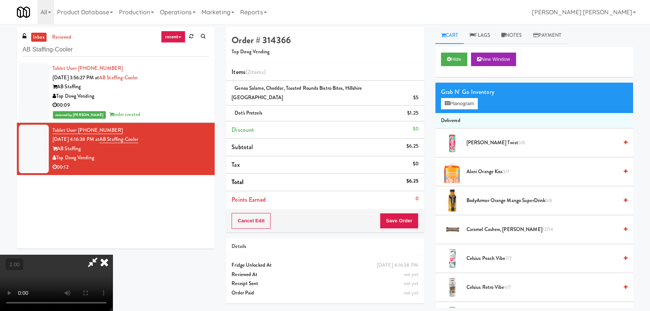
click at [113, 255] on icon at bounding box center [104, 262] width 17 height 15
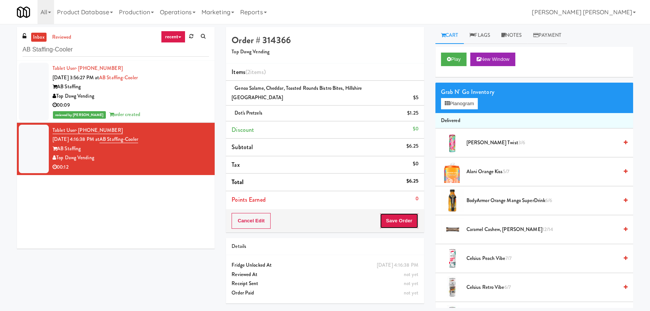
click at [409, 216] on button "Save Order" at bounding box center [399, 221] width 38 height 16
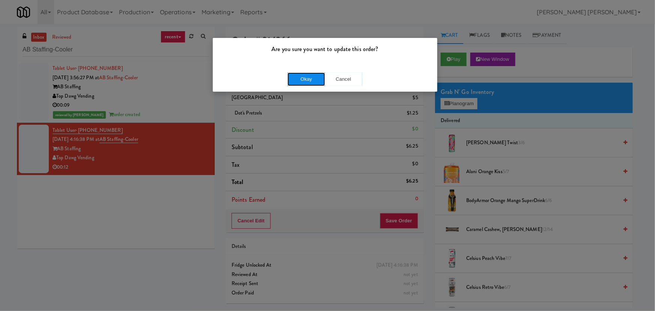
click at [309, 75] on button "Okay" at bounding box center [307, 79] width 38 height 14
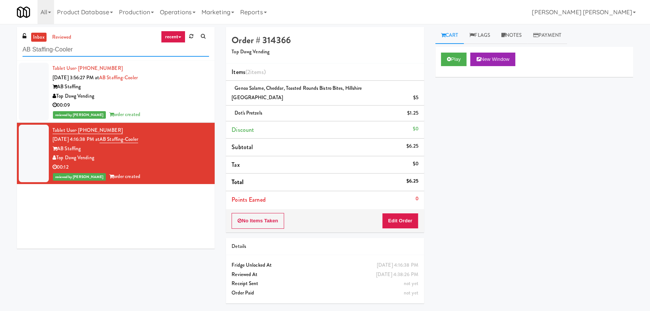
drag, startPoint x: 71, startPoint y: 49, endPoint x: -73, endPoint y: 53, distance: 143.9
click at [0, 53] on html "Are you sure you want to update this order? Okay Cancel Okay Are you sure you w…" at bounding box center [325, 155] width 650 height 311
paste input "Vista St. Clair -"
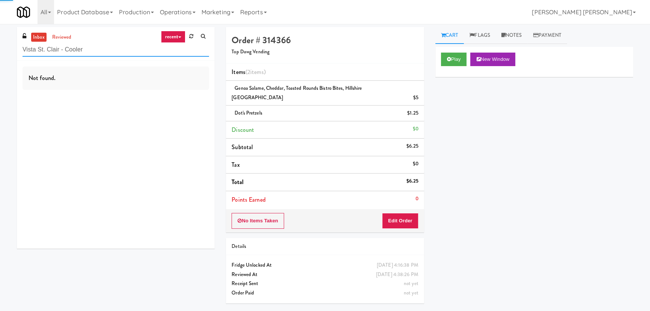
type input "Vista St. Clair - Cooler"
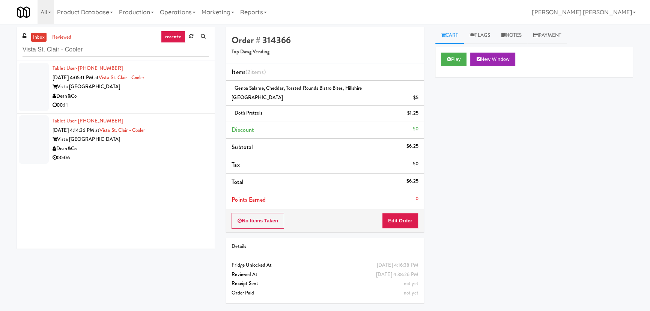
click at [159, 146] on div "Dean&Co" at bounding box center [131, 148] width 157 height 9
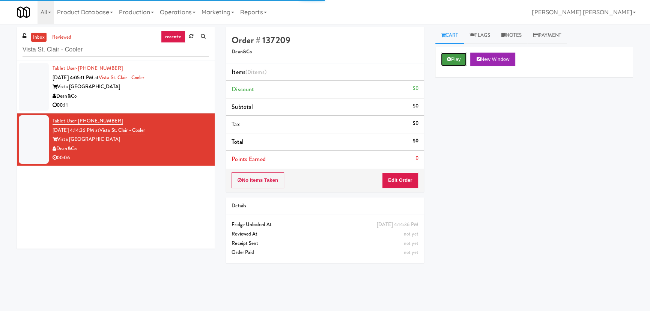
click at [448, 56] on button "Play" at bounding box center [454, 60] width 26 height 14
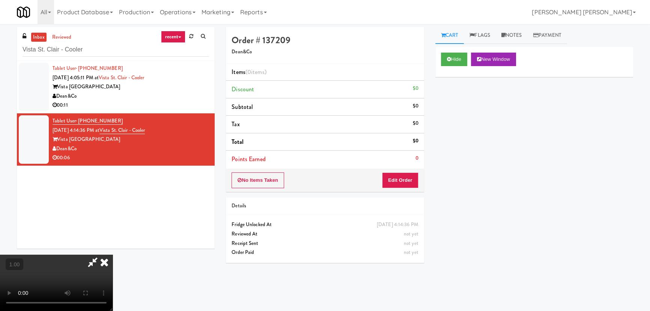
click at [113, 255] on video at bounding box center [56, 283] width 113 height 56
click at [404, 178] on button "Edit Order" at bounding box center [400, 180] width 36 height 16
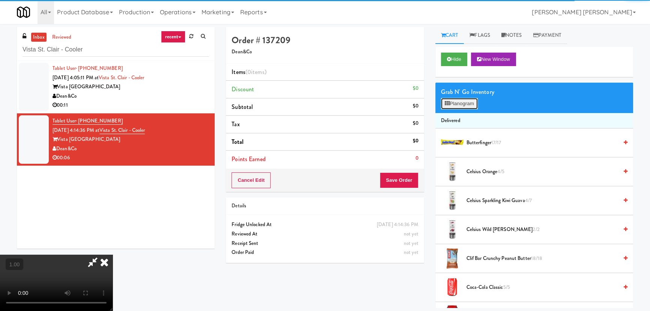
click at [457, 102] on button "Planogram" at bounding box center [459, 103] width 37 height 11
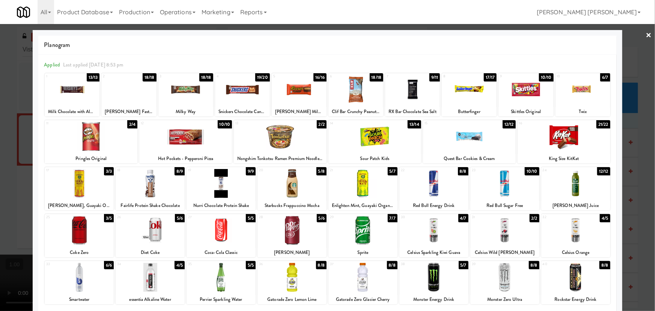
click at [291, 234] on div at bounding box center [292, 230] width 69 height 29
click at [646, 30] on link "×" at bounding box center [649, 35] width 6 height 23
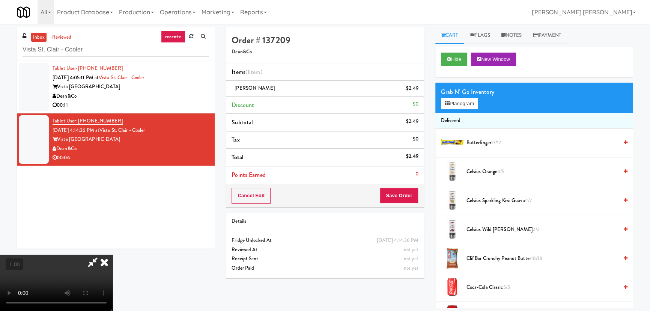
click at [113, 255] on icon at bounding box center [104, 262] width 17 height 15
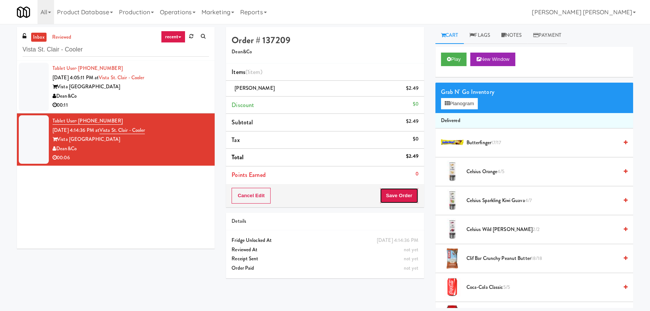
click at [407, 200] on button "Save Order" at bounding box center [399, 196] width 38 height 16
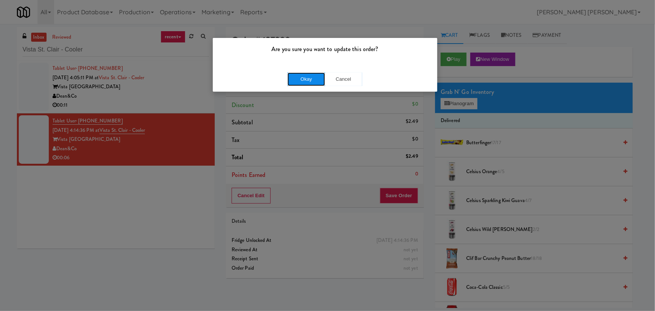
drag, startPoint x: 303, startPoint y: 78, endPoint x: 113, endPoint y: 10, distance: 202.0
click at [303, 78] on button "Okay" at bounding box center [307, 79] width 38 height 14
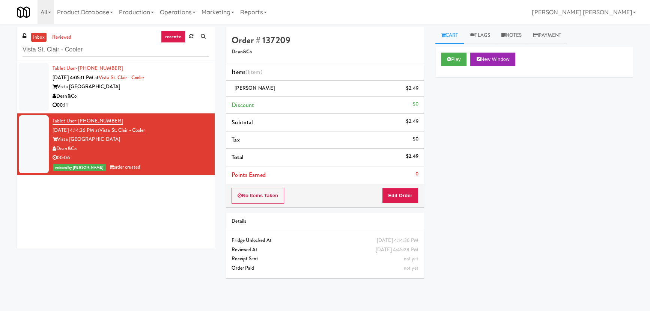
drag, startPoint x: 525, startPoint y: 32, endPoint x: 481, endPoint y: 47, distance: 46.6
click at [525, 32] on link "Notes" at bounding box center [512, 35] width 32 height 17
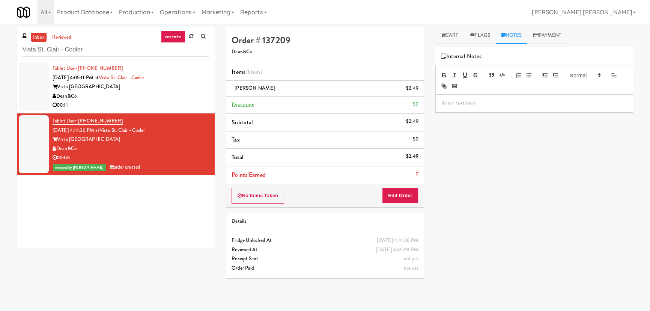
click at [460, 102] on p at bounding box center [535, 103] width 186 height 8
click at [503, 104] on p "Erick- #DisabledCamera #BottomLeft" at bounding box center [535, 103] width 186 height 8
drag, startPoint x: 584, startPoint y: 100, endPoint x: 425, endPoint y: 101, distance: 158.8
click at [426, 101] on div "Order # 137209 Dean&Co Items (1 item ) Dr Pepper $2.49 Discount $0 Subtotal $2.…" at bounding box center [429, 167] width 419 height 281
copy p "Erick- #DisabledCamera #TopRight #BottomLeft"
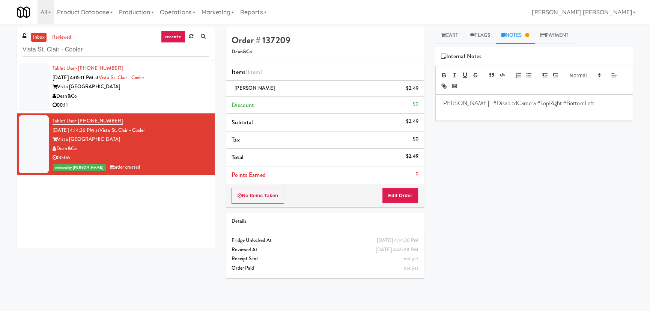
click at [173, 87] on div "Vista St. Clair Apartments" at bounding box center [131, 86] width 157 height 9
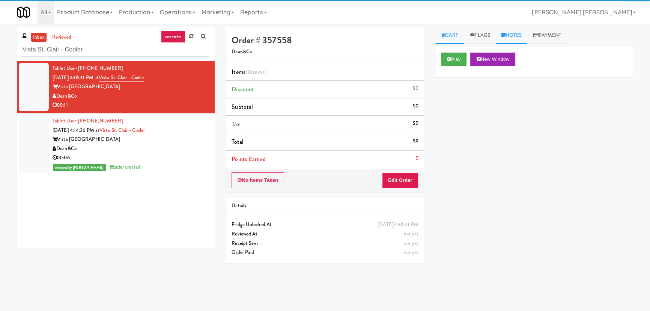
click at [510, 37] on link "Notes" at bounding box center [512, 35] width 32 height 17
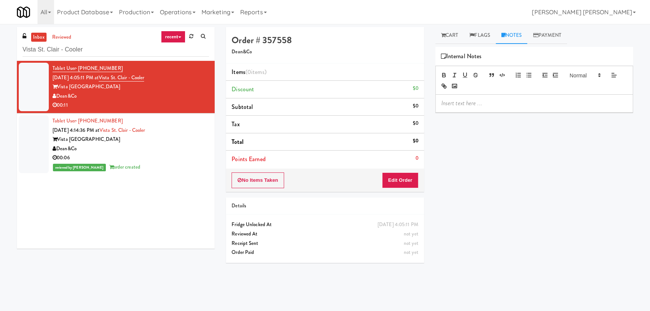
click at [485, 105] on p at bounding box center [535, 103] width 186 height 8
drag, startPoint x: 452, startPoint y: 36, endPoint x: 445, endPoint y: 77, distance: 42.4
click at [452, 36] on link "Cart" at bounding box center [450, 35] width 29 height 17
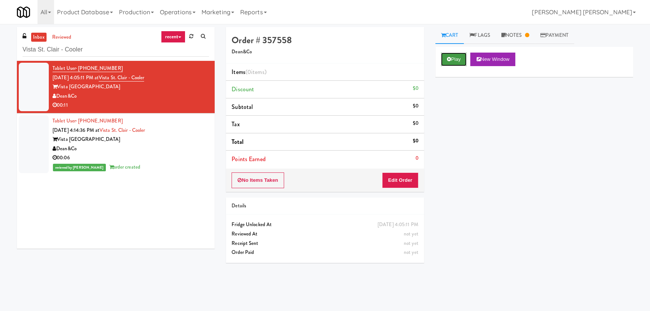
click at [448, 60] on icon at bounding box center [449, 59] width 4 height 5
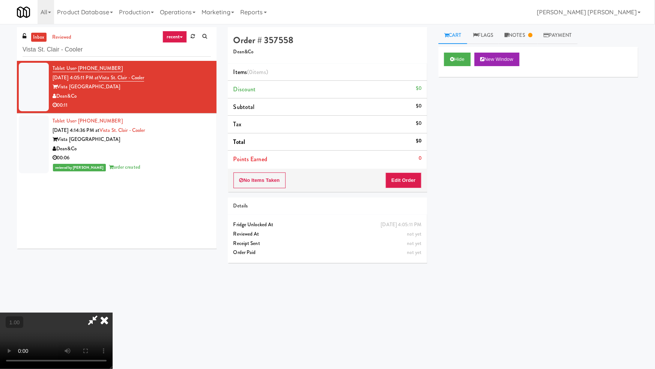
click at [113, 311] on video at bounding box center [56, 340] width 113 height 56
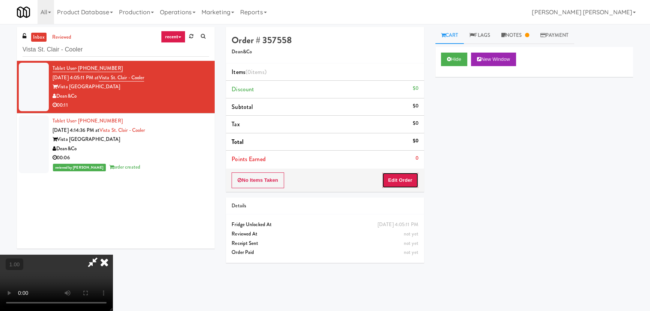
click at [417, 175] on button "Edit Order" at bounding box center [400, 180] width 36 height 16
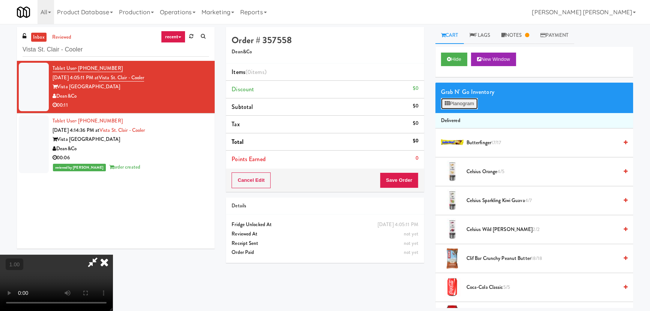
click at [457, 103] on button "Planogram" at bounding box center [459, 103] width 37 height 11
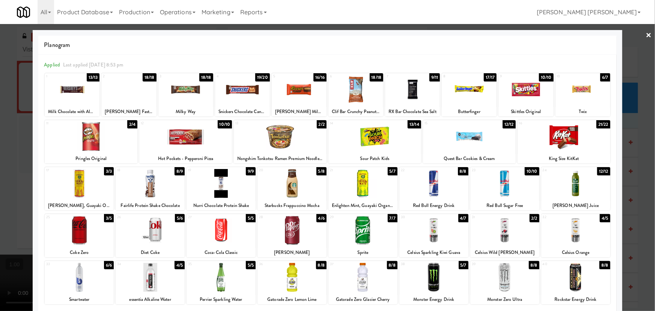
click at [289, 236] on div at bounding box center [292, 230] width 69 height 29
click at [646, 33] on link "×" at bounding box center [649, 35] width 6 height 23
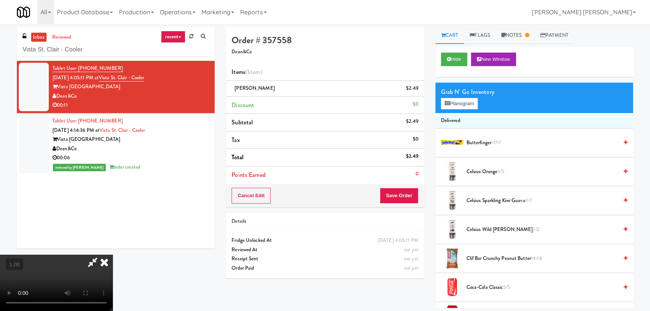
click at [113, 255] on icon at bounding box center [104, 262] width 17 height 15
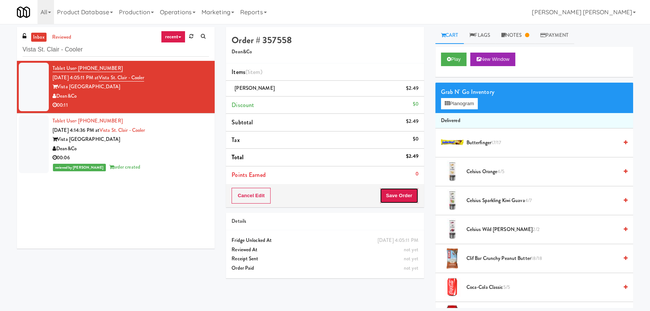
click at [398, 195] on button "Save Order" at bounding box center [399, 196] width 38 height 16
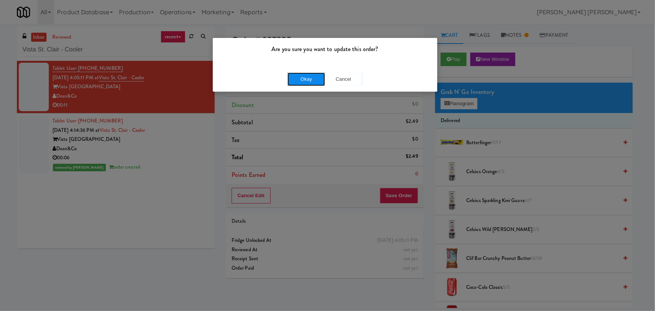
click at [314, 75] on button "Okay" at bounding box center [307, 79] width 38 height 14
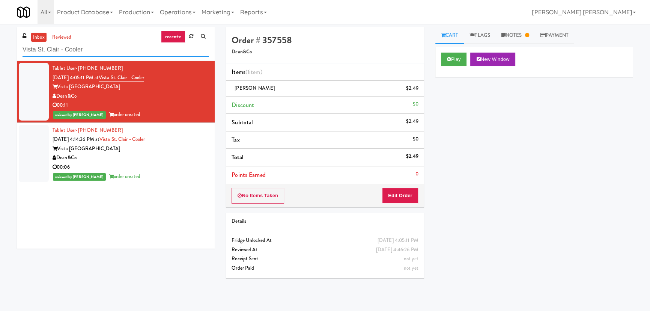
drag, startPoint x: 100, startPoint y: 47, endPoint x: -62, endPoint y: 40, distance: 162.0
click at [0, 40] on html "Are you sure you want to update this order? Okay Cancel Okay Are you sure you w…" at bounding box center [325, 155] width 650 height 311
paste input "360 W Hubbard - Left - Fridge"
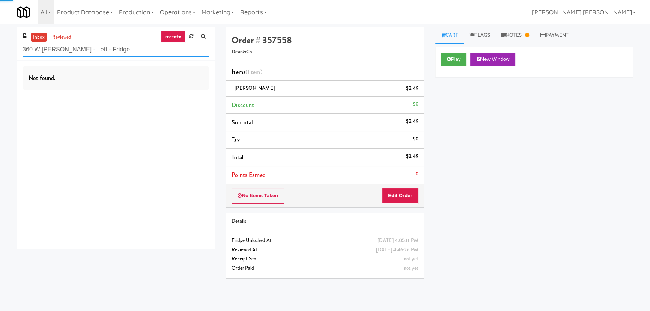
type input "360 W Hubbard - Left - Fridge"
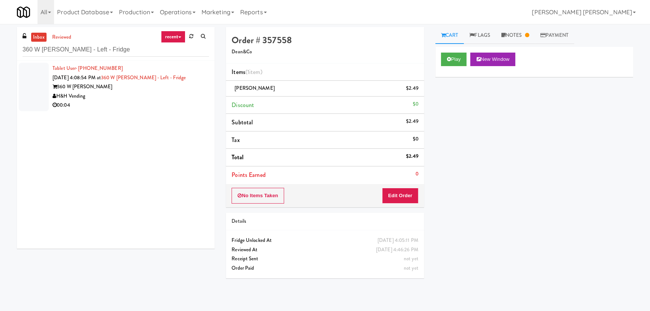
click at [119, 98] on div "H&H Vending" at bounding box center [131, 96] width 157 height 9
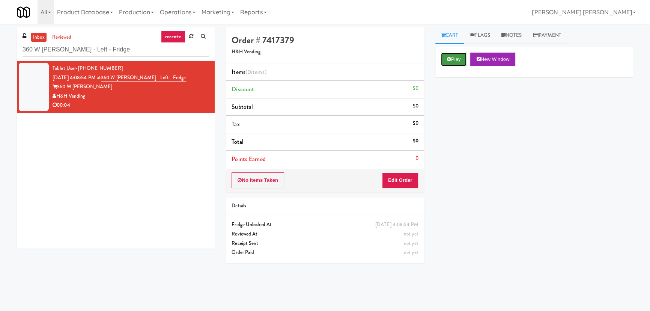
click at [457, 59] on button "Play" at bounding box center [454, 60] width 26 height 14
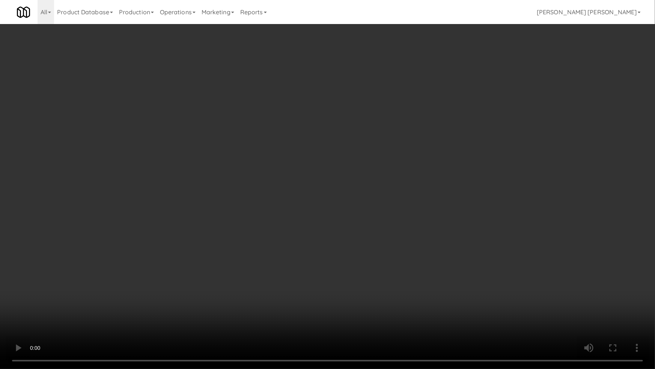
drag, startPoint x: 367, startPoint y: 335, endPoint x: 554, endPoint y: 317, distance: 187.5
click at [390, 311] on video at bounding box center [327, 184] width 655 height 369
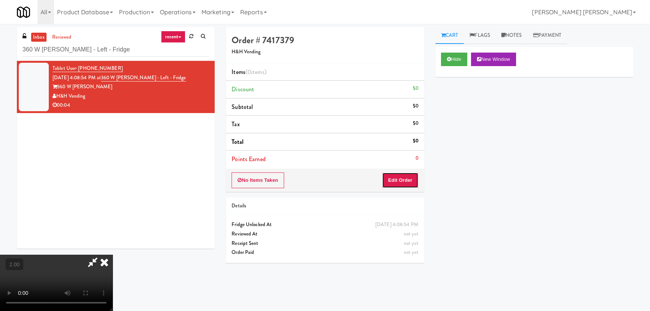
click at [411, 180] on button "Edit Order" at bounding box center [400, 180] width 36 height 16
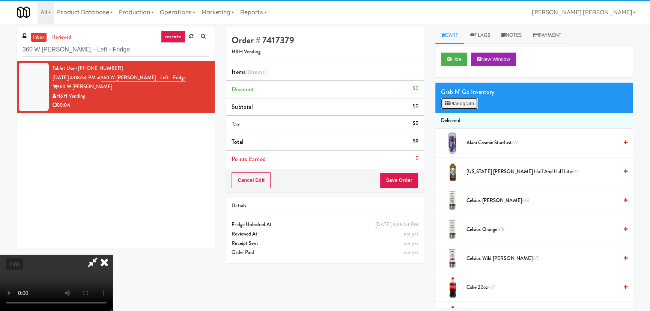
click at [460, 103] on button "Planogram" at bounding box center [459, 103] width 37 height 11
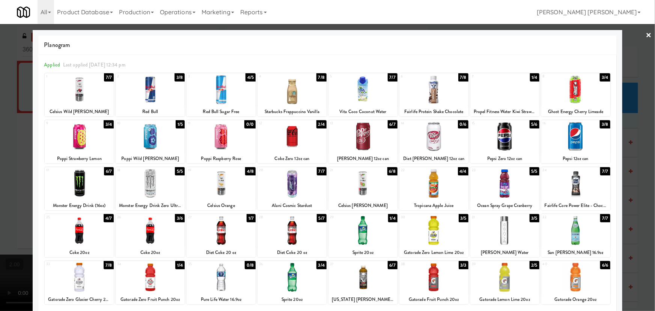
click at [75, 181] on div at bounding box center [79, 183] width 69 height 29
click at [646, 35] on link "×" at bounding box center [649, 35] width 6 height 23
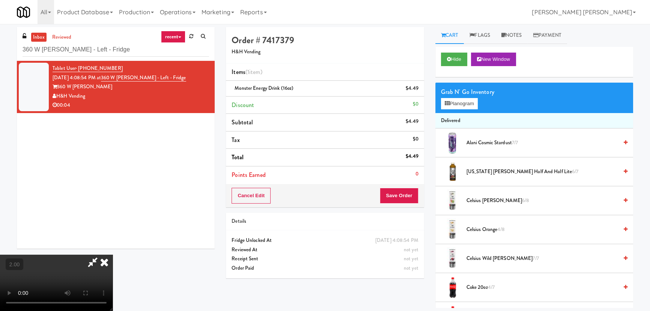
click at [113, 255] on icon at bounding box center [104, 262] width 17 height 15
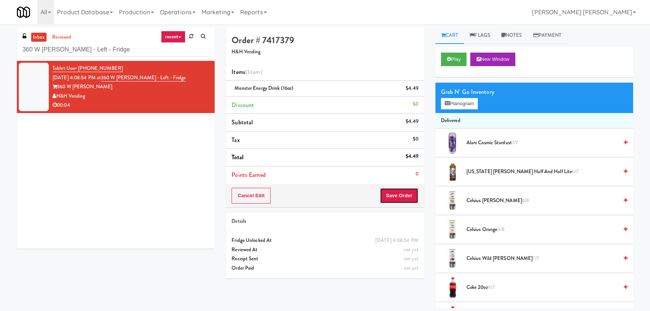
click at [400, 197] on button "Save Order" at bounding box center [399, 196] width 38 height 16
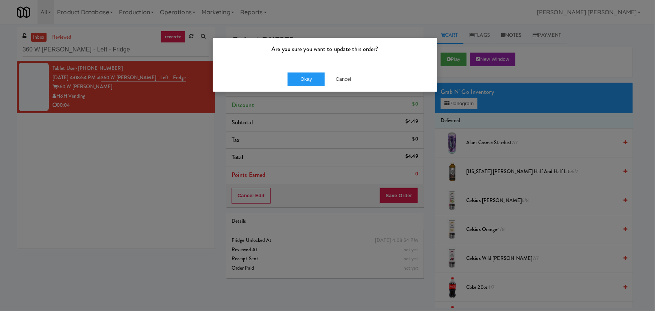
click at [303, 71] on div "Okay Cancel" at bounding box center [325, 78] width 225 height 25
click at [306, 83] on button "Okay" at bounding box center [307, 79] width 38 height 14
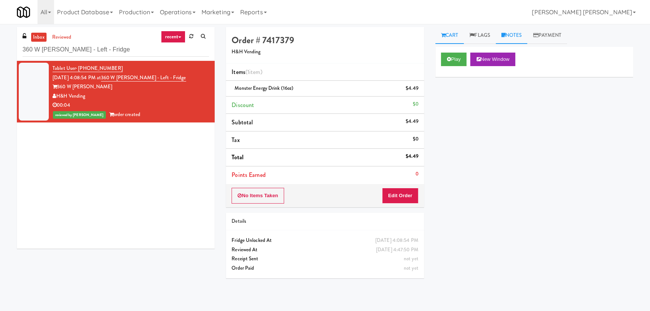
click at [516, 38] on link "Notes" at bounding box center [512, 35] width 32 height 17
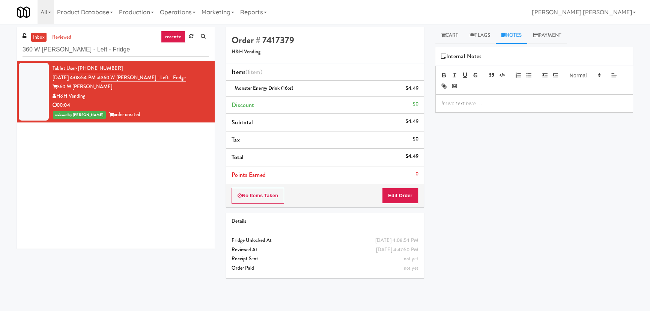
drag, startPoint x: 476, startPoint y: 101, endPoint x: 472, endPoint y: 103, distance: 3.9
click at [474, 102] on p at bounding box center [535, 103] width 186 height 8
drag, startPoint x: 504, startPoint y: 101, endPoint x: 525, endPoint y: 103, distance: 20.7
click at [525, 103] on p "Erick- #DisabledCamera #BottomLeft" at bounding box center [535, 103] width 186 height 8
drag, startPoint x: 116, startPoint y: 49, endPoint x: -38, endPoint y: 48, distance: 154.3
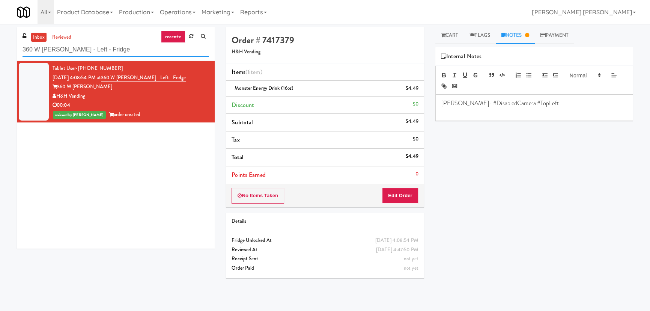
click at [0, 48] on html "Are you sure you want to update this order? Okay Cancel Okay Are you sure you w…" at bounding box center [325, 155] width 650 height 311
paste input "Glasshouse Pittsburgh Combo Cooler"
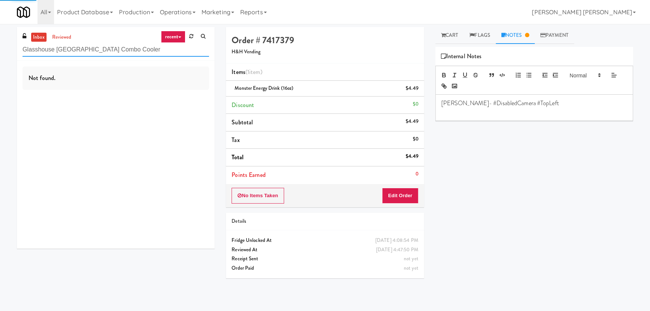
type input "Glasshouse Pittsburgh Combo Cooler"
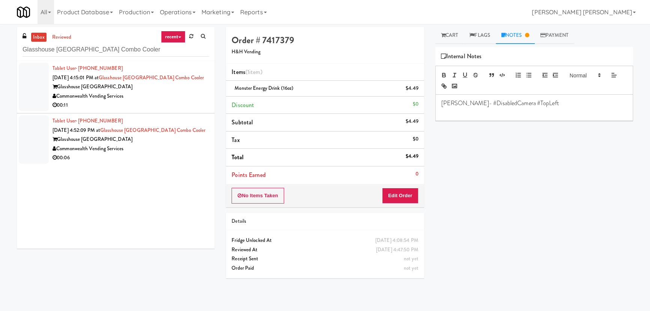
click at [155, 104] on div "00:11" at bounding box center [131, 105] width 157 height 9
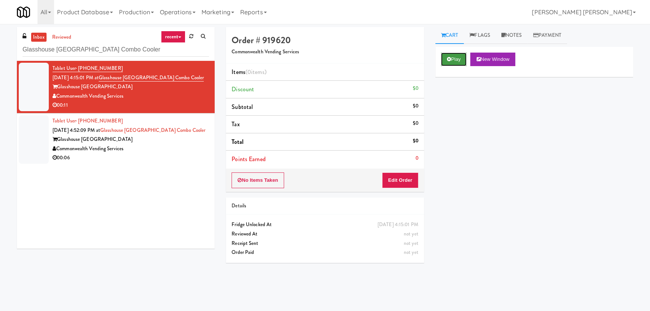
click at [455, 59] on button "Play" at bounding box center [454, 60] width 26 height 14
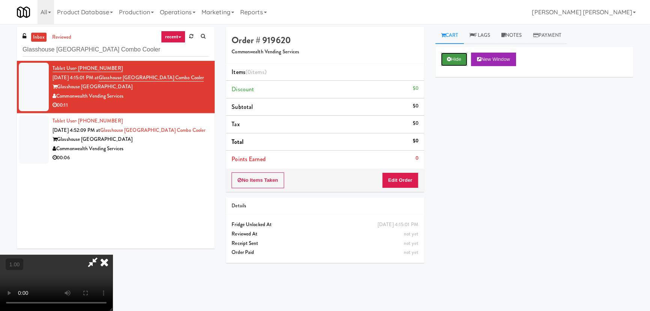
click at [458, 55] on button "Hide" at bounding box center [454, 60] width 26 height 14
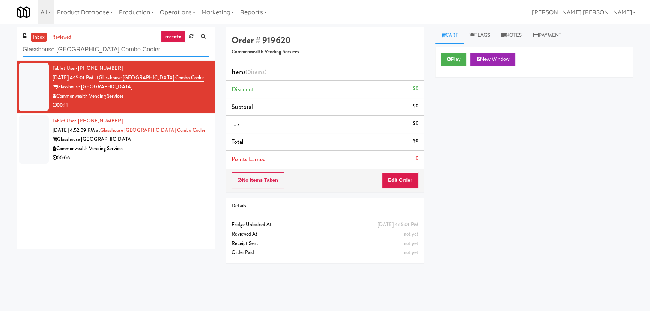
drag, startPoint x: 133, startPoint y: 50, endPoint x: 10, endPoint y: 48, distance: 122.8
click at [10, 48] on div "inbox reviewed recent all unclear take inventory issue suspicious failed recent…" at bounding box center [325, 167] width 650 height 281
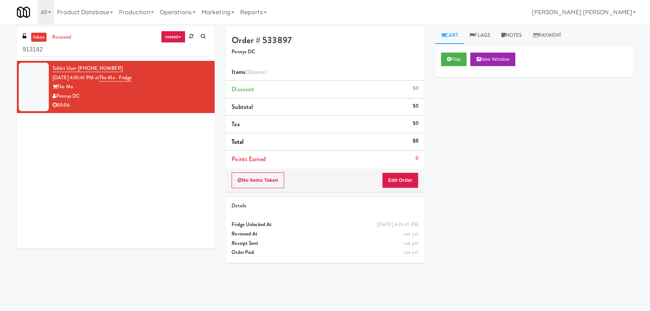
drag, startPoint x: 84, startPoint y: 53, endPoint x: -155, endPoint y: 61, distance: 239.3
click at [0, 61] on html "Okay Okay Select date: previous 2025-Aug next Su Mo Tu We Th Fr Sa 27 28 29 30 …" at bounding box center [325, 155] width 650 height 311
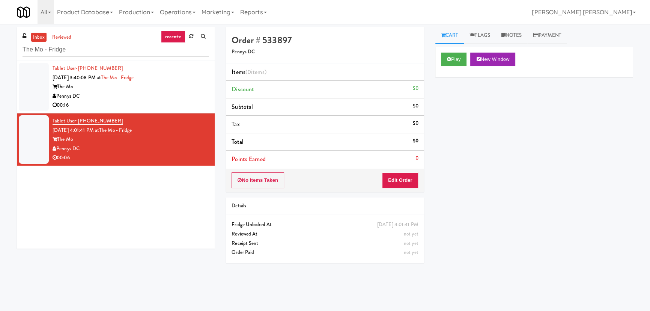
type input "The Mo - Fridge"
drag, startPoint x: 154, startPoint y: 100, endPoint x: 159, endPoint y: 100, distance: 4.9
click at [154, 101] on div "00:16" at bounding box center [131, 105] width 157 height 9
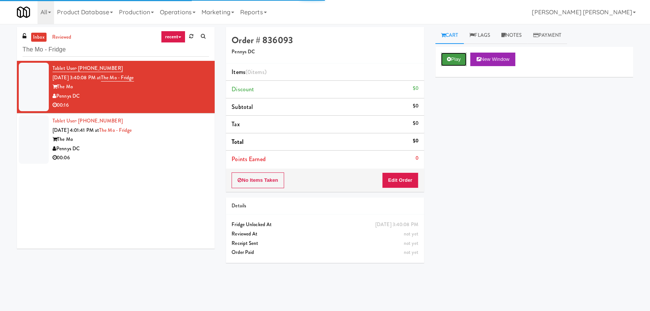
click at [449, 60] on icon at bounding box center [449, 59] width 4 height 5
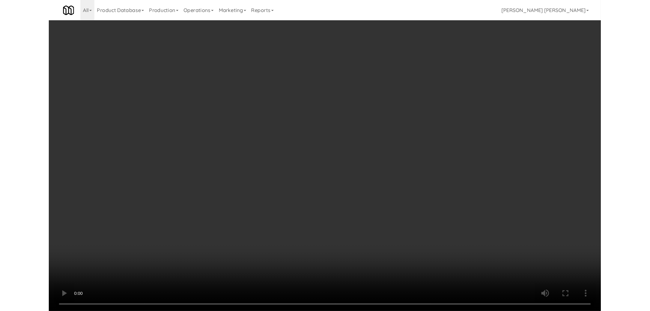
scroll to position [15, 0]
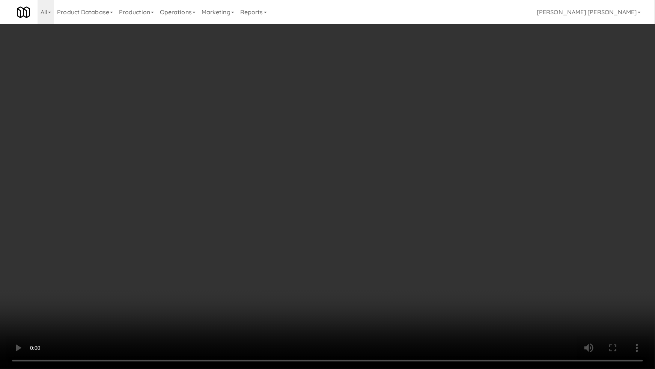
drag, startPoint x: 361, startPoint y: 333, endPoint x: 563, endPoint y: 331, distance: 202.0
click at [371, 311] on video at bounding box center [327, 184] width 655 height 369
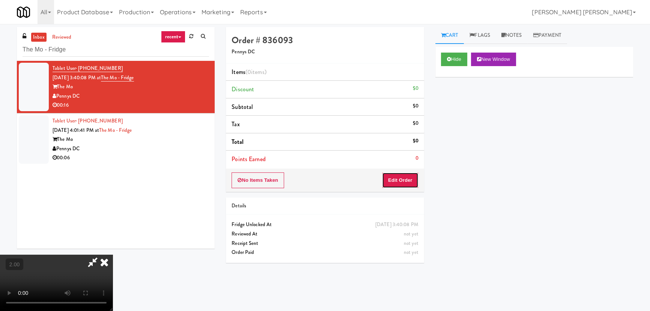
click at [404, 179] on button "Edit Order" at bounding box center [400, 180] width 36 height 16
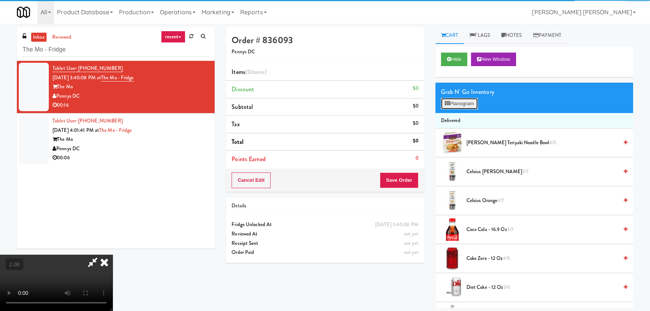
click at [449, 104] on icon at bounding box center [447, 103] width 5 height 5
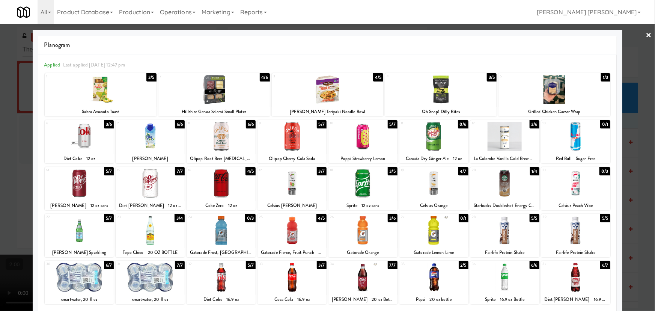
click at [429, 282] on div at bounding box center [434, 277] width 69 height 29
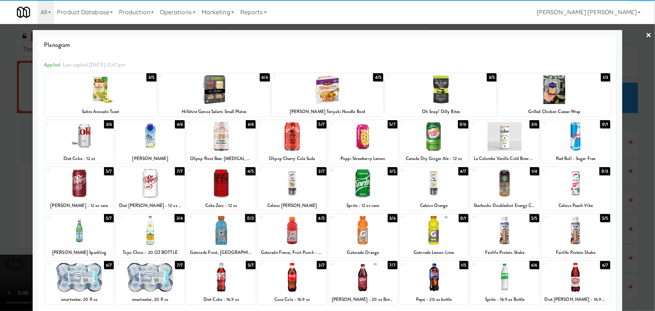
click at [293, 282] on div at bounding box center [292, 277] width 69 height 29
click at [218, 94] on div at bounding box center [214, 89] width 112 height 29
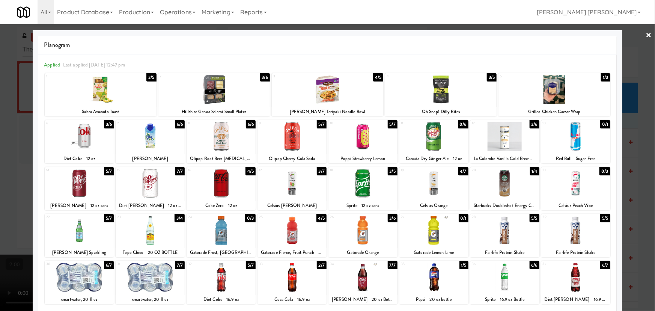
click at [646, 35] on link "×" at bounding box center [649, 35] width 6 height 23
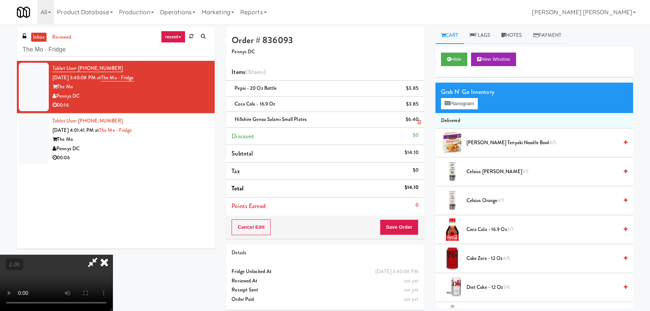
drag, startPoint x: 382, startPoint y: 32, endPoint x: 380, endPoint y: 127, distance: 94.6
click at [113, 255] on icon at bounding box center [104, 262] width 17 height 15
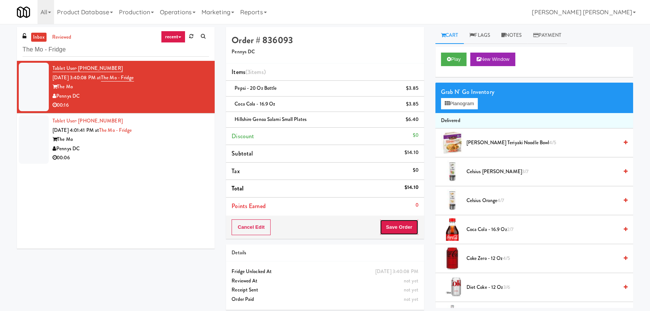
click at [391, 230] on button "Save Order" at bounding box center [399, 227] width 38 height 16
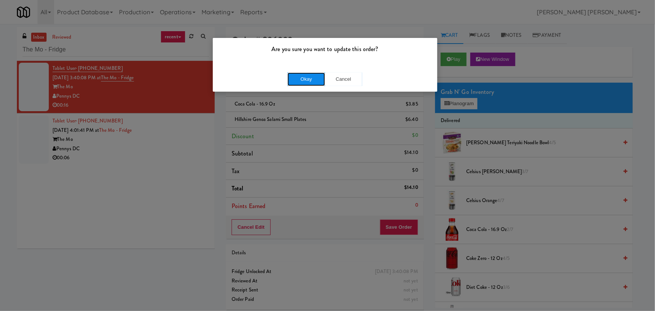
click at [300, 78] on button "Okay" at bounding box center [307, 79] width 38 height 14
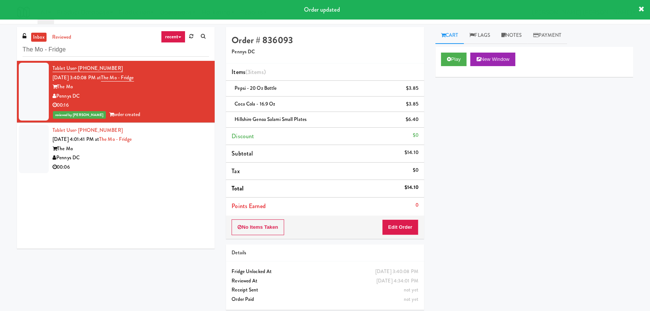
click at [169, 141] on div "Tablet User · (646) 595-8014 [DATE] 4:01:41 PM at [GEOGRAPHIC_DATA] The Mo Penn…" at bounding box center [131, 149] width 157 height 46
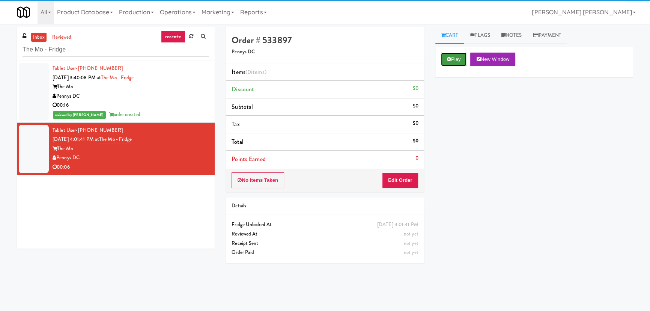
click at [454, 58] on button "Play" at bounding box center [454, 60] width 26 height 14
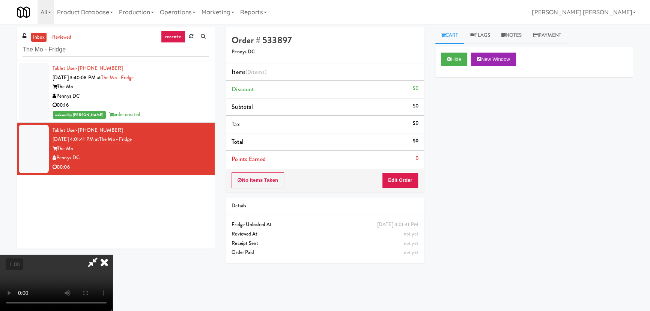
click at [113, 311] on video at bounding box center [56, 283] width 113 height 56
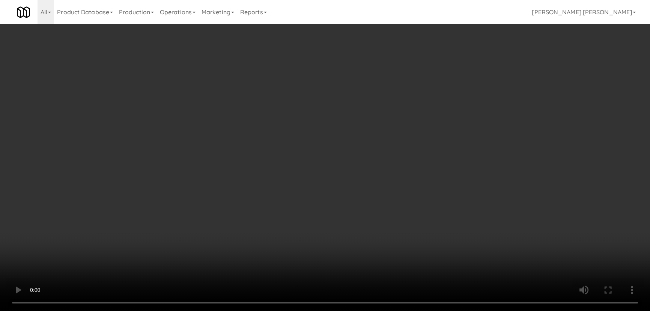
scroll to position [15, 0]
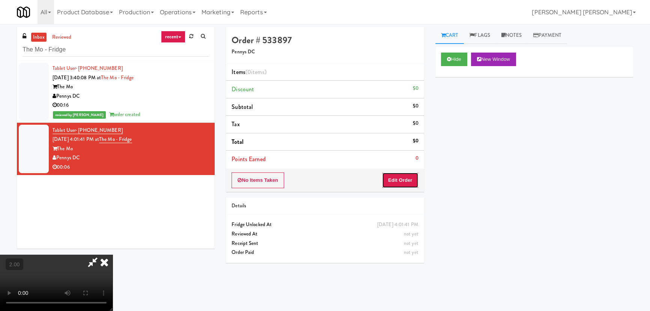
click at [404, 175] on button "Edit Order" at bounding box center [400, 180] width 36 height 16
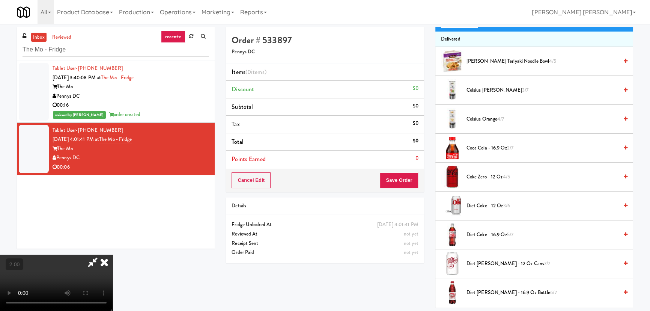
scroll to position [136, 0]
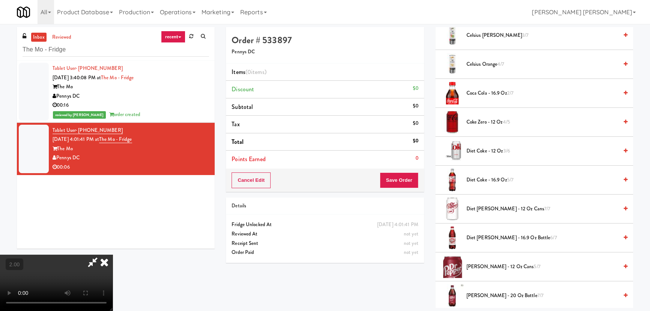
click at [479, 210] on span "Diet [PERSON_NAME] - 12 oz Cans 7/7" at bounding box center [543, 208] width 152 height 9
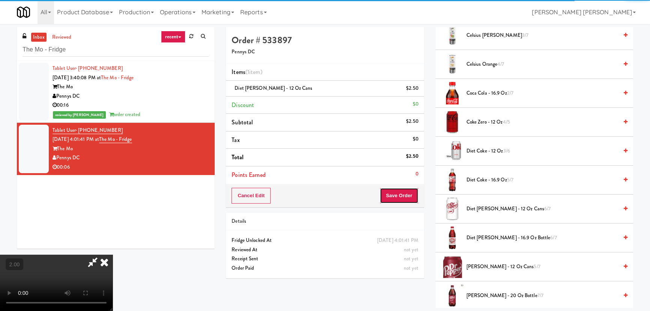
click at [407, 199] on button "Save Order" at bounding box center [399, 196] width 38 height 16
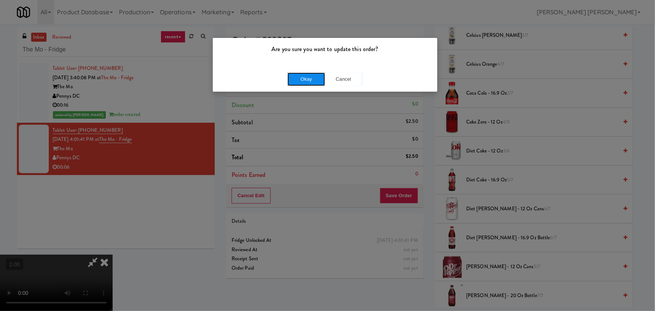
drag, startPoint x: 308, startPoint y: 81, endPoint x: 188, endPoint y: 5, distance: 141.9
click at [308, 80] on button "Okay" at bounding box center [307, 79] width 38 height 14
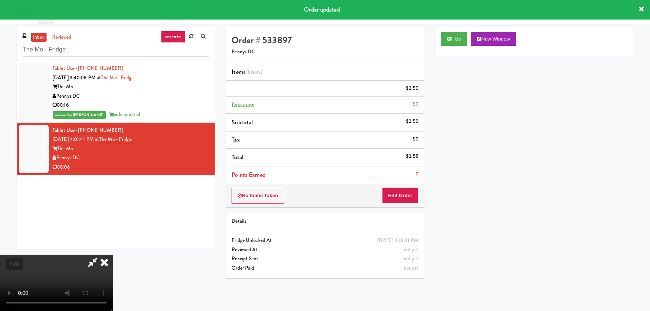
scroll to position [0, 0]
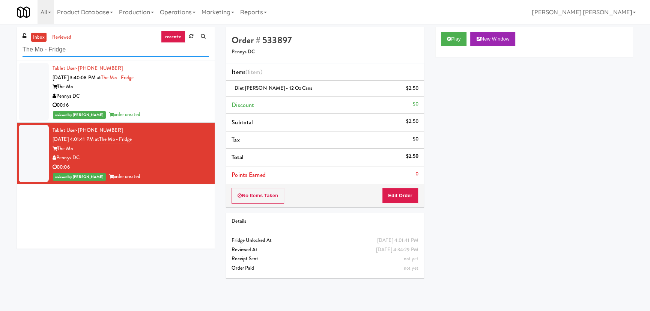
drag, startPoint x: 101, startPoint y: 48, endPoint x: -2, endPoint y: 56, distance: 104.0
click at [0, 56] on html "Are you sure you want to update this order? Okay Cancel Okay Are you sure you w…" at bounding box center [325, 155] width 650 height 311
paste input "[STREET_ADDRESS][PERSON_NAME]"
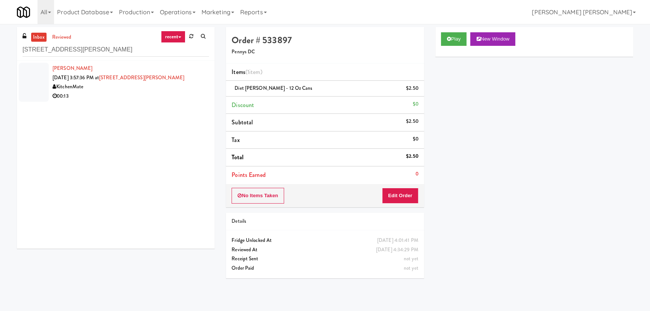
click at [128, 97] on div "00:13" at bounding box center [131, 96] width 157 height 9
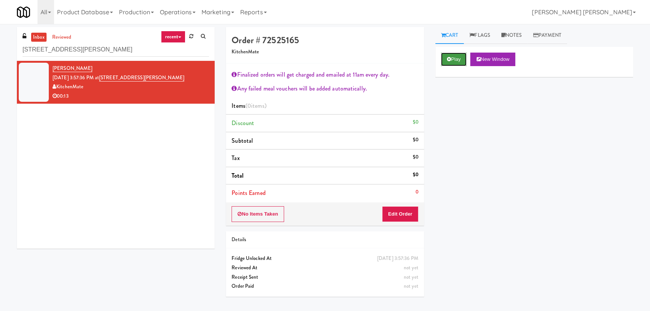
click at [453, 59] on button "Play" at bounding box center [454, 60] width 26 height 14
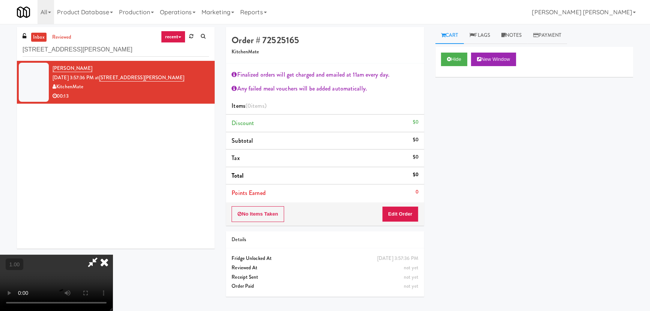
scroll to position [15, 0]
click at [401, 209] on button "Edit Order" at bounding box center [400, 214] width 36 height 16
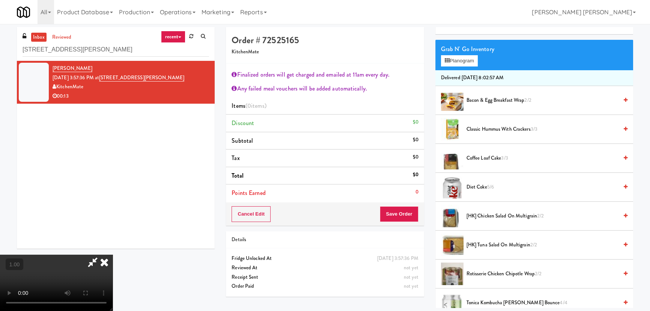
scroll to position [136, 0]
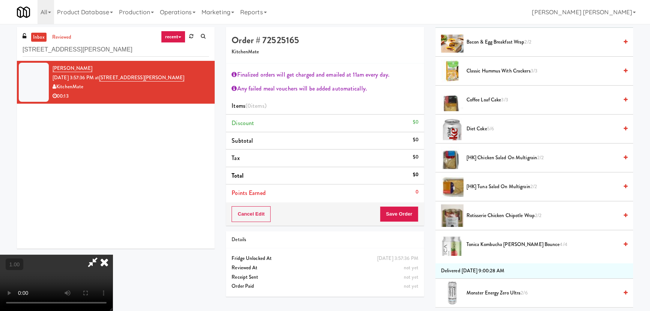
click at [480, 187] on span "[HK] Tuna Salad on Multigrain 2/2" at bounding box center [543, 186] width 152 height 9
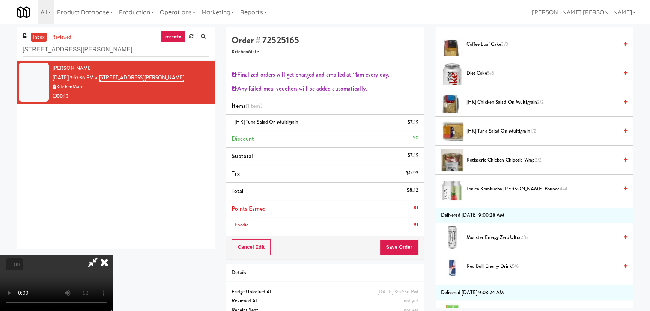
scroll to position [68, 0]
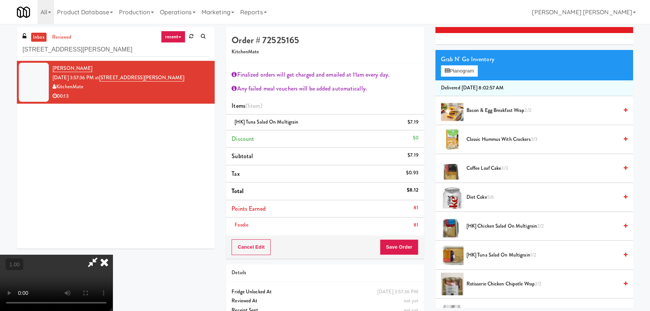
click at [469, 197] on span "Diet Coke 5/6" at bounding box center [543, 197] width 152 height 9
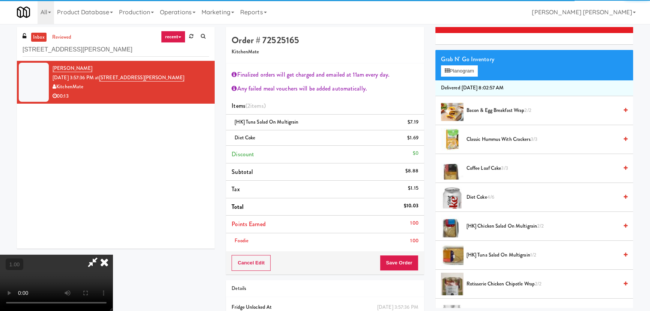
scroll to position [0, 0]
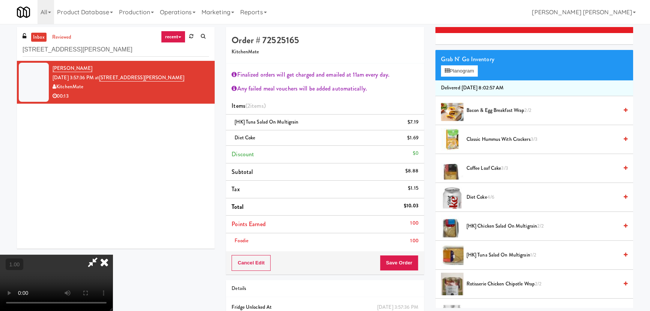
click at [113, 255] on icon at bounding box center [104, 262] width 17 height 15
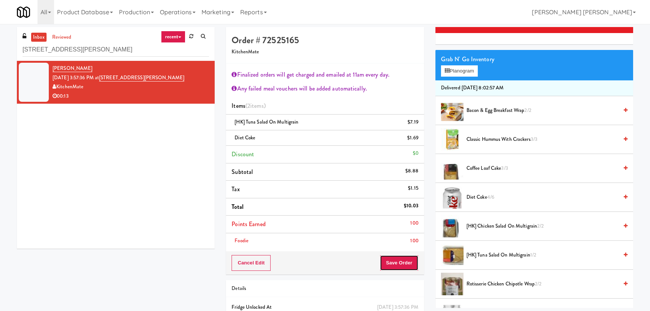
click at [401, 263] on button "Save Order" at bounding box center [399, 263] width 38 height 16
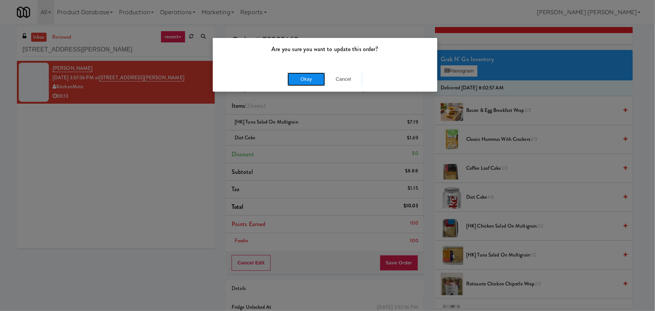
click at [297, 76] on button "Okay" at bounding box center [307, 79] width 38 height 14
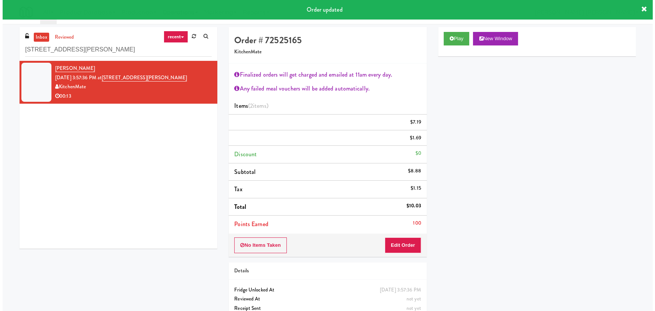
scroll to position [20, 0]
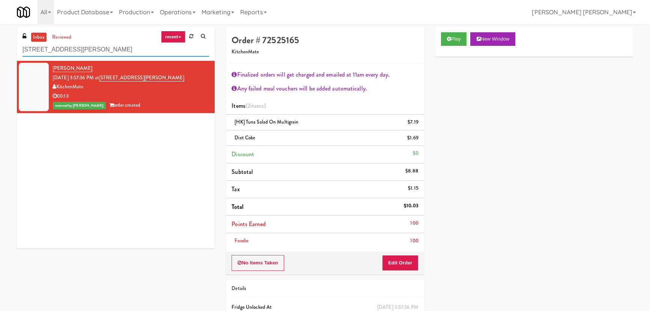
drag, startPoint x: 120, startPoint y: 51, endPoint x: -4, endPoint y: 53, distance: 123.9
click at [0, 53] on html "Are you sure you want to update this order? Okay Cancel Okay Are you sure you w…" at bounding box center [325, 155] width 650 height 311
paste input "First Street - Cooler - Left"
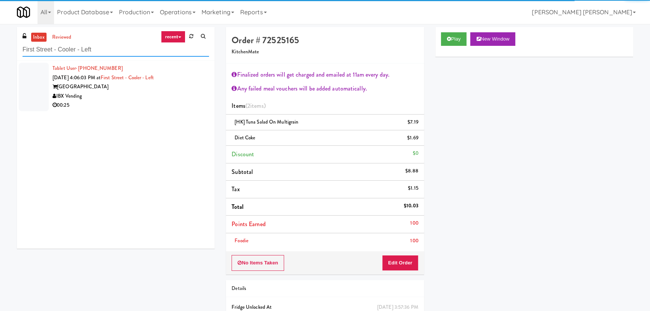
type input "First Street - Cooler - Left"
click at [189, 104] on div "00:25" at bounding box center [131, 105] width 157 height 9
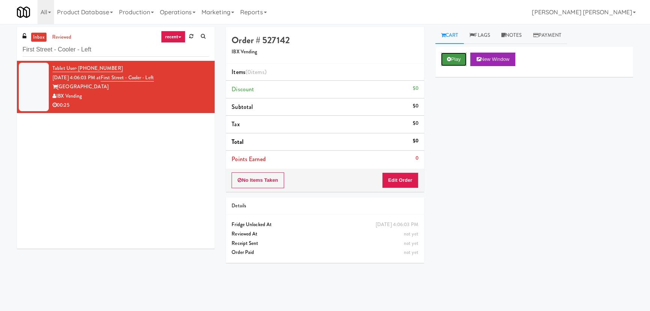
click at [451, 60] on icon at bounding box center [449, 59] width 4 height 5
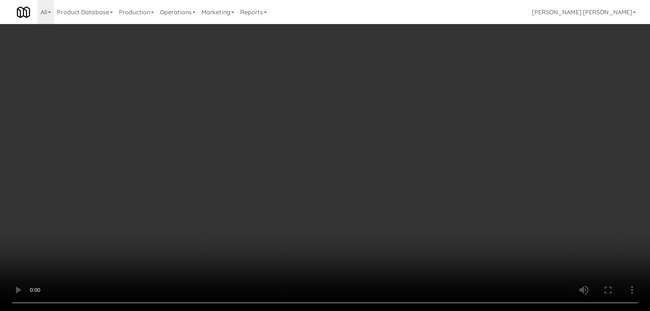
drag, startPoint x: 374, startPoint y: 330, endPoint x: 647, endPoint y: 322, distance: 273.5
click at [394, 311] on video at bounding box center [325, 155] width 650 height 311
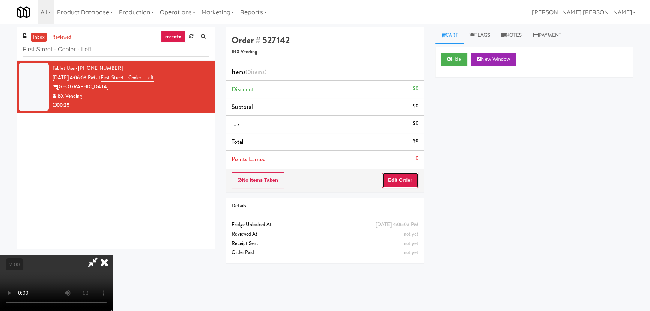
click at [408, 176] on button "Edit Order" at bounding box center [400, 180] width 36 height 16
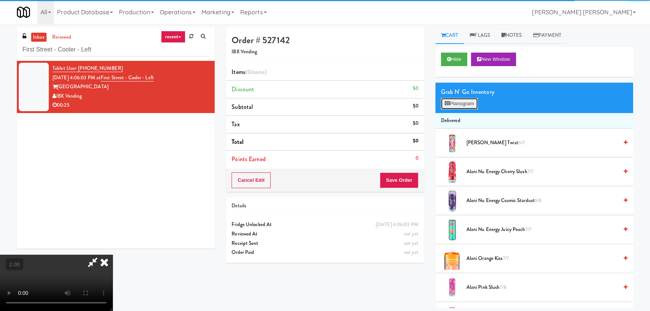
click at [466, 106] on button "Planogram" at bounding box center [459, 103] width 37 height 11
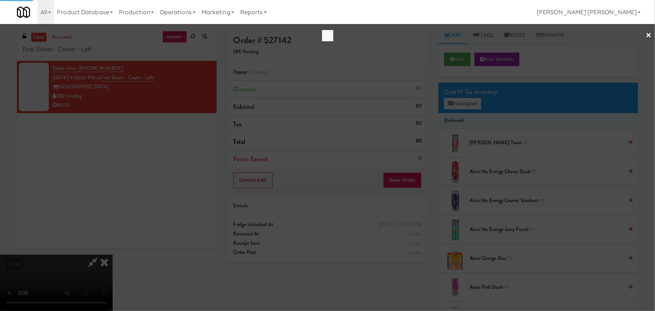
click at [466, 105] on div "×" at bounding box center [327, 155] width 655 height 311
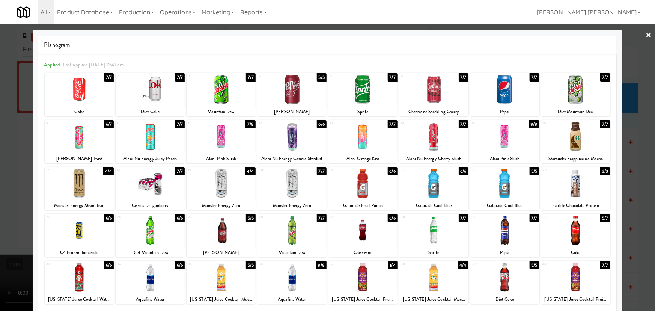
click at [81, 92] on div at bounding box center [79, 89] width 69 height 29
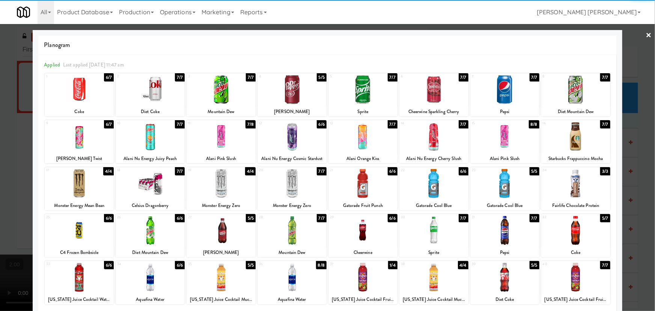
click at [646, 33] on link "×" at bounding box center [649, 35] width 6 height 23
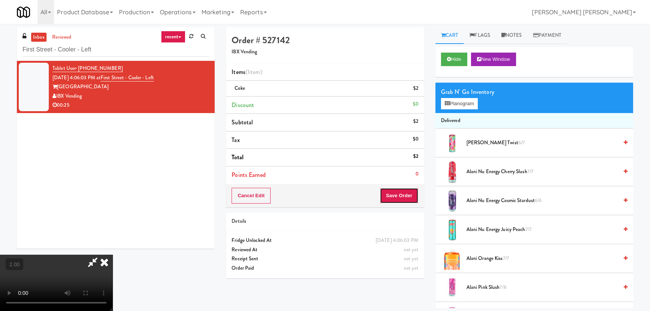
click at [415, 201] on button "Save Order" at bounding box center [399, 196] width 38 height 16
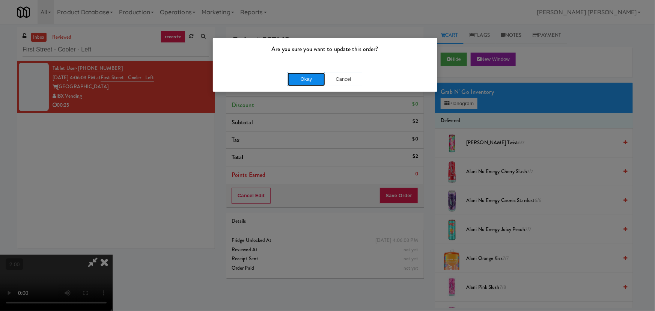
click at [307, 82] on button "Okay" at bounding box center [307, 79] width 38 height 14
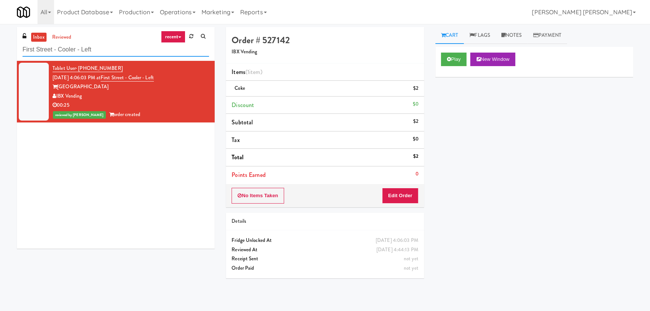
drag, startPoint x: 109, startPoint y: 50, endPoint x: -15, endPoint y: 50, distance: 123.5
click at [0, 50] on html "Are you sure you want to update this order? Okay Cancel Okay Are you sure you w…" at bounding box center [325, 155] width 650 height 311
paste input "1140 S Wabash - Left - Fridge"
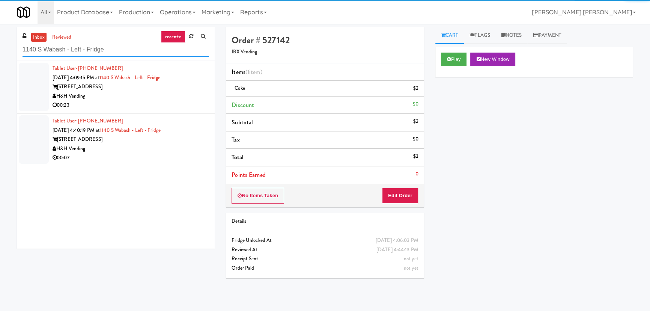
type input "1140 S Wabash - Left - Fridge"
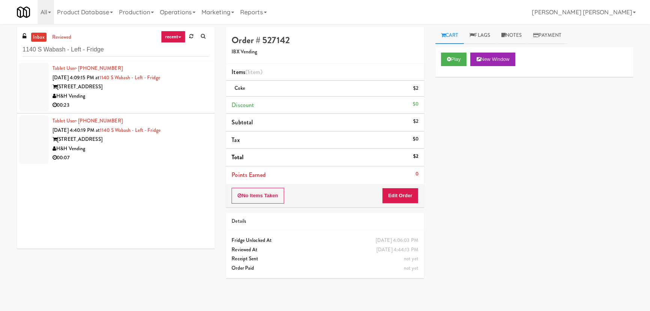
click at [157, 99] on div "H&H Vending" at bounding box center [131, 96] width 157 height 9
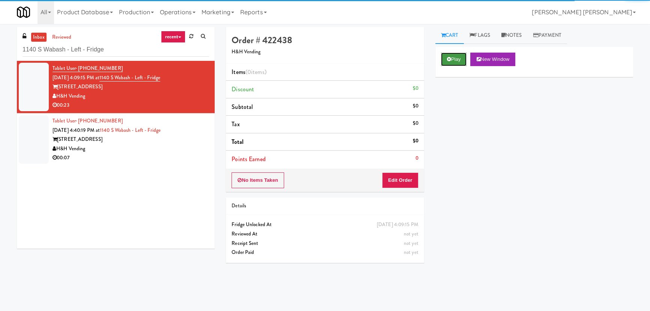
click at [461, 60] on button "Play" at bounding box center [454, 60] width 26 height 14
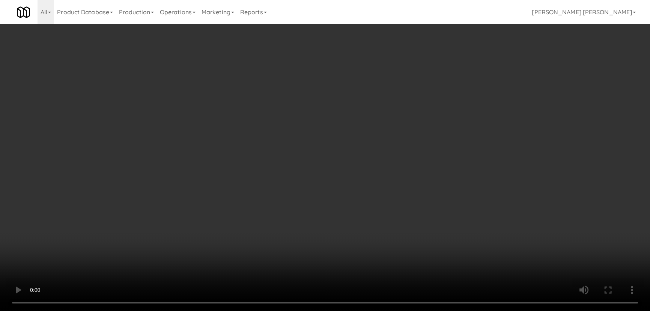
click at [413, 311] on video at bounding box center [325, 155] width 650 height 311
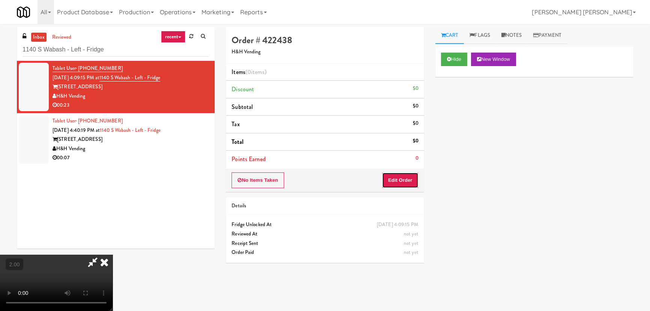
click at [402, 180] on button "Edit Order" at bounding box center [400, 180] width 36 height 16
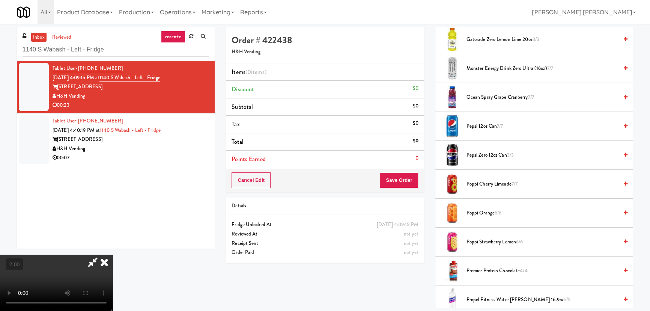
scroll to position [614, 0]
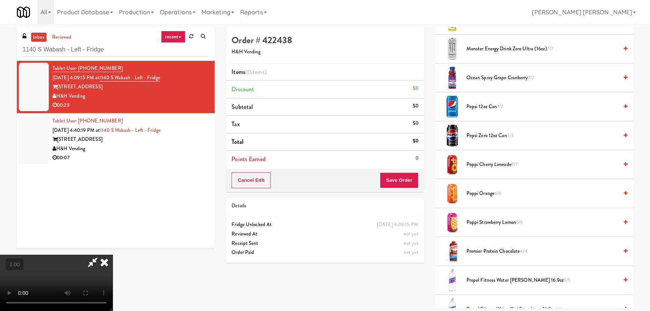
click at [481, 135] on span "Pepsi Zero 12oz can 3/3" at bounding box center [543, 135] width 152 height 9
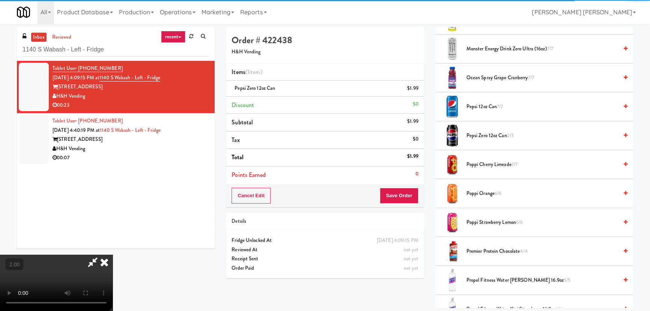
click at [113, 255] on icon at bounding box center [104, 262] width 17 height 15
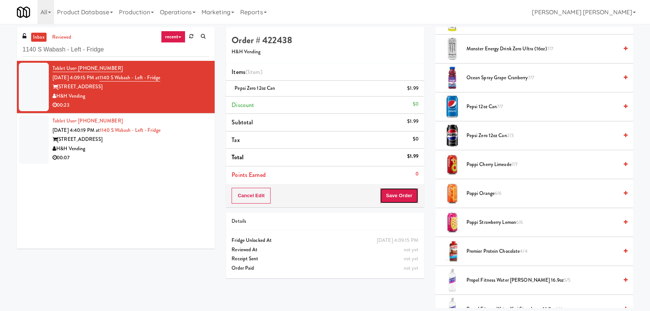
click at [399, 194] on button "Save Order" at bounding box center [399, 196] width 38 height 16
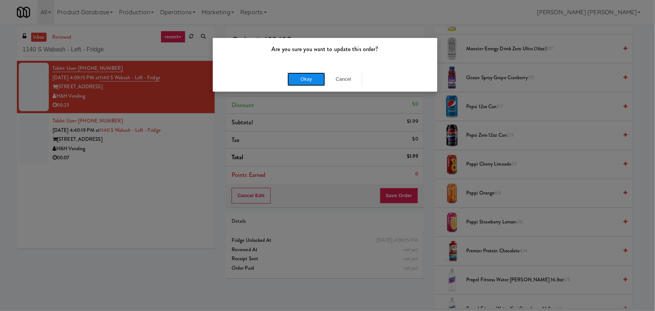
click at [301, 75] on button "Okay" at bounding box center [307, 79] width 38 height 14
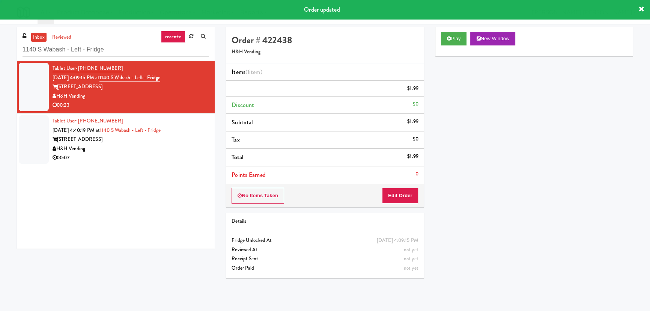
scroll to position [20, 0]
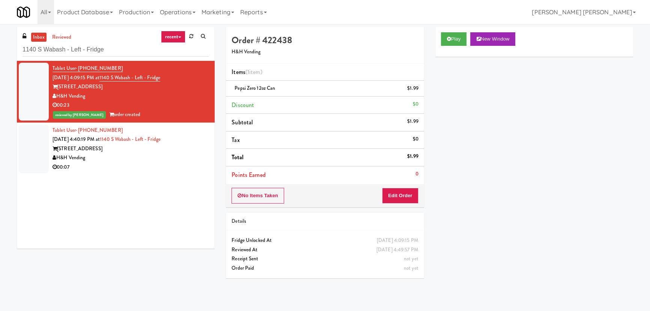
click at [182, 157] on div "H&H Vending" at bounding box center [131, 157] width 157 height 9
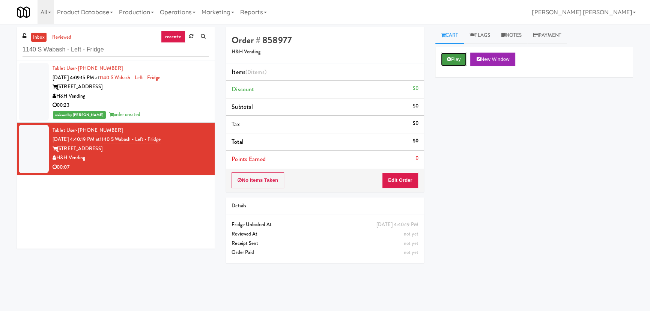
click at [449, 61] on icon at bounding box center [449, 59] width 4 height 5
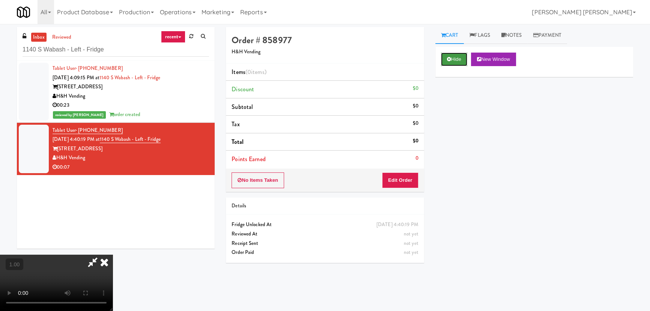
click at [458, 57] on button "Hide" at bounding box center [454, 60] width 26 height 14
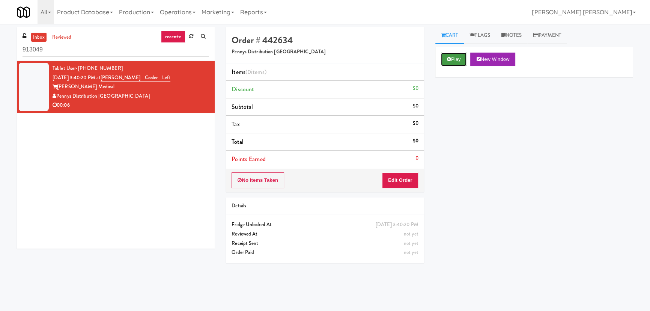
click at [458, 58] on button "Play" at bounding box center [454, 60] width 26 height 14
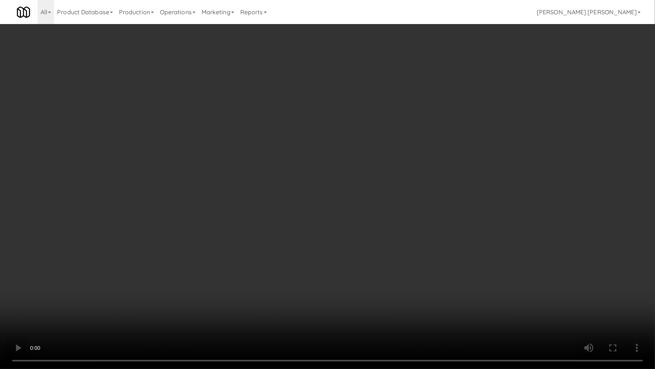
click at [372, 311] on video at bounding box center [327, 184] width 655 height 369
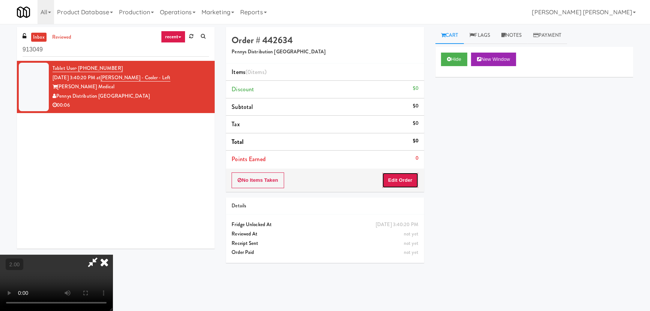
click at [406, 176] on button "Edit Order" at bounding box center [400, 180] width 36 height 16
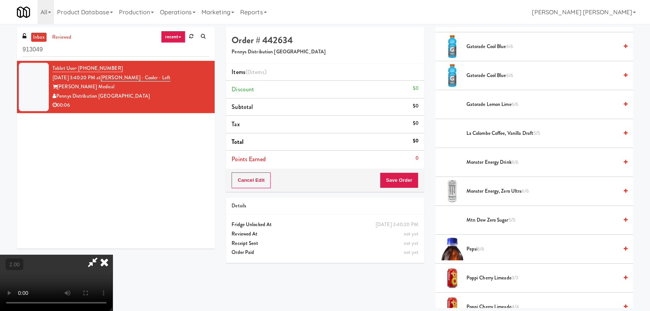
scroll to position [614, 0]
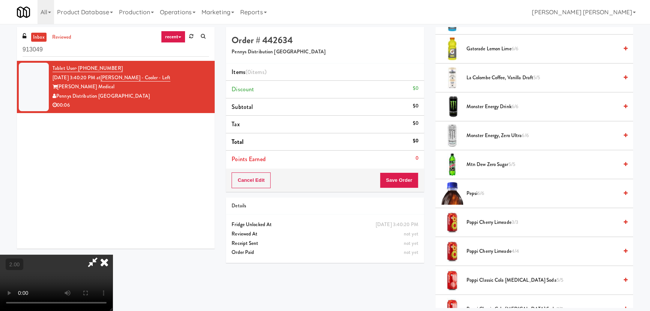
click at [472, 165] on span "Mtn Dew Zero Sugar 5/5" at bounding box center [543, 164] width 152 height 9
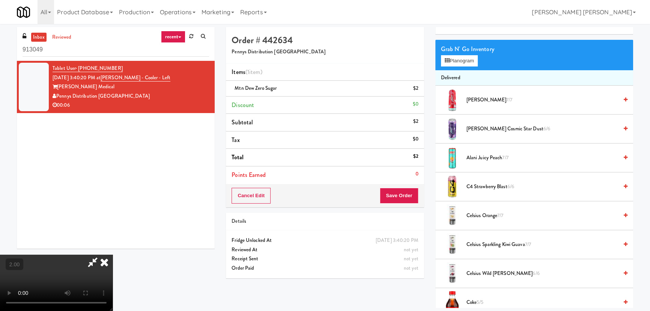
scroll to position [0, 0]
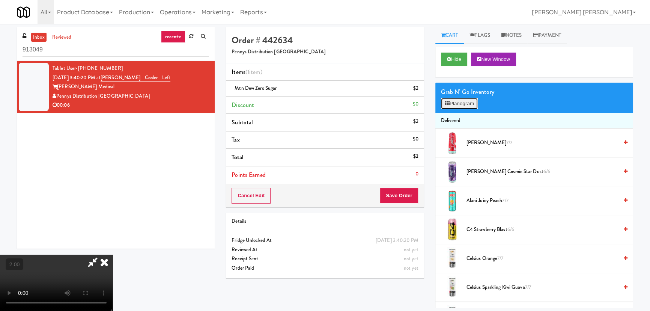
click at [456, 106] on button "Planogram" at bounding box center [459, 103] width 37 height 11
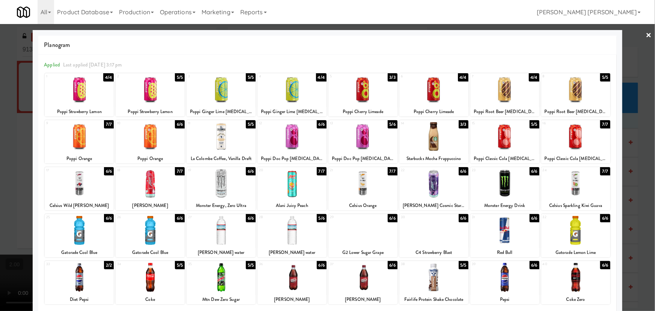
click at [646, 34] on link "×" at bounding box center [649, 35] width 6 height 23
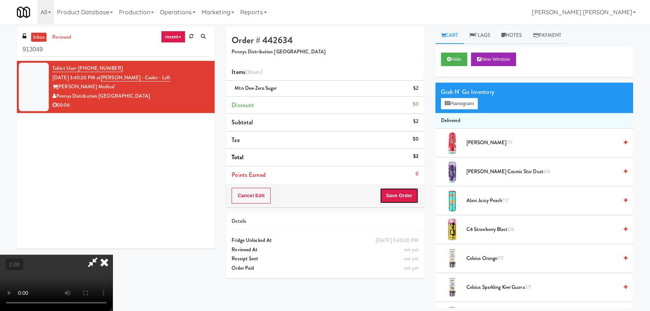
click at [409, 197] on button "Save Order" at bounding box center [399, 196] width 38 height 16
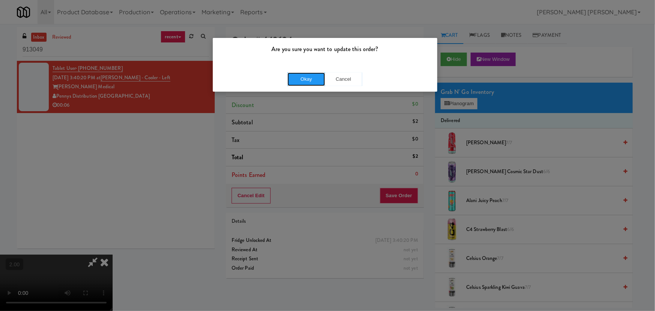
drag, startPoint x: 293, startPoint y: 75, endPoint x: 221, endPoint y: 33, distance: 83.0
click at [293, 74] on button "Okay" at bounding box center [307, 79] width 38 height 14
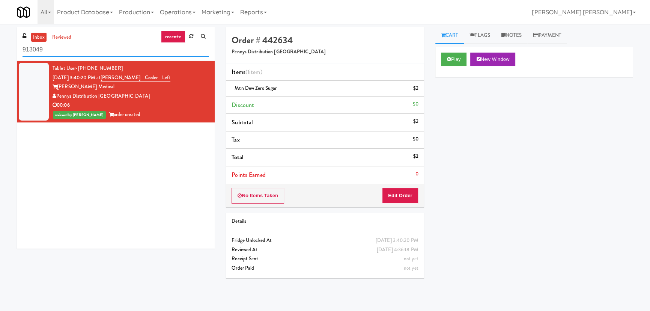
drag, startPoint x: 90, startPoint y: 48, endPoint x: 3, endPoint y: 53, distance: 87.6
click at [3, 53] on div "inbox reviewed recent all unclear take inventory issue suspicious failed recent…" at bounding box center [325, 167] width 650 height 281
paste input "OneEleven - Lunchroom"
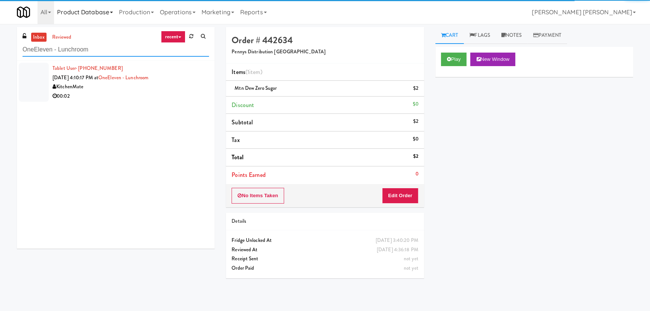
type input "OneEleven - Lunchroom"
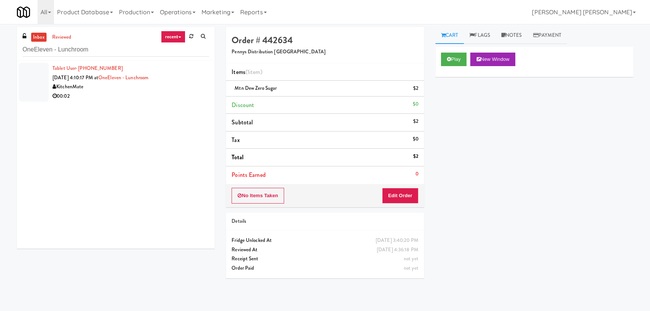
click at [139, 94] on div "00:02" at bounding box center [131, 96] width 157 height 9
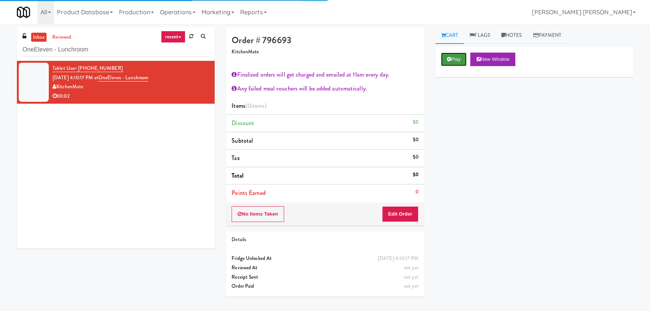
click at [454, 58] on button "Play" at bounding box center [454, 60] width 26 height 14
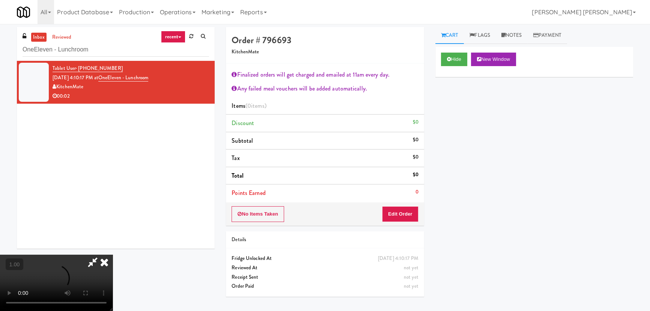
scroll to position [15, 0]
click at [408, 214] on button "Edit Order" at bounding box center [400, 214] width 36 height 16
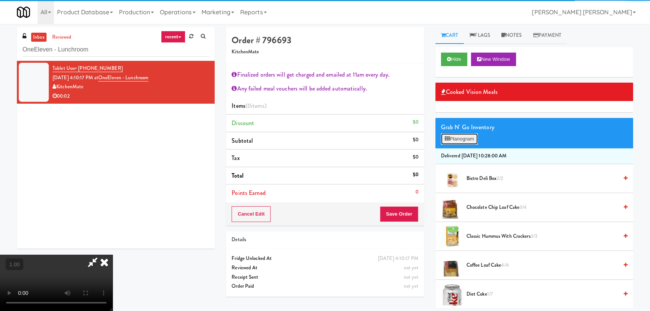
click at [459, 139] on button "Planogram" at bounding box center [459, 138] width 37 height 11
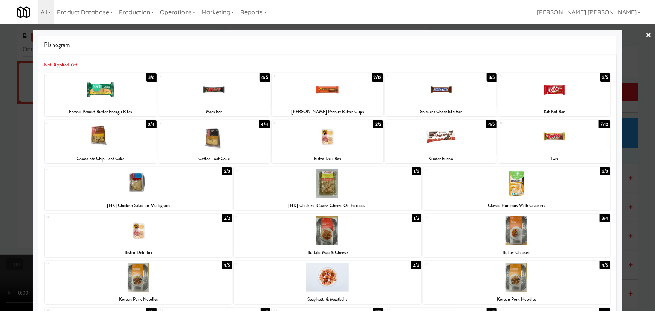
click at [646, 31] on link "×" at bounding box center [649, 35] width 6 height 23
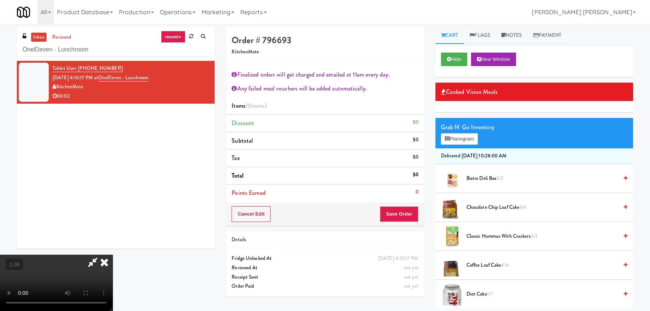
click at [489, 209] on span "Chocolate Chip Loaf Cake 3/4" at bounding box center [543, 207] width 152 height 9
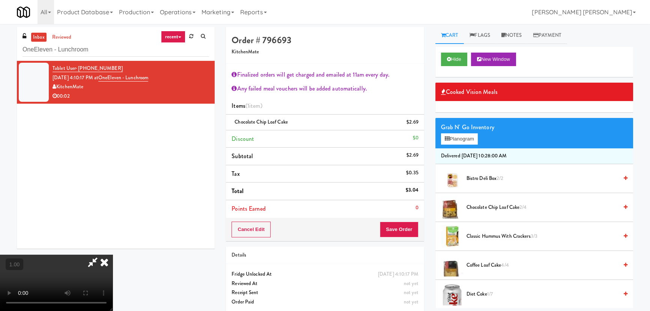
click at [113, 259] on video at bounding box center [56, 283] width 113 height 56
click at [113, 255] on icon at bounding box center [104, 262] width 17 height 15
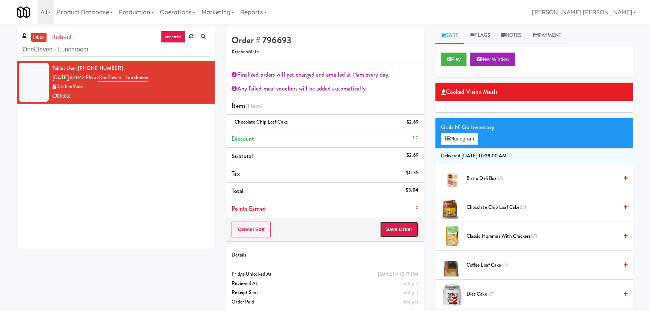
click at [404, 225] on button "Save Order" at bounding box center [399, 230] width 38 height 16
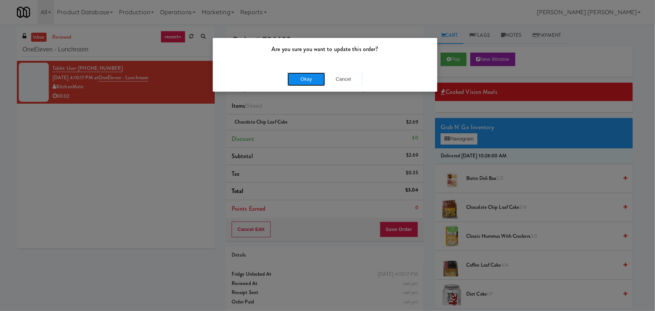
click at [317, 79] on button "Okay" at bounding box center [307, 79] width 38 height 14
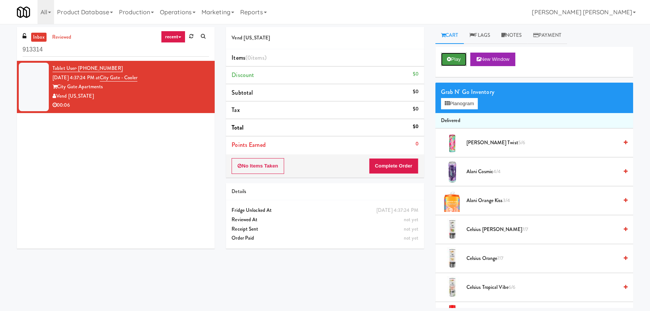
click at [451, 59] on icon at bounding box center [449, 59] width 4 height 5
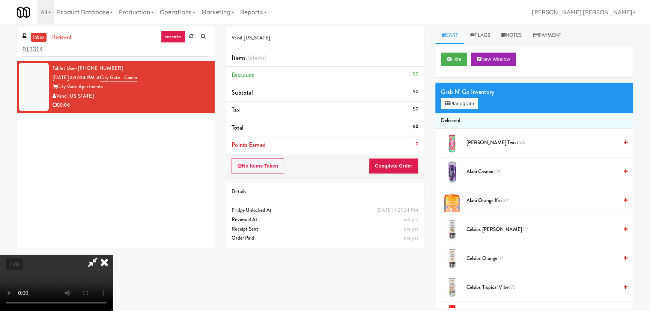
scroll to position [15, 0]
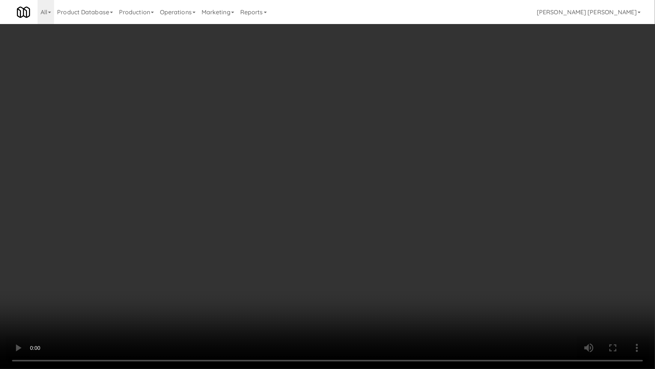
drag, startPoint x: 185, startPoint y: 273, endPoint x: 176, endPoint y: 274, distance: 8.4
click at [186, 272] on video at bounding box center [327, 184] width 655 height 369
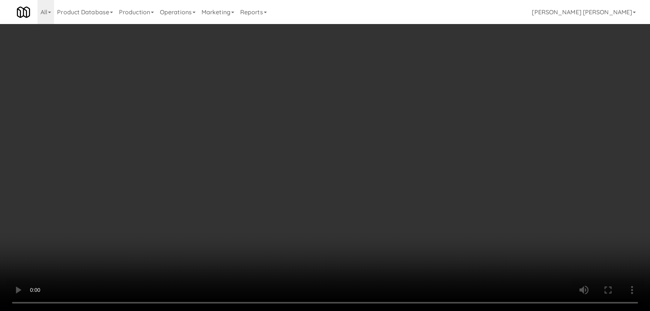
scroll to position [273, 0]
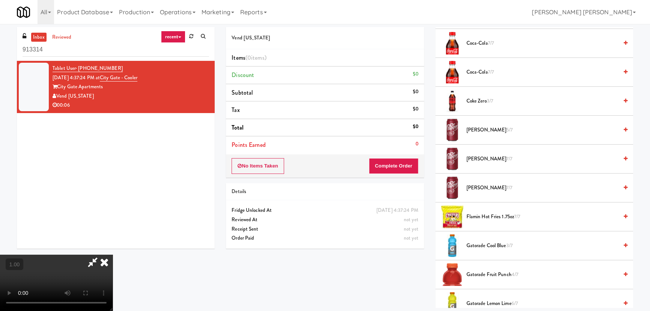
click at [474, 190] on span "Dr Pepper 7/7" at bounding box center [543, 187] width 152 height 9
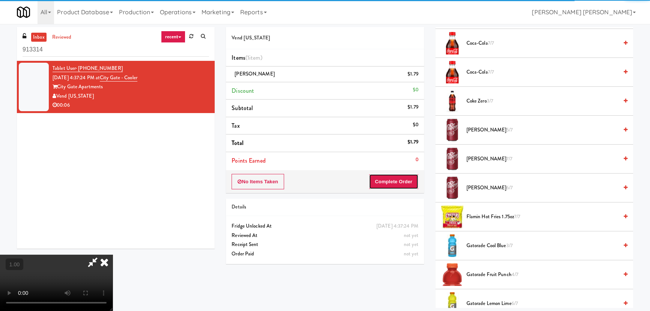
click at [402, 181] on button "Complete Order" at bounding box center [394, 182] width 50 height 16
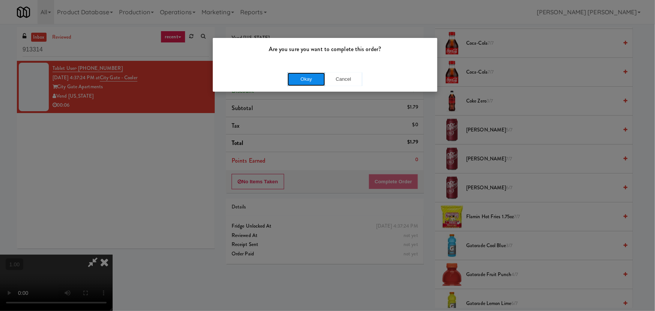
click at [300, 77] on button "Okay" at bounding box center [307, 79] width 38 height 14
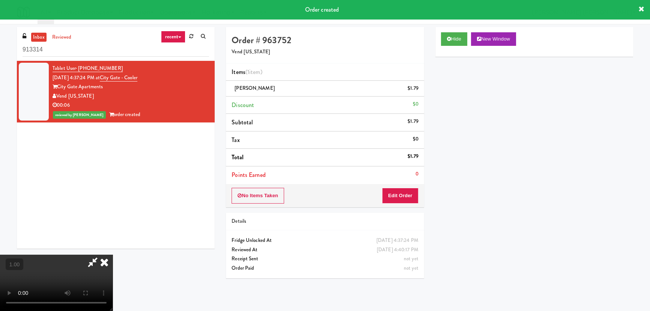
scroll to position [0, 0]
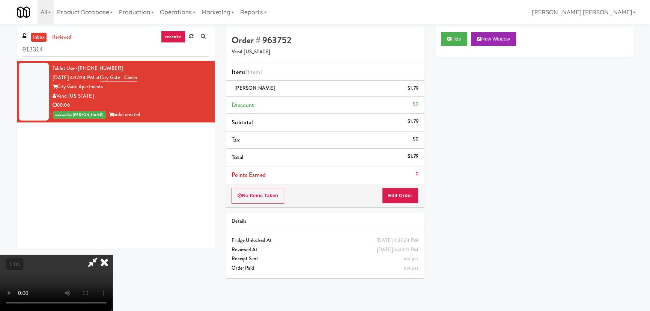
click at [113, 255] on icon at bounding box center [104, 262] width 17 height 15
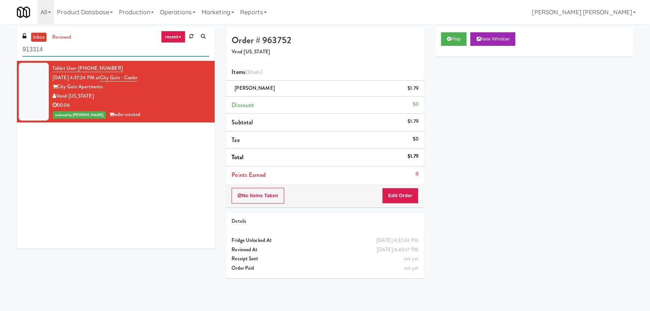
drag, startPoint x: 98, startPoint y: 48, endPoint x: -42, endPoint y: 50, distance: 139.3
click at [0, 50] on html "Are you sure you want to complete this order? Okay Cancel Okay Are you sure you…" at bounding box center [325, 155] width 650 height 311
paste input "Sentral Fridge"
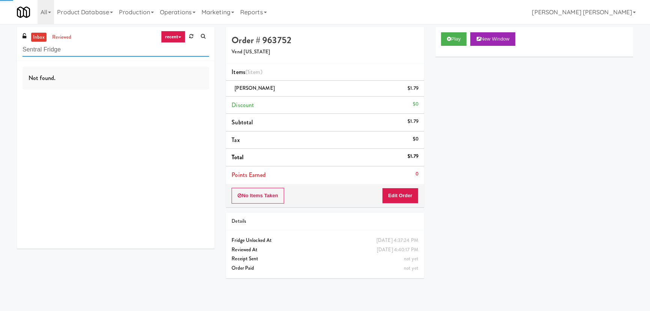
type input "Sentral Fridge"
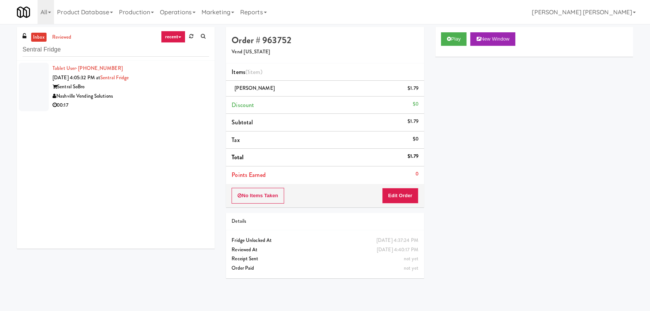
click at [146, 113] on div "Tablet User · (831) 665-3967 Aug 20, 2025 4:05:32 PM at Sentral Fridge Sentral …" at bounding box center [116, 155] width 198 height 188
click at [150, 105] on div "00:17" at bounding box center [131, 105] width 157 height 9
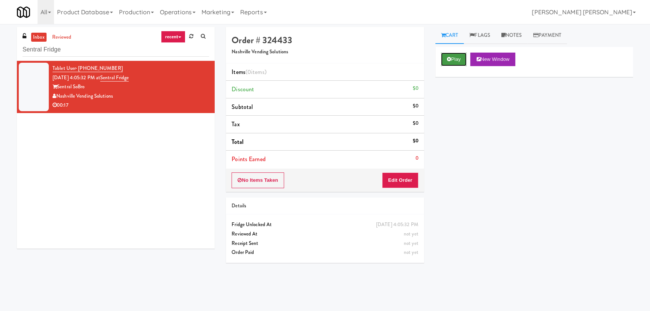
click at [457, 55] on button "Play" at bounding box center [454, 60] width 26 height 14
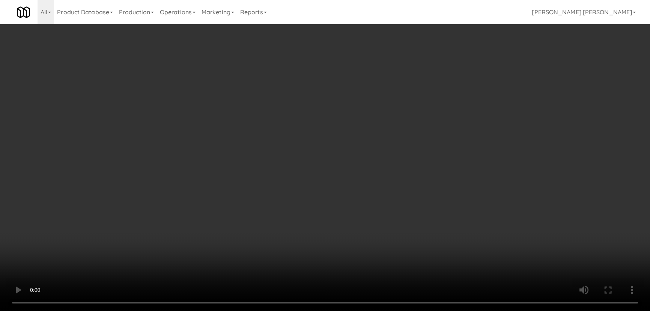
drag, startPoint x: 356, startPoint y: 328, endPoint x: 391, endPoint y: 324, distance: 35.1
click at [357, 311] on video at bounding box center [325, 155] width 650 height 311
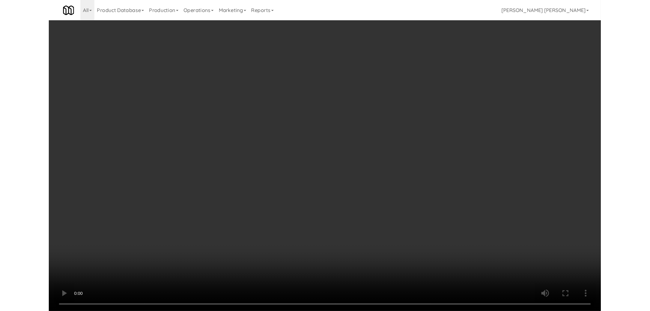
scroll to position [15, 0]
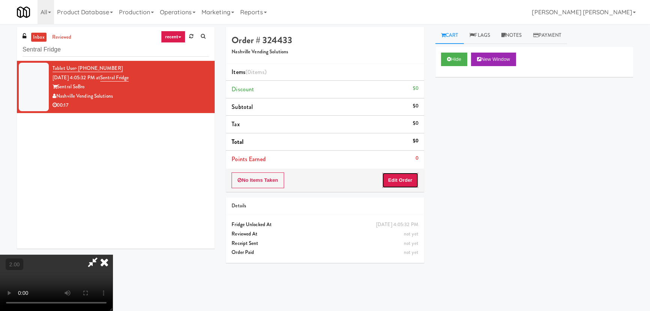
click at [403, 183] on button "Edit Order" at bounding box center [400, 180] width 36 height 16
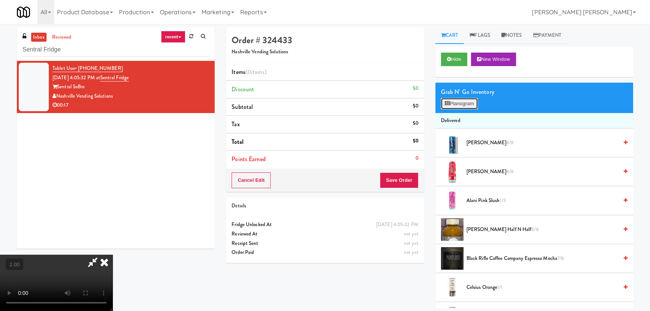
click at [465, 102] on button "Planogram" at bounding box center [459, 103] width 37 height 11
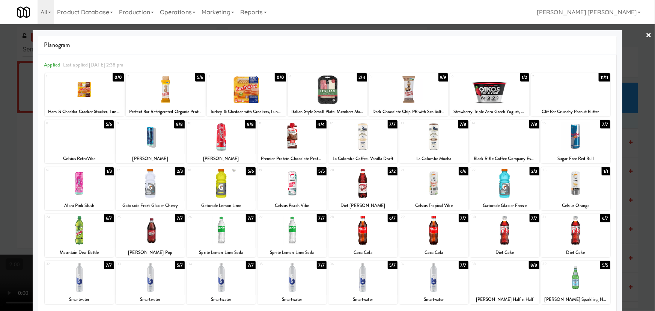
click at [225, 288] on div at bounding box center [221, 277] width 69 height 29
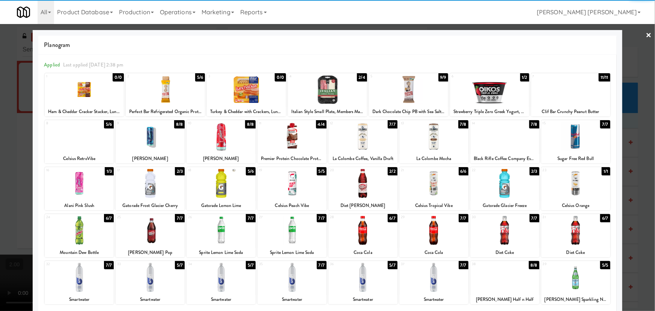
drag, startPoint x: 495, startPoint y: 148, endPoint x: 534, endPoint y: 149, distance: 39.5
click at [495, 148] on div at bounding box center [505, 136] width 69 height 29
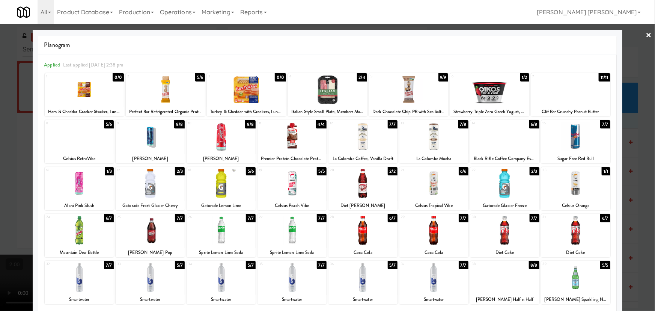
click at [646, 38] on link "×" at bounding box center [649, 35] width 6 height 23
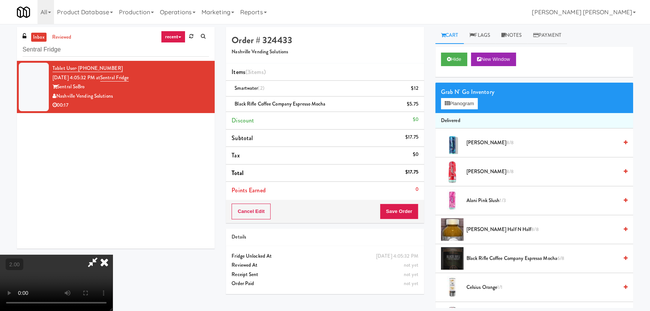
click at [113, 255] on icon at bounding box center [104, 262] width 17 height 15
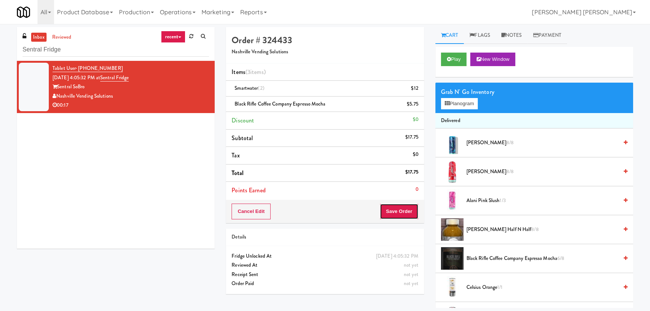
click at [395, 217] on button "Save Order" at bounding box center [399, 212] width 38 height 16
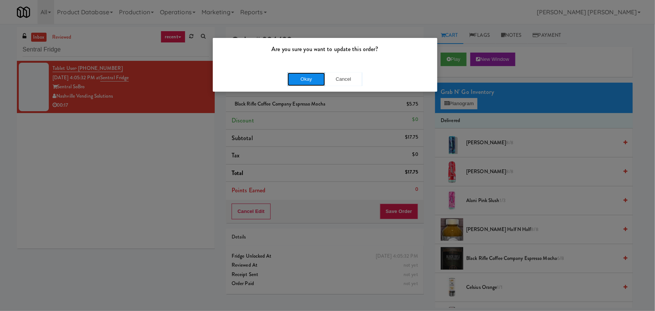
click at [315, 79] on button "Okay" at bounding box center [307, 79] width 38 height 14
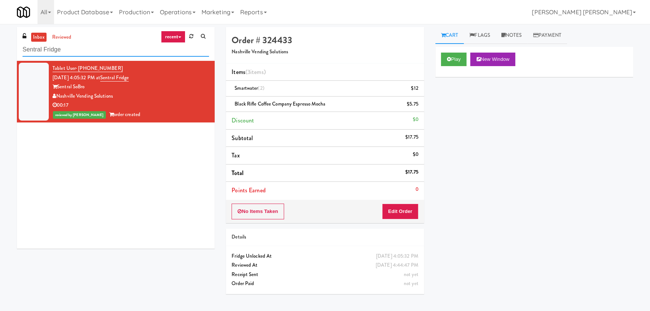
drag, startPoint x: 98, startPoint y: 49, endPoint x: -18, endPoint y: 55, distance: 116.6
click at [0, 55] on html "Are you sure you want to update this order? Okay Cancel Okay Are you sure you w…" at bounding box center [325, 155] width 650 height 311
paste input "outherly - Combo Cooler"
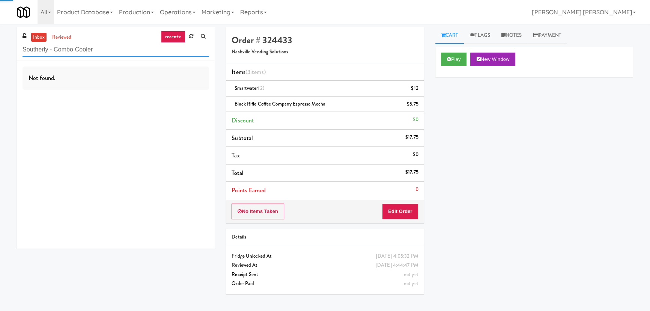
type input "Southerly - Combo Cooler"
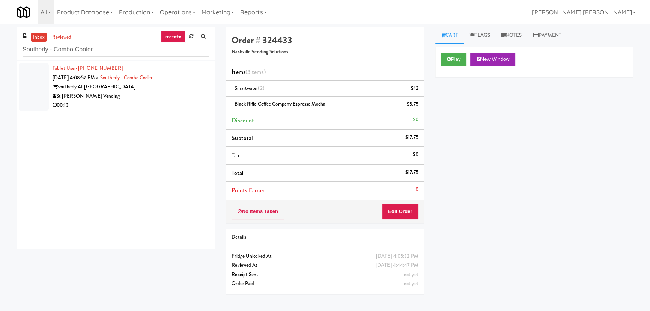
click at [152, 98] on div "St [PERSON_NAME] Vending" at bounding box center [131, 96] width 157 height 9
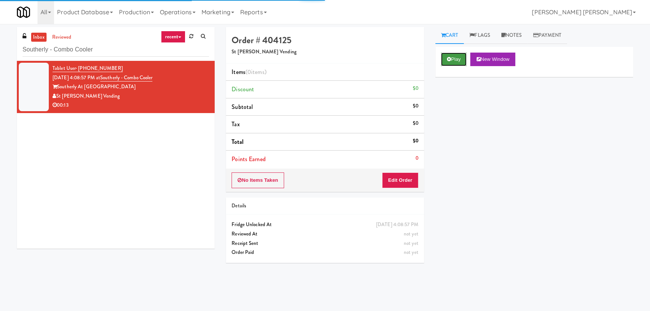
click at [449, 62] on button "Play" at bounding box center [454, 60] width 26 height 14
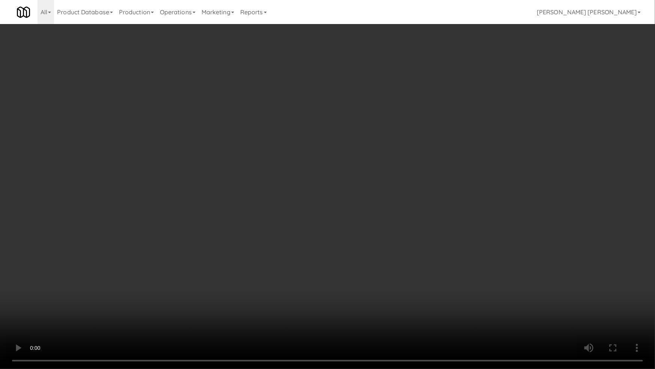
click at [368, 311] on video at bounding box center [327, 184] width 655 height 369
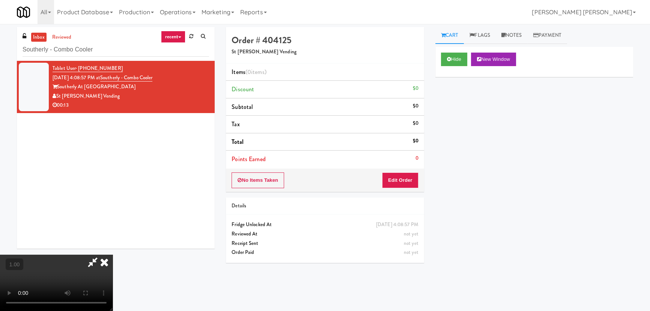
drag, startPoint x: 349, startPoint y: 253, endPoint x: 367, endPoint y: 279, distance: 31.8
click at [113, 259] on video at bounding box center [56, 283] width 113 height 56
click at [402, 180] on button "Edit Order" at bounding box center [400, 180] width 36 height 16
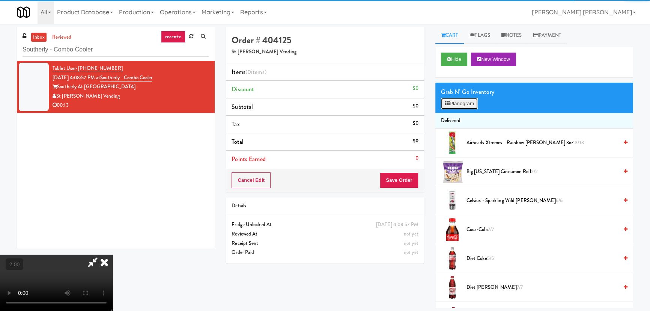
click at [451, 103] on button "Planogram" at bounding box center [459, 103] width 37 height 11
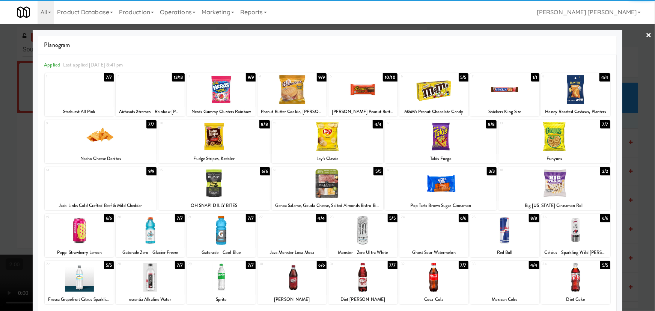
click at [554, 138] on div at bounding box center [555, 136] width 112 height 29
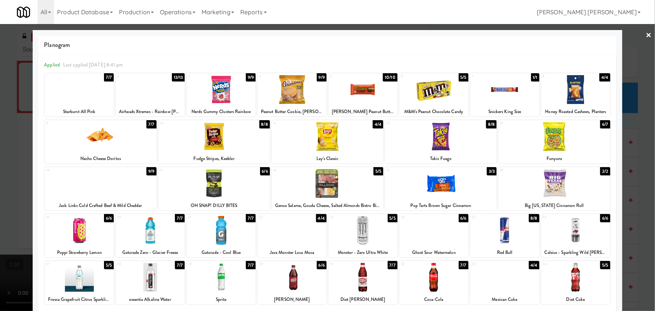
click at [214, 139] on div at bounding box center [214, 136] width 112 height 29
click at [646, 31] on link "×" at bounding box center [649, 35] width 6 height 23
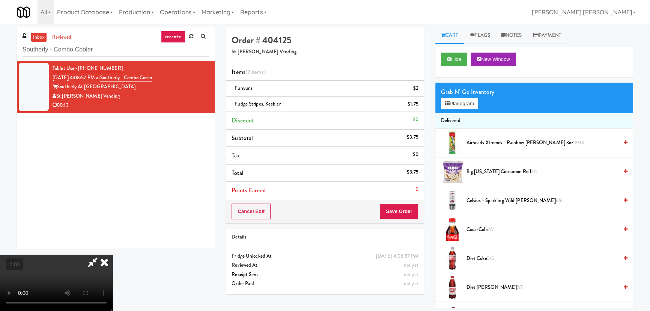
drag, startPoint x: 386, startPoint y: 98, endPoint x: 393, endPoint y: 130, distance: 32.8
click at [113, 255] on icon at bounding box center [104, 262] width 17 height 15
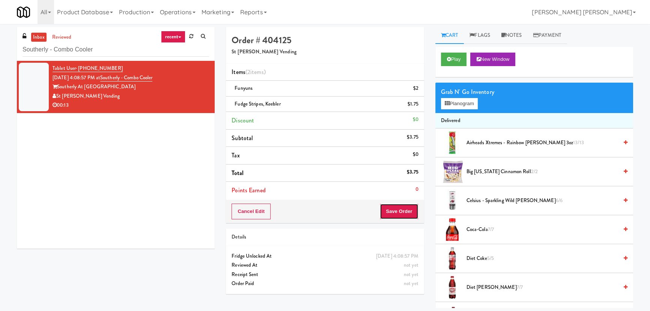
click at [400, 213] on button "Save Order" at bounding box center [399, 212] width 38 height 16
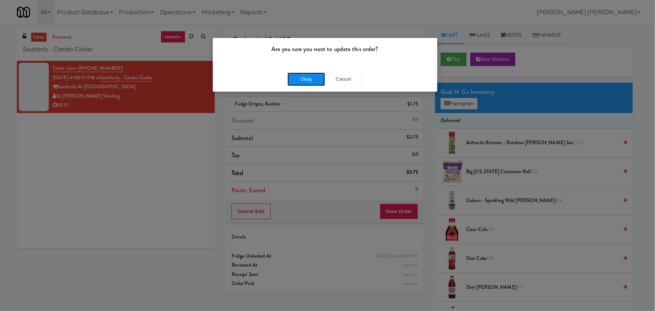
click at [307, 80] on button "Okay" at bounding box center [307, 79] width 38 height 14
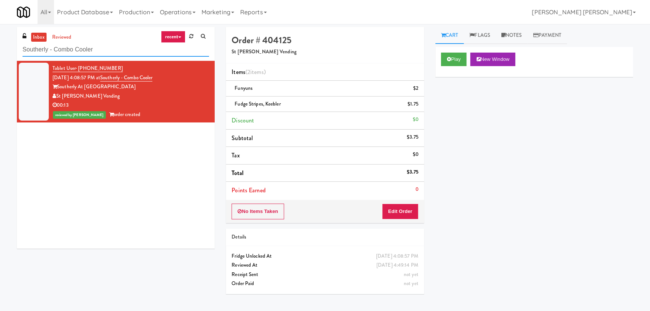
drag, startPoint x: 43, startPoint y: 50, endPoint x: 4, endPoint y: 49, distance: 39.4
click at [4, 49] on div "inbox reviewed recent all unclear take inventory issue suspicious failed recent…" at bounding box center [325, 167] width 650 height 281
paste input "Revela 1 - Pantry- Right"
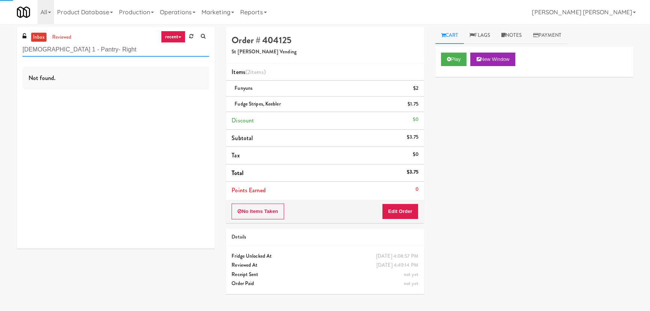
type input "Revela 1 - Pantry- Right"
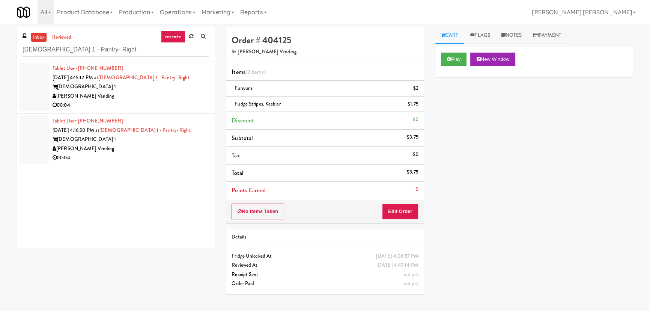
click at [153, 145] on div "[PERSON_NAME] Vending" at bounding box center [131, 148] width 157 height 9
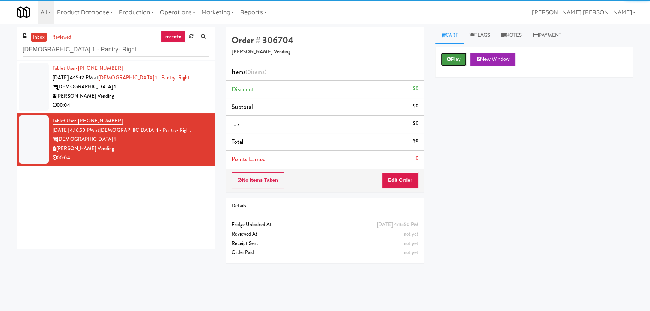
click at [455, 58] on button "Play" at bounding box center [454, 60] width 26 height 14
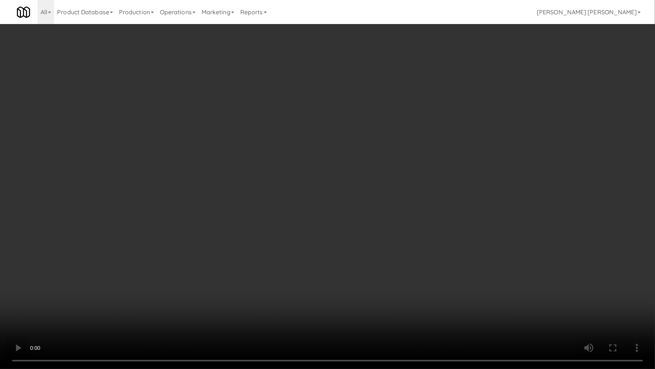
drag, startPoint x: 374, startPoint y: 331, endPoint x: 654, endPoint y: 334, distance: 279.4
click at [380, 311] on video at bounding box center [327, 184] width 655 height 369
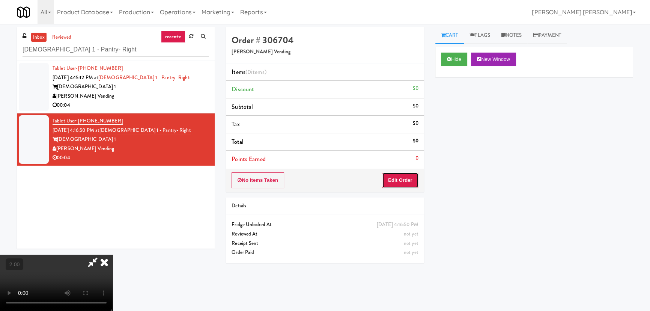
click at [410, 183] on button "Edit Order" at bounding box center [400, 180] width 36 height 16
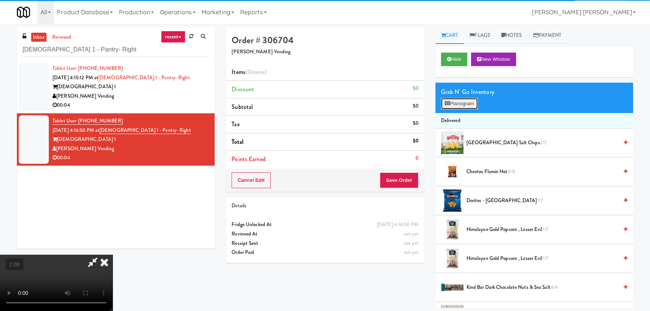
click at [454, 105] on button "Planogram" at bounding box center [459, 103] width 37 height 11
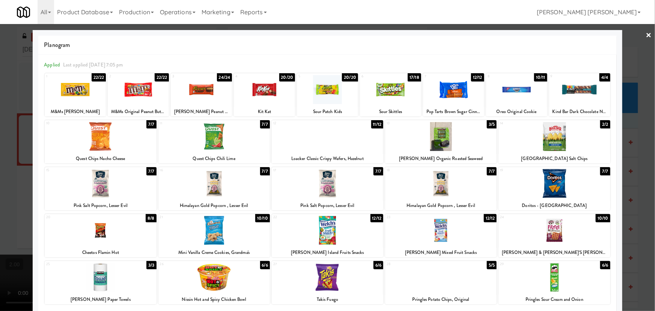
click at [217, 231] on div at bounding box center [214, 230] width 112 height 29
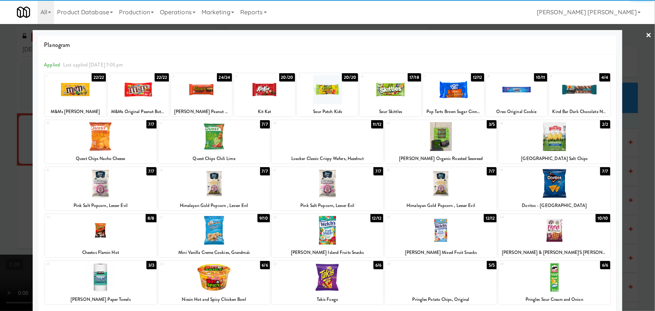
click at [646, 30] on link "×" at bounding box center [649, 35] width 6 height 23
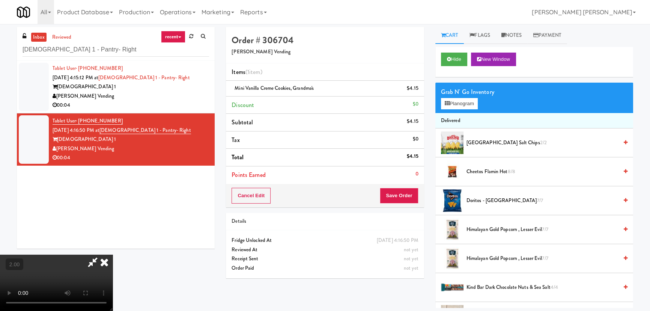
drag, startPoint x: 382, startPoint y: 97, endPoint x: 385, endPoint y: 107, distance: 10.8
click at [113, 255] on icon at bounding box center [104, 262] width 17 height 15
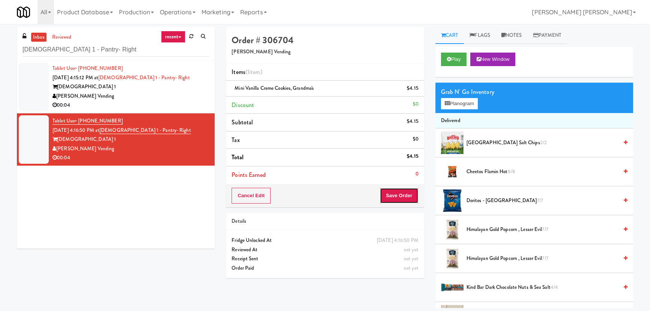
click at [402, 194] on button "Save Order" at bounding box center [399, 196] width 38 height 16
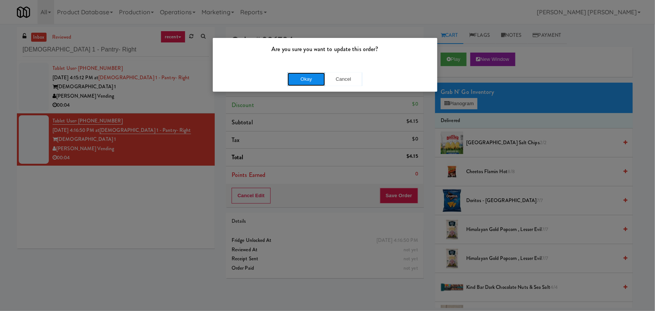
click at [297, 80] on button "Okay" at bounding box center [307, 79] width 38 height 14
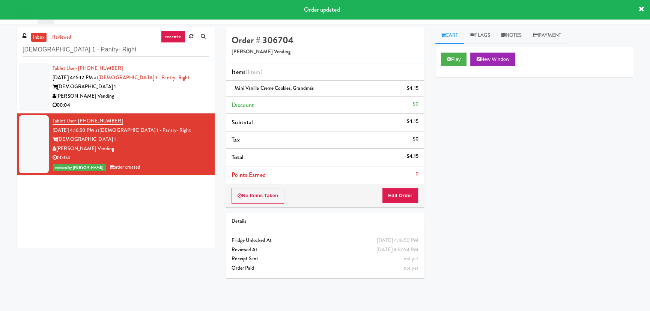
click at [198, 101] on div "00:04" at bounding box center [131, 105] width 157 height 9
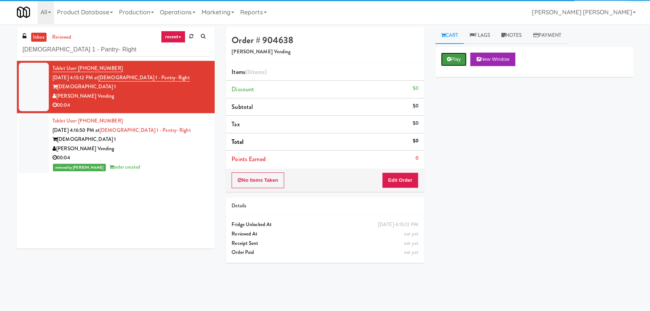
click at [454, 62] on button "Play" at bounding box center [454, 60] width 26 height 14
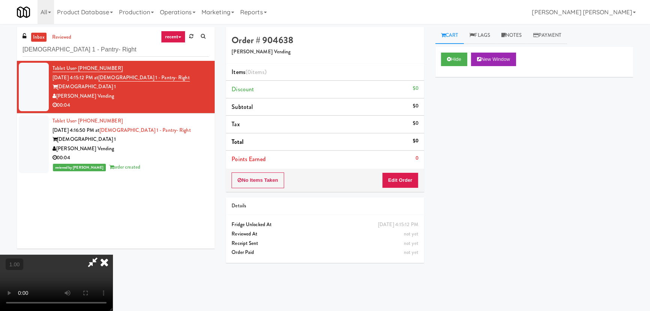
click at [458, 272] on div "Hide New Window Primary Flag Clear Flag if unable to determine what was taken o…" at bounding box center [535, 188] width 198 height 282
click at [451, 59] on icon at bounding box center [449, 59] width 4 height 5
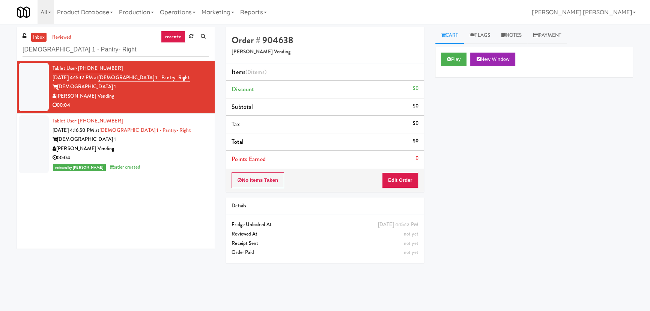
click at [169, 151] on div "[PERSON_NAME] Vending" at bounding box center [131, 148] width 157 height 9
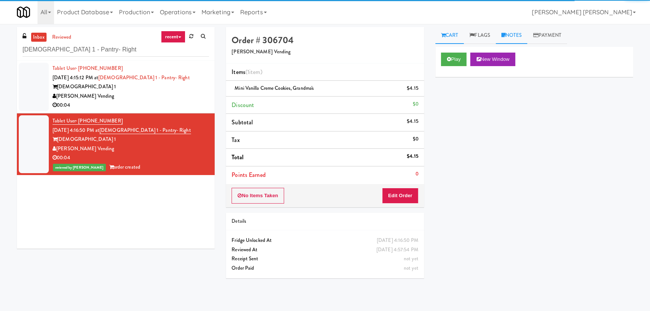
click at [509, 33] on link "Notes" at bounding box center [512, 35] width 32 height 17
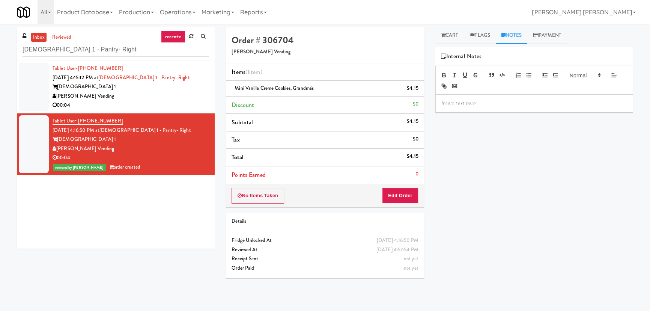
click at [478, 105] on p at bounding box center [535, 103] width 186 height 8
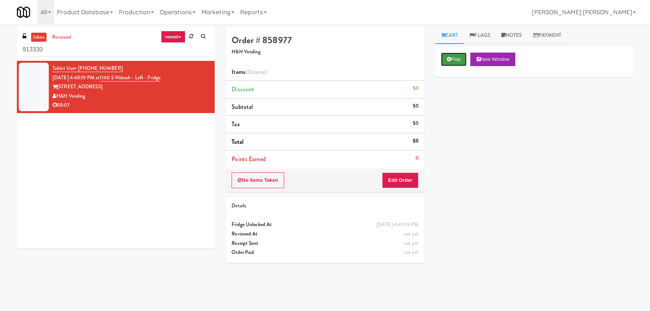
click at [446, 63] on button "Play" at bounding box center [454, 60] width 26 height 14
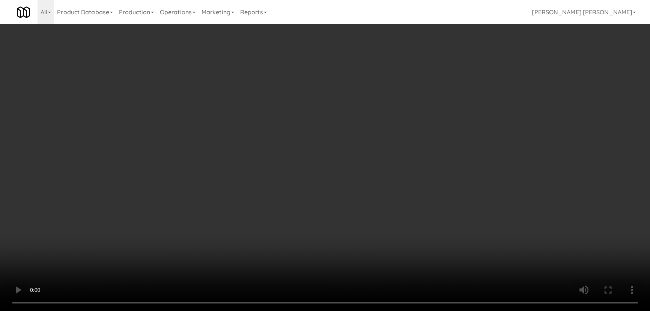
click at [368, 311] on video at bounding box center [325, 155] width 650 height 311
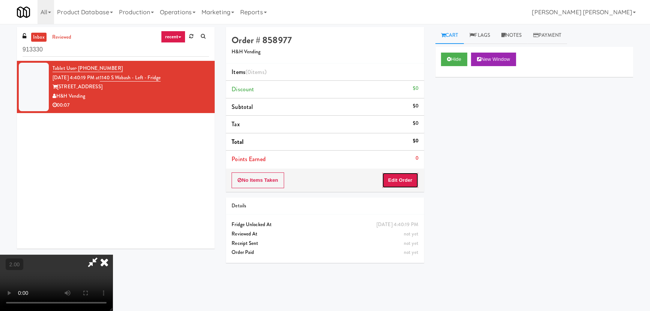
click at [402, 176] on button "Edit Order" at bounding box center [400, 180] width 36 height 16
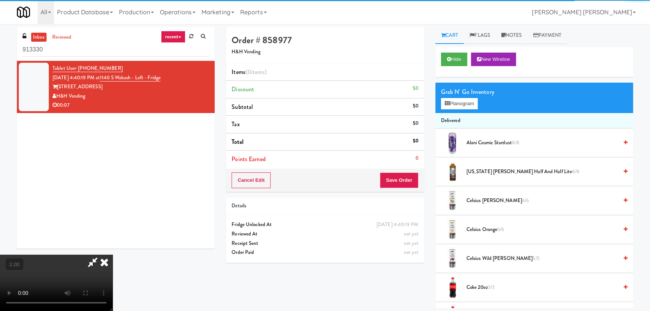
click at [469, 143] on span "[PERSON_NAME] Cosmic Stardust 8/8" at bounding box center [543, 142] width 152 height 9
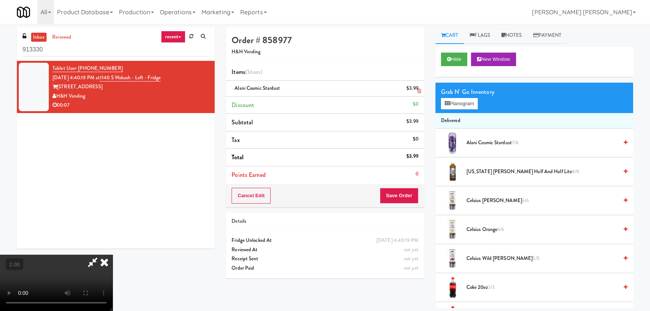
click at [113, 255] on icon at bounding box center [104, 262] width 17 height 15
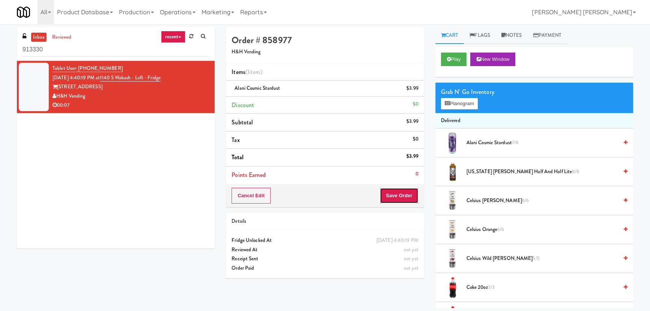
click at [402, 192] on button "Save Order" at bounding box center [399, 196] width 38 height 16
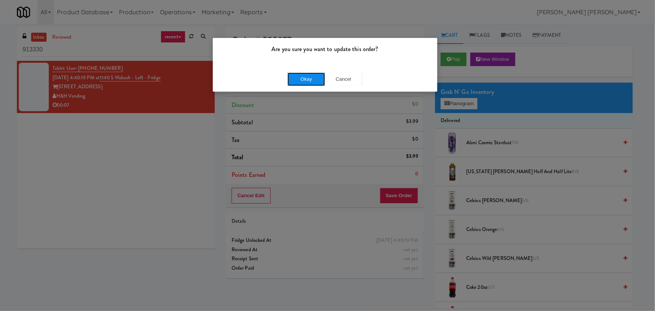
click at [312, 75] on button "Okay" at bounding box center [307, 79] width 38 height 14
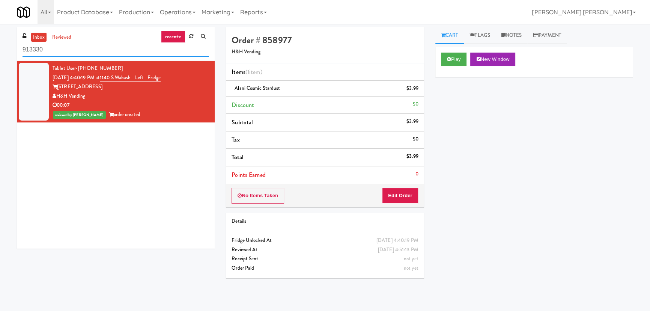
click at [0, 51] on html "Are you sure you want to update this order? Okay Cancel Okay Are you sure you w…" at bounding box center [325, 155] width 650 height 311
paste input "CC1 Drinks Cooler"
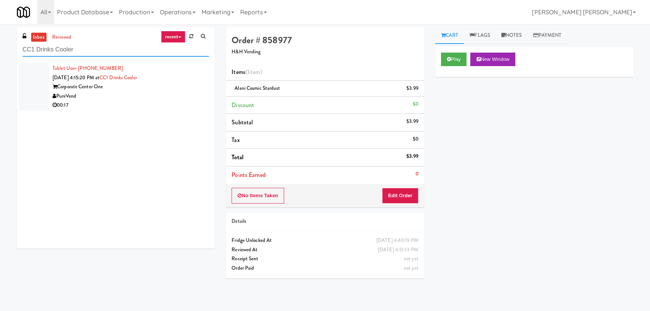
type input "CC1 Drinks Cooler"
click at [166, 93] on div "PureVend" at bounding box center [131, 96] width 157 height 9
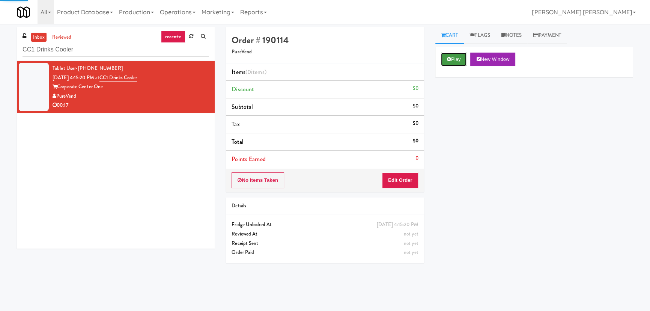
click at [458, 57] on button "Play" at bounding box center [454, 60] width 26 height 14
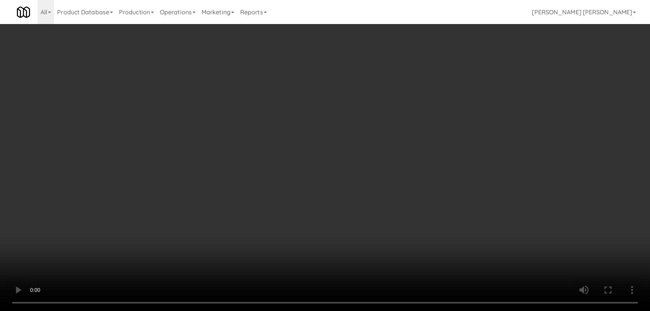
click at [368, 311] on video at bounding box center [325, 155] width 650 height 311
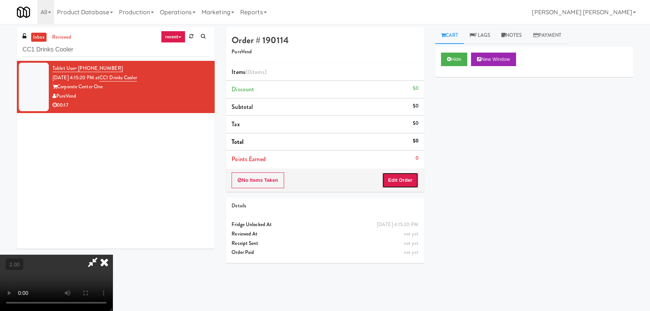
click at [406, 181] on button "Edit Order" at bounding box center [400, 180] width 36 height 16
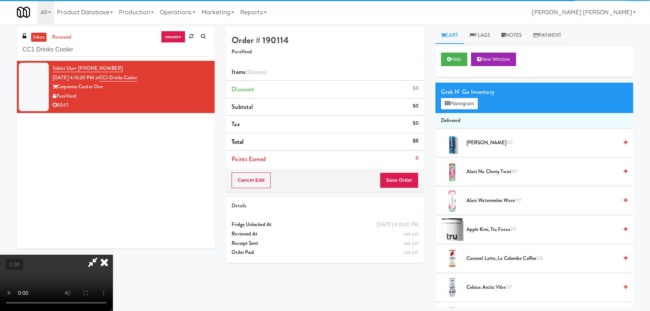
click at [477, 141] on span "Alani Breezeberry 3/7" at bounding box center [543, 142] width 152 height 9
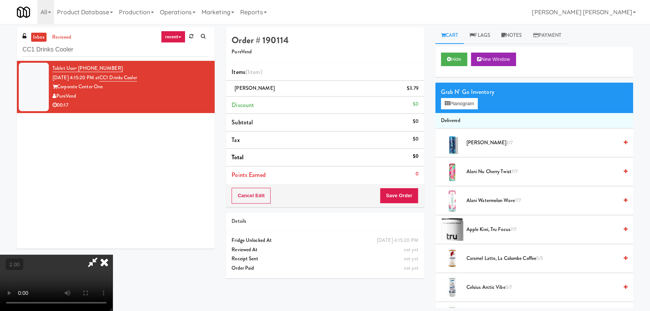
scroll to position [0, 0]
drag, startPoint x: 379, startPoint y: 32, endPoint x: 410, endPoint y: 170, distance: 141.9
click at [113, 255] on icon at bounding box center [104, 262] width 17 height 15
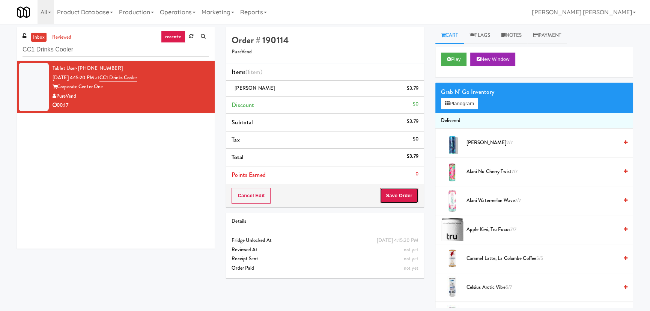
click at [410, 192] on button "Save Order" at bounding box center [399, 196] width 38 height 16
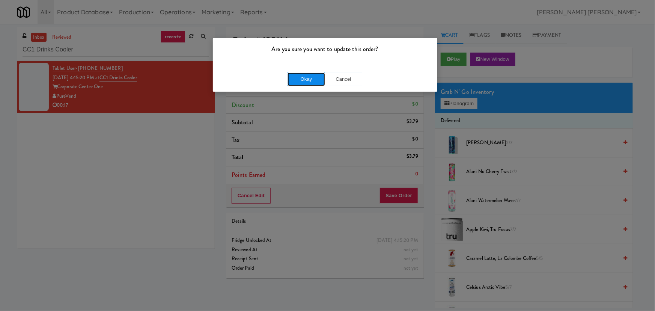
click at [305, 77] on button "Okay" at bounding box center [307, 79] width 38 height 14
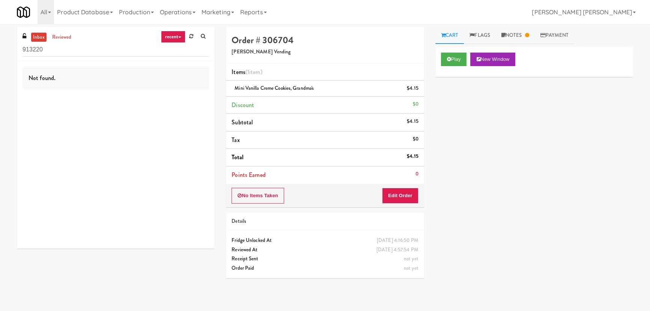
click at [40, 33] on link "inbox" at bounding box center [38, 37] width 15 height 9
click at [61, 36] on link "reviewed" at bounding box center [61, 37] width 23 height 9
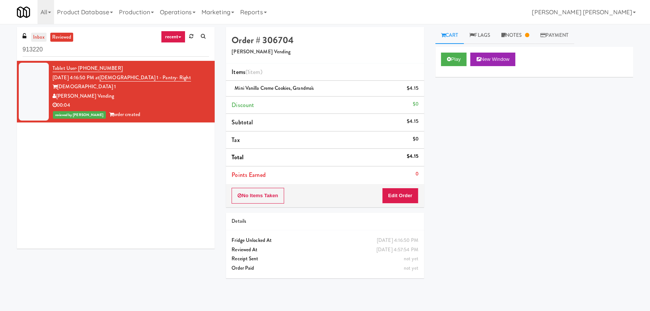
click at [37, 36] on link "inbox" at bounding box center [38, 37] width 15 height 9
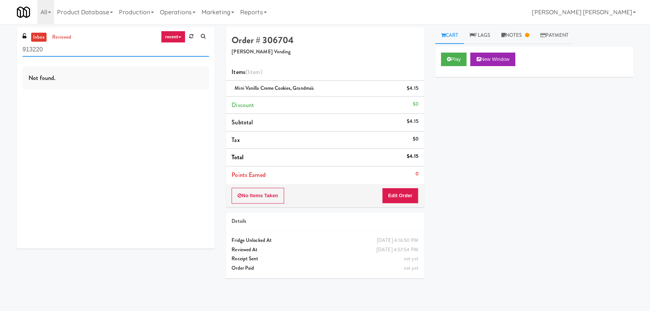
drag, startPoint x: 73, startPoint y: 48, endPoint x: -16, endPoint y: 49, distance: 89.0
click at [0, 49] on html "Okay Okay Select date: previous 2025-Aug next Su Mo Tu We Th Fr Sa 27 28 29 30 …" at bounding box center [325, 155] width 650 height 311
paste input "[DEMOGRAPHIC_DATA] 1 - Pantry- Right"
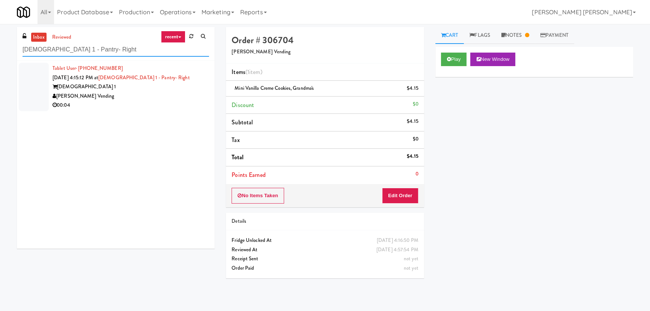
type input "[DEMOGRAPHIC_DATA] 1 - Pantry- Right"
click at [133, 98] on div "[PERSON_NAME] Vending" at bounding box center [131, 96] width 157 height 9
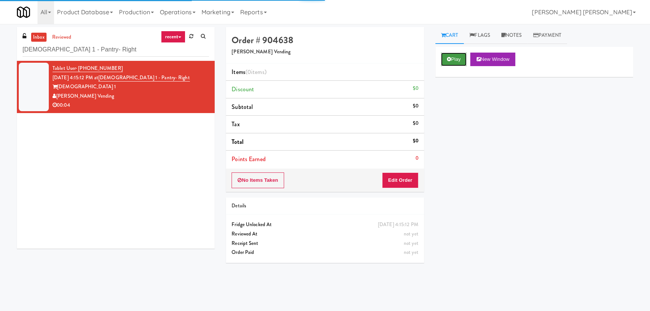
click at [455, 63] on button "Play" at bounding box center [454, 60] width 26 height 14
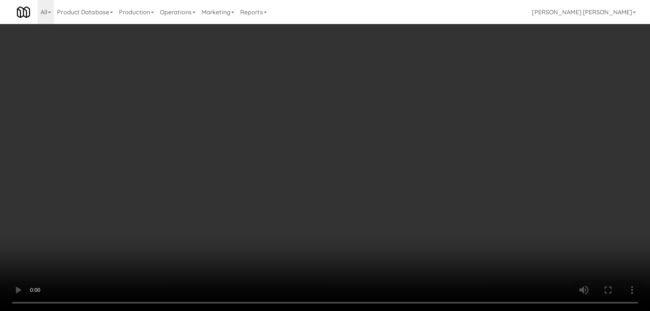
click at [359, 311] on video at bounding box center [325, 155] width 650 height 311
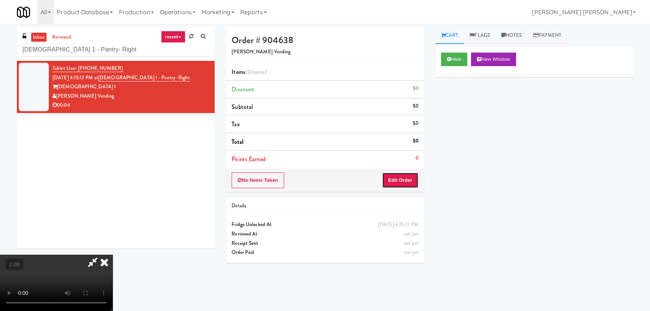
click at [410, 177] on button "Edit Order" at bounding box center [400, 180] width 36 height 16
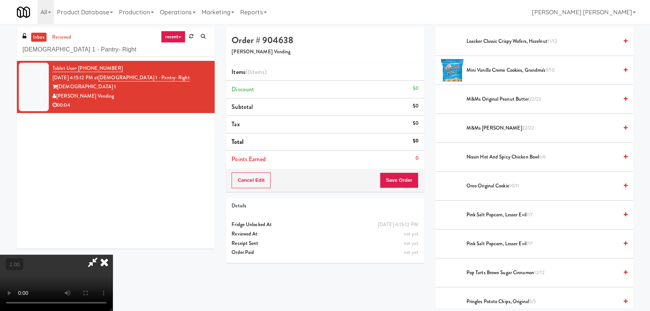
scroll to position [443, 0]
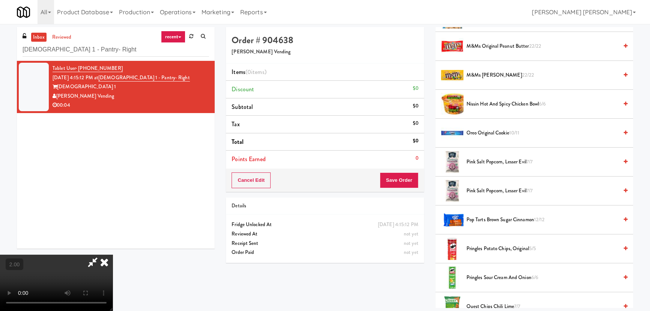
click at [486, 74] on span "M&Ms [PERSON_NAME] 22/22" at bounding box center [543, 75] width 152 height 9
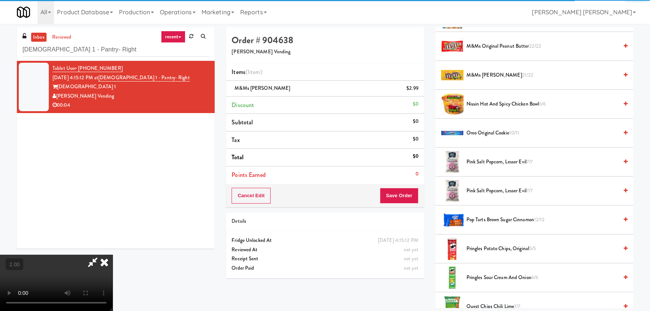
click at [113, 255] on icon at bounding box center [104, 262] width 17 height 15
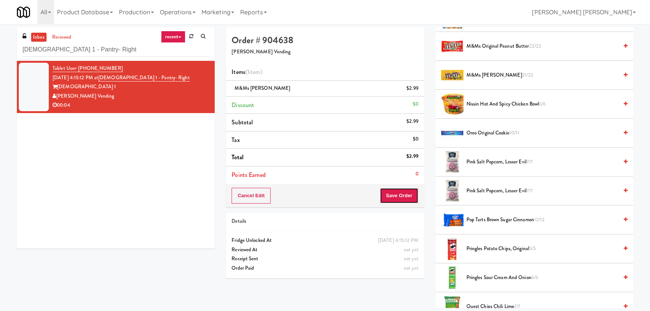
click at [392, 199] on button "Save Order" at bounding box center [399, 196] width 38 height 16
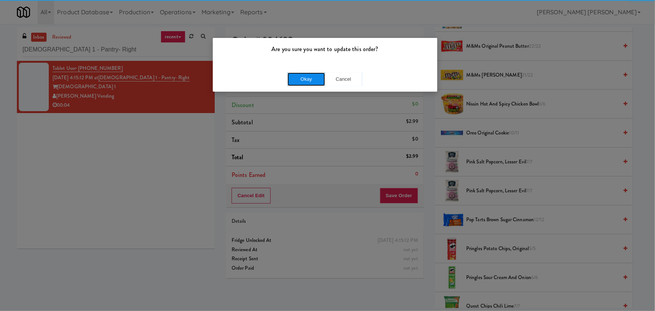
click at [293, 79] on button "Okay" at bounding box center [307, 79] width 38 height 14
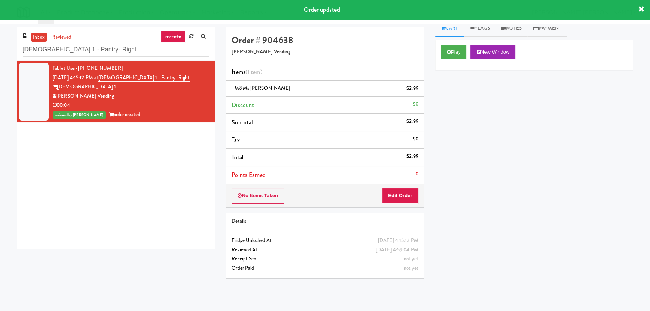
scroll to position [0, 0]
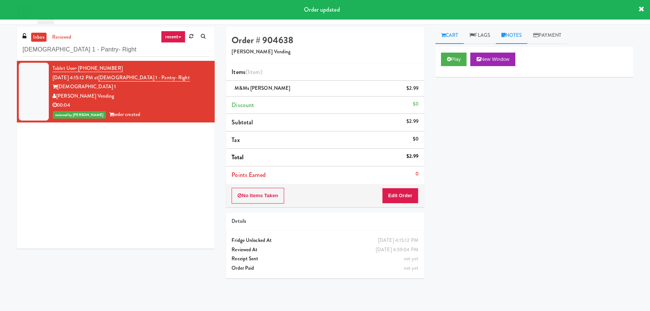
click at [526, 37] on link "Notes" at bounding box center [512, 35] width 32 height 17
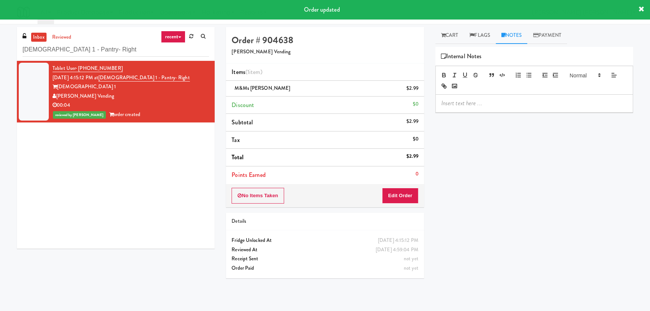
click at [489, 101] on p at bounding box center [535, 103] width 186 height 8
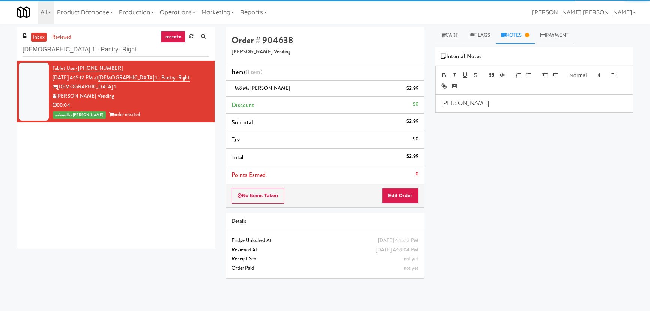
click at [469, 105] on p "[PERSON_NAME]-" at bounding box center [535, 103] width 186 height 8
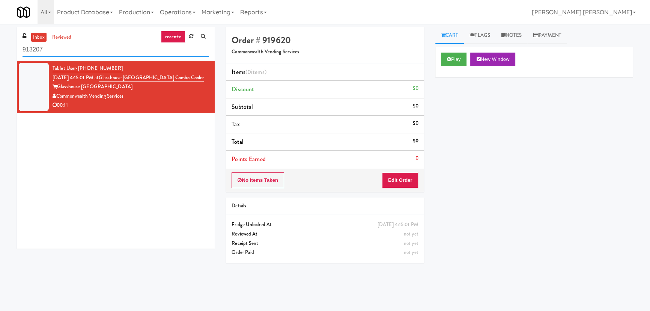
drag, startPoint x: 56, startPoint y: 45, endPoint x: -27, endPoint y: 53, distance: 83.4
click at [0, 53] on html "Okay Okay Select date: previous 2025-Aug next Su Mo Tu We Th Fr Sa 27 28 29 30 …" at bounding box center [325, 155] width 650 height 311
paste input "Glasshouse [GEOGRAPHIC_DATA] Combo Cooler"
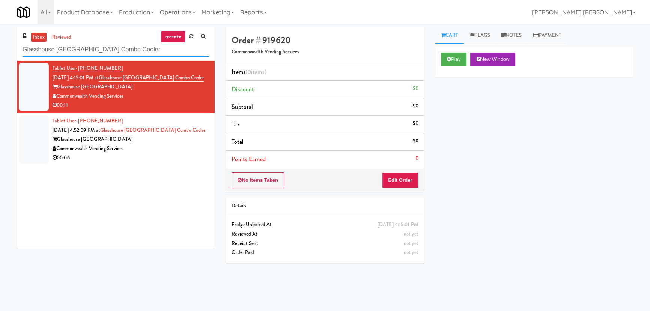
type input "Glasshouse [GEOGRAPHIC_DATA] Combo Cooler"
click at [151, 138] on div "Glasshouse [GEOGRAPHIC_DATA]" at bounding box center [131, 139] width 157 height 9
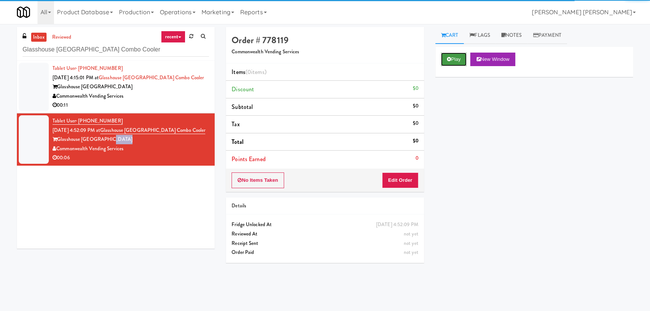
click at [457, 59] on button "Play" at bounding box center [454, 60] width 26 height 14
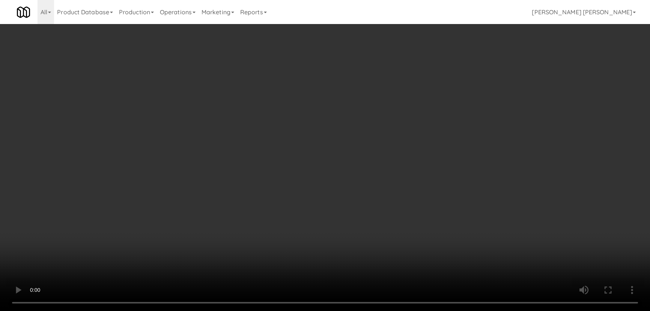
click at [359, 311] on video at bounding box center [325, 155] width 650 height 311
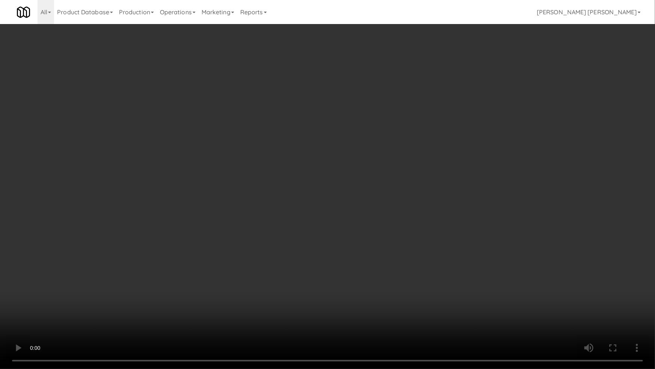
click at [21, 311] on video at bounding box center [327, 184] width 655 height 369
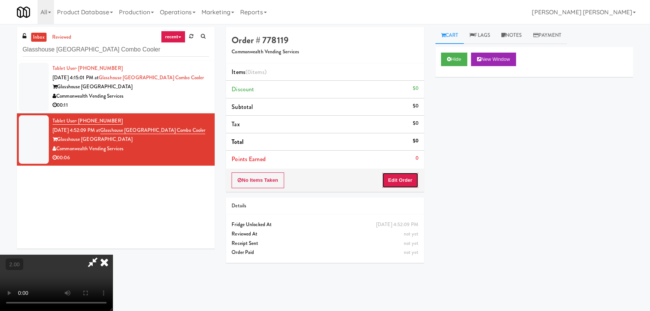
click at [404, 181] on button "Edit Order" at bounding box center [400, 180] width 36 height 16
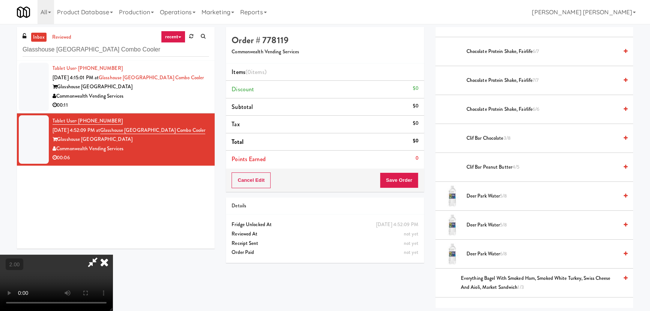
scroll to position [68, 0]
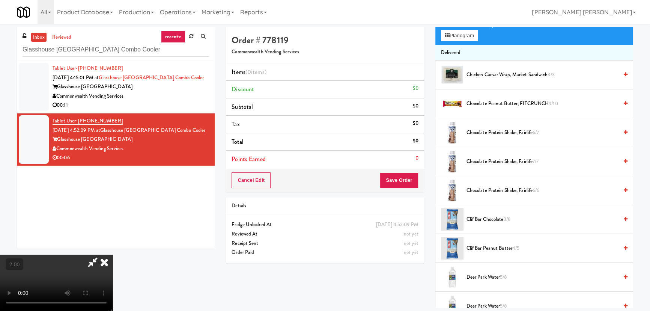
click at [479, 132] on span "Chocolate Protein Shake, Fairlife 6/7" at bounding box center [543, 132] width 152 height 9
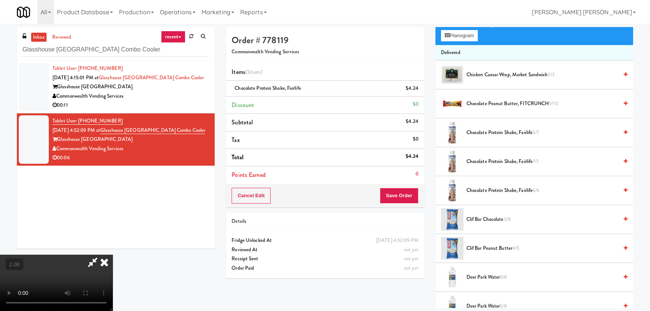
scroll to position [0, 0]
click at [113, 255] on icon at bounding box center [104, 262] width 17 height 15
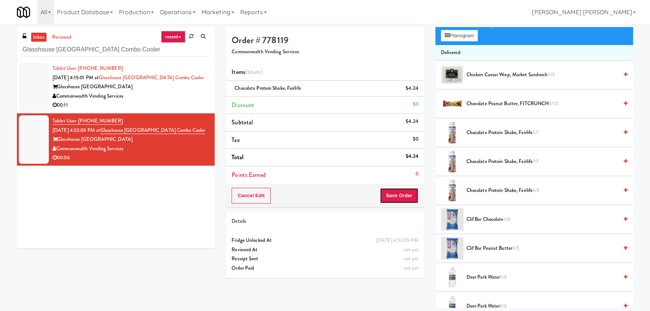
click at [399, 201] on button "Save Order" at bounding box center [399, 196] width 38 height 16
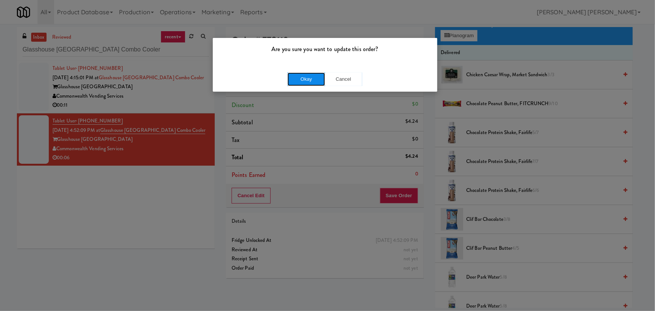
click at [314, 82] on button "Okay" at bounding box center [307, 79] width 38 height 14
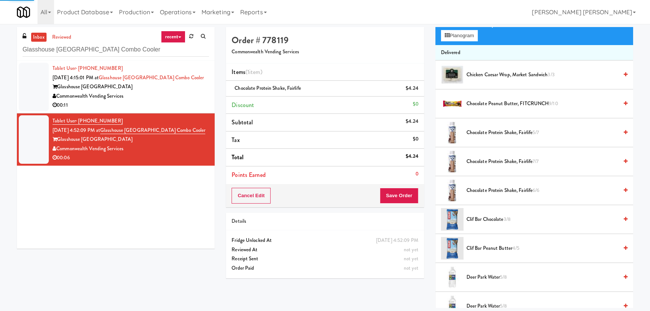
scroll to position [20, 0]
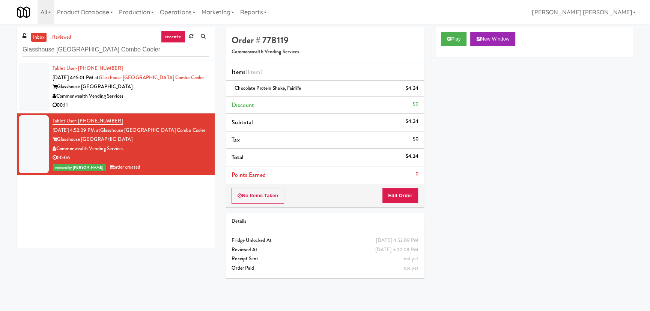
click at [181, 89] on div "Glasshouse [GEOGRAPHIC_DATA]" at bounding box center [131, 86] width 157 height 9
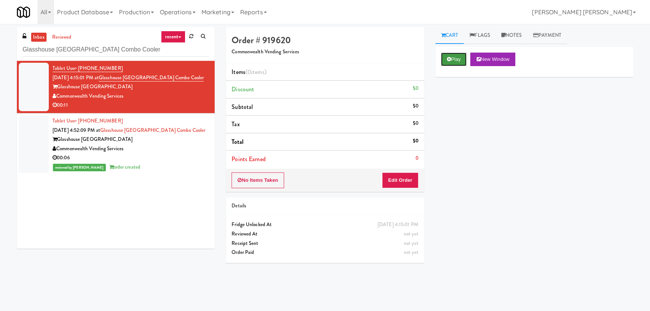
click at [451, 54] on button "Play" at bounding box center [454, 60] width 26 height 14
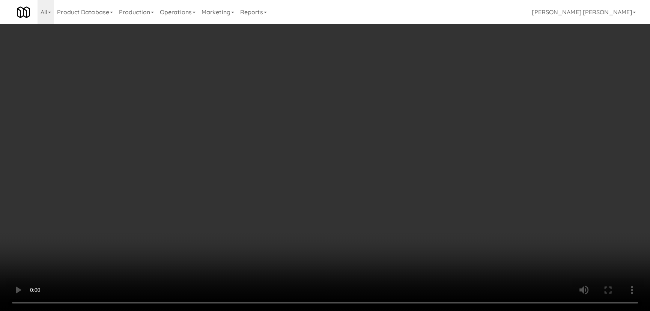
click at [366, 311] on video at bounding box center [325, 155] width 650 height 311
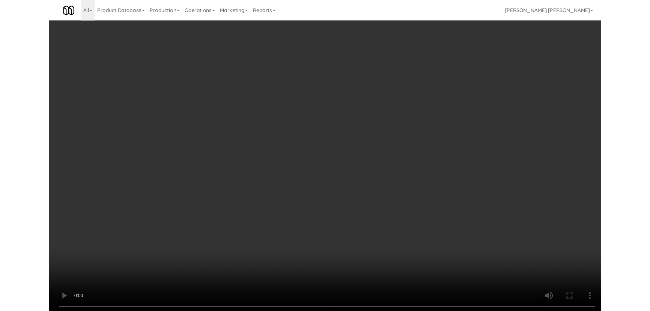
scroll to position [15, 0]
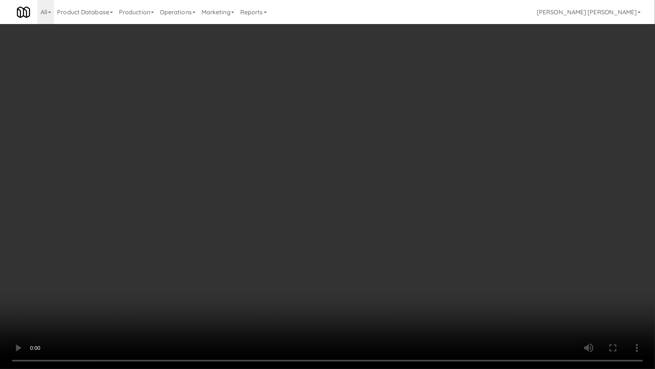
click at [564, 296] on video at bounding box center [327, 184] width 655 height 369
click at [519, 285] on video at bounding box center [327, 184] width 655 height 369
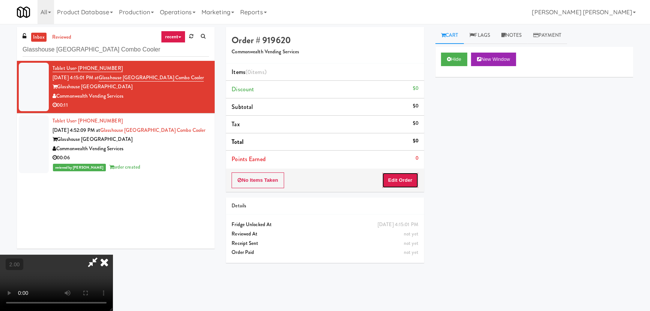
click at [409, 177] on button "Edit Order" at bounding box center [400, 180] width 36 height 16
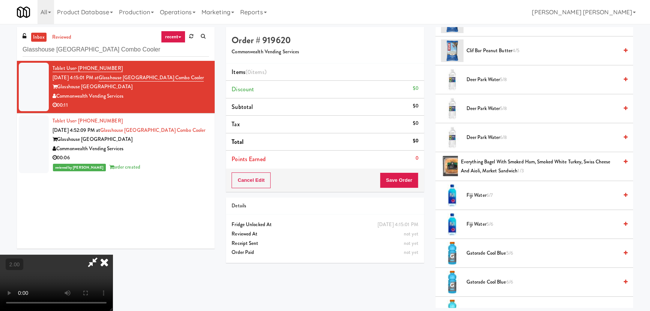
scroll to position [273, 0]
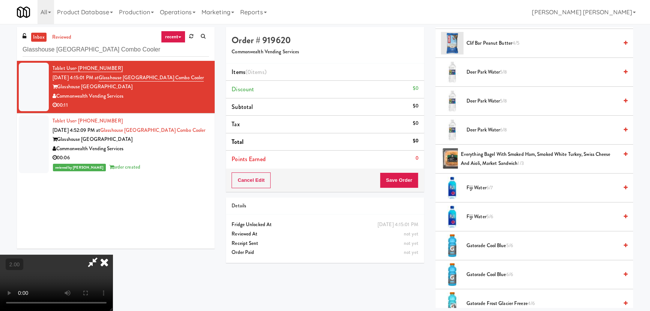
click at [481, 100] on span "Deer Park Water 5/8" at bounding box center [543, 101] width 152 height 9
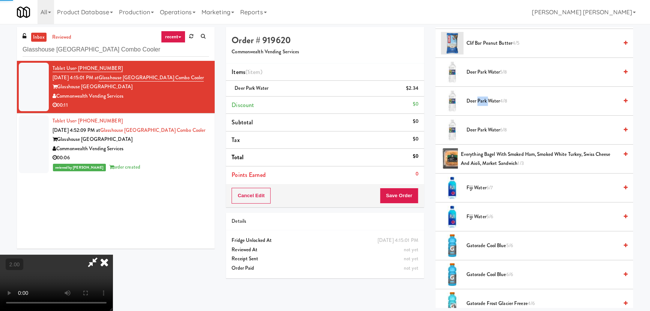
click at [481, 100] on span "Deer Park Water 4/8" at bounding box center [543, 101] width 152 height 9
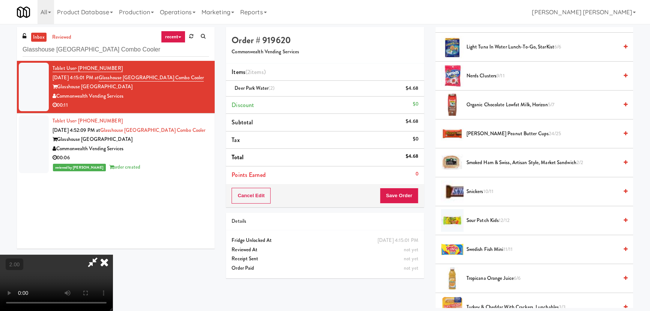
scroll to position [785, 0]
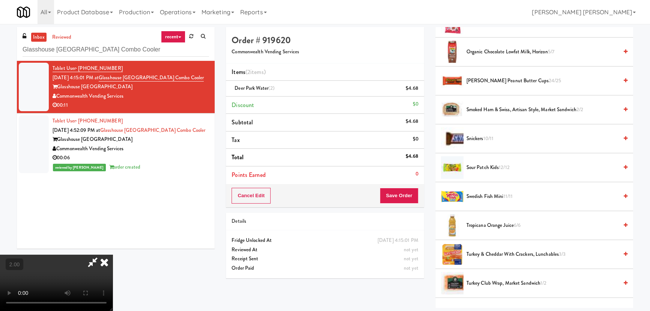
click at [484, 80] on span "[PERSON_NAME] Peanut Butter Cups 24/25" at bounding box center [543, 80] width 152 height 9
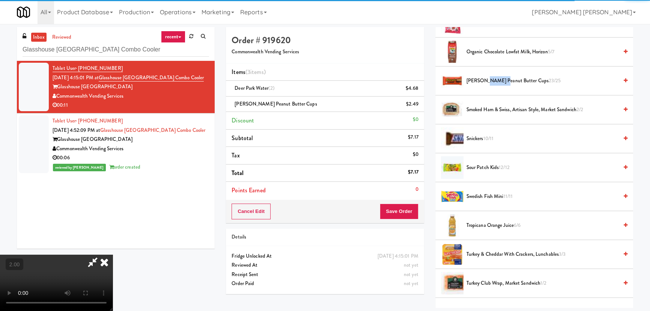
click at [484, 80] on span "[PERSON_NAME] Peanut Butter Cups 23/25" at bounding box center [543, 80] width 152 height 9
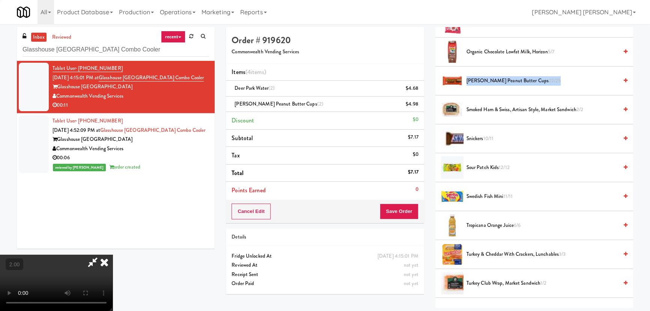
click at [484, 80] on span "[PERSON_NAME] Peanut Butter Cups 22/25" at bounding box center [543, 80] width 152 height 9
click at [484, 80] on span "[PERSON_NAME] Peanut Butter Cups 21/25" at bounding box center [543, 80] width 152 height 9
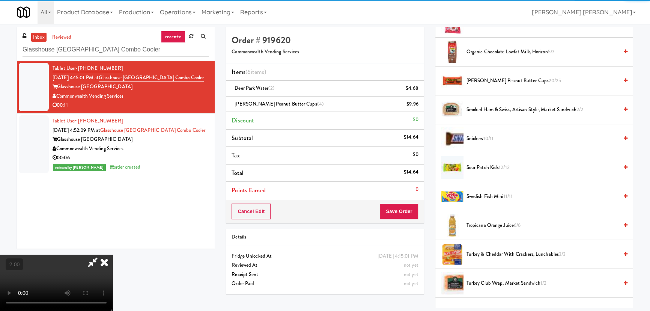
click at [113, 255] on icon at bounding box center [104, 262] width 17 height 15
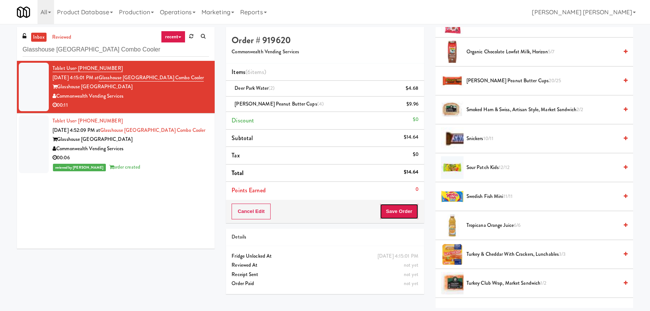
click at [399, 211] on button "Save Order" at bounding box center [399, 212] width 38 height 16
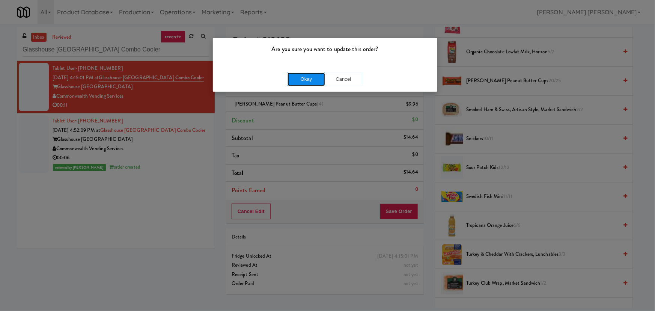
click at [297, 79] on button "Okay" at bounding box center [307, 79] width 38 height 14
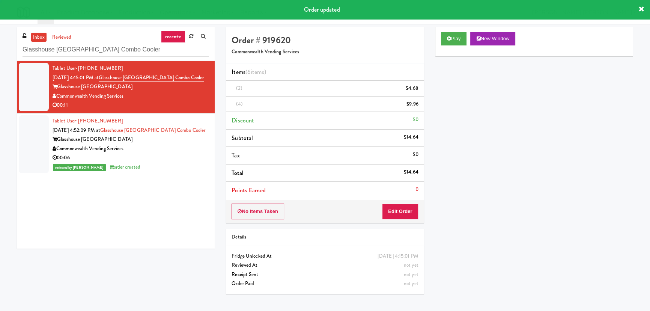
scroll to position [20, 0]
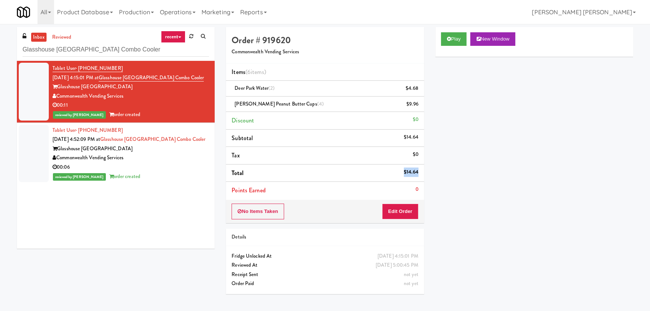
drag, startPoint x: 404, startPoint y: 172, endPoint x: 418, endPoint y: 171, distance: 14.3
click at [418, 171] on div "$14.64" at bounding box center [411, 171] width 15 height 9
copy div "$14.64"
drag, startPoint x: 115, startPoint y: 68, endPoint x: 80, endPoint y: 69, distance: 34.2
click at [78, 69] on div "Tablet User · (412) 420-7310 [DATE] 4:15:01 PM at [GEOGRAPHIC_DATA] Combo Coole…" at bounding box center [131, 92] width 157 height 56
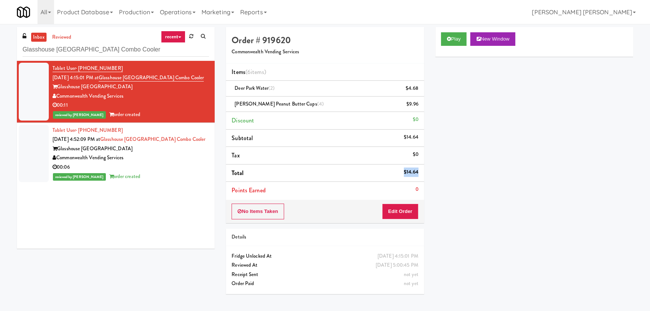
copy span "[PHONE_NUMBER]"
drag, startPoint x: 194, startPoint y: 79, endPoint x: 112, endPoint y: 79, distance: 81.5
click at [112, 79] on div "Tablet User · (412) 420-7310 [DATE] 4:15:01 PM at [GEOGRAPHIC_DATA] Combo Coole…" at bounding box center [131, 92] width 157 height 56
copy link "Glasshouse [GEOGRAPHIC_DATA] Combo Cooler"
drag, startPoint x: 136, startPoint y: 98, endPoint x: 60, endPoint y: 92, distance: 75.7
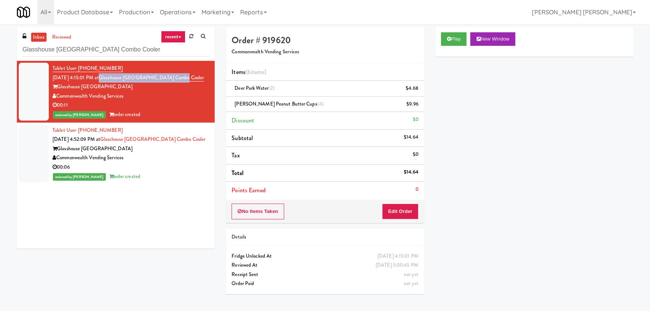
click at [58, 98] on div "Commonwealth Vending Services" at bounding box center [131, 96] width 157 height 9
copy div "Commonwealth Vending Services"
